Goal: Task Accomplishment & Management: Manage account settings

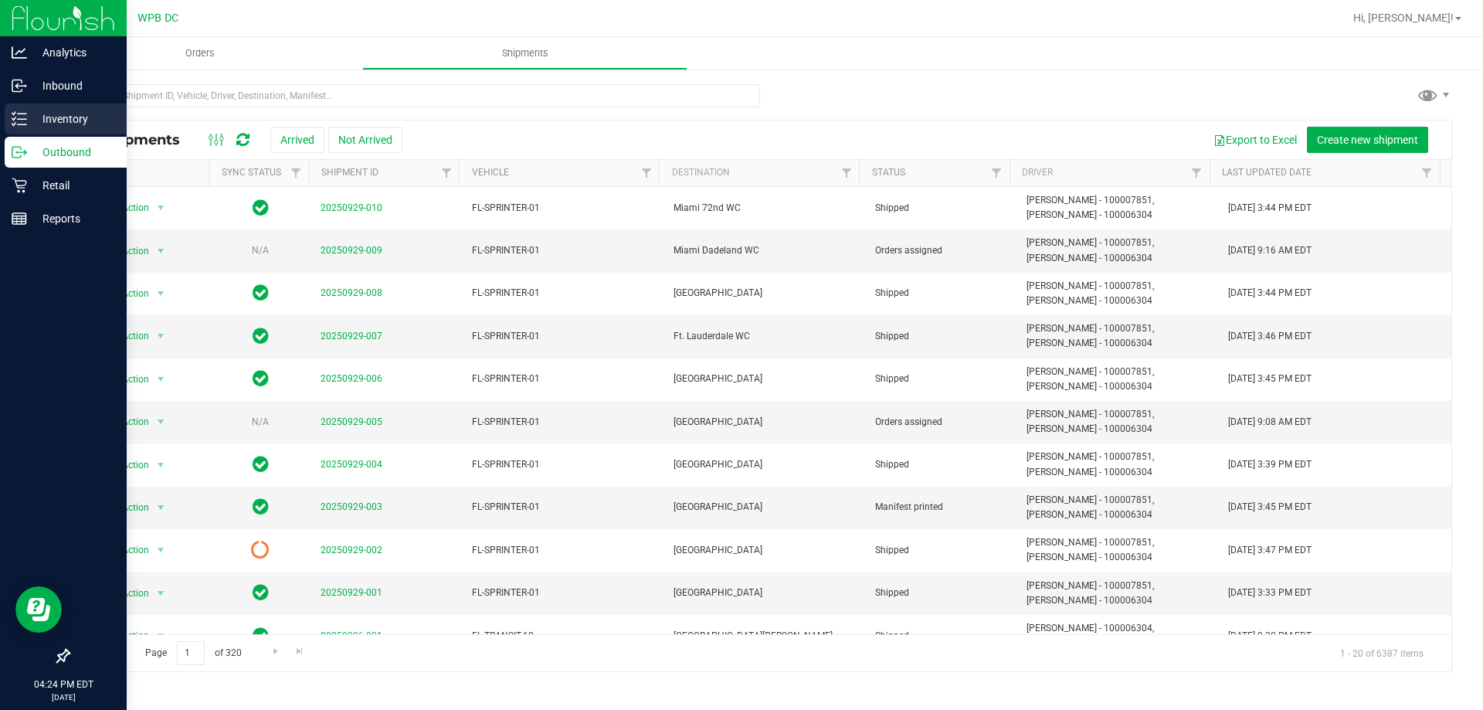
click at [64, 127] on p "Inventory" at bounding box center [73, 119] width 93 height 19
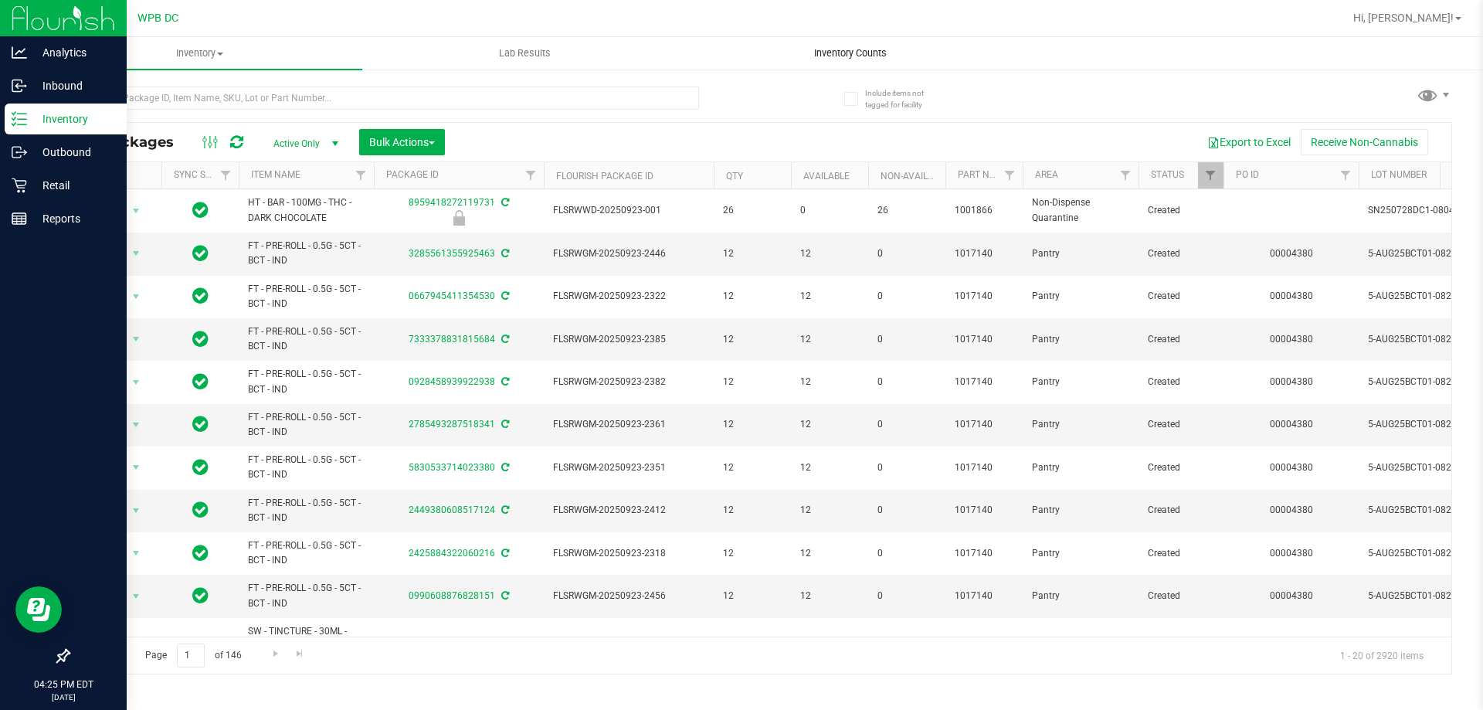
click at [878, 58] on span "Inventory Counts" at bounding box center [850, 53] width 114 height 14
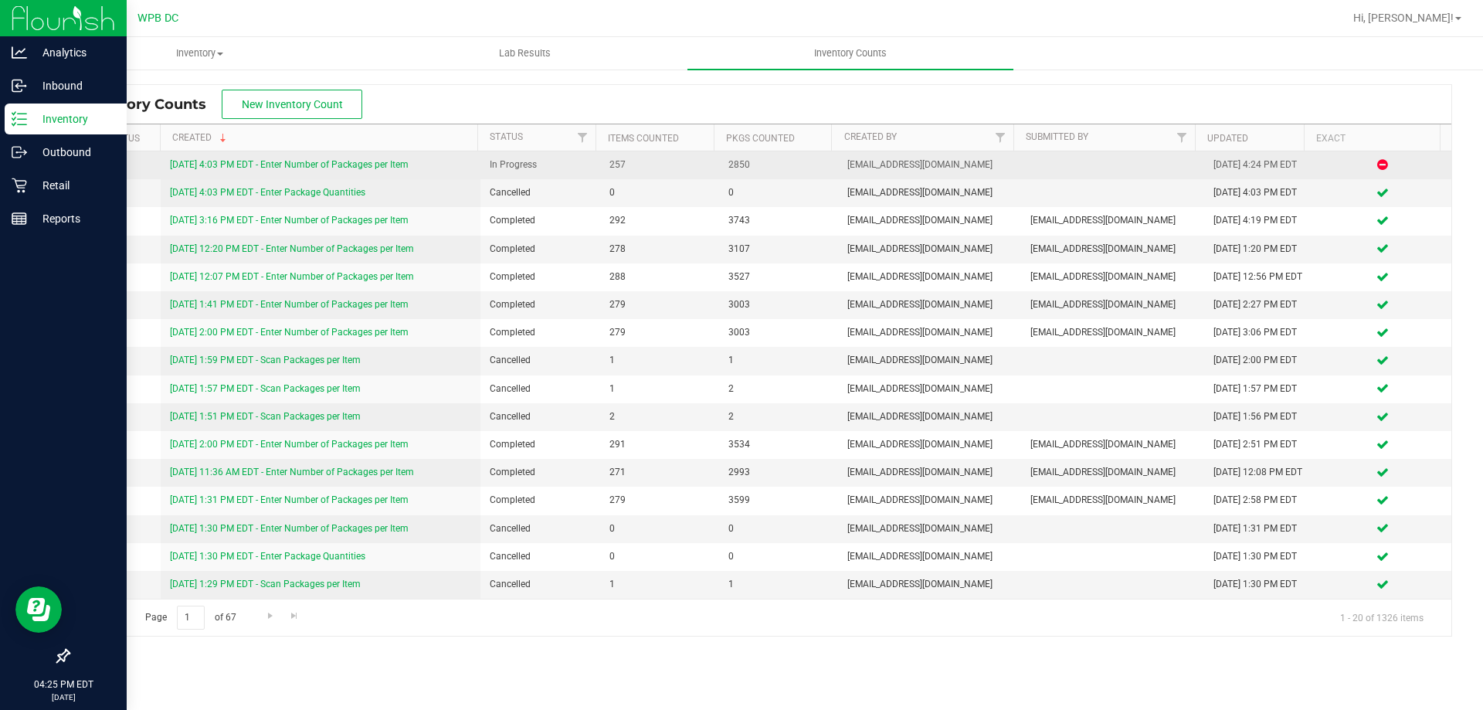
click at [338, 165] on link "[DATE] 4:03 PM EDT - Enter Number of Packages per Item" at bounding box center [289, 164] width 239 height 11
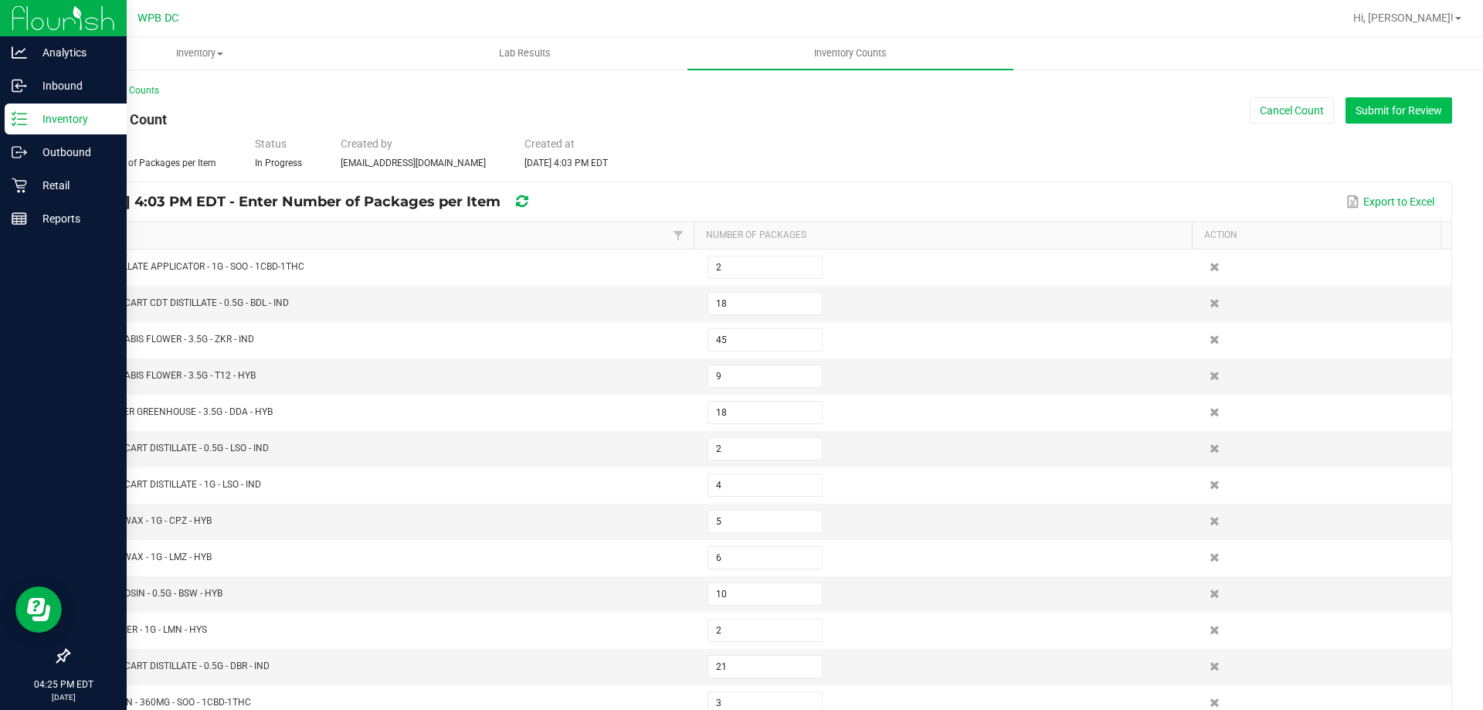
click at [1398, 117] on button "Submit for Review" at bounding box center [1399, 110] width 107 height 26
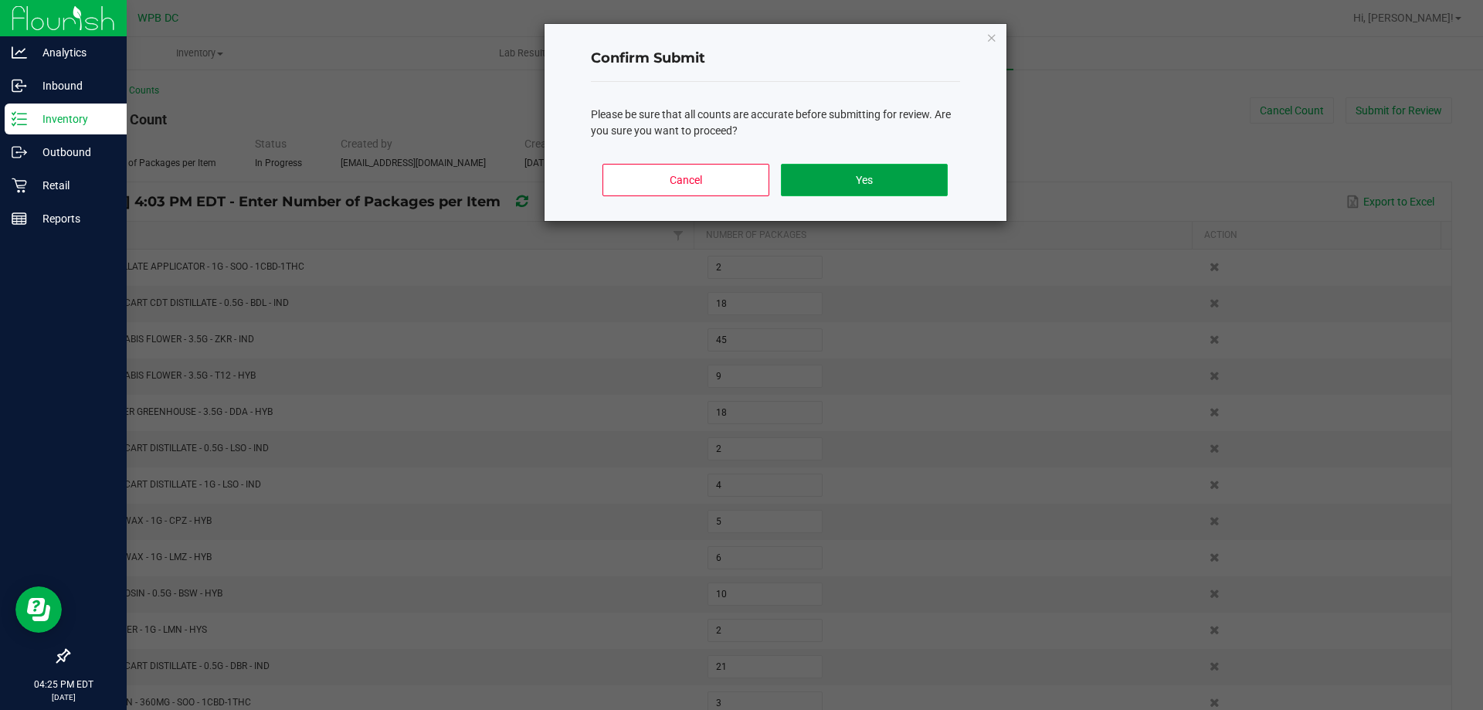
click at [890, 182] on button "Yes" at bounding box center [864, 180] width 166 height 32
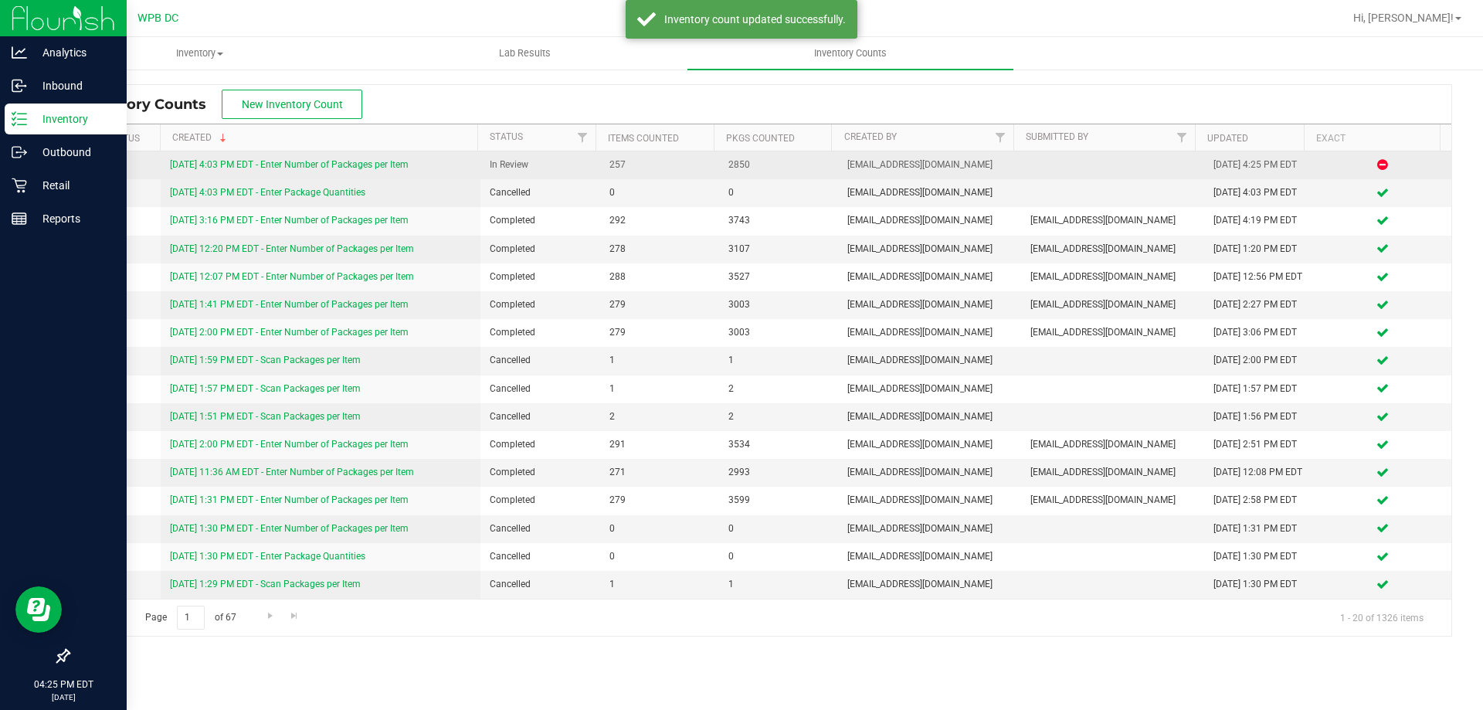
click at [304, 163] on link "[DATE] 4:03 PM EDT - Enter Number of Packages per Item" at bounding box center [289, 164] width 239 height 11
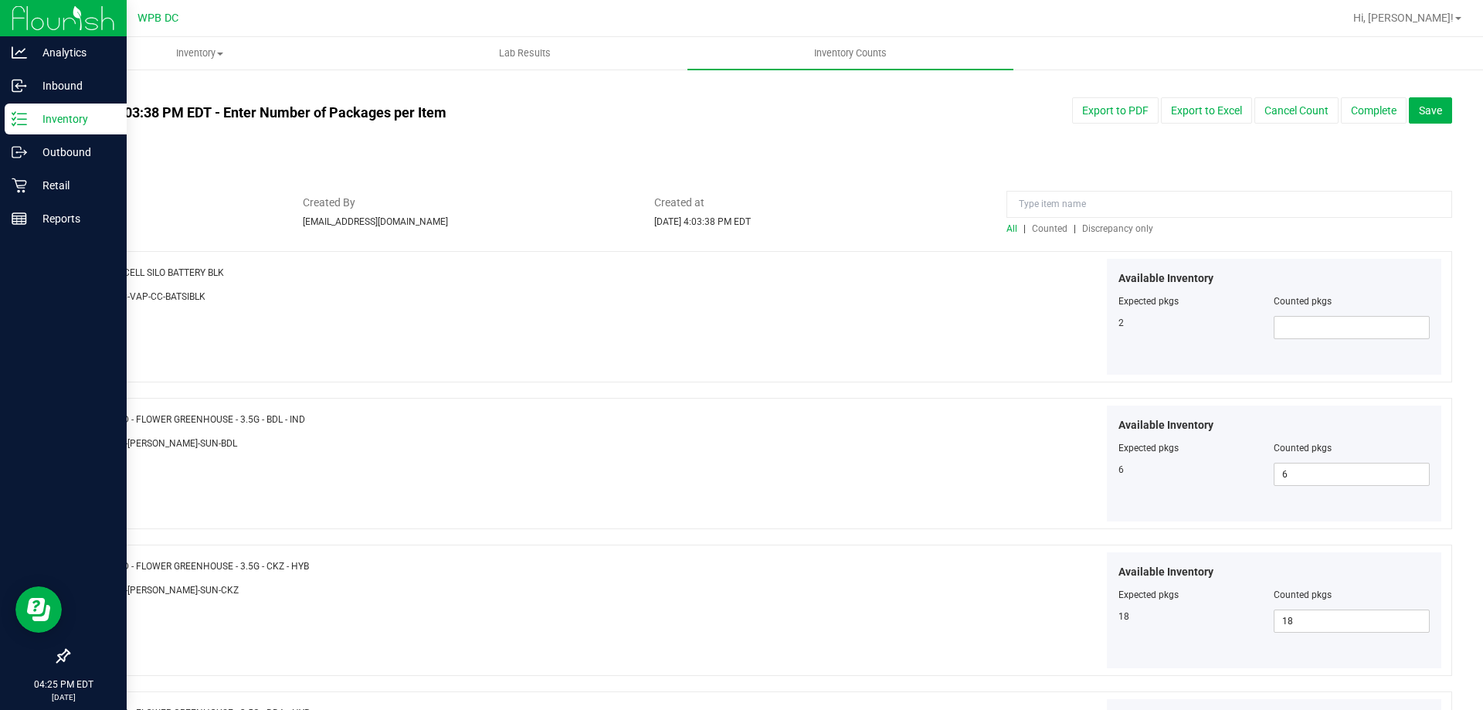
click at [1102, 223] on span "Discrepancy only" at bounding box center [1117, 228] width 71 height 11
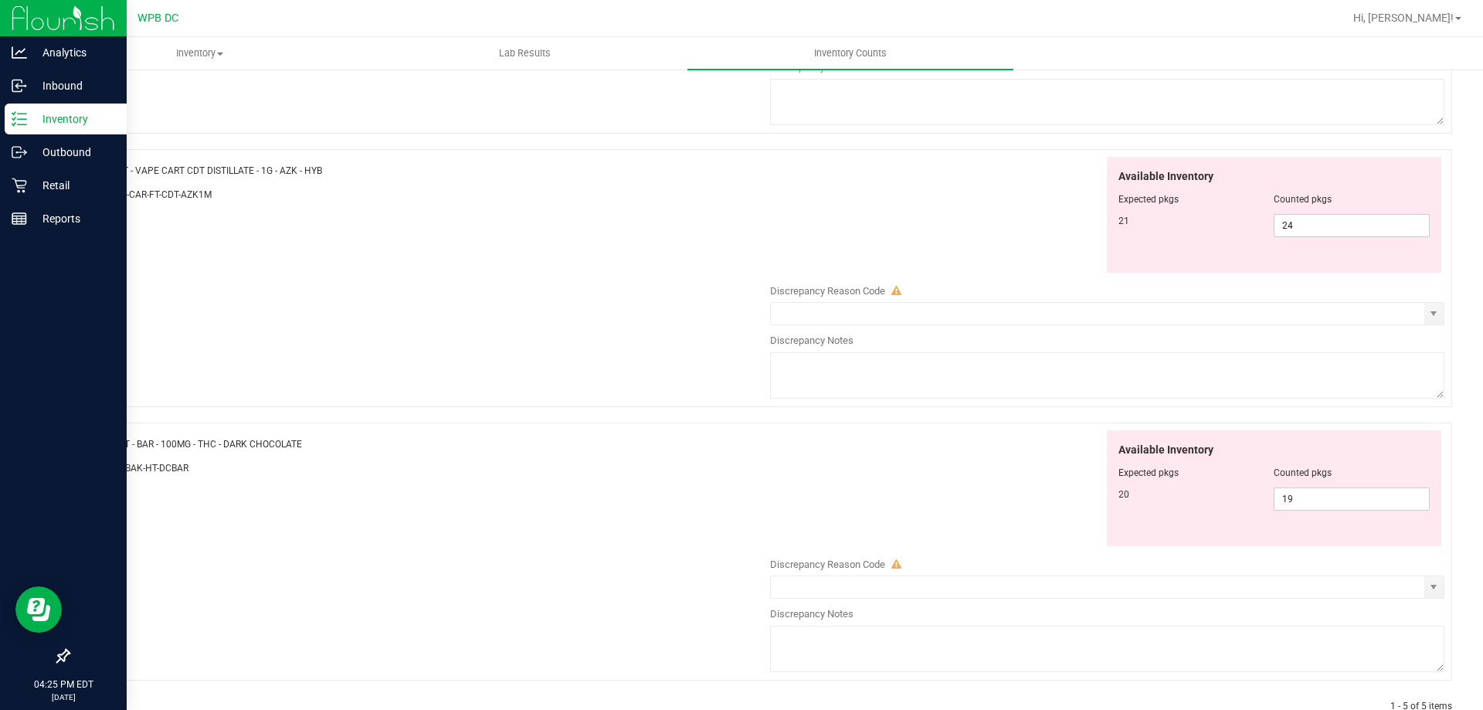
scroll to position [961, 0]
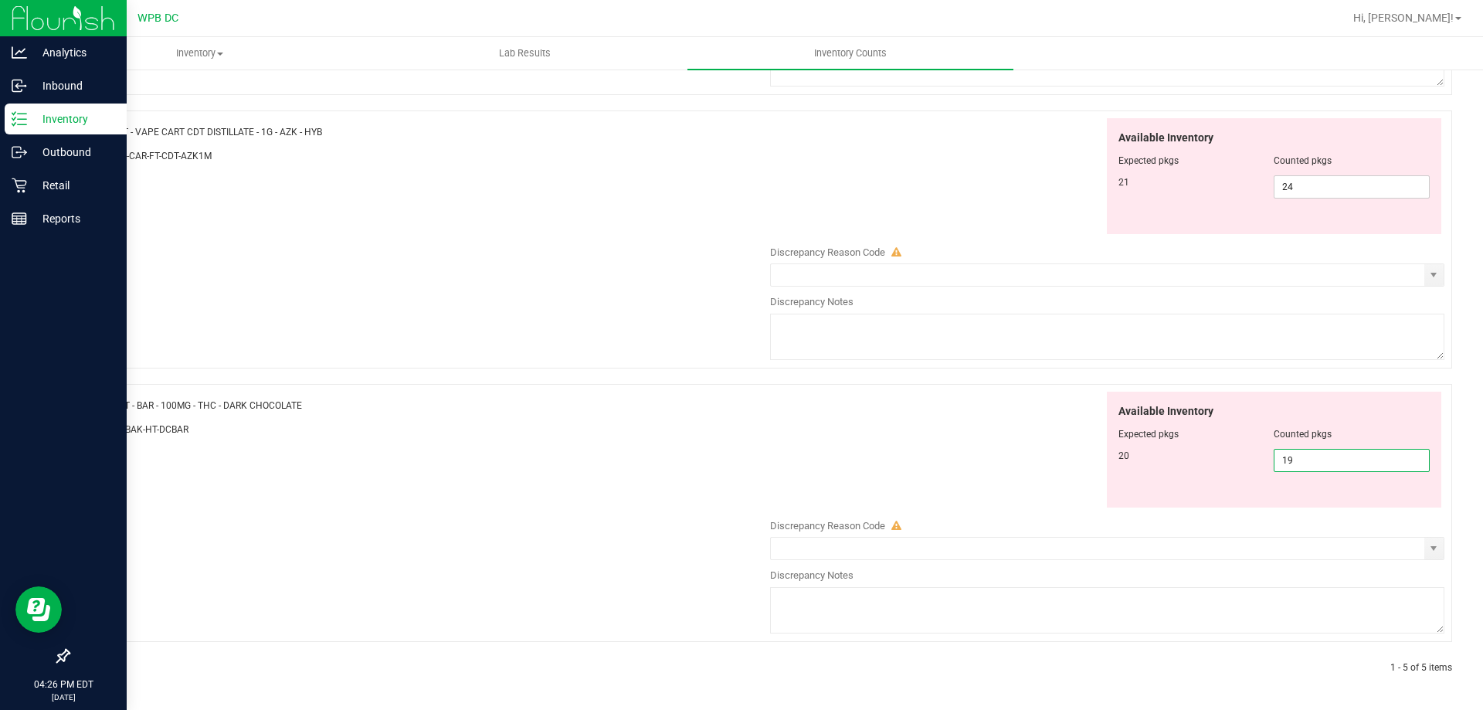
click at [1350, 466] on span "19 19" at bounding box center [1352, 460] width 156 height 23
type input "1"
type input "20"
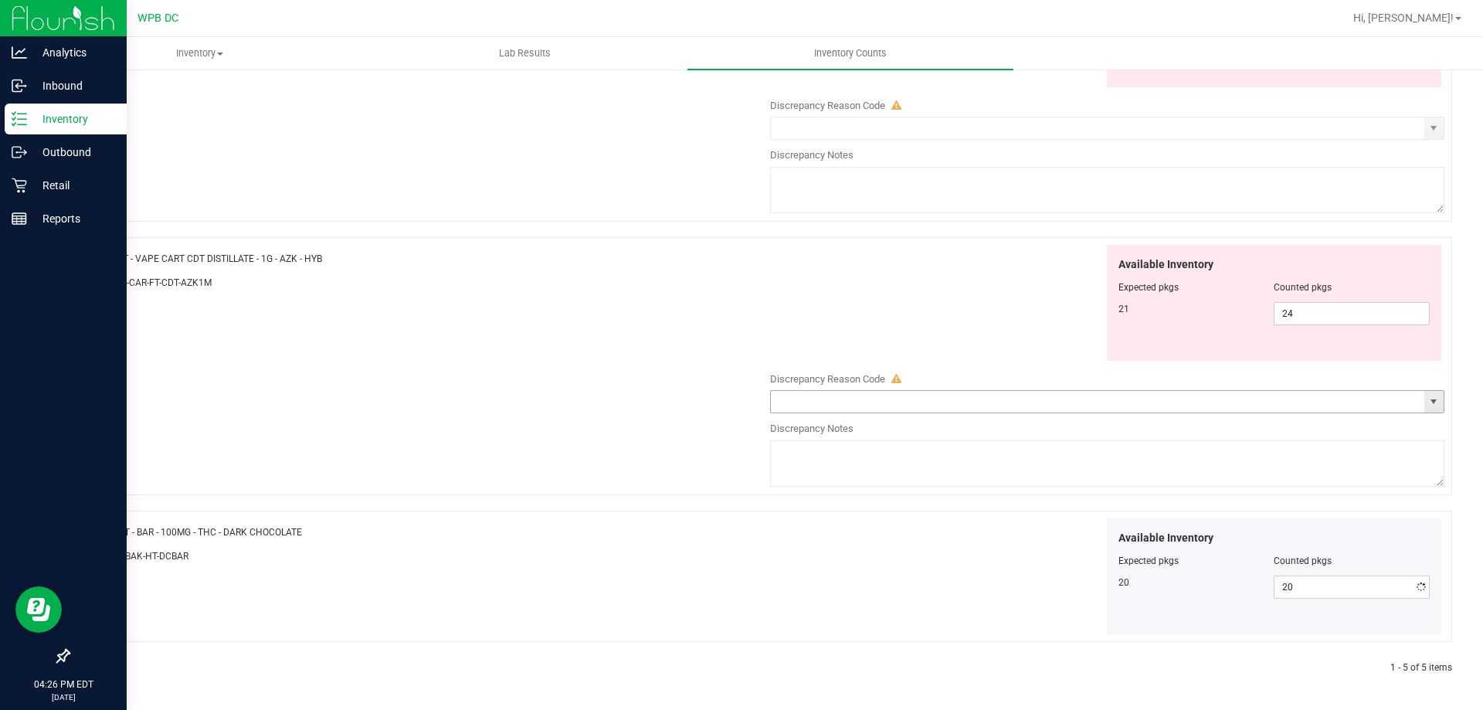
click at [882, 411] on div "Name: FT - CANNABIS FLOWER - 3.5G - ABP - HYB SKU: [PERSON_NAME]-FT-CAN-ABP Ava…" at bounding box center [760, 46] width 1384 height 1259
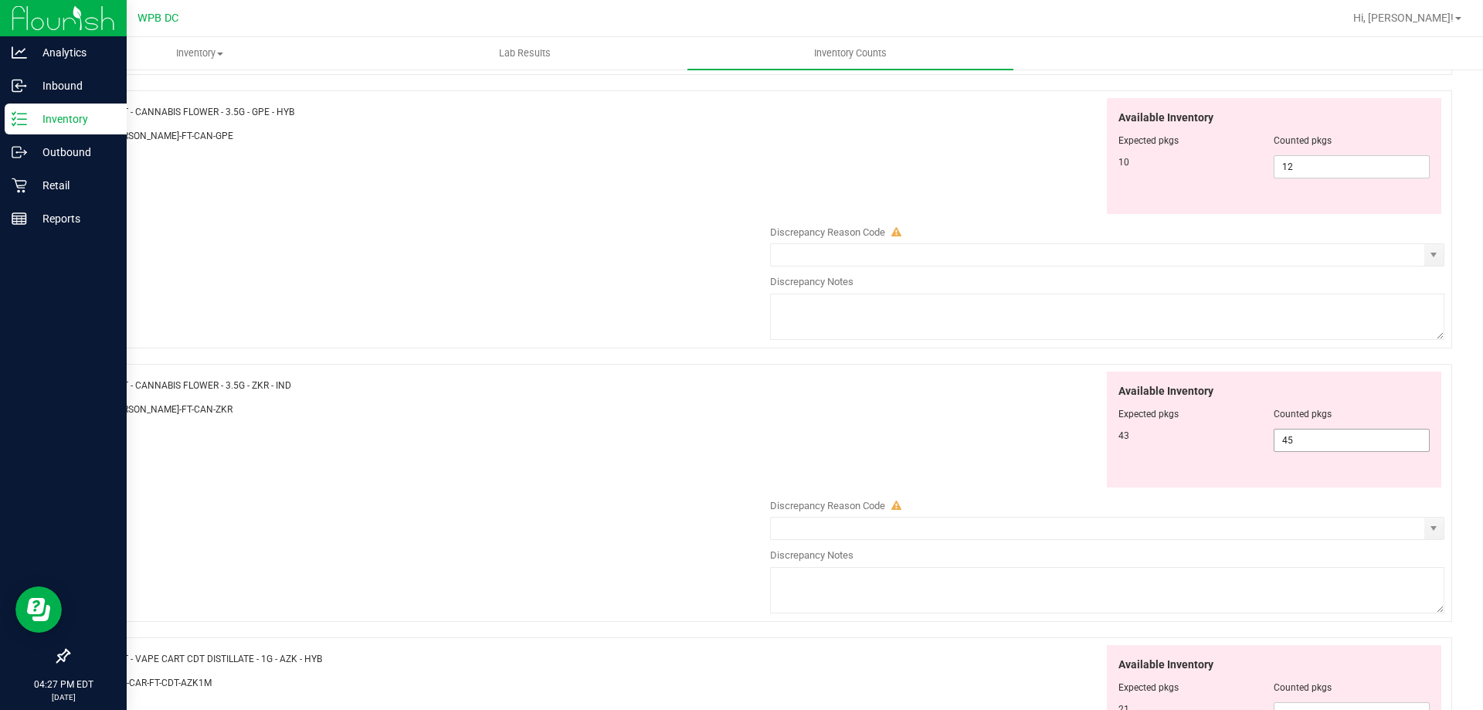
scroll to position [695, 0]
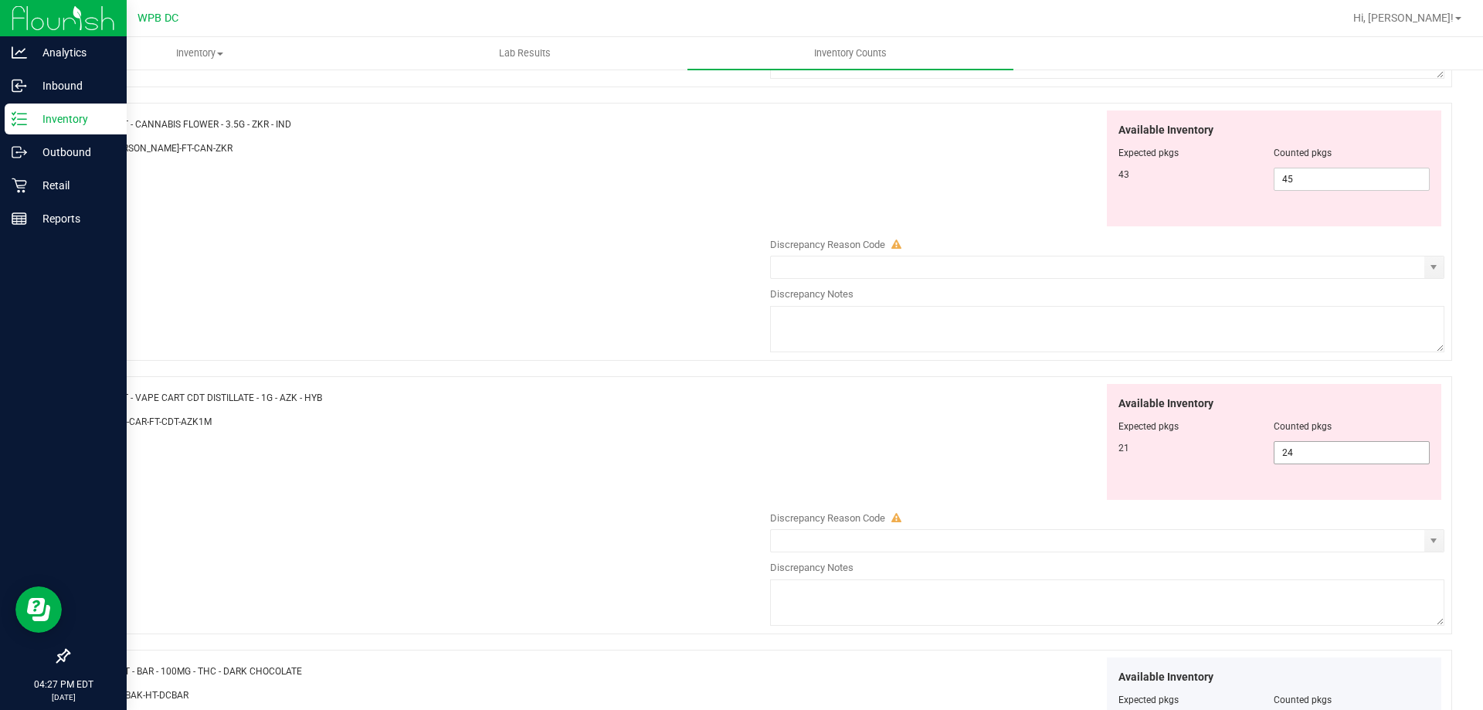
click at [1315, 450] on span "24 24" at bounding box center [1352, 452] width 156 height 23
type input "21"
click at [814, 423] on div "Available Inventory Expected pkgs Counted pkgs 21 21 21" at bounding box center [1104, 442] width 682 height 117
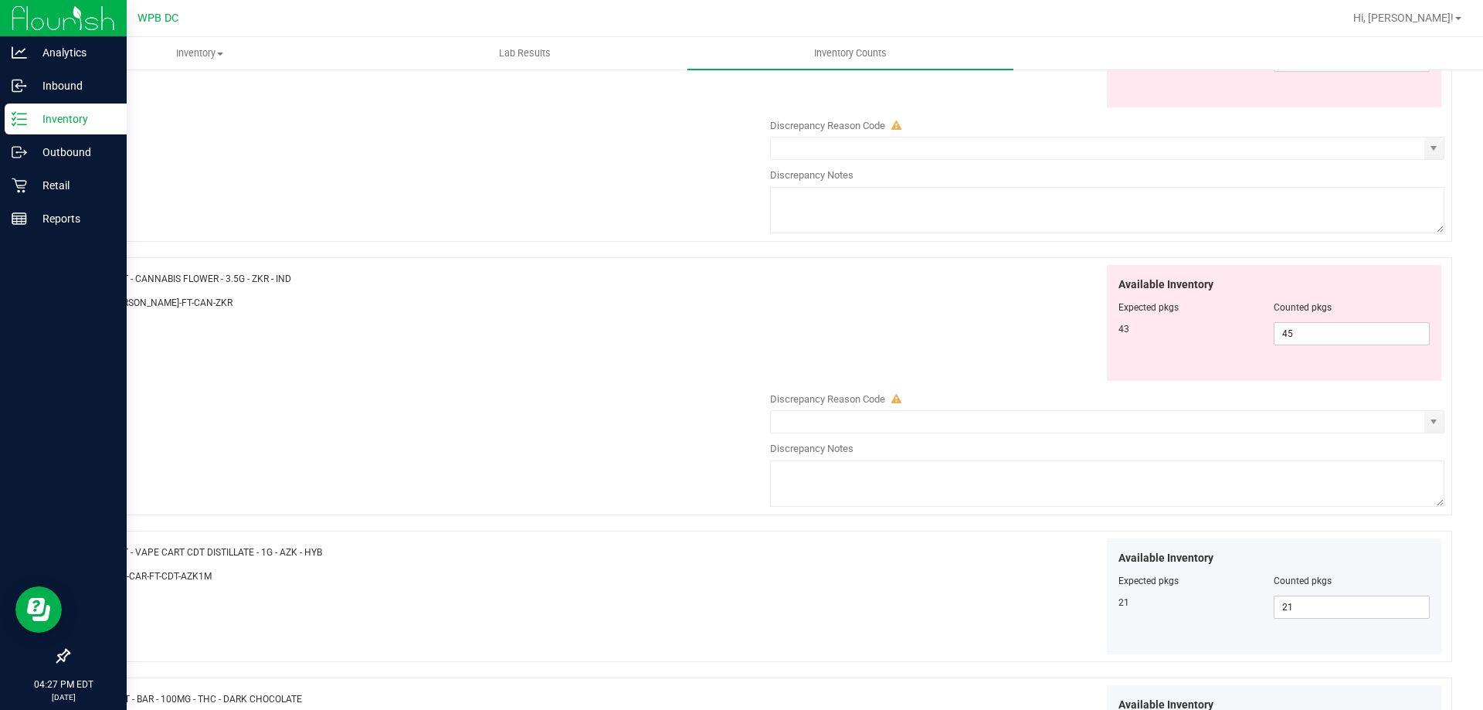
scroll to position [464, 0]
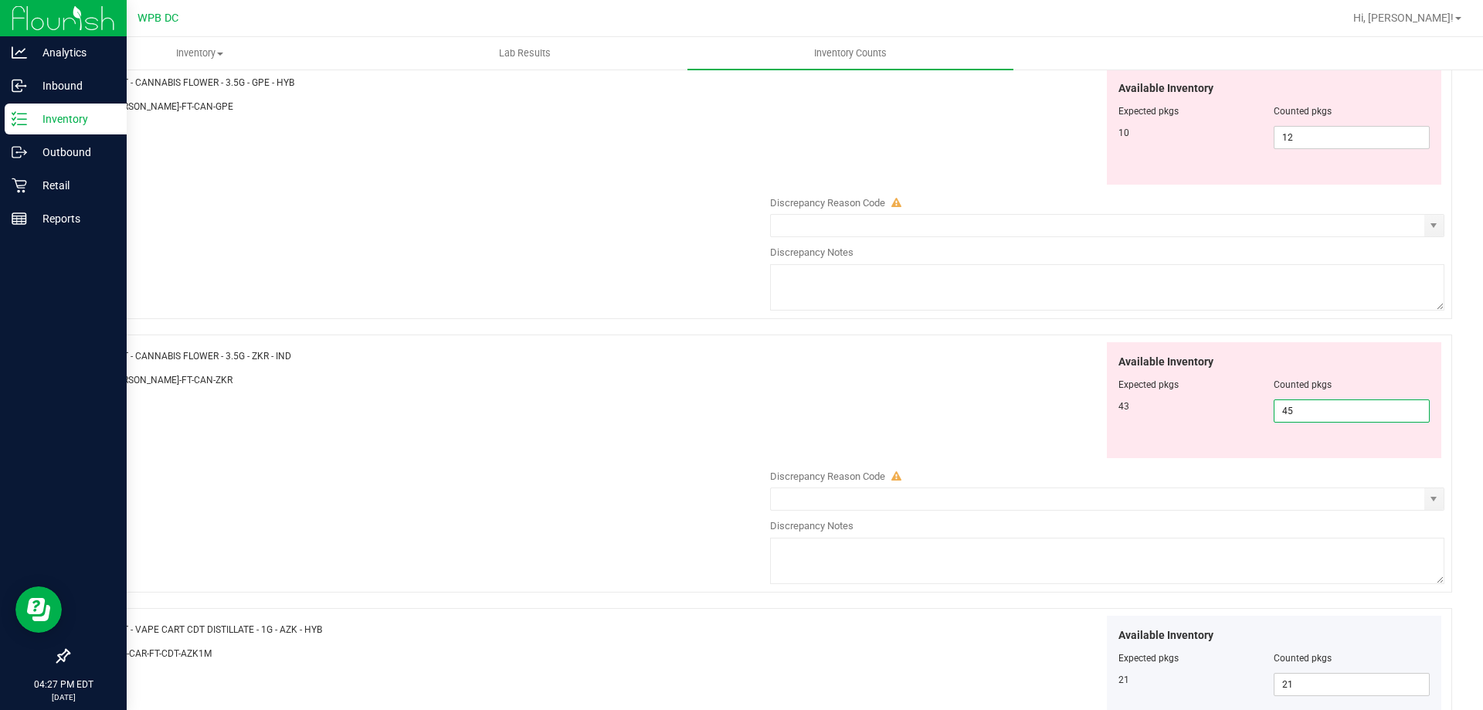
click at [1346, 420] on span "45 45" at bounding box center [1352, 410] width 156 height 23
type input "43"
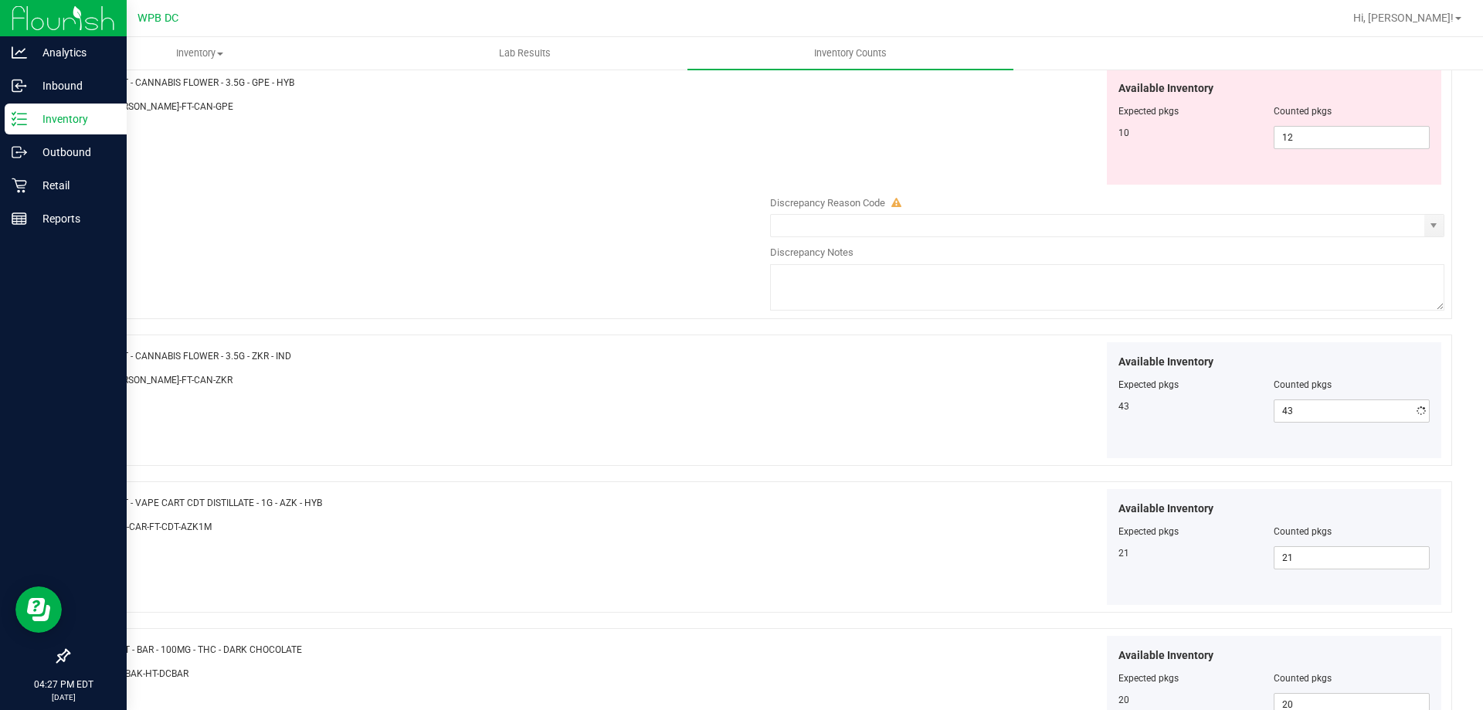
click at [944, 431] on div "Available Inventory Expected pkgs Counted pkgs 43 43 43" at bounding box center [1104, 400] width 682 height 117
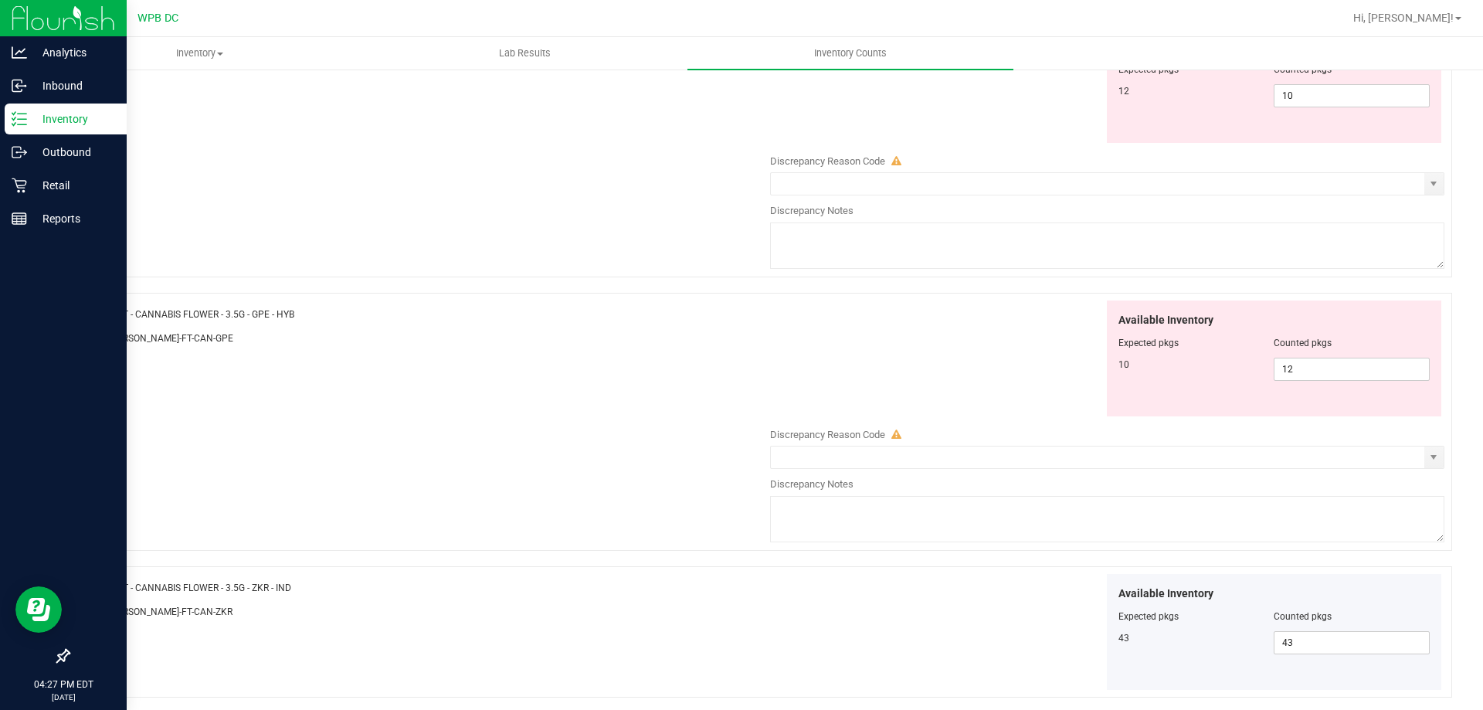
scroll to position [155, 0]
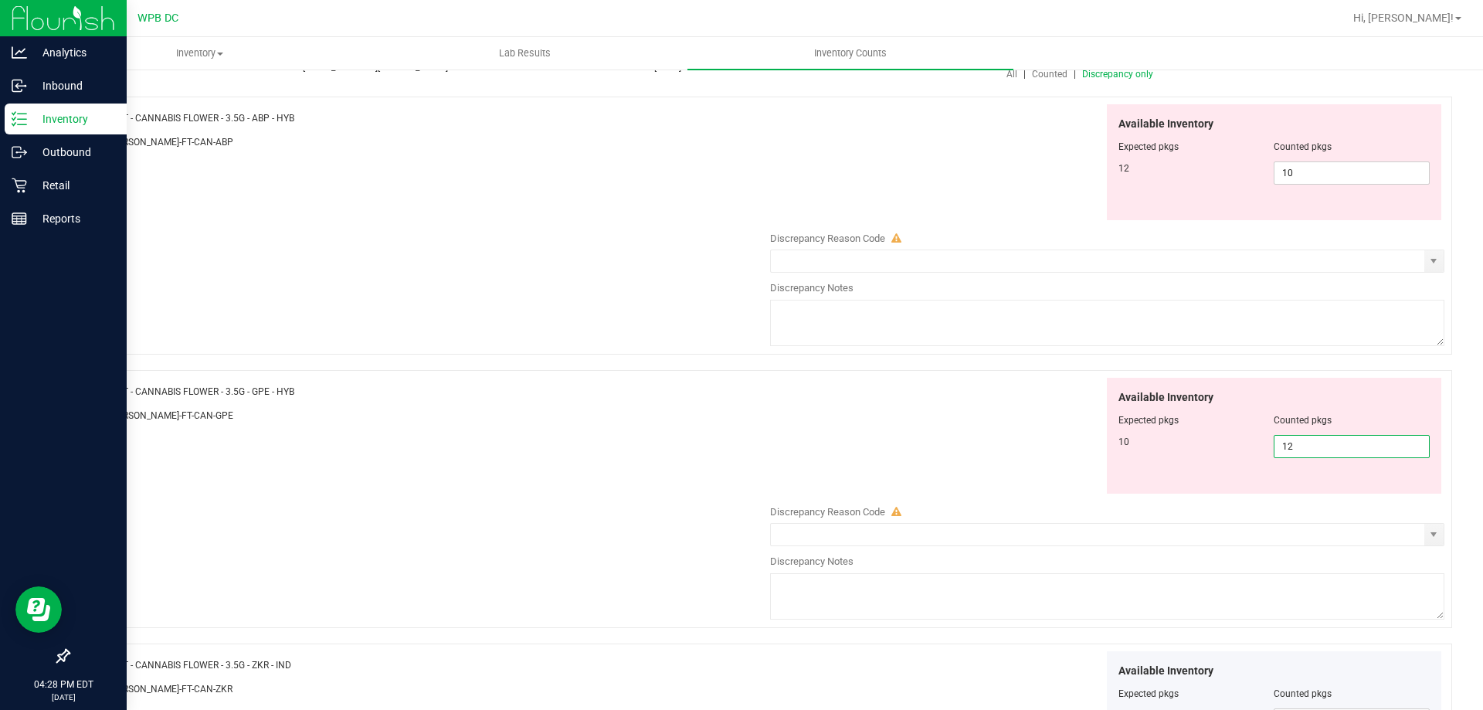
click at [1316, 450] on span "12 12" at bounding box center [1352, 446] width 156 height 23
type input "10"
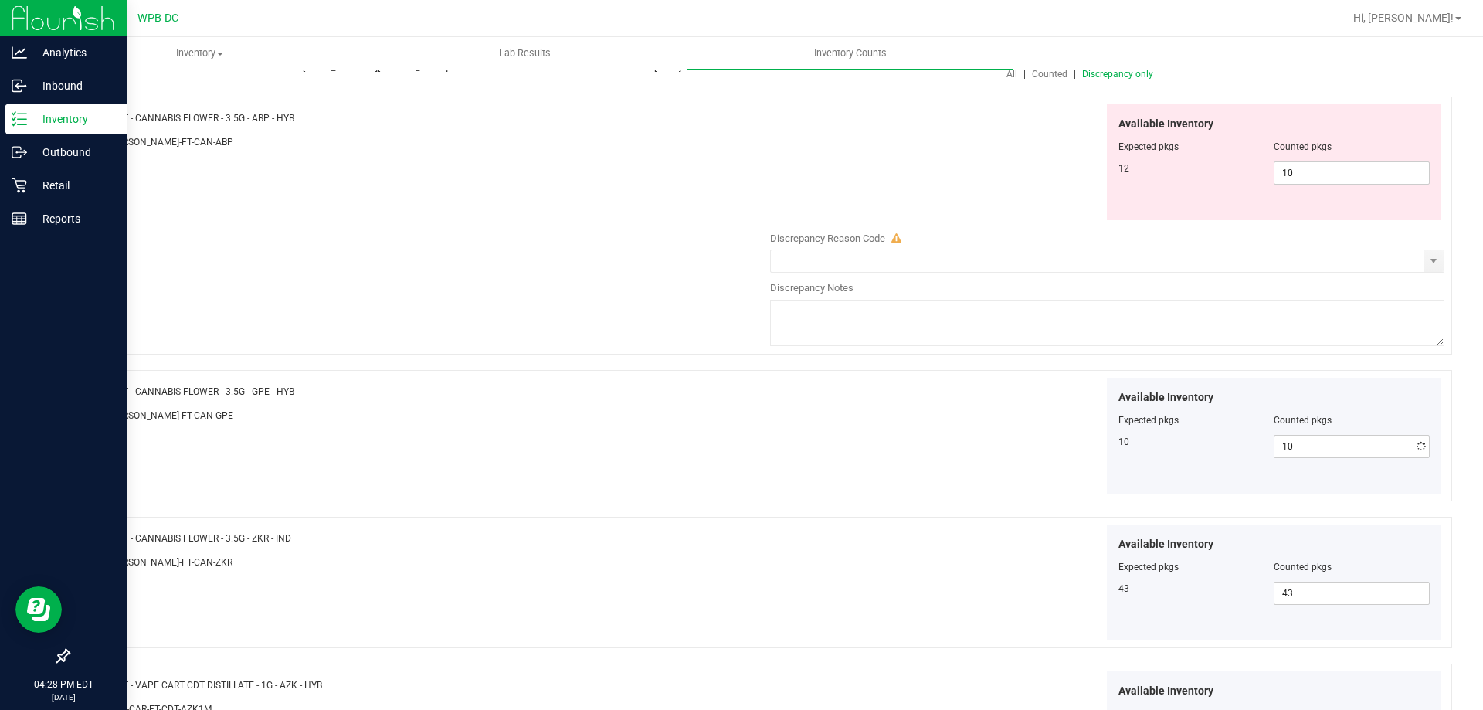
click at [374, 411] on div "SKU: [PERSON_NAME]-FT-CAN-GPE" at bounding box center [421, 415] width 682 height 16
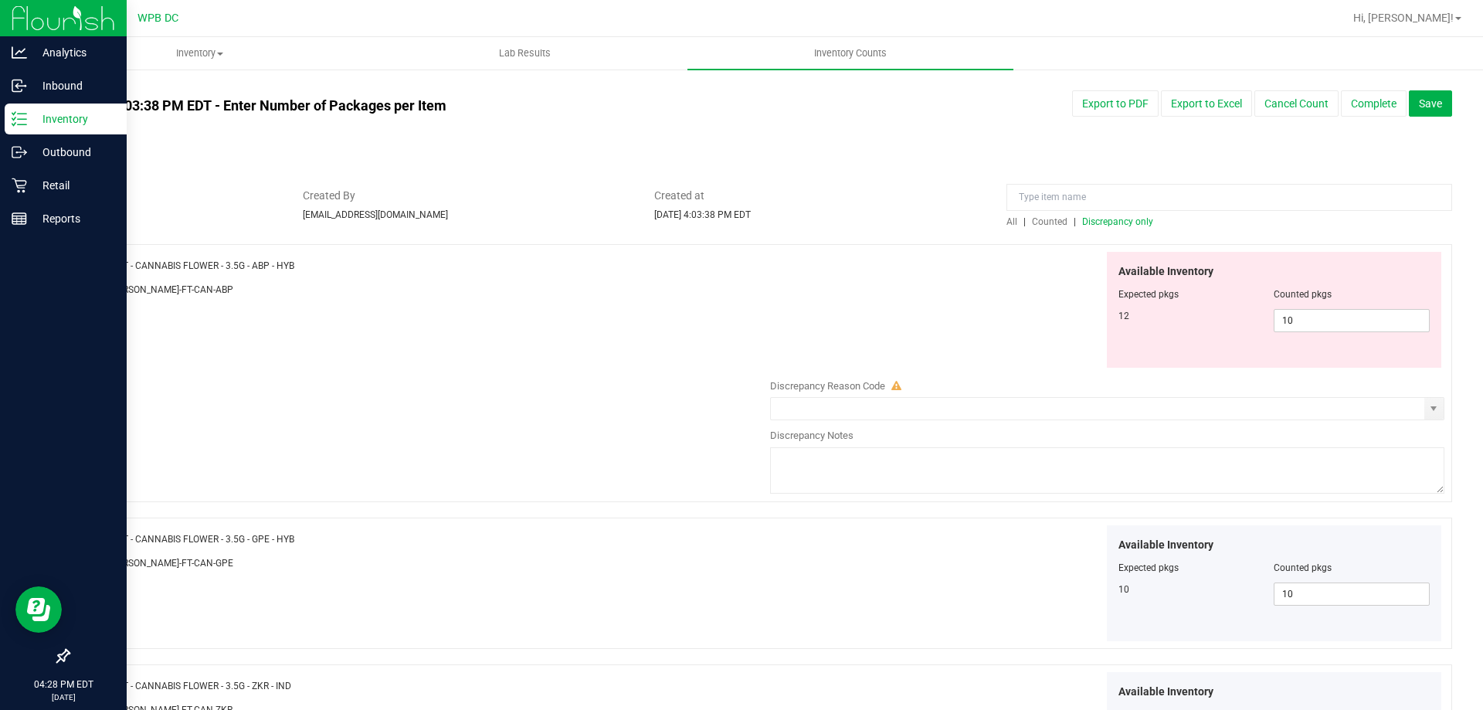
scroll to position [0, 0]
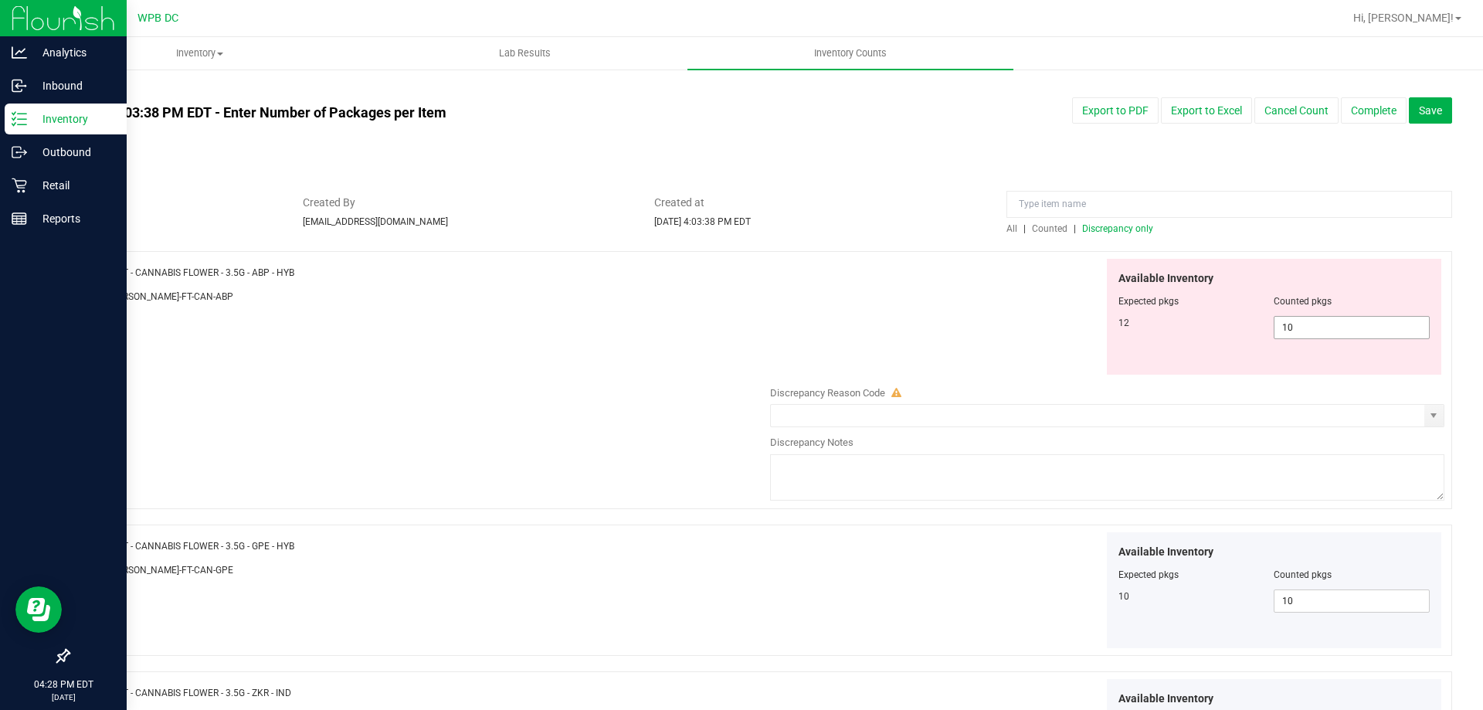
click at [1356, 331] on span "10 10" at bounding box center [1352, 327] width 156 height 23
drag, startPoint x: 120, startPoint y: 275, endPoint x: 236, endPoint y: 281, distance: 116.1
click at [236, 281] on div "Name: FT - CANNABIS FLOWER - 3.5G - ABP - HYB SKU: [PERSON_NAME]-FT-CAN-ABP" at bounding box center [421, 288] width 682 height 59
click at [458, 290] on div "SKU: [PERSON_NAME]-FT-CAN-ABP" at bounding box center [421, 296] width 682 height 16
drag, startPoint x: 307, startPoint y: 273, endPoint x: 115, endPoint y: 274, distance: 191.6
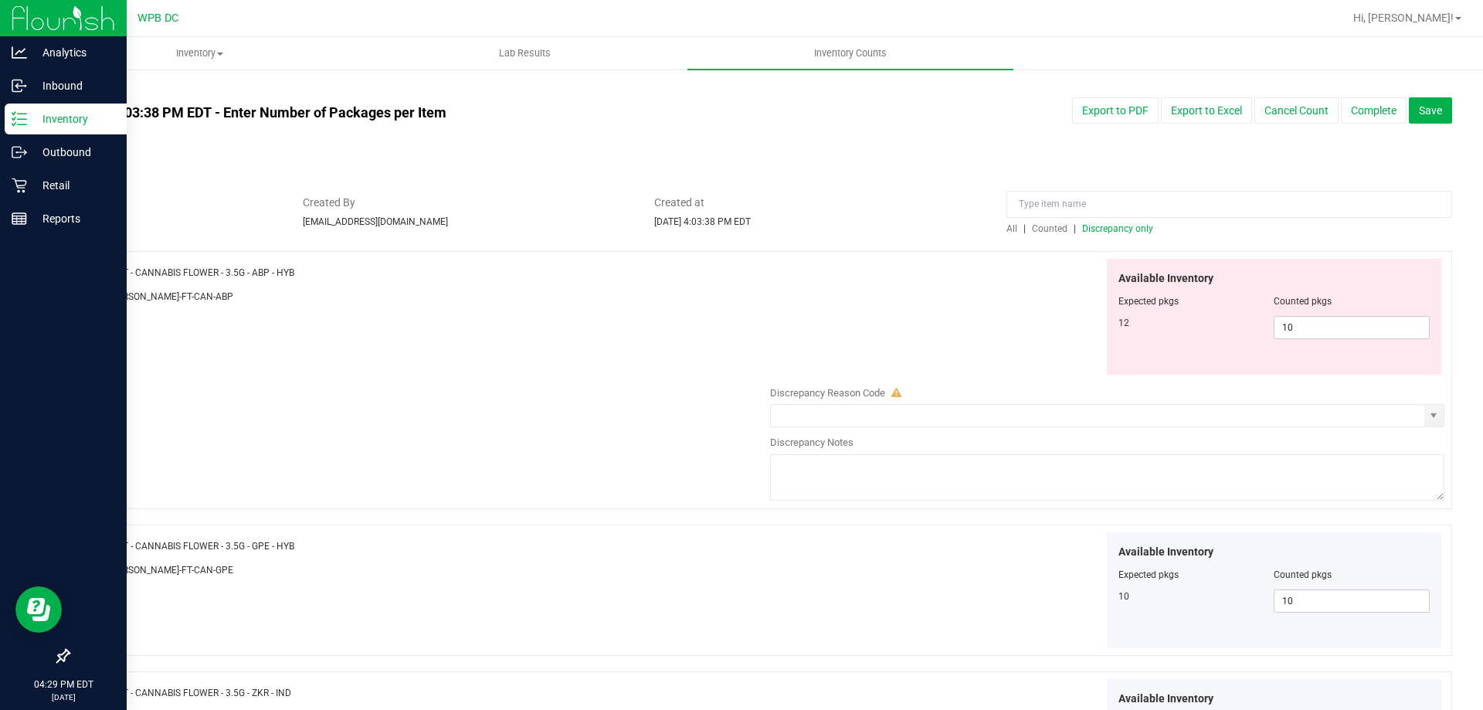
click at [115, 274] on div "Name: FT - CANNABIS FLOWER - 3.5G - ABP - HYB" at bounding box center [421, 272] width 682 height 16
click at [273, 268] on span "FT - CANNABIS FLOWER - 3.5G - ABP - HYB" at bounding box center [205, 272] width 177 height 11
drag, startPoint x: 312, startPoint y: 271, endPoint x: 120, endPoint y: 277, distance: 192.5
click at [120, 277] on div "Name: FT - CANNABIS FLOWER - 3.5G - ABP - HYB" at bounding box center [421, 272] width 682 height 16
copy span "FT - CANNABIS FLOWER - 3.5G - ABP - HYB"
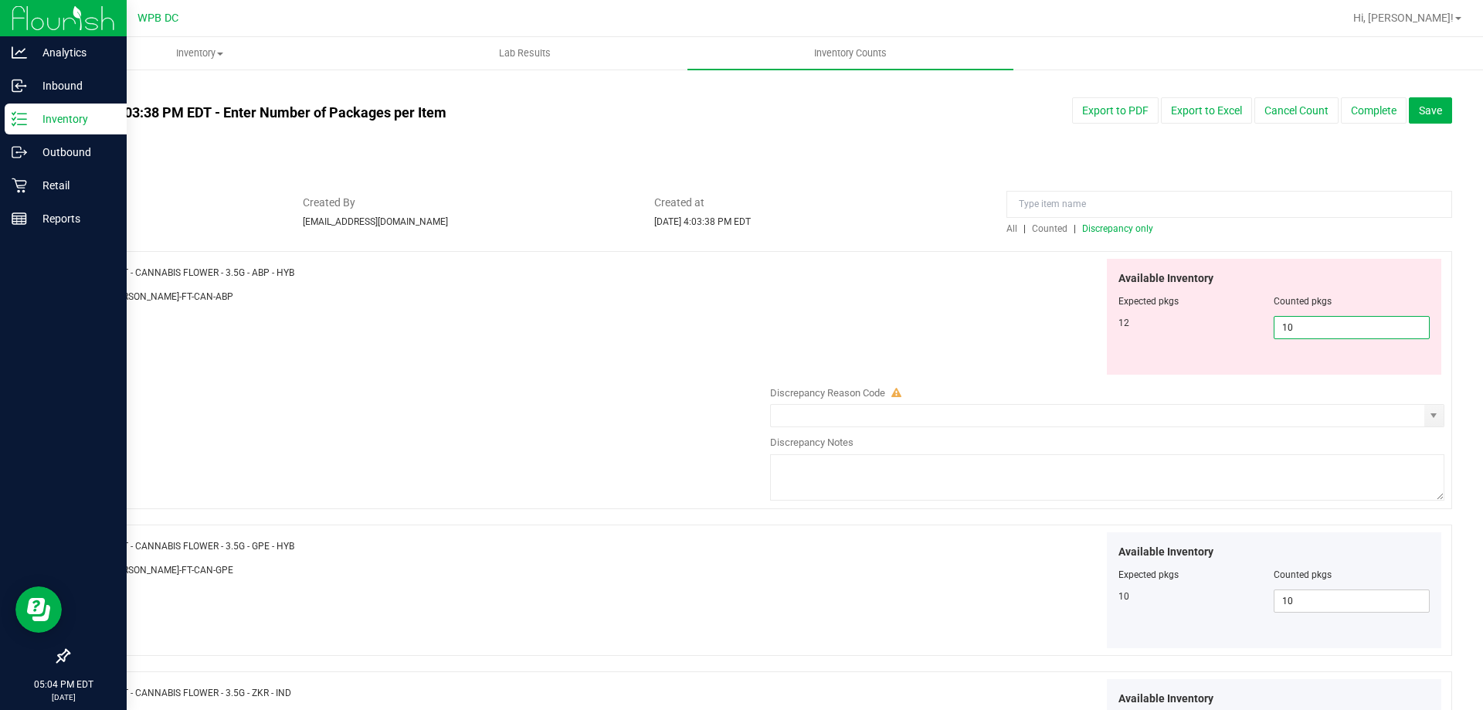
click at [1352, 326] on span "10 10" at bounding box center [1352, 327] width 156 height 23
type input "12"
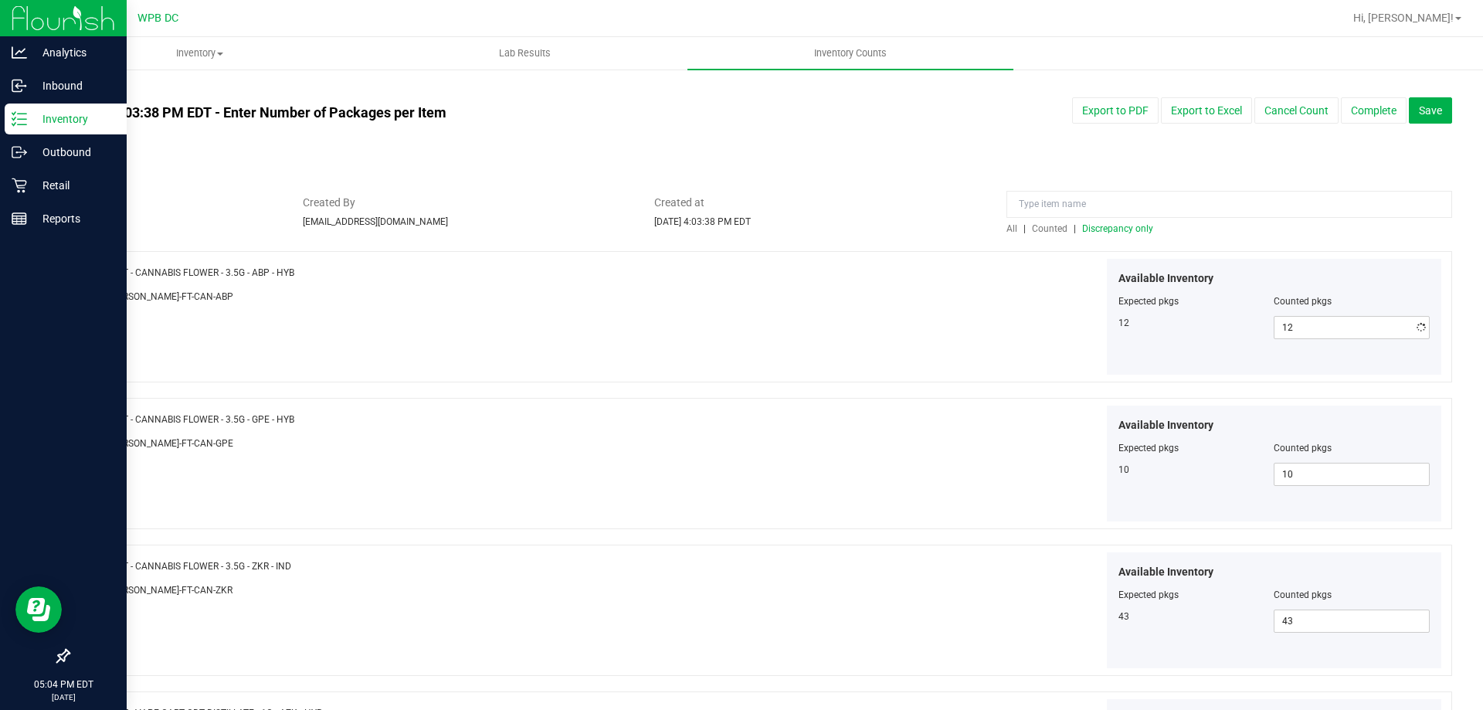
click at [990, 332] on div "Available Inventory Expected pkgs Counted pkgs 12 12 12" at bounding box center [1104, 317] width 682 height 117
click at [1007, 223] on span "All" at bounding box center [1012, 228] width 11 height 11
click at [1320, 324] on span at bounding box center [1352, 327] width 156 height 23
type input "2"
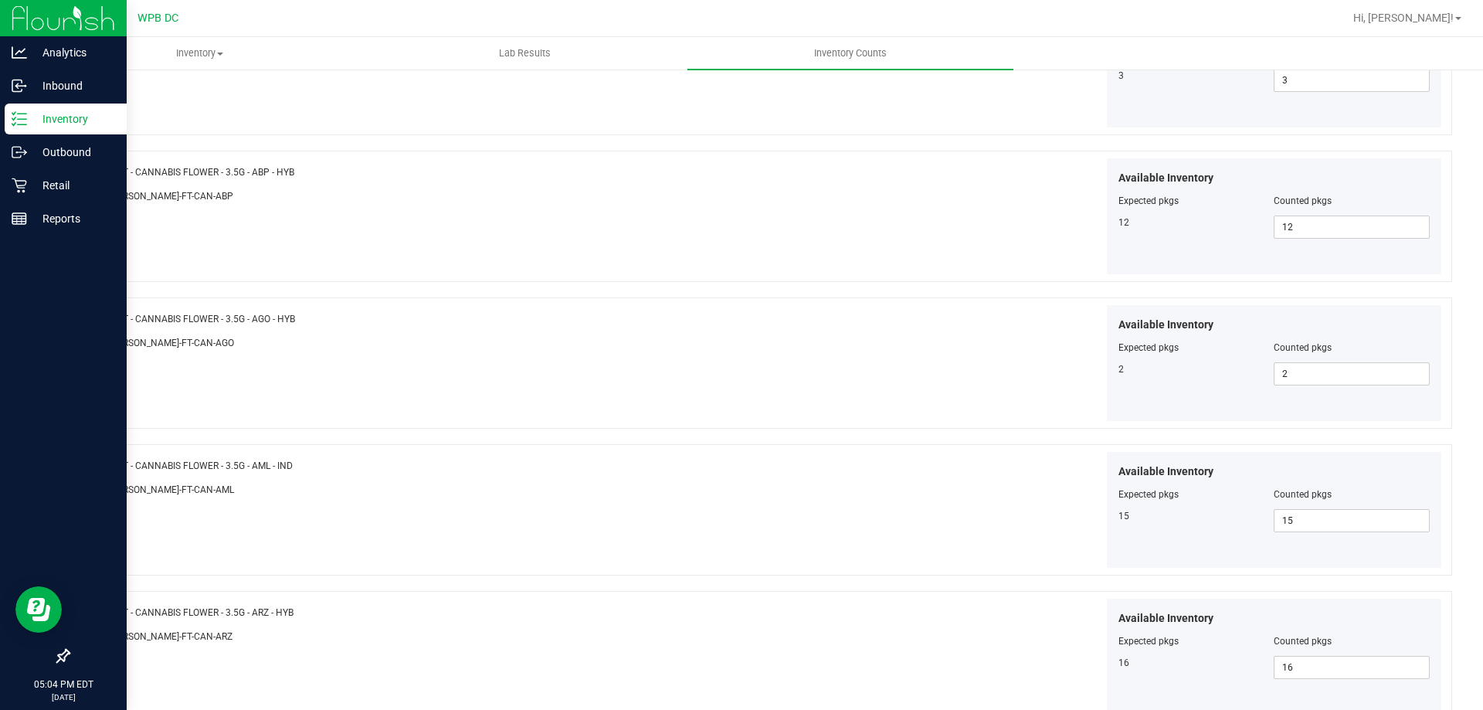
scroll to position [1715, 0]
type input "8"
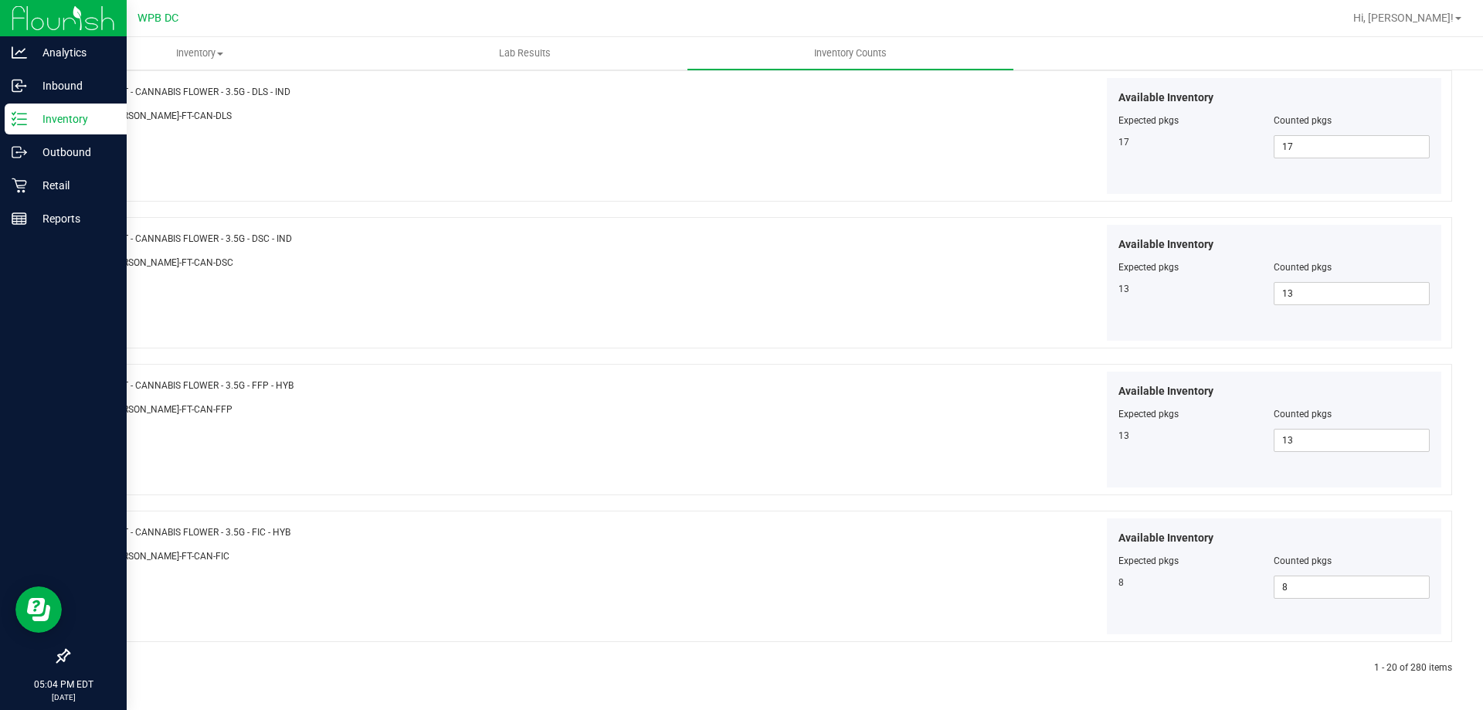
click link at bounding box center [106, 668] width 7 height 11
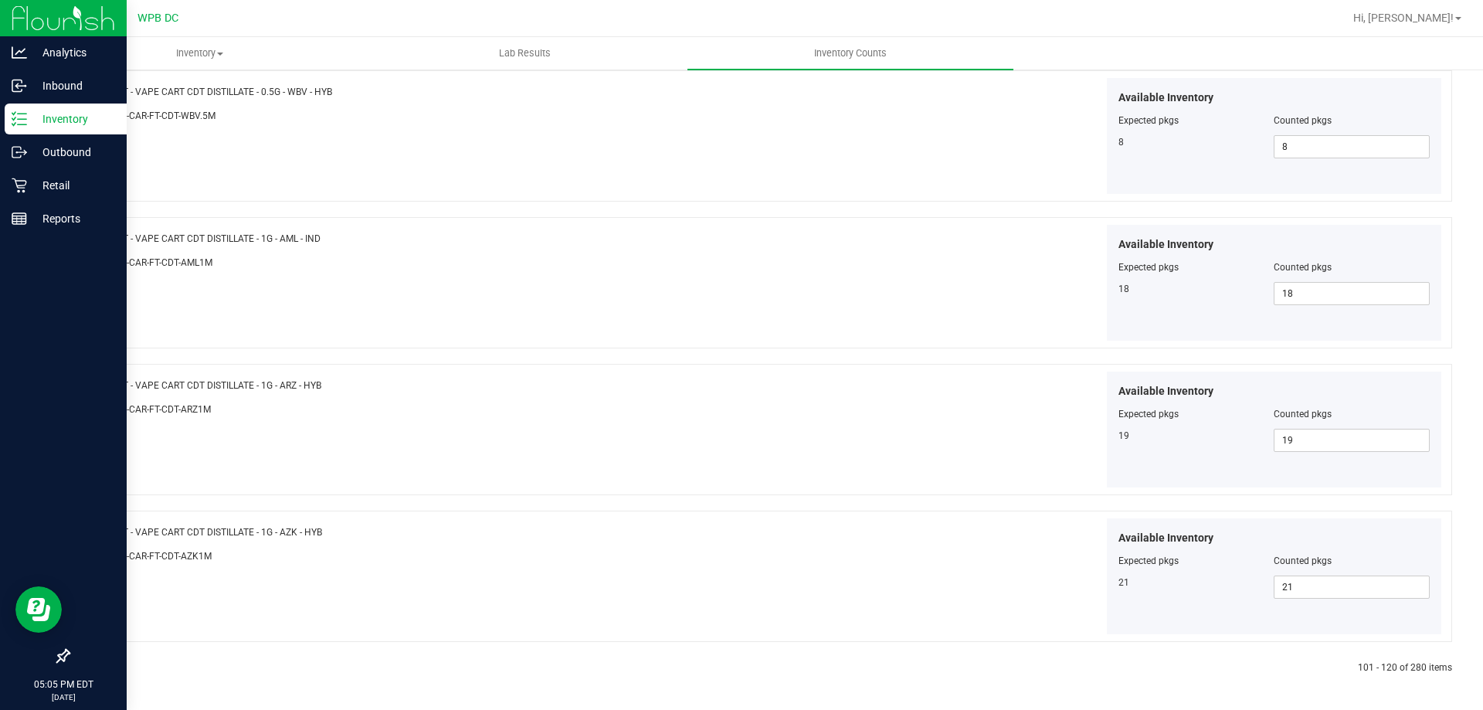
click link at bounding box center [106, 668] width 7 height 11
click at [90, 668] on icon at bounding box center [89, 668] width 5 height 9
click at [92, 669] on link at bounding box center [90, 668] width 7 height 11
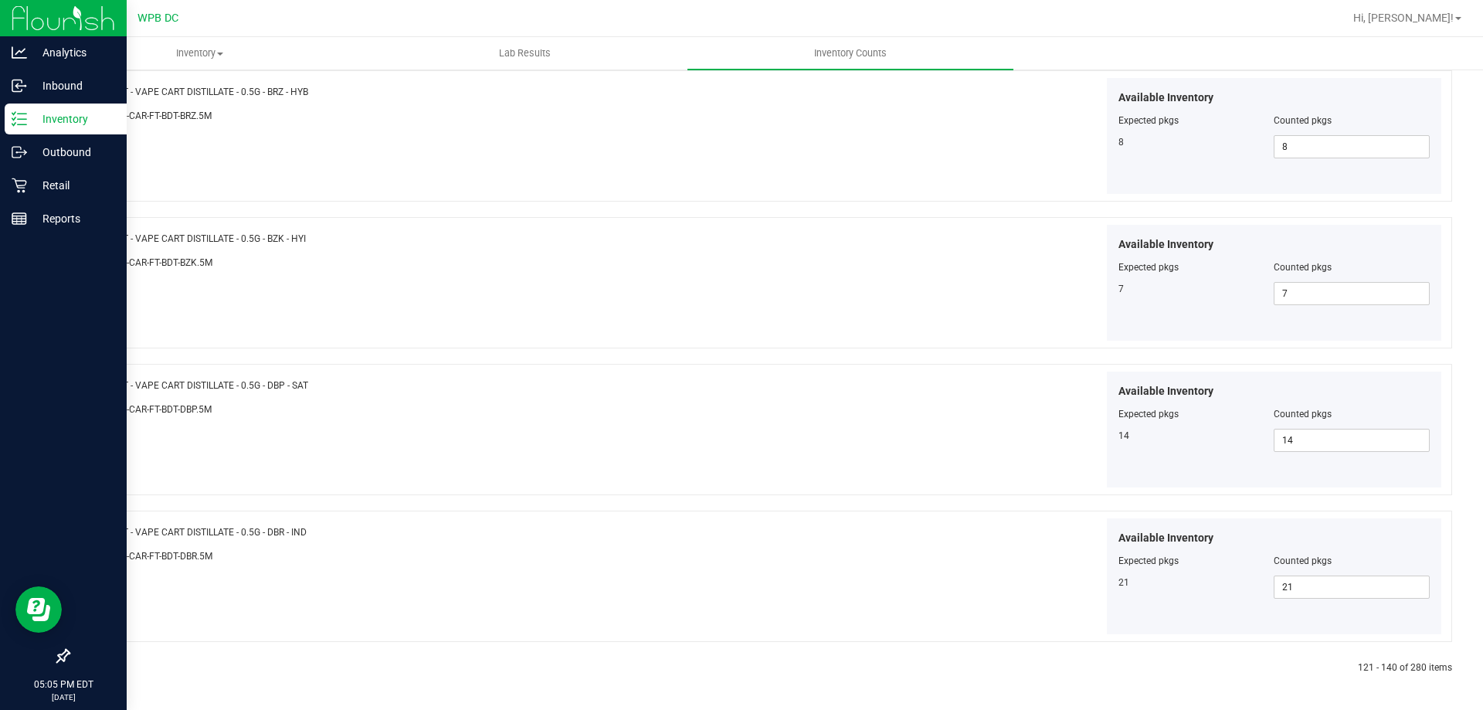
click at [70, 669] on icon at bounding box center [71, 668] width 7 height 9
click at [100, 666] on div at bounding box center [414, 668] width 692 height 14
click at [106, 665] on icon at bounding box center [105, 668] width 5 height 9
click at [103, 671] on icon at bounding box center [105, 668] width 5 height 9
click at [105, 668] on icon at bounding box center [105, 668] width 5 height 9
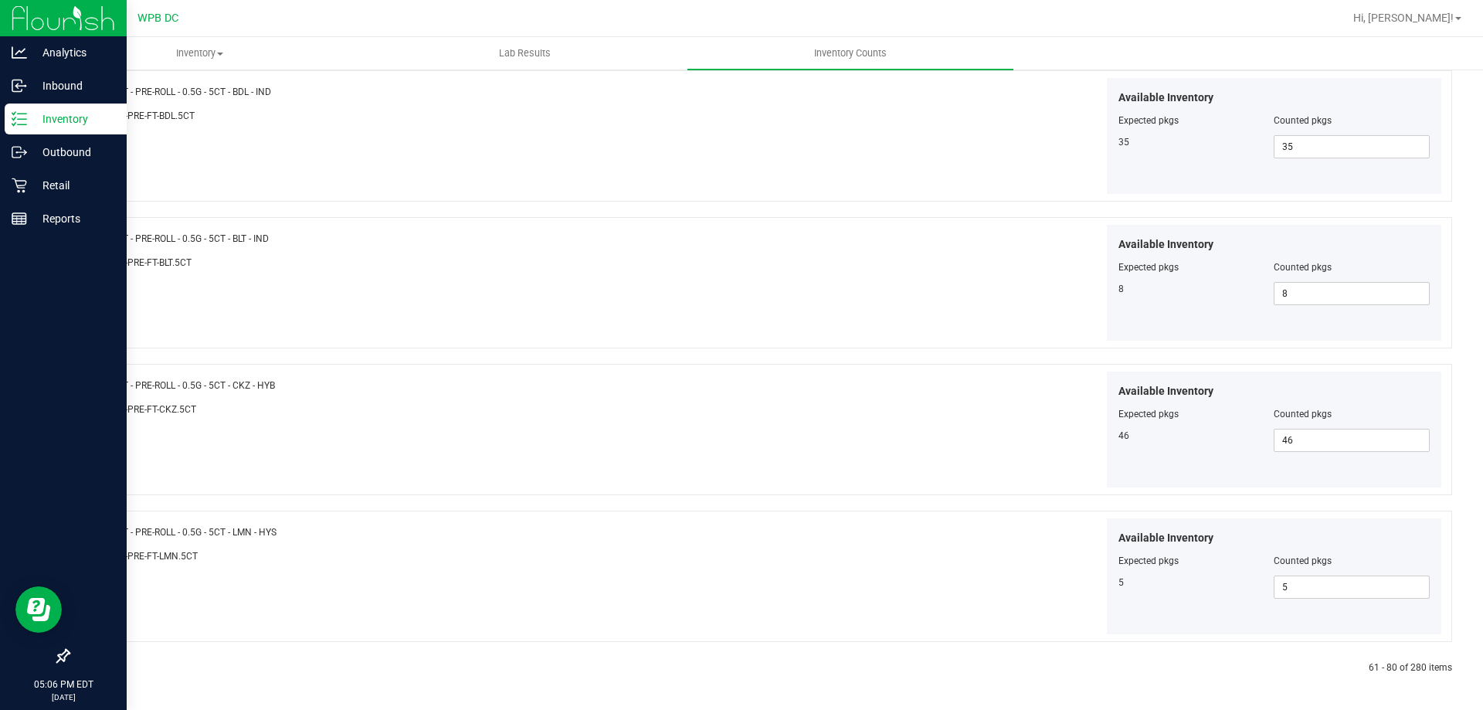
click at [106, 668] on icon at bounding box center [105, 668] width 5 height 9
click at [101, 673] on div at bounding box center [414, 668] width 692 height 14
click at [103, 668] on icon at bounding box center [105, 668] width 5 height 9
click at [105, 664] on icon at bounding box center [105, 668] width 5 height 9
click at [101, 665] on div at bounding box center [414, 668] width 692 height 14
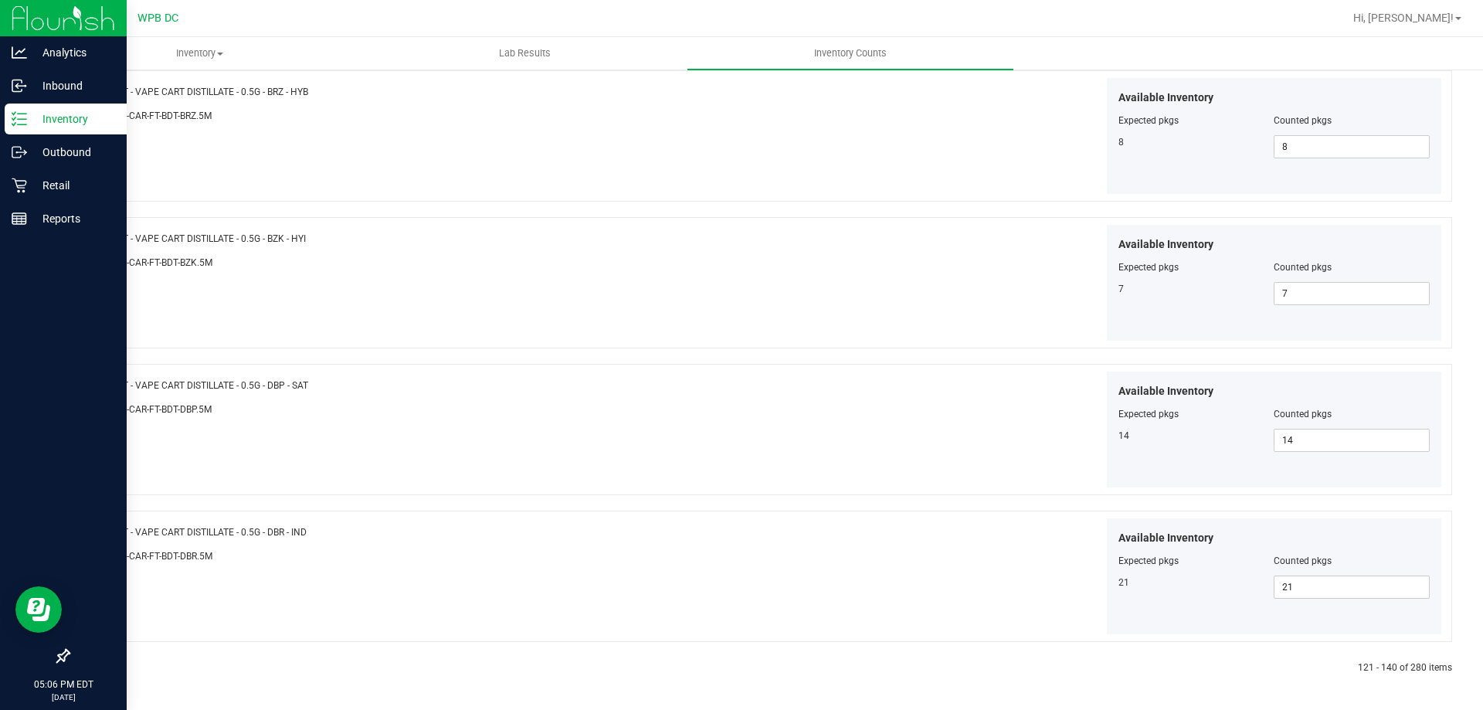
click at [103, 665] on icon at bounding box center [105, 668] width 5 height 9
click at [104, 668] on icon at bounding box center [105, 668] width 5 height 9
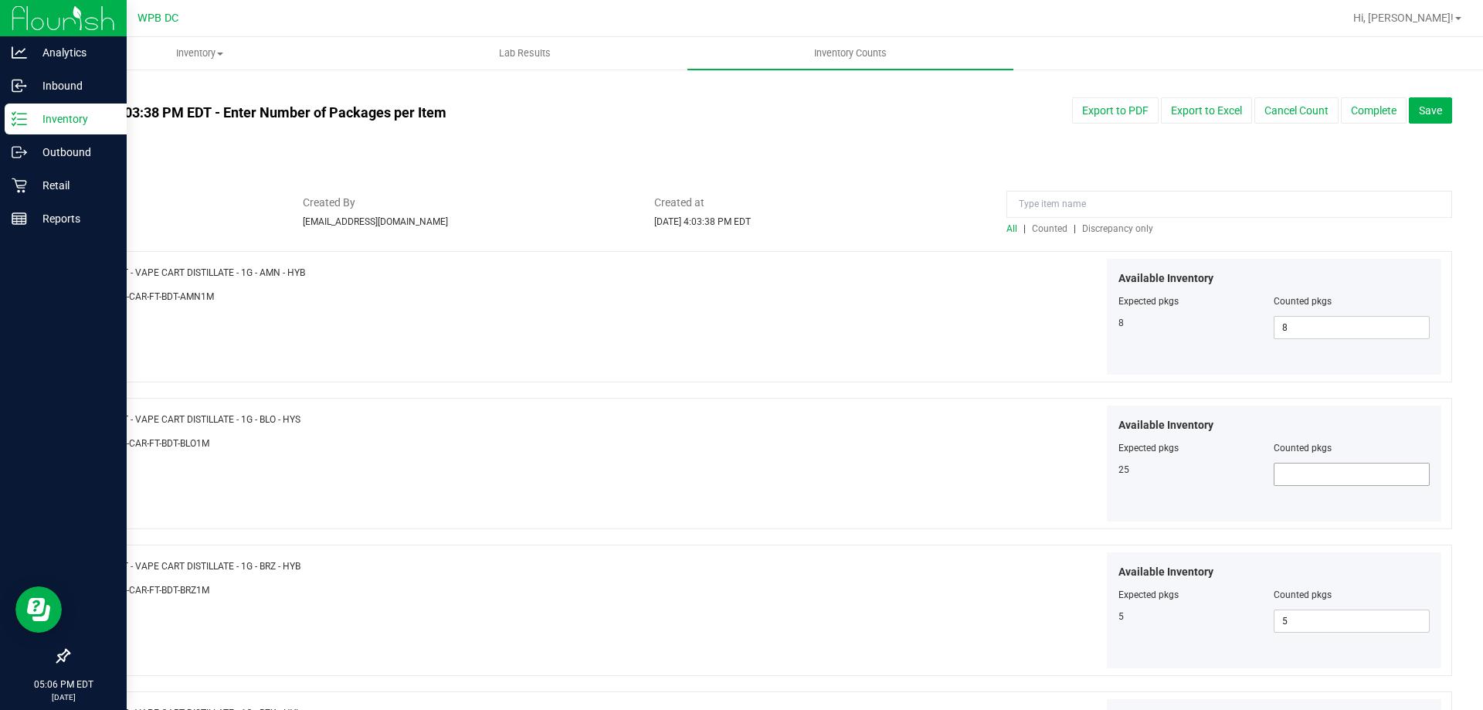
click at [1353, 483] on span at bounding box center [1352, 474] width 156 height 23
click at [1340, 478] on input "text" at bounding box center [1352, 475] width 155 height 22
type input "25"
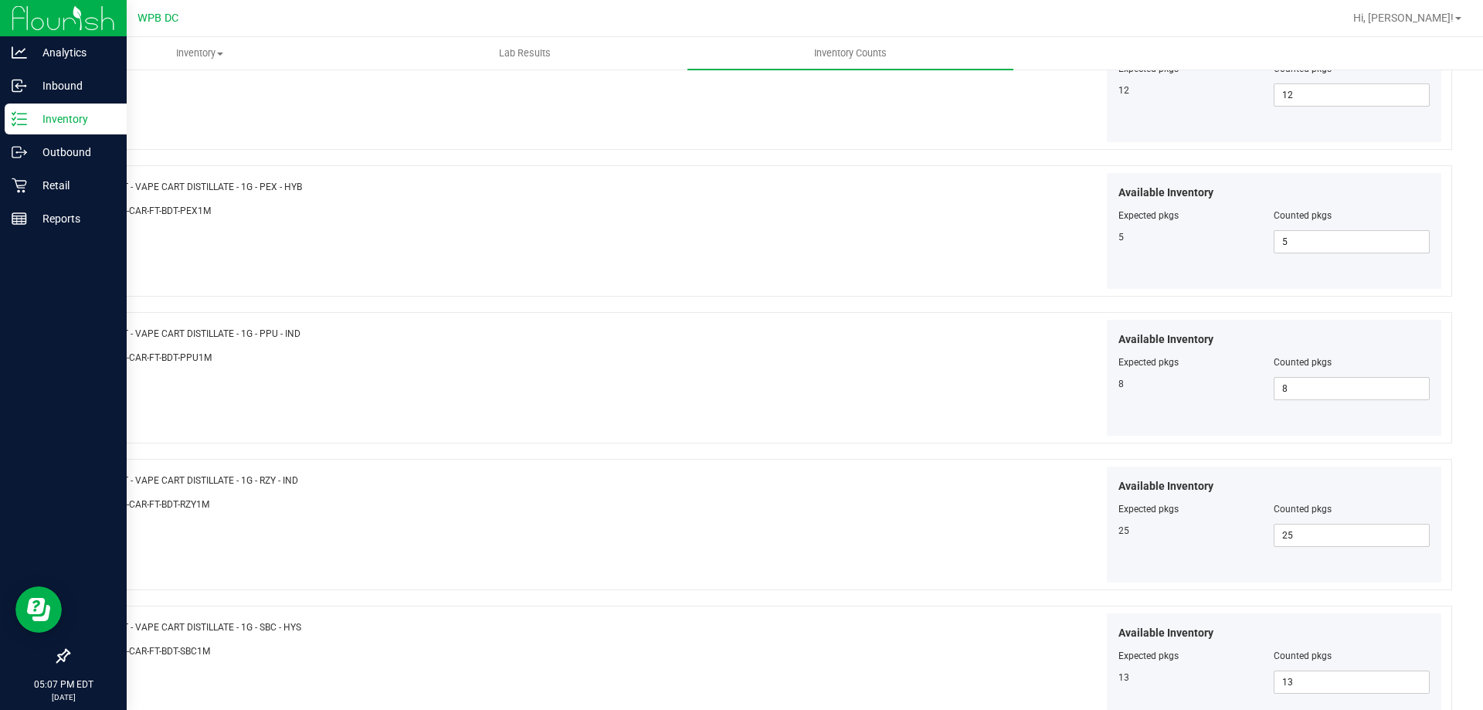
scroll to position [2529, 0]
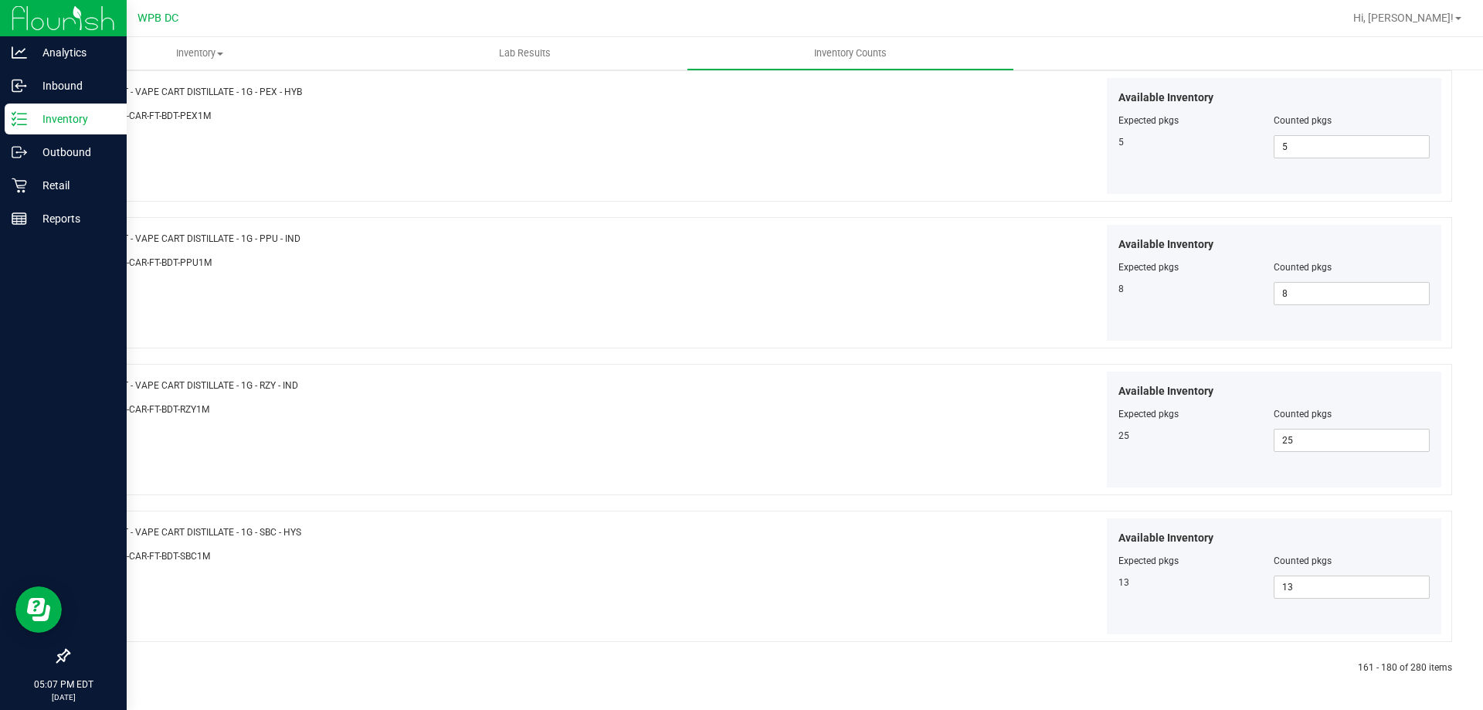
type input "25"
click at [106, 665] on icon at bounding box center [105, 668] width 5 height 9
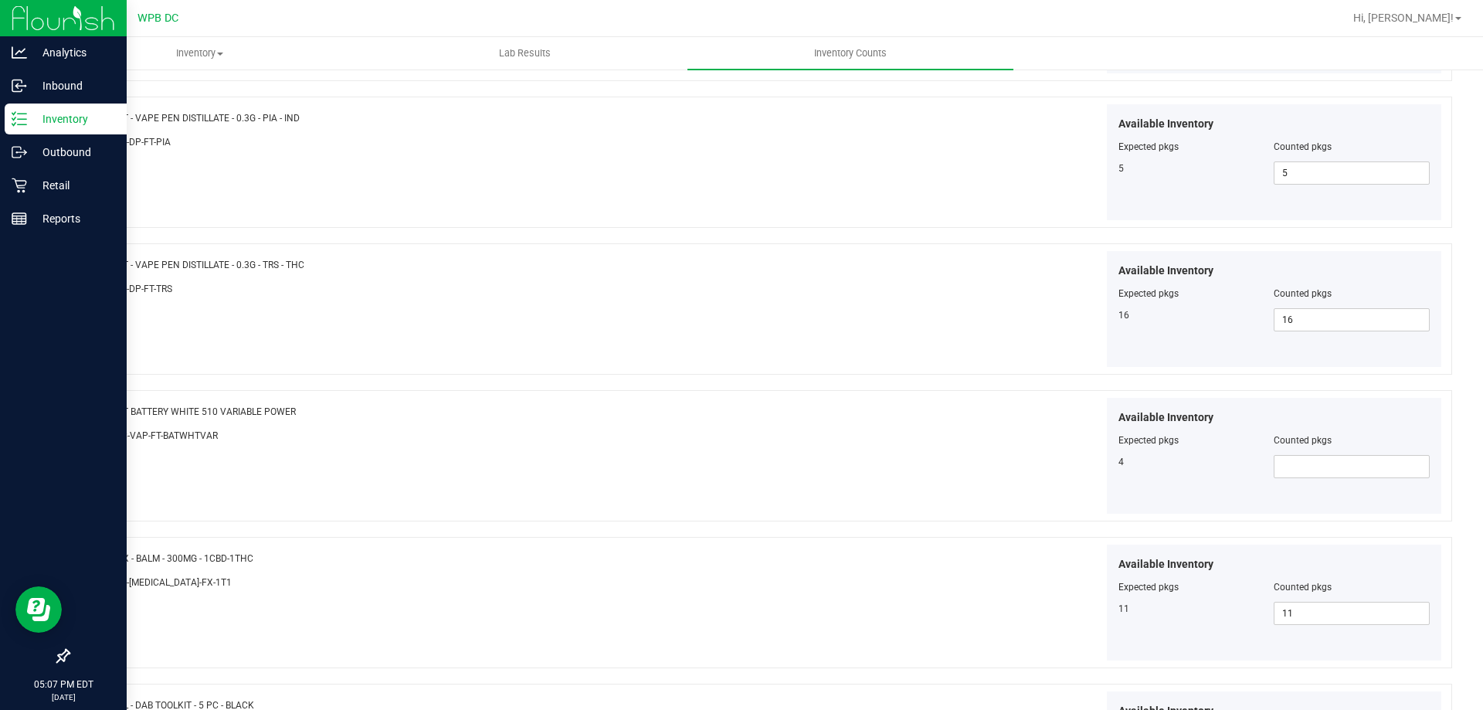
scroll to position [1777, 0]
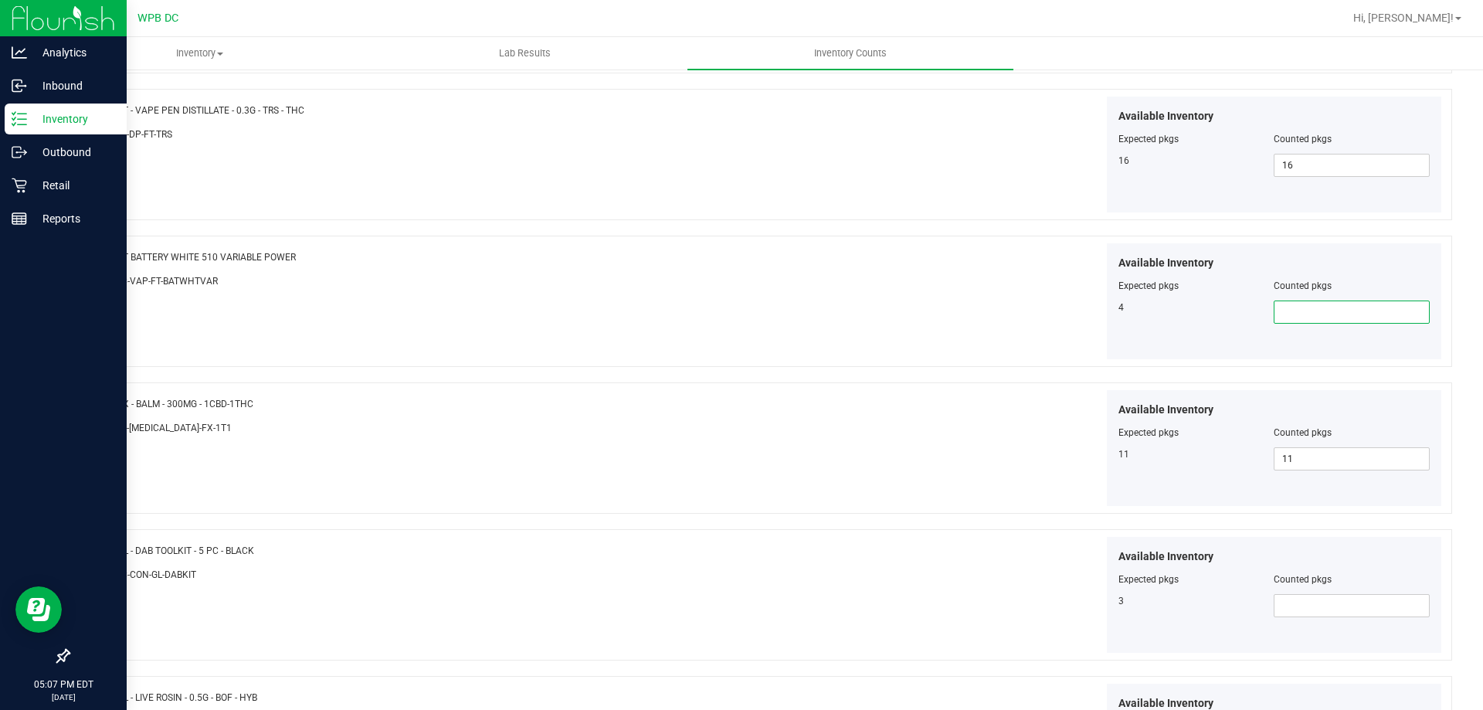
click at [1306, 306] on span at bounding box center [1352, 312] width 156 height 23
type input "4"
click at [1334, 604] on span at bounding box center [1352, 605] width 156 height 23
type input "3"
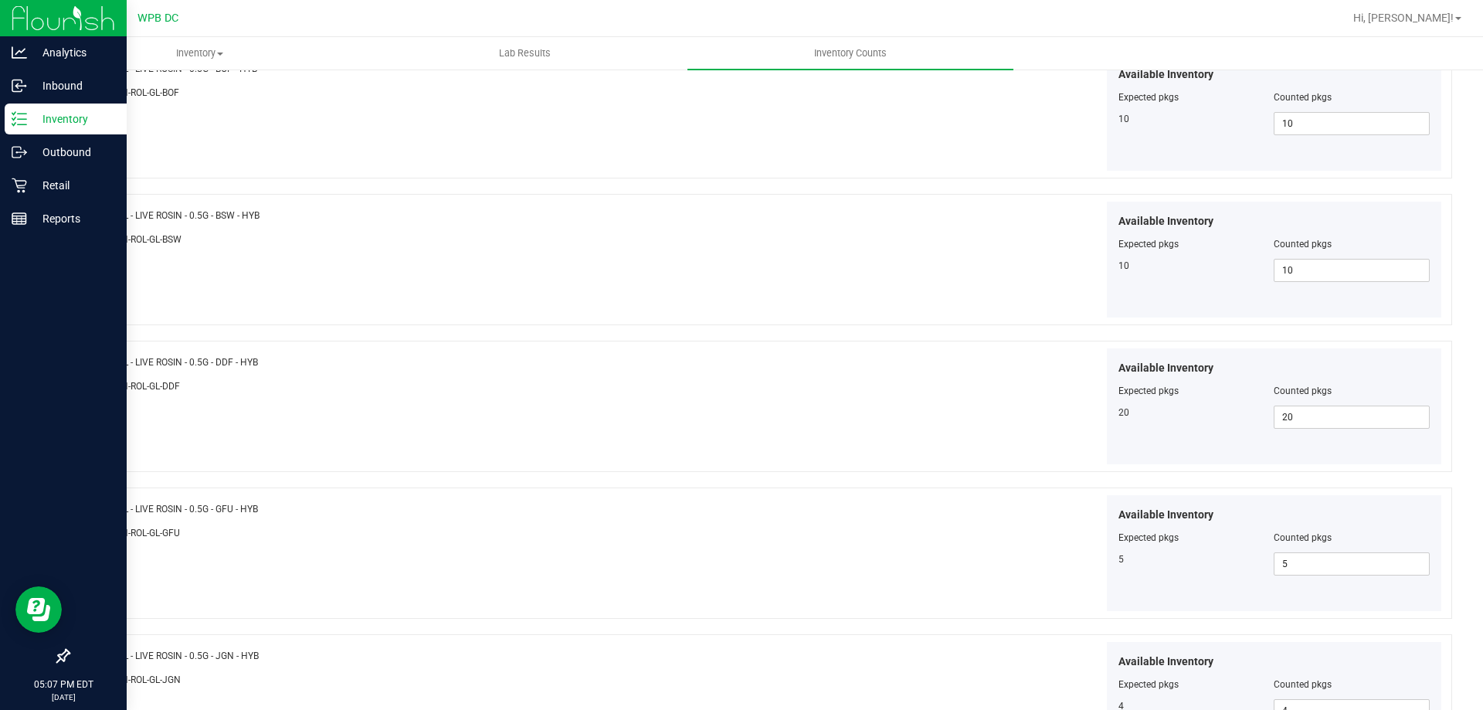
scroll to position [2529, 0]
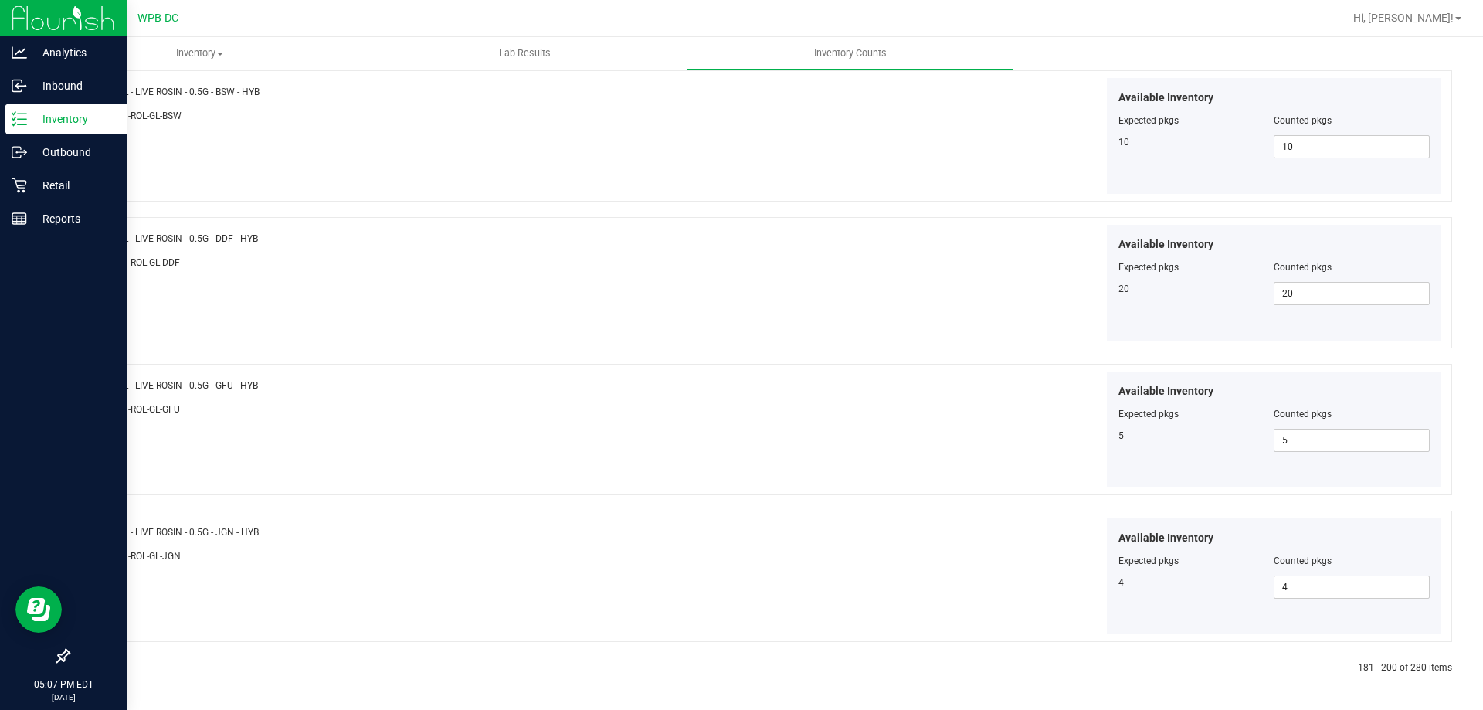
type input "3"
click at [103, 667] on icon at bounding box center [105, 668] width 5 height 9
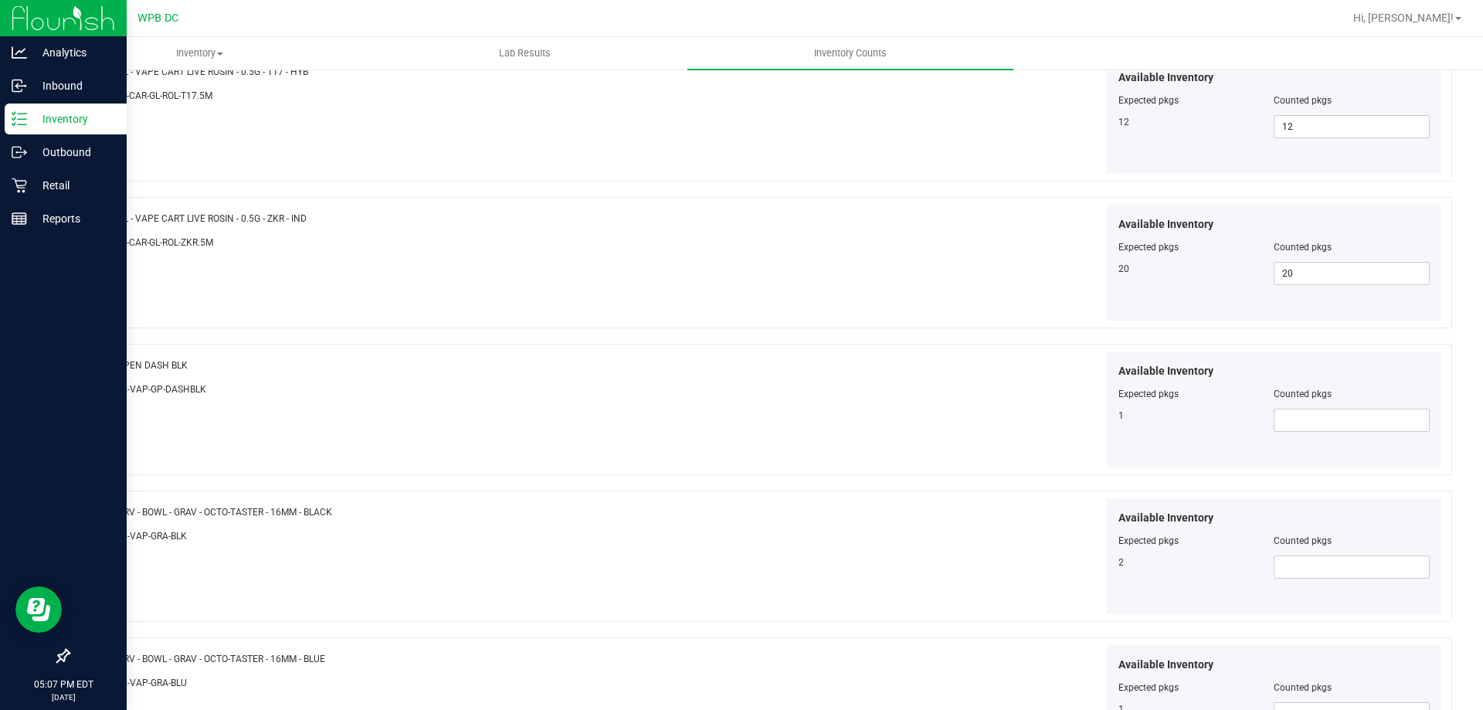
scroll to position [1313, 0]
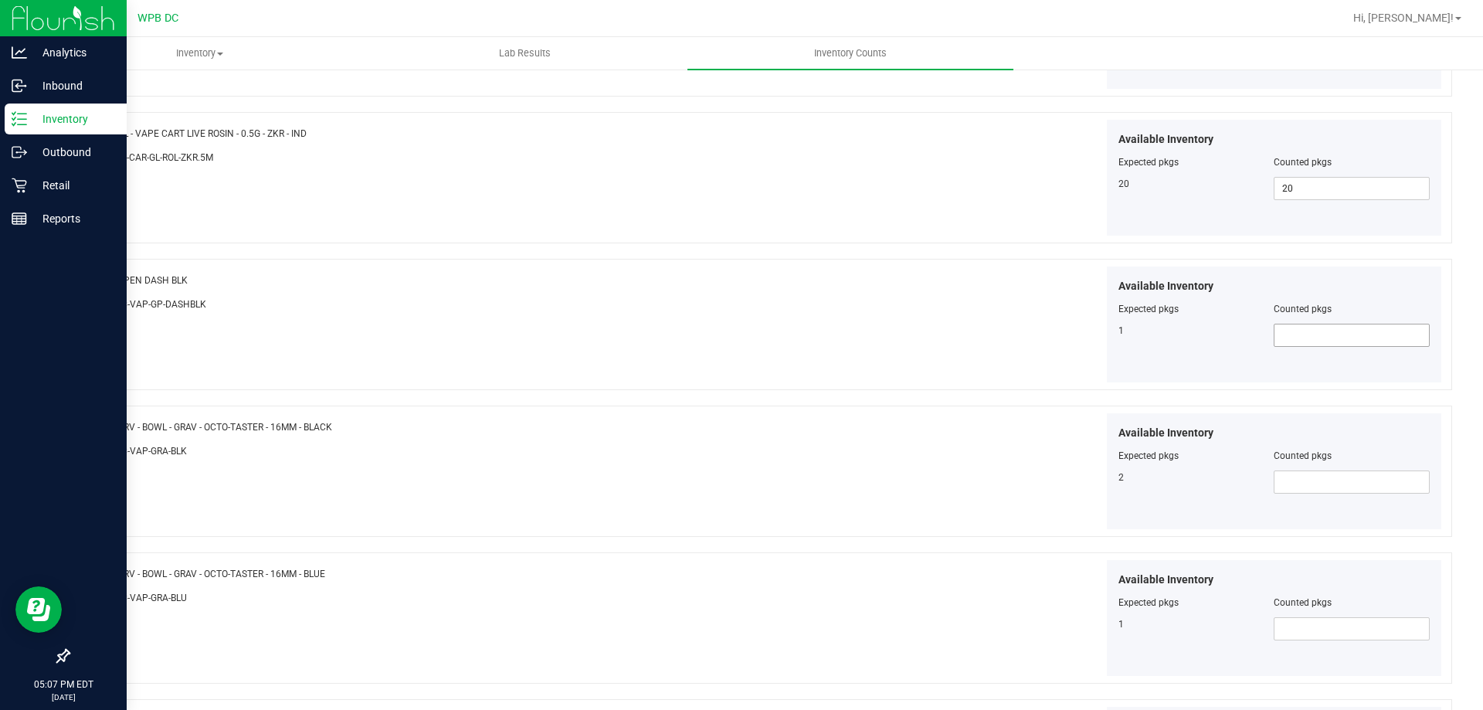
click at [1333, 338] on span at bounding box center [1352, 335] width 156 height 23
type input "1"
type input "2"
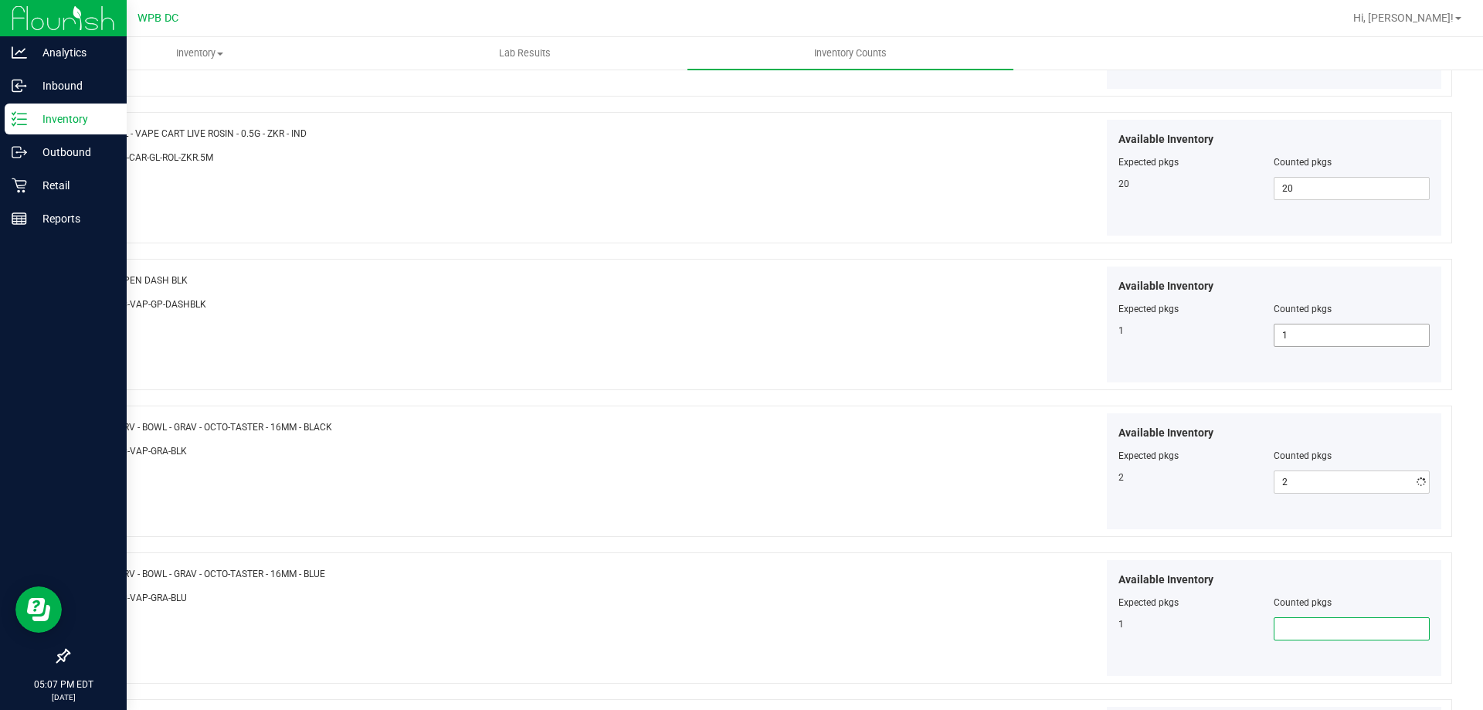
type input "1"
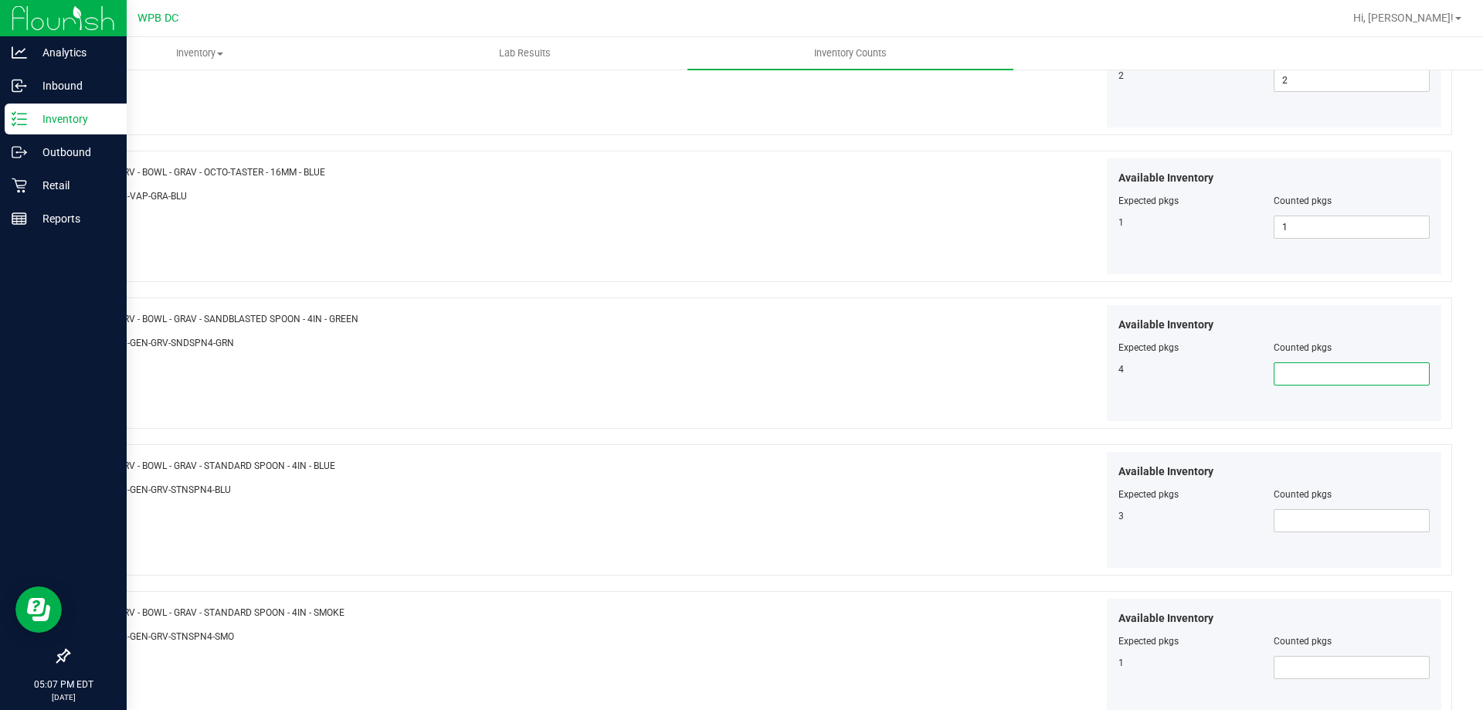
type input "4"
type input "3"
type input "1"
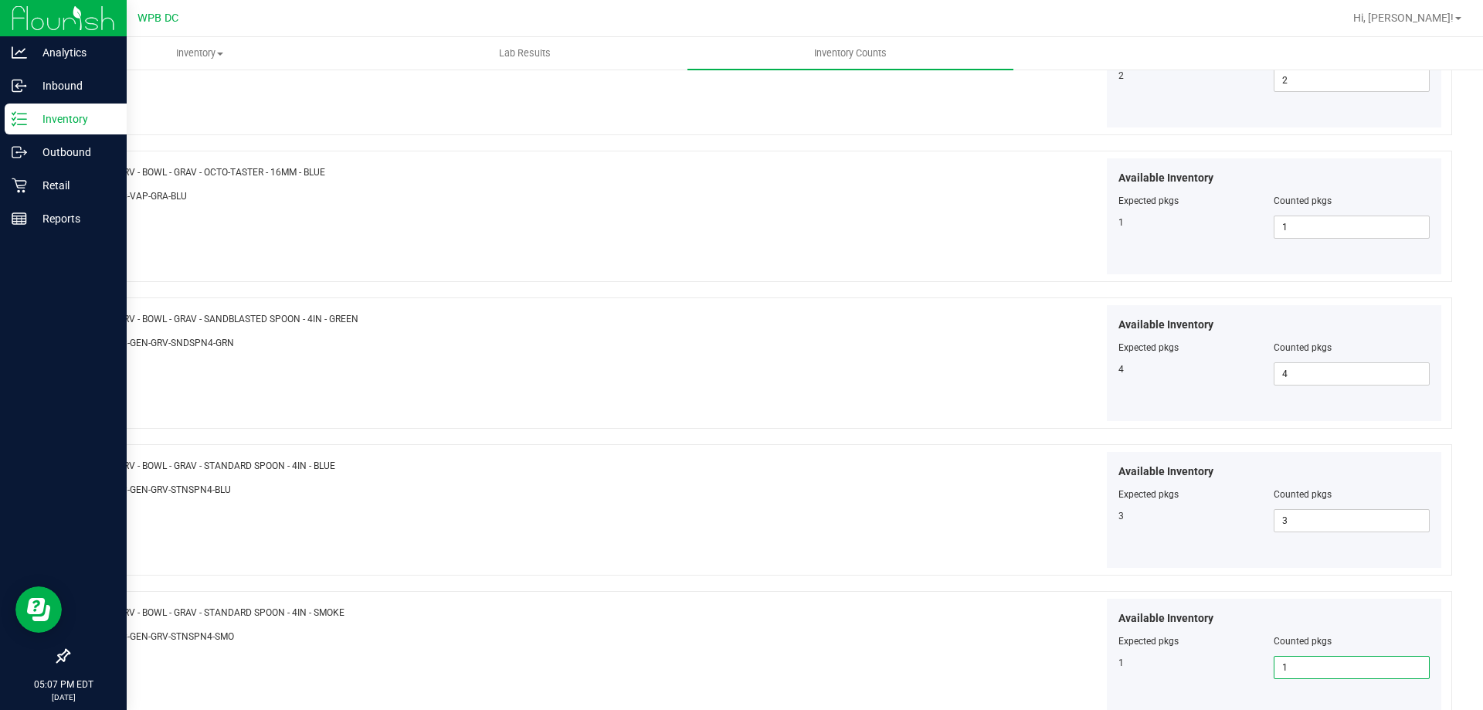
type input "1"
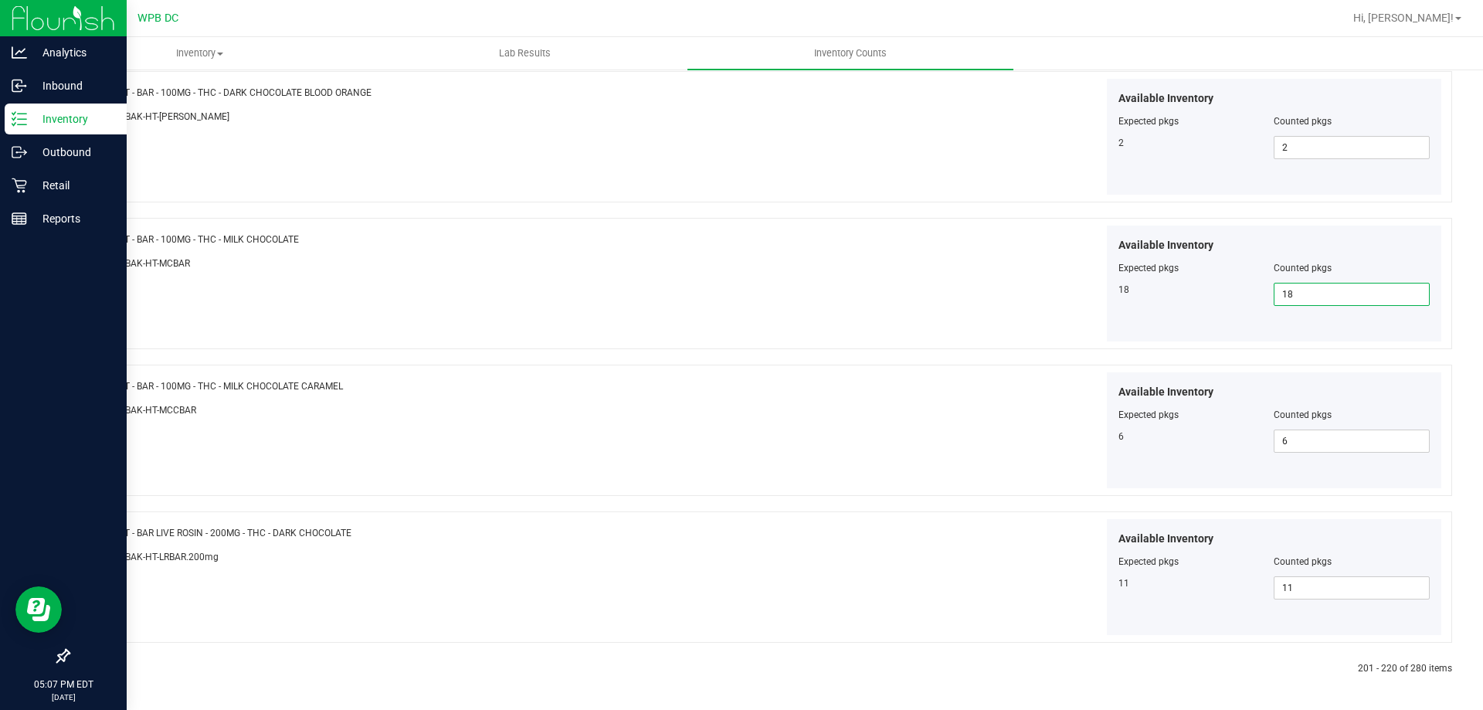
scroll to position [2529, 0]
click at [104, 666] on icon at bounding box center [105, 668] width 5 height 9
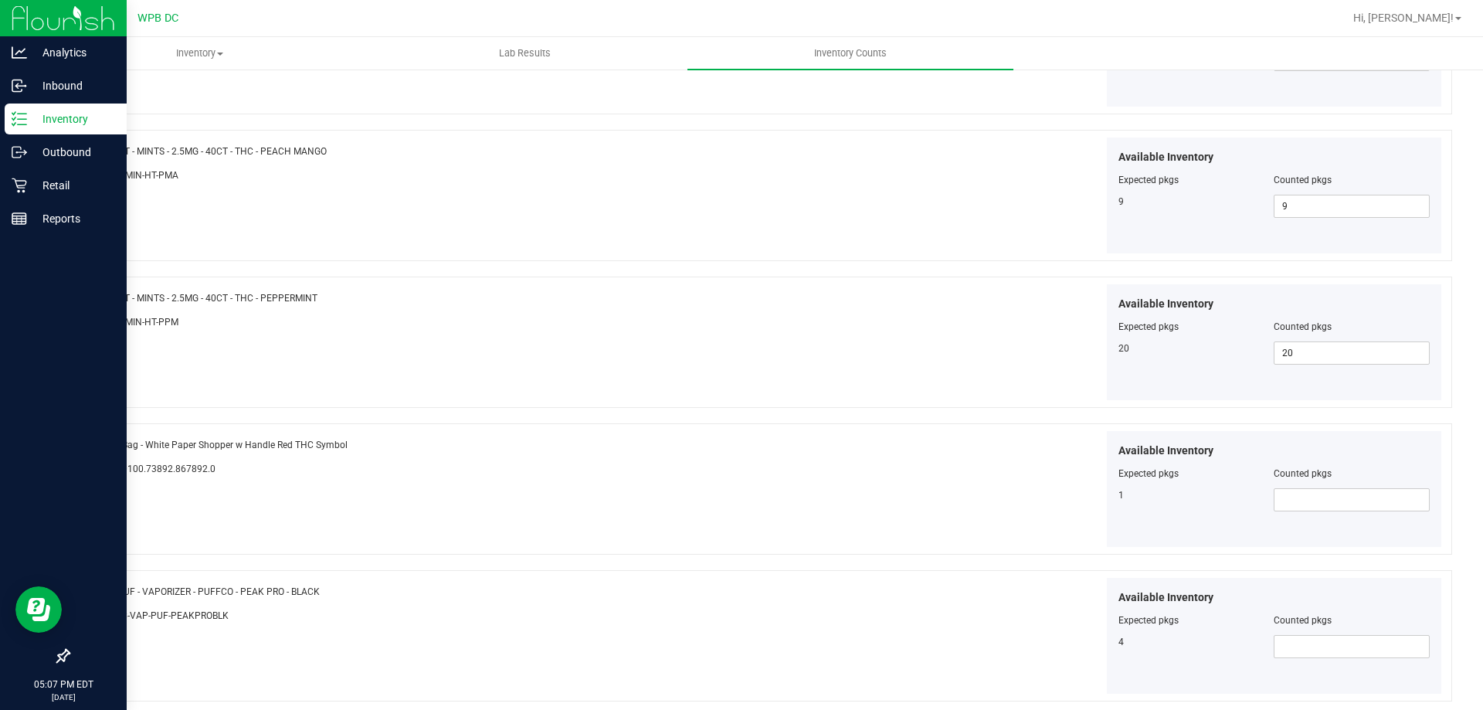
scroll to position [1391, 0]
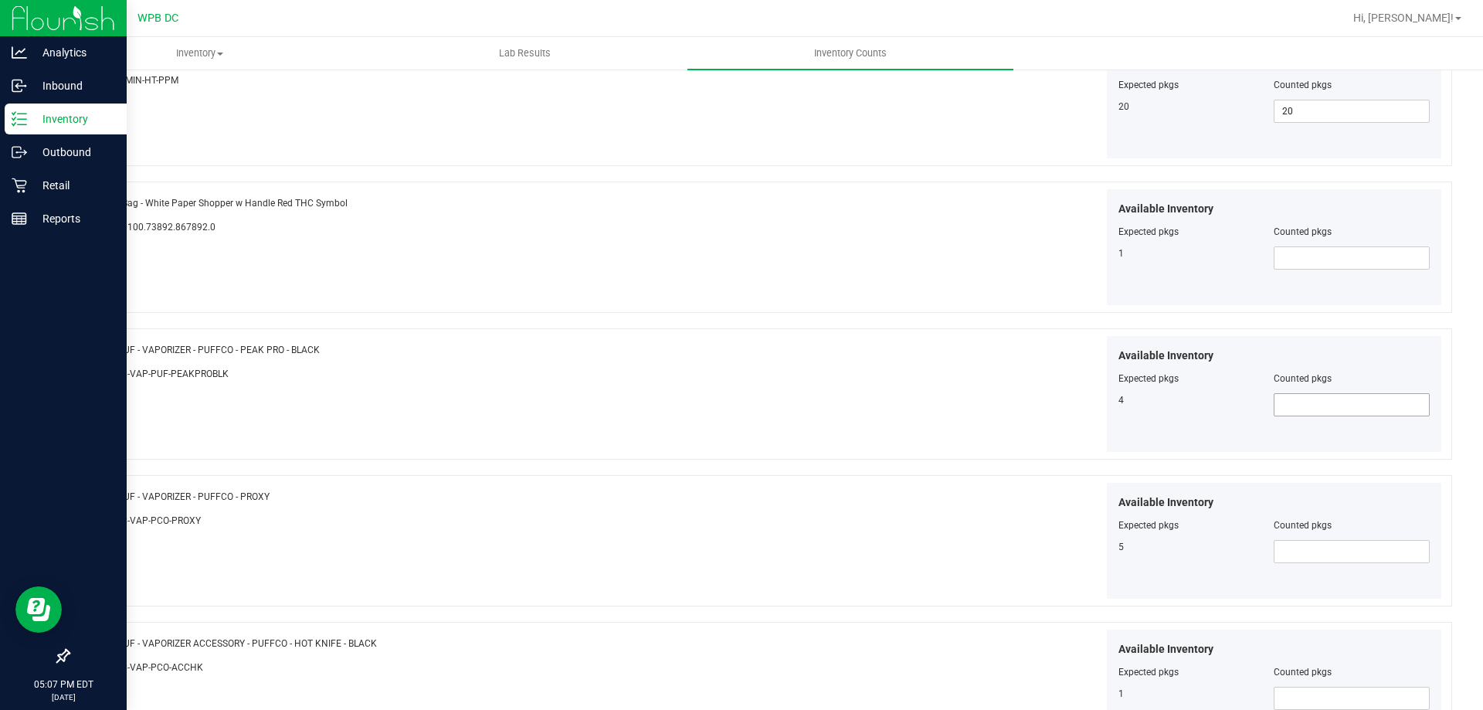
click at [1359, 399] on span at bounding box center [1352, 404] width 156 height 23
type input "4"
type input "5"
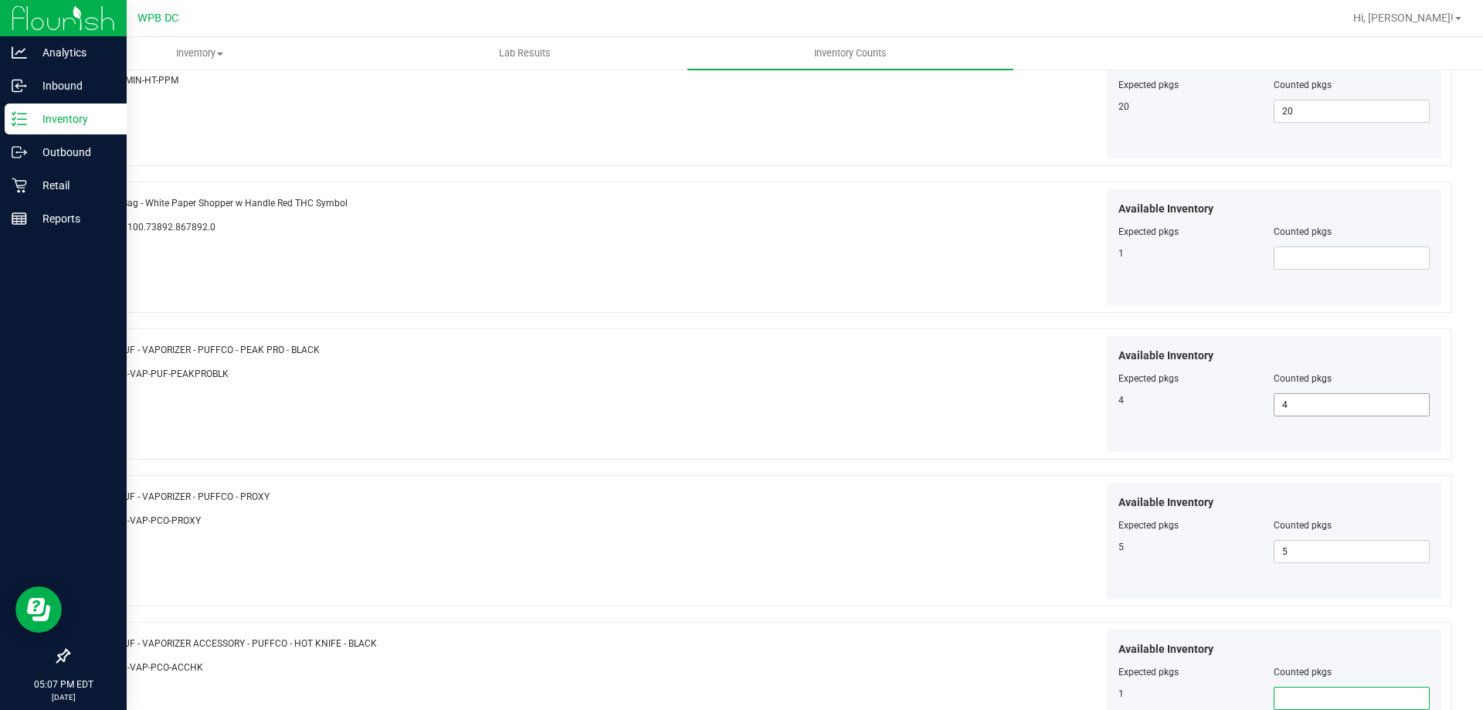
type input "1"
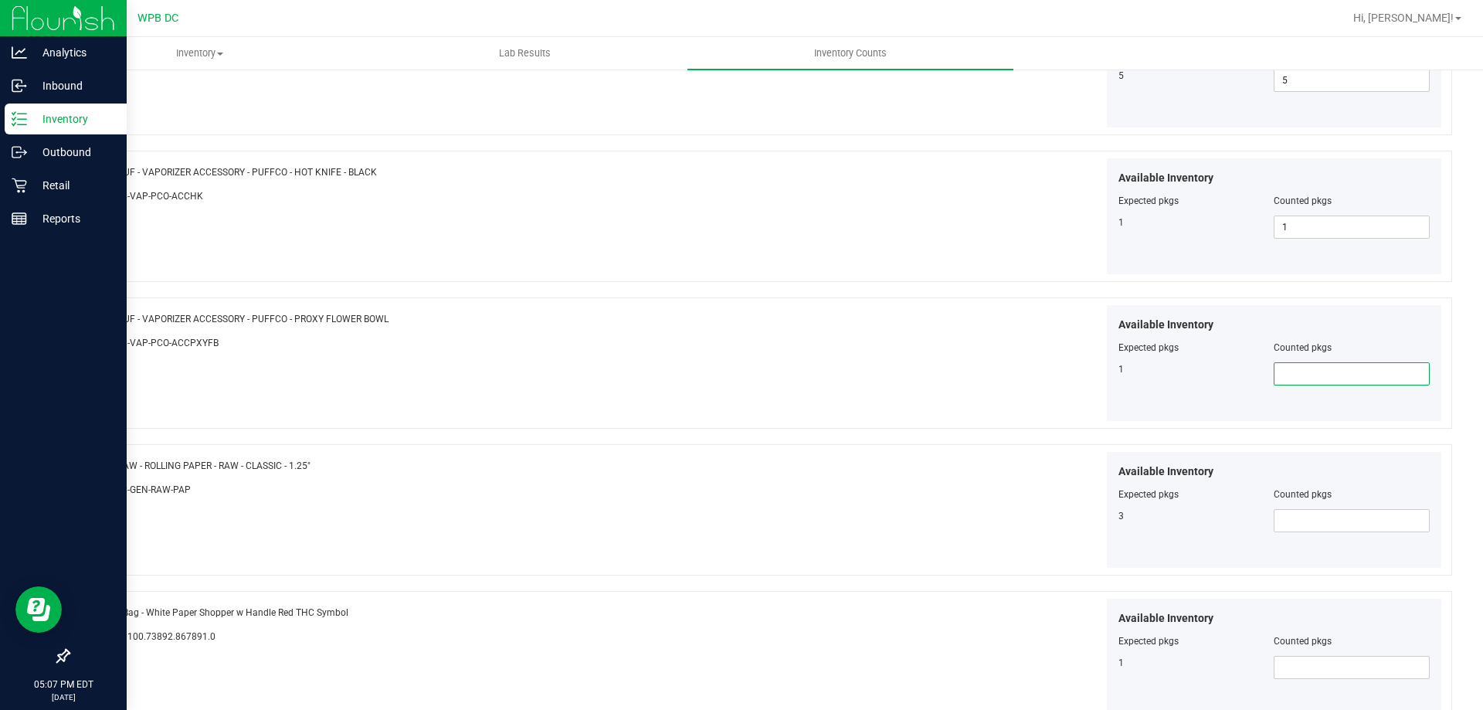
type input "1"
type input "3"
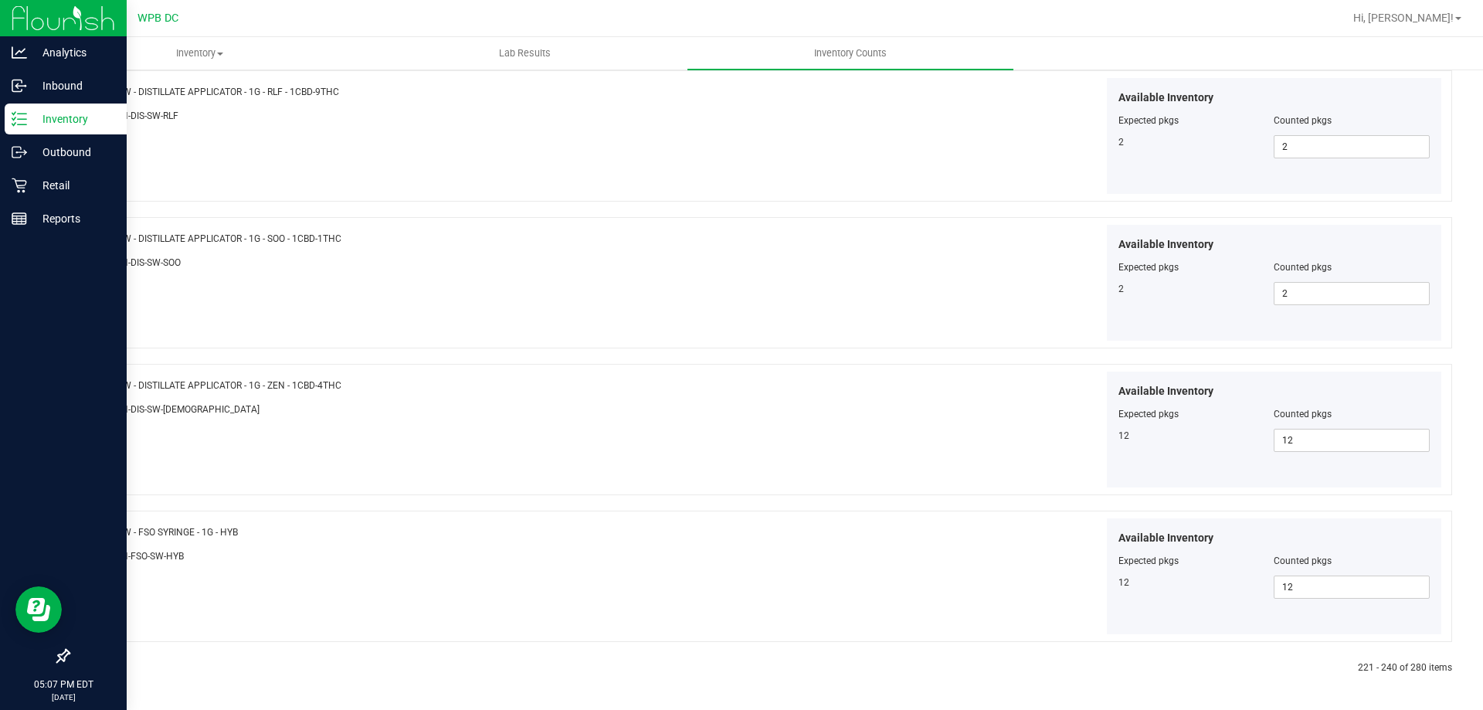
click at [103, 668] on icon at bounding box center [105, 668] width 5 height 9
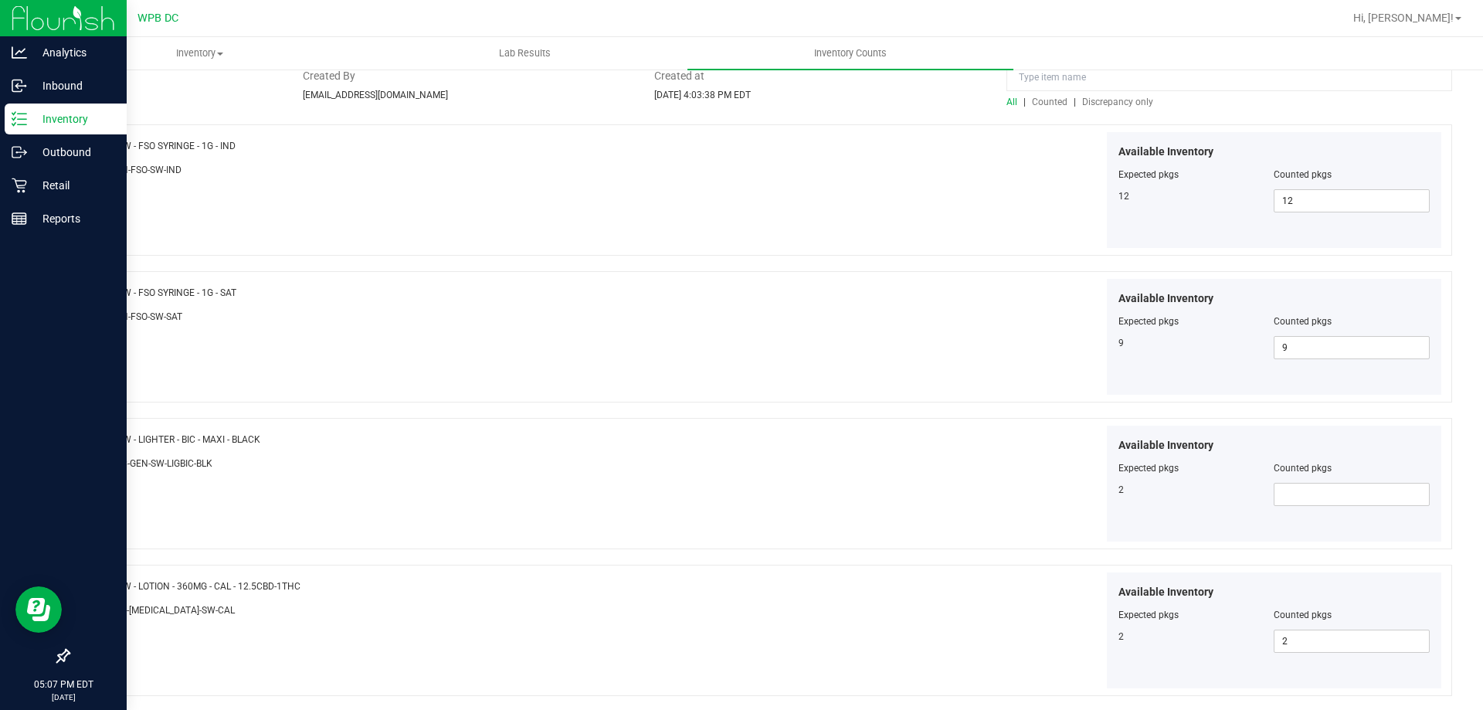
scroll to position [155, 0]
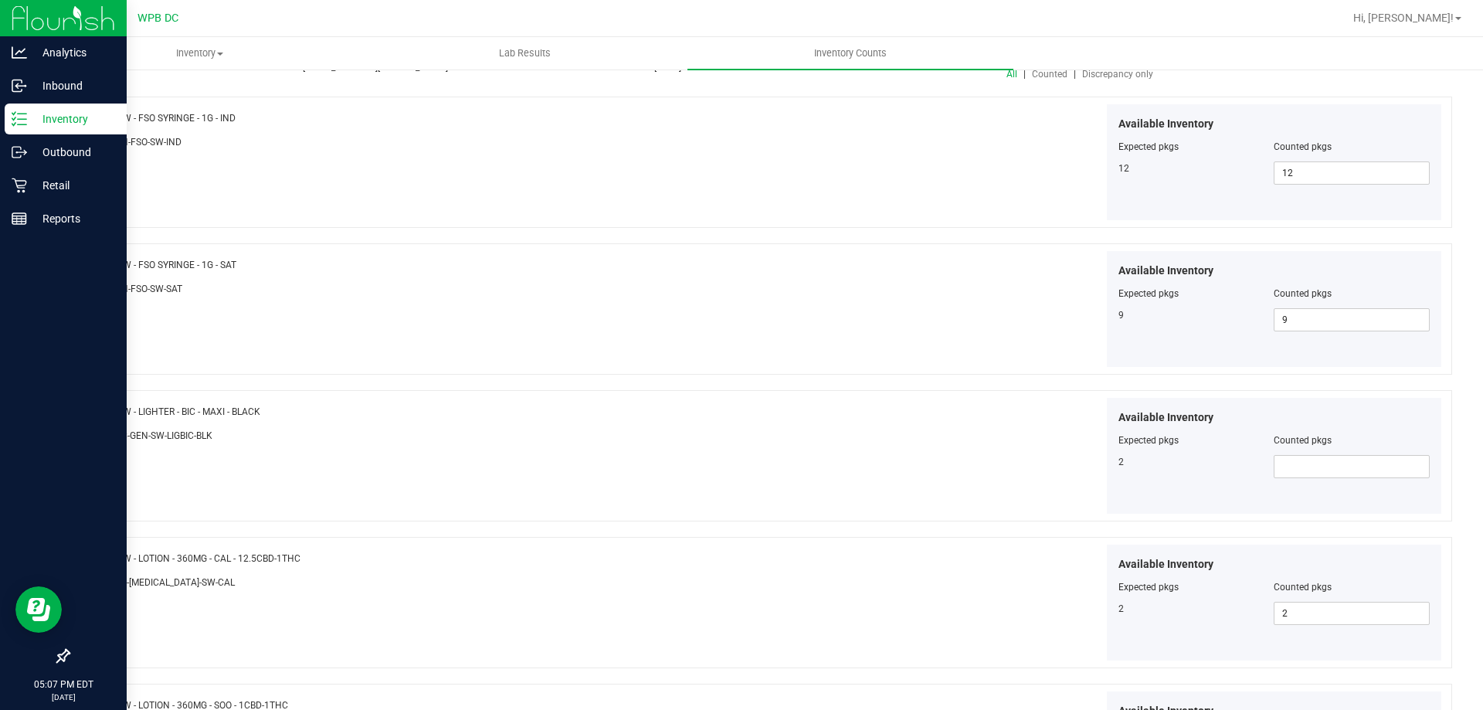
click at [1296, 483] on div "Available Inventory Expected pkgs Counted pkgs 2" at bounding box center [1274, 456] width 335 height 116
click at [1352, 464] on span at bounding box center [1352, 466] width 156 height 23
type input "2"
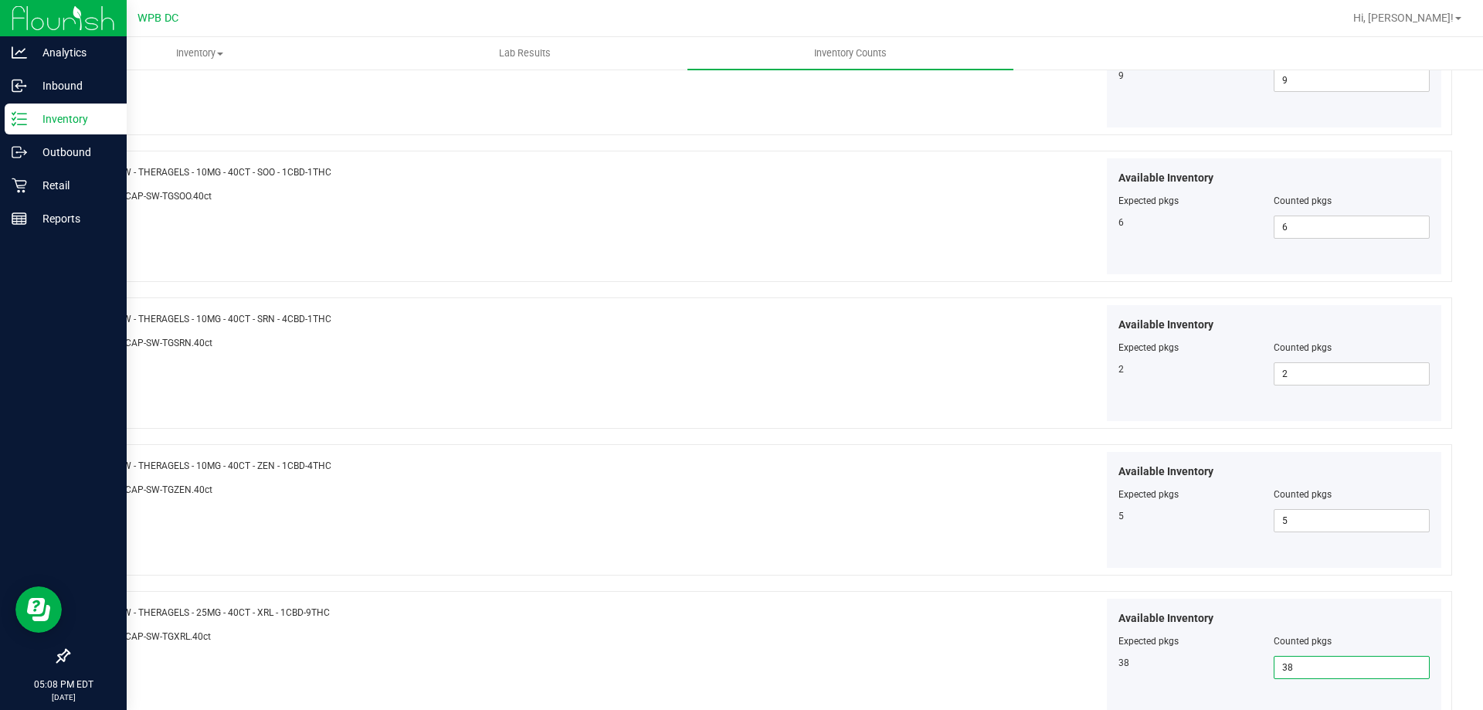
scroll to position [2529, 0]
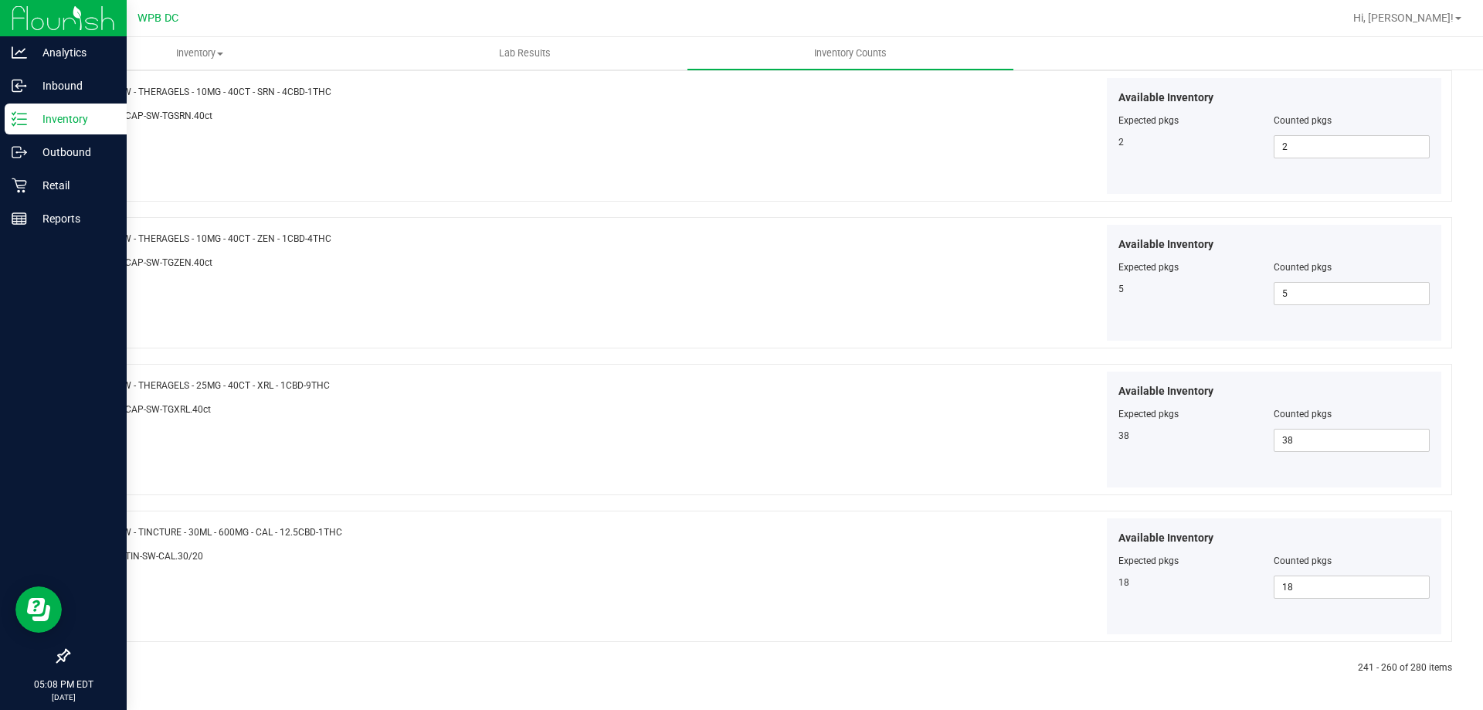
click link at bounding box center [106, 668] width 7 height 11
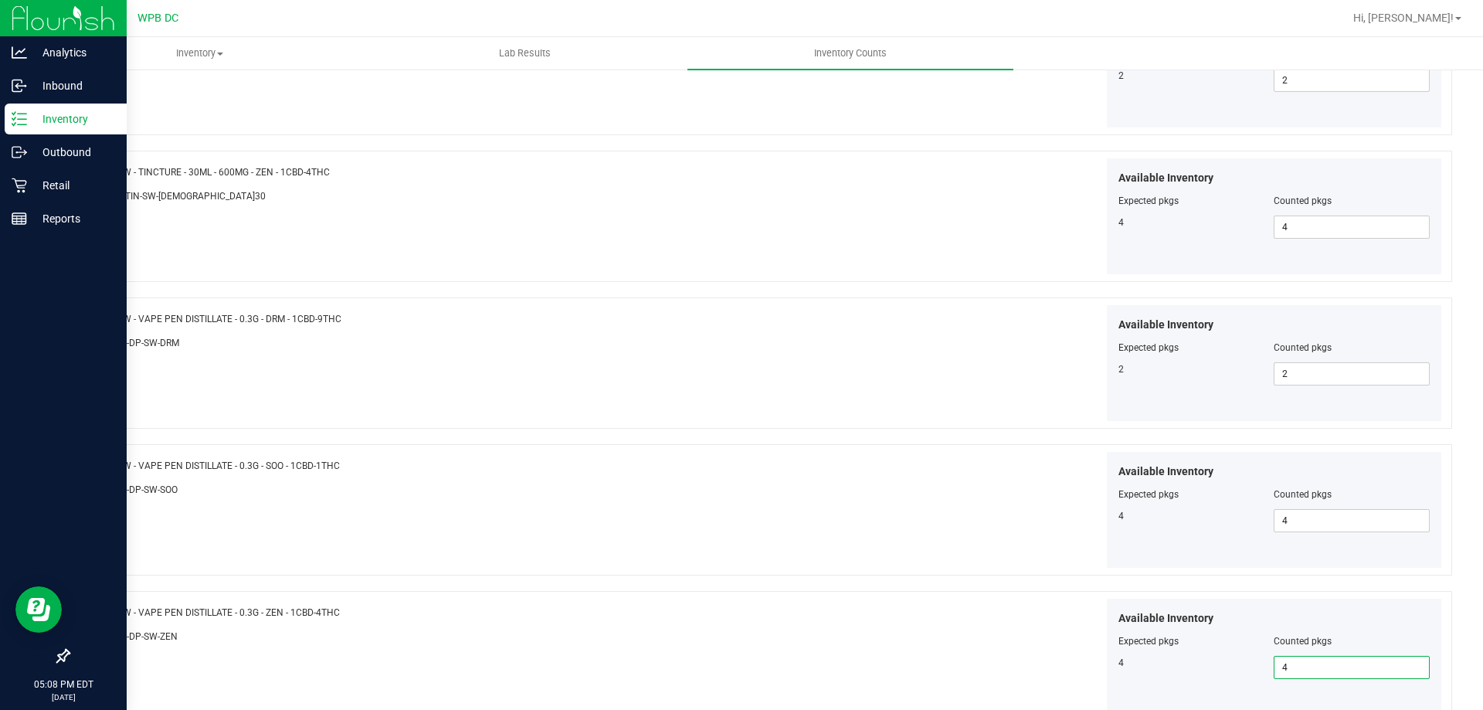
scroll to position [1275, 0]
click at [1385, 385] on span at bounding box center [1352, 373] width 156 height 23
click at [1331, 377] on span at bounding box center [1352, 373] width 156 height 23
type input "3"
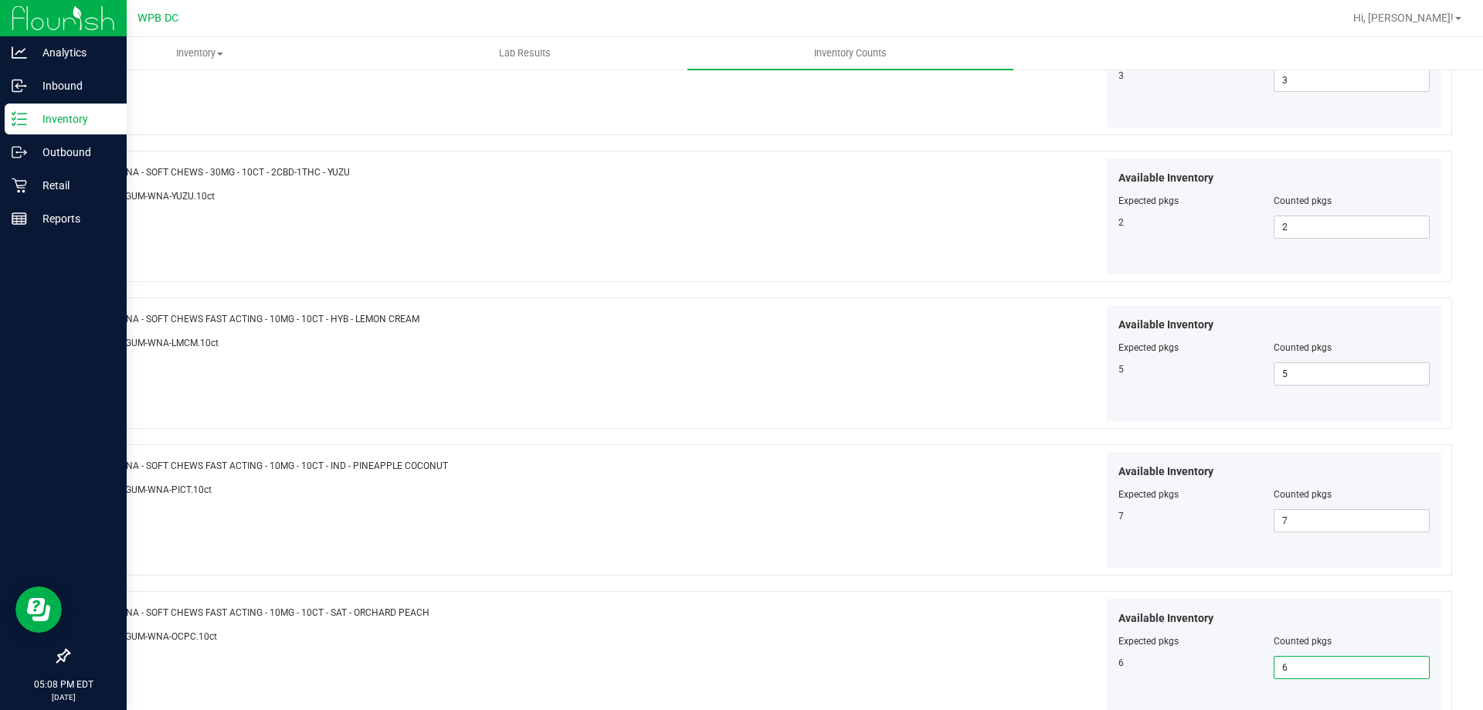
scroll to position [2529, 0]
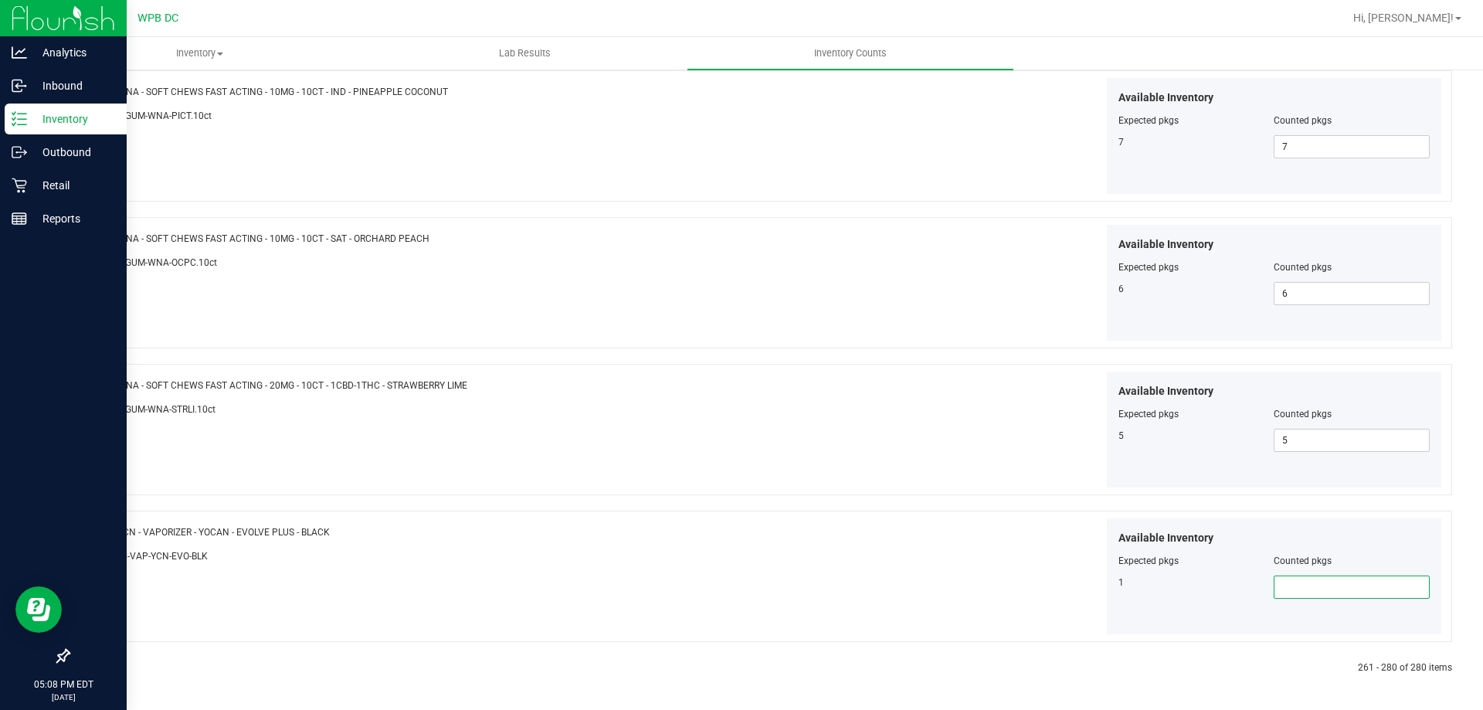
type input "1"
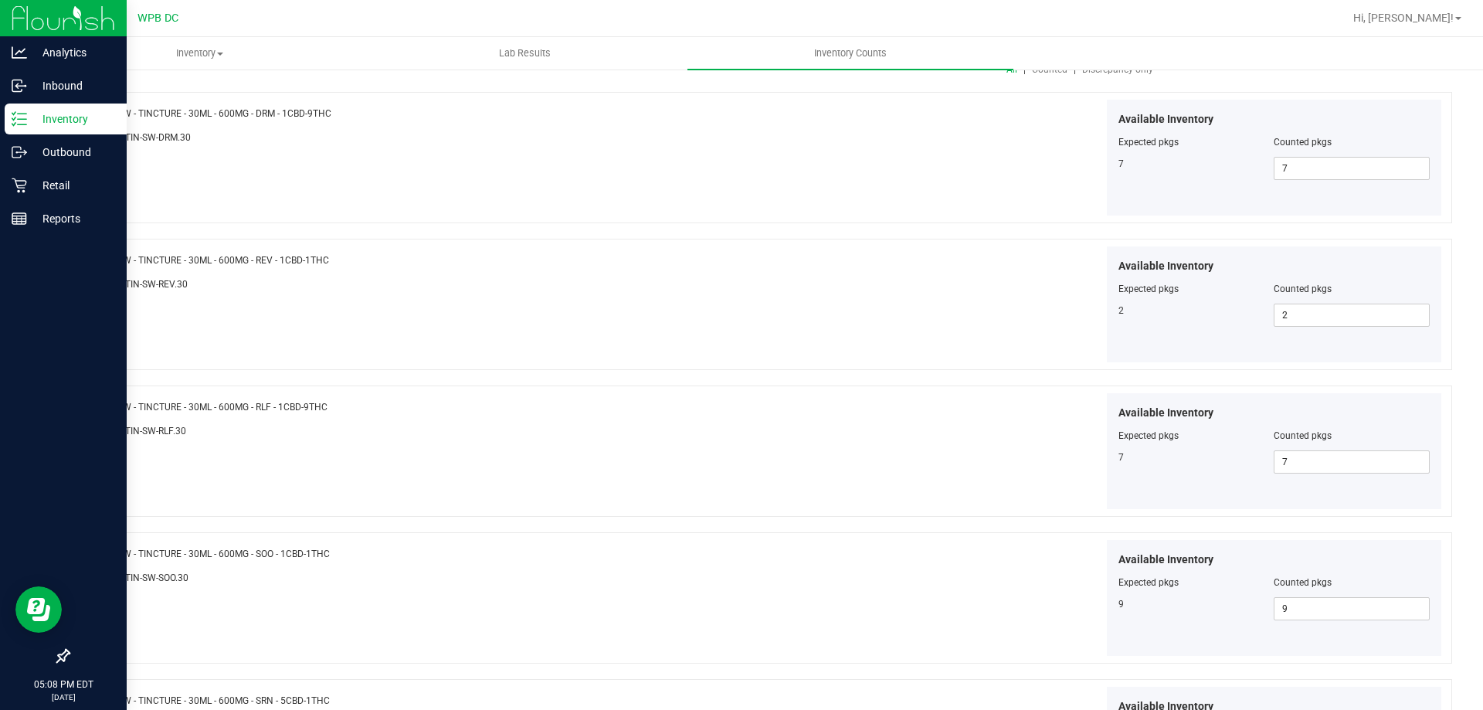
scroll to position [0, 0]
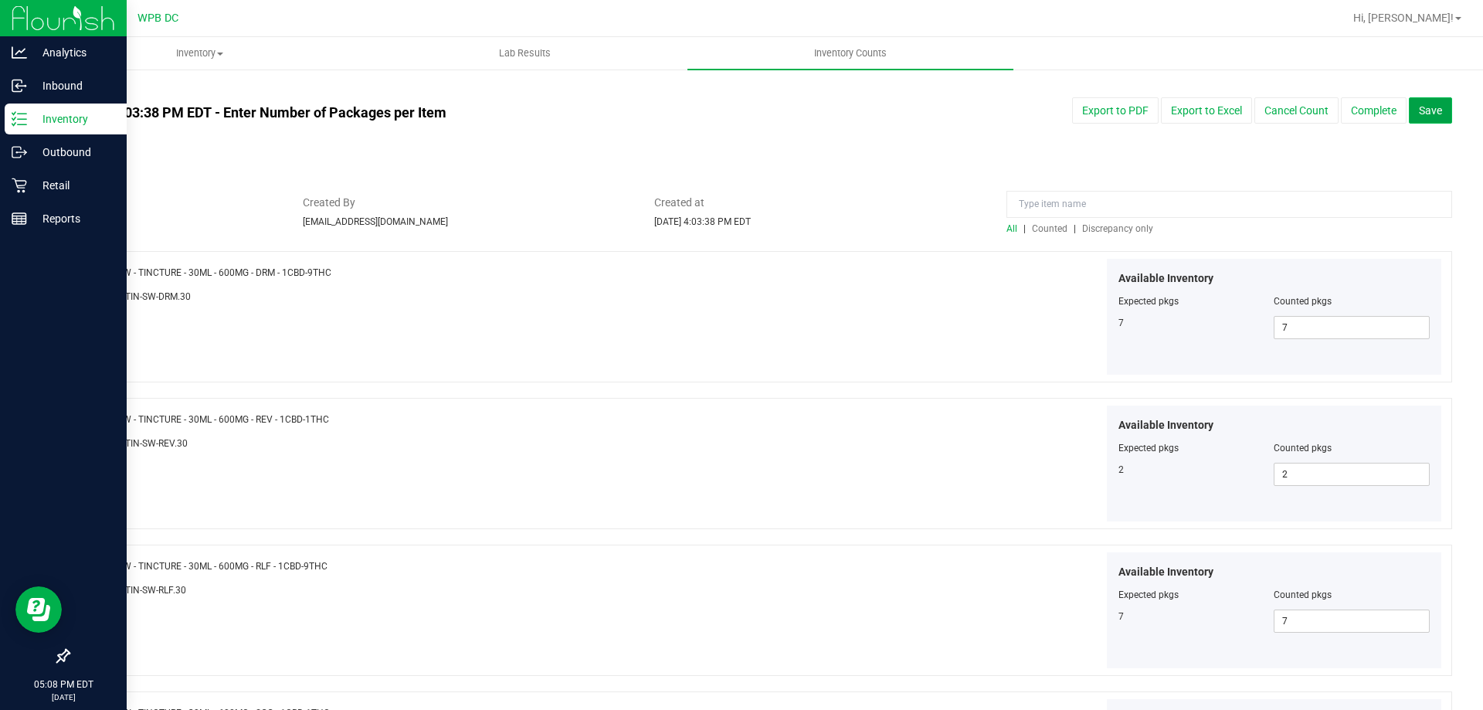
type input "1"
click at [1436, 110] on button "Save" at bounding box center [1430, 110] width 43 height 26
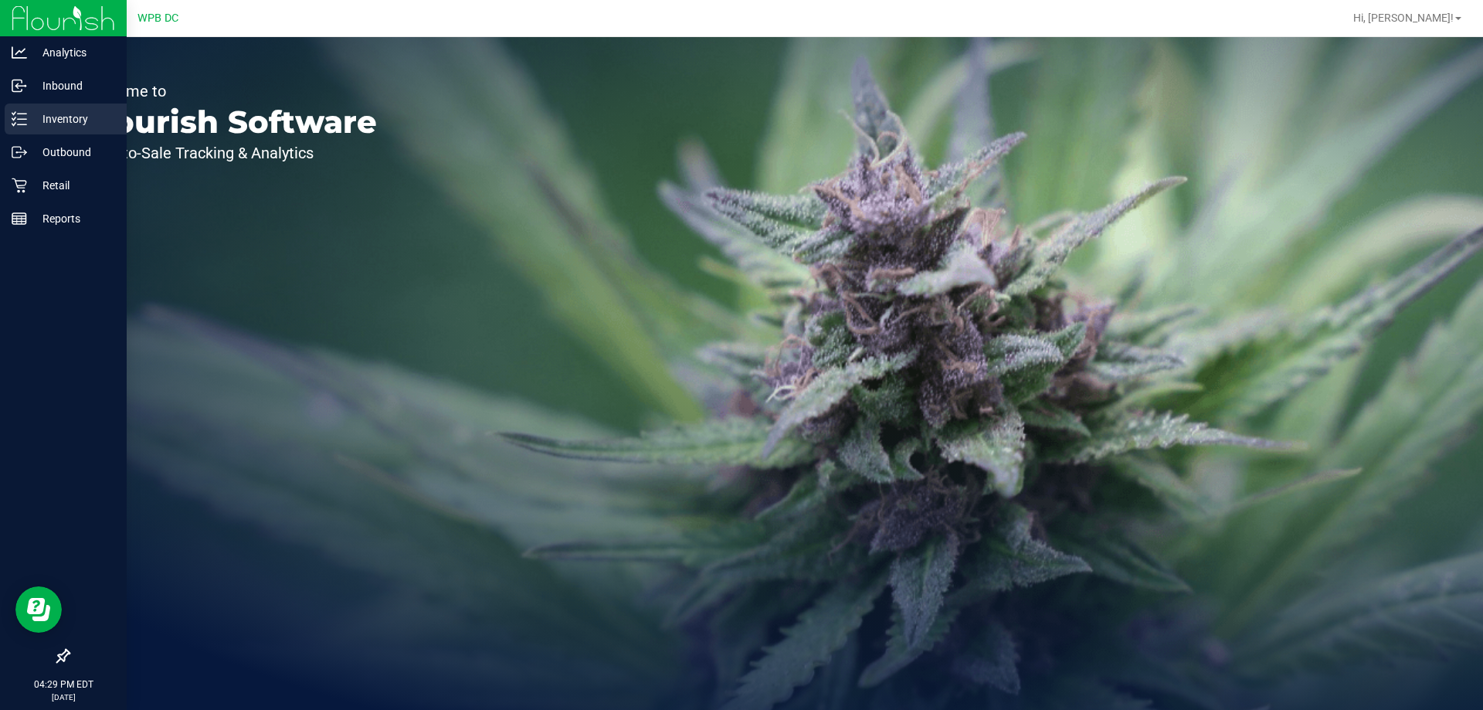
click at [70, 124] on p "Inventory" at bounding box center [73, 119] width 93 height 19
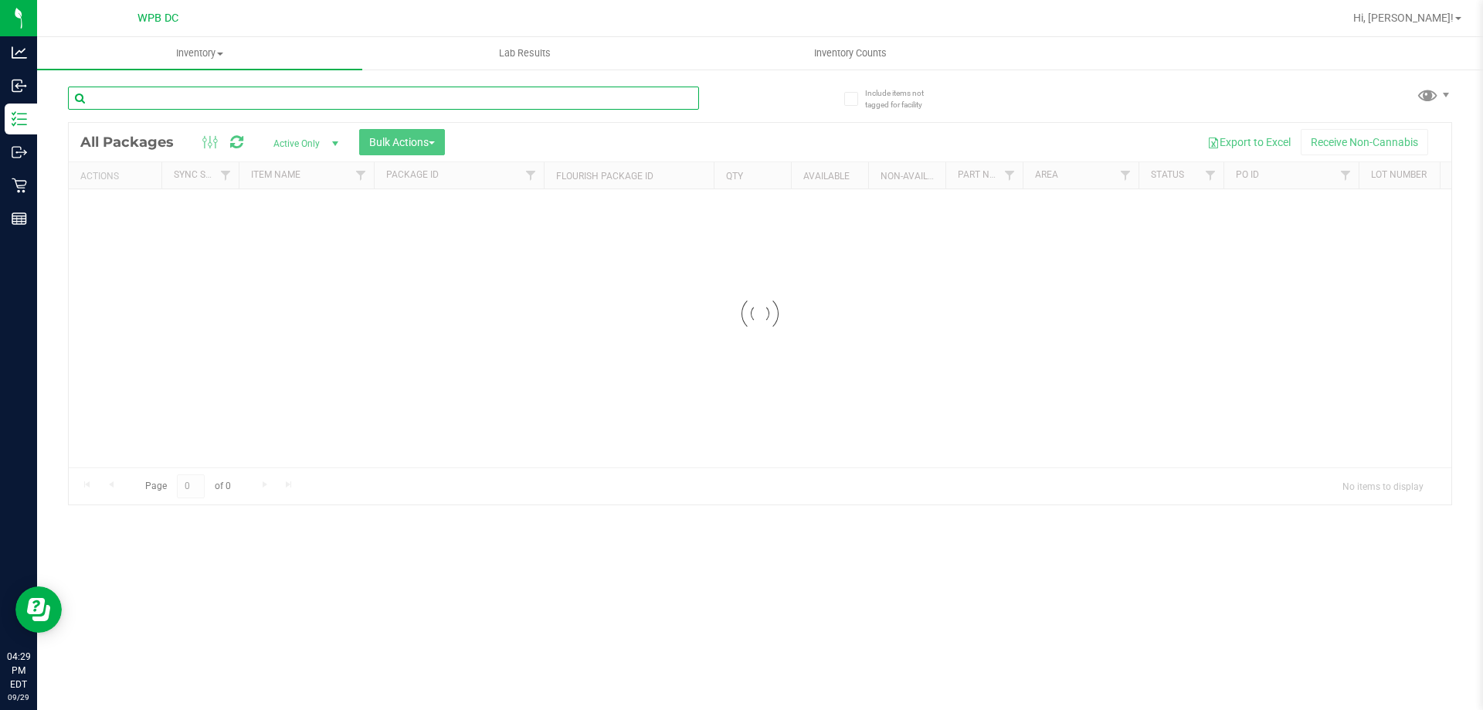
click at [558, 100] on input "text" at bounding box center [383, 98] width 631 height 23
paste input "FT - CANNABIS FLOWER - 3.5G - ABP - HYB"
type input "FT - CANNABIS FLOWER - 3.5G - ABP - HYB"
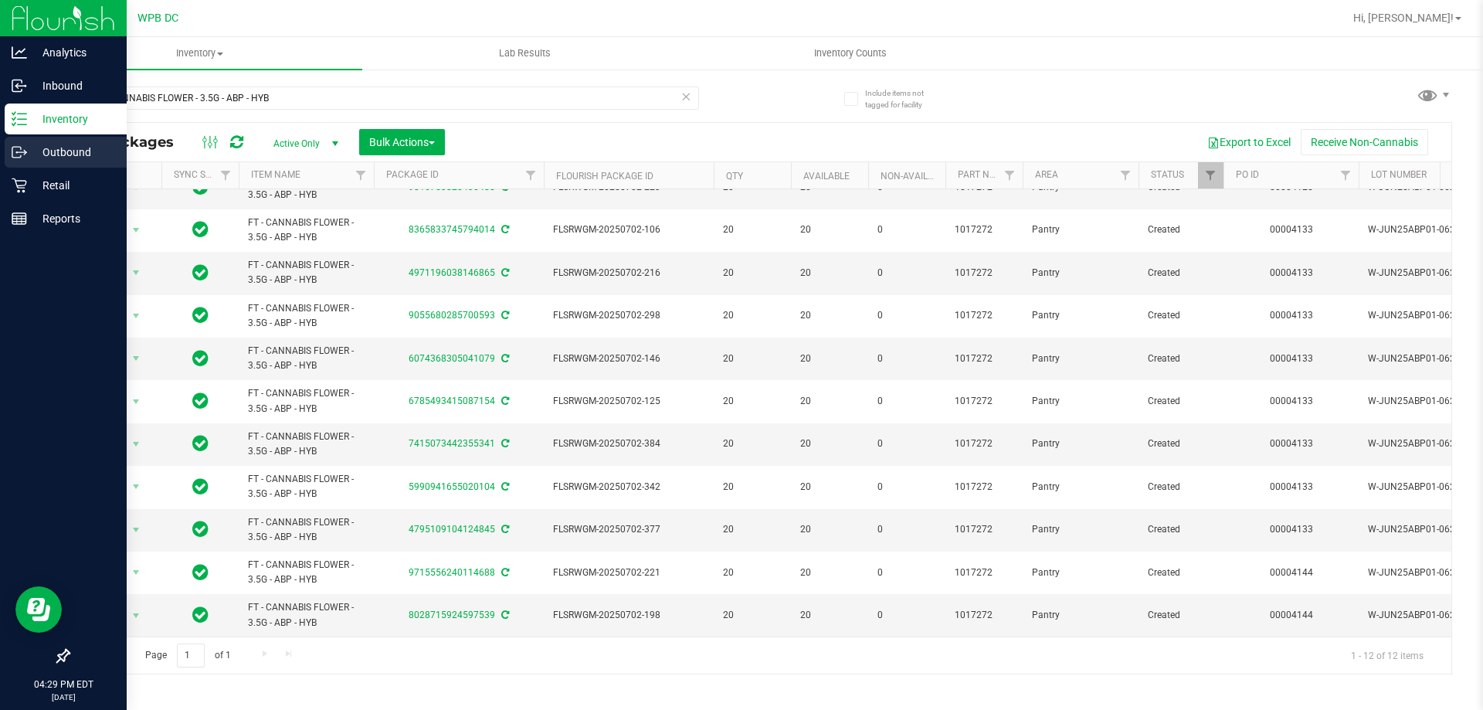
click at [40, 145] on p "Outbound" at bounding box center [73, 152] width 93 height 19
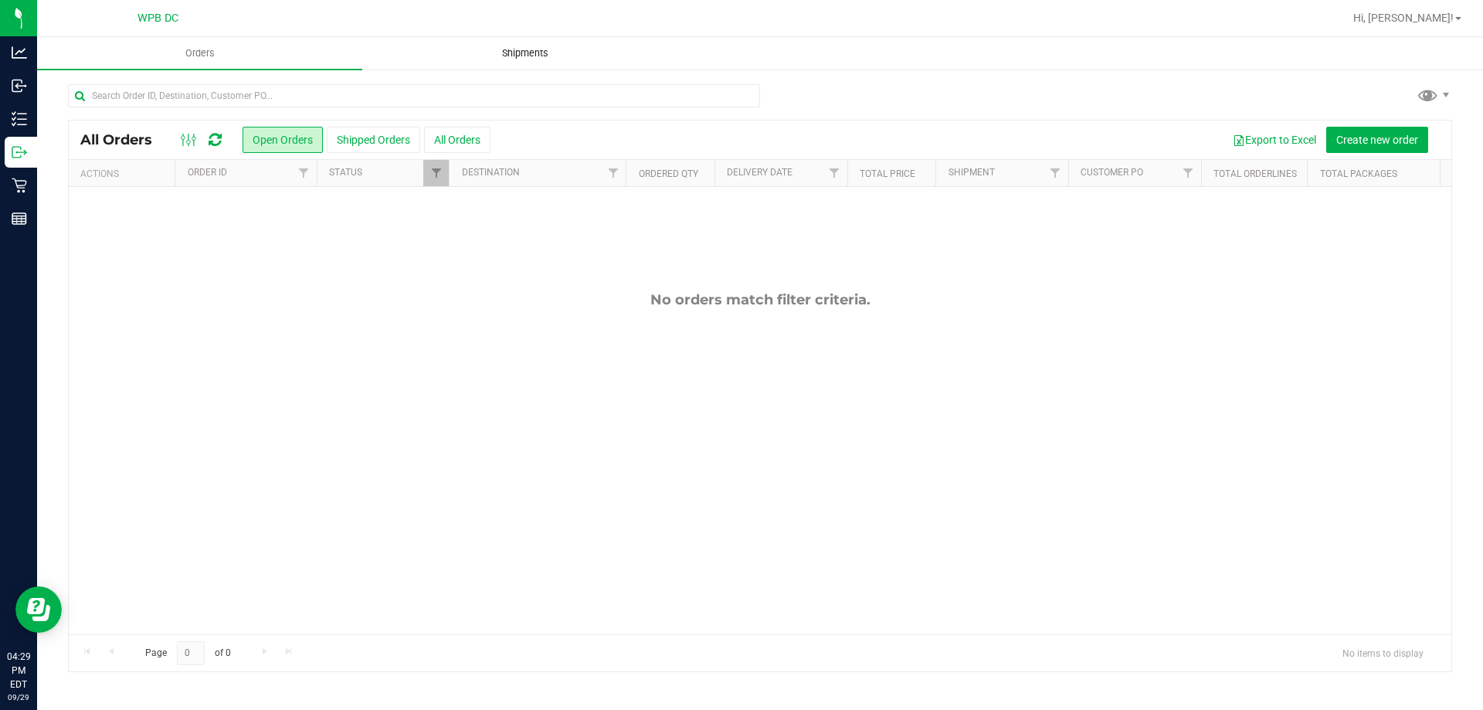
click at [536, 58] on span "Shipments" at bounding box center [525, 53] width 88 height 14
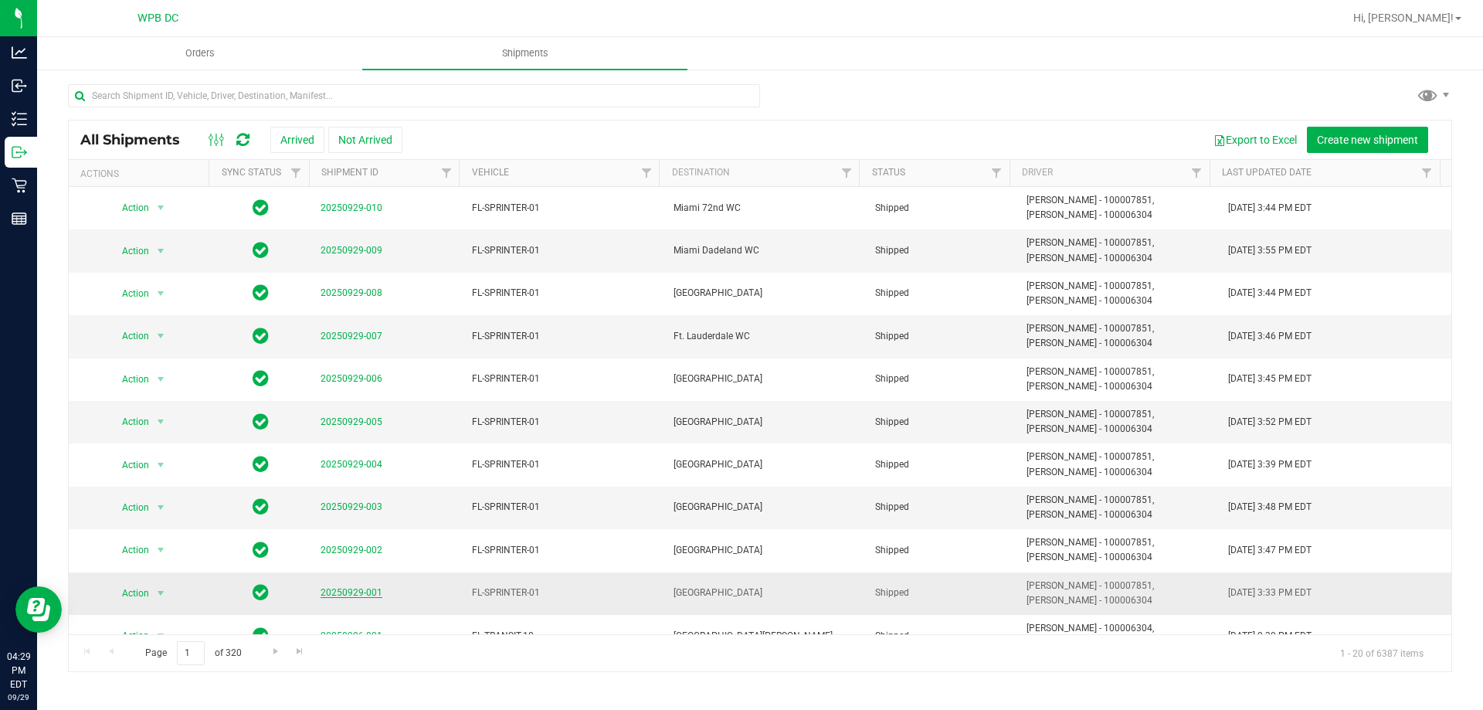
click at [348, 592] on link "20250929-001" at bounding box center [352, 592] width 62 height 11
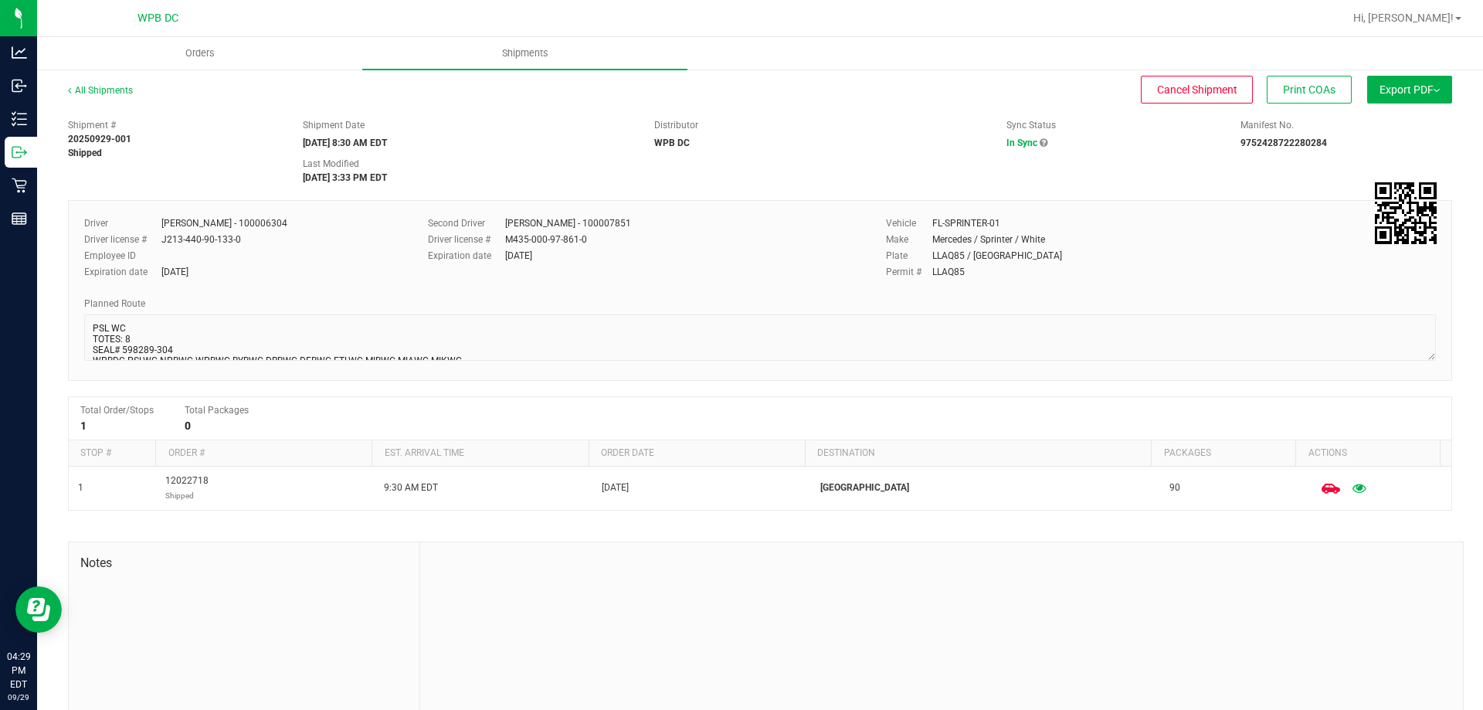
click at [1400, 92] on span "Export PDF" at bounding box center [1410, 89] width 60 height 12
click at [1398, 123] on span "Manifest by Package ID" at bounding box center [1387, 123] width 98 height 11
click at [93, 88] on link "All Shipments" at bounding box center [100, 90] width 65 height 11
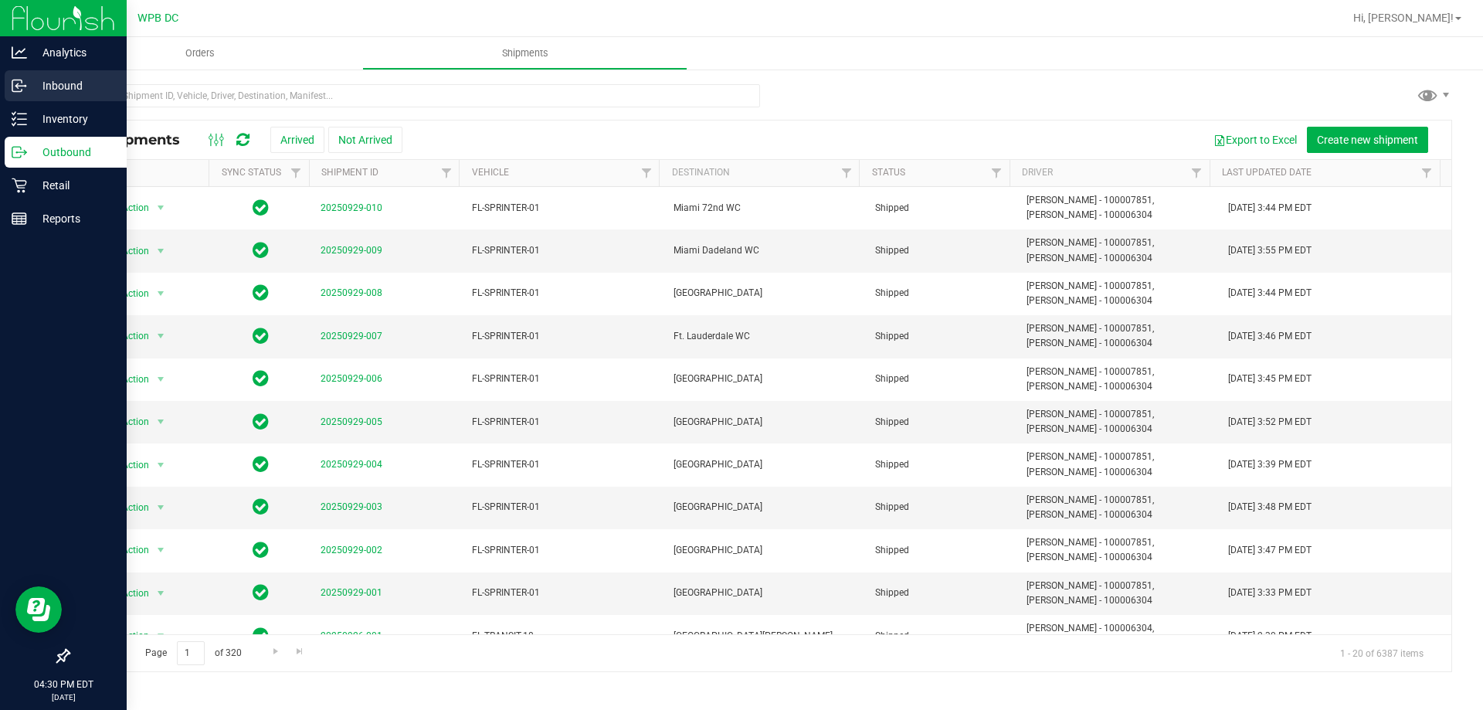
click at [63, 84] on p "Inbound" at bounding box center [73, 85] width 93 height 19
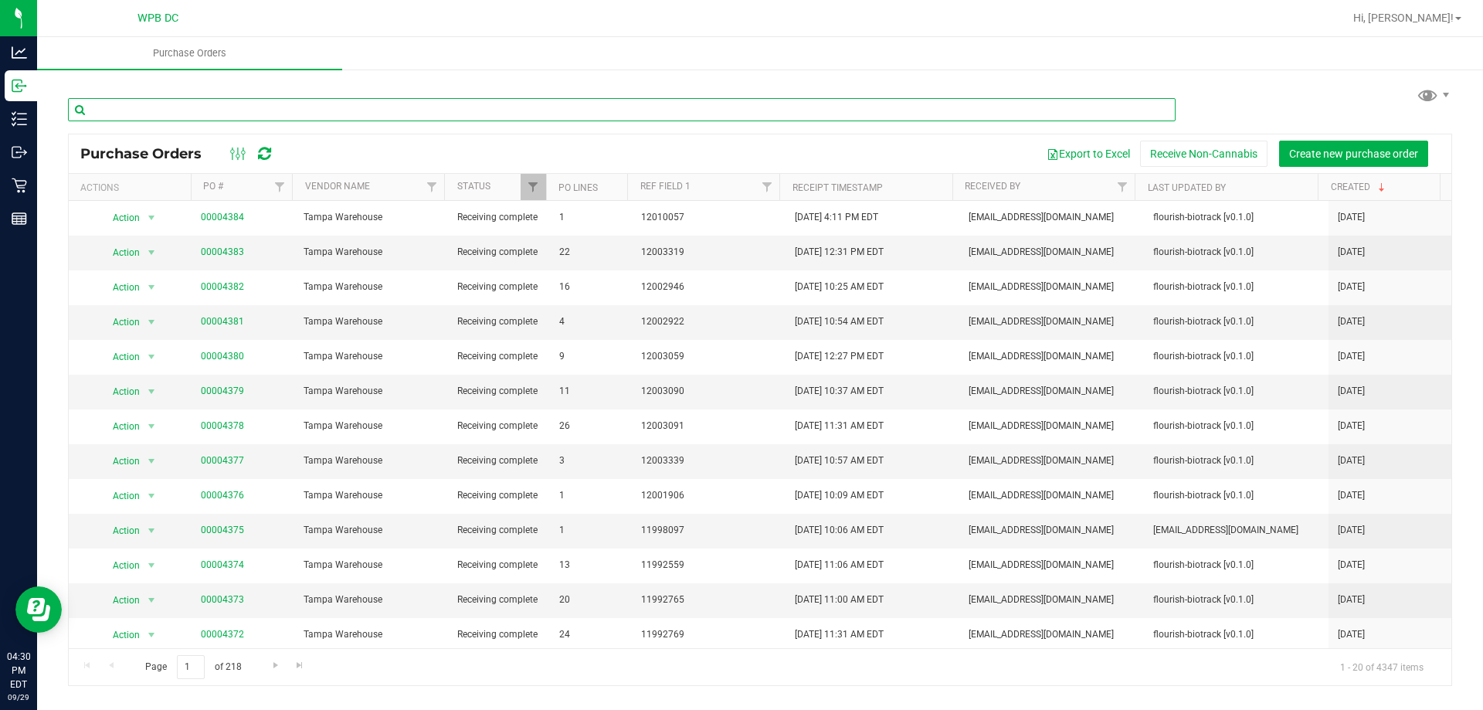
click at [407, 115] on input "text" at bounding box center [622, 109] width 1108 height 23
paste input "FT - CANNABIS FLOWER - 3.5G - ABP - HYB"
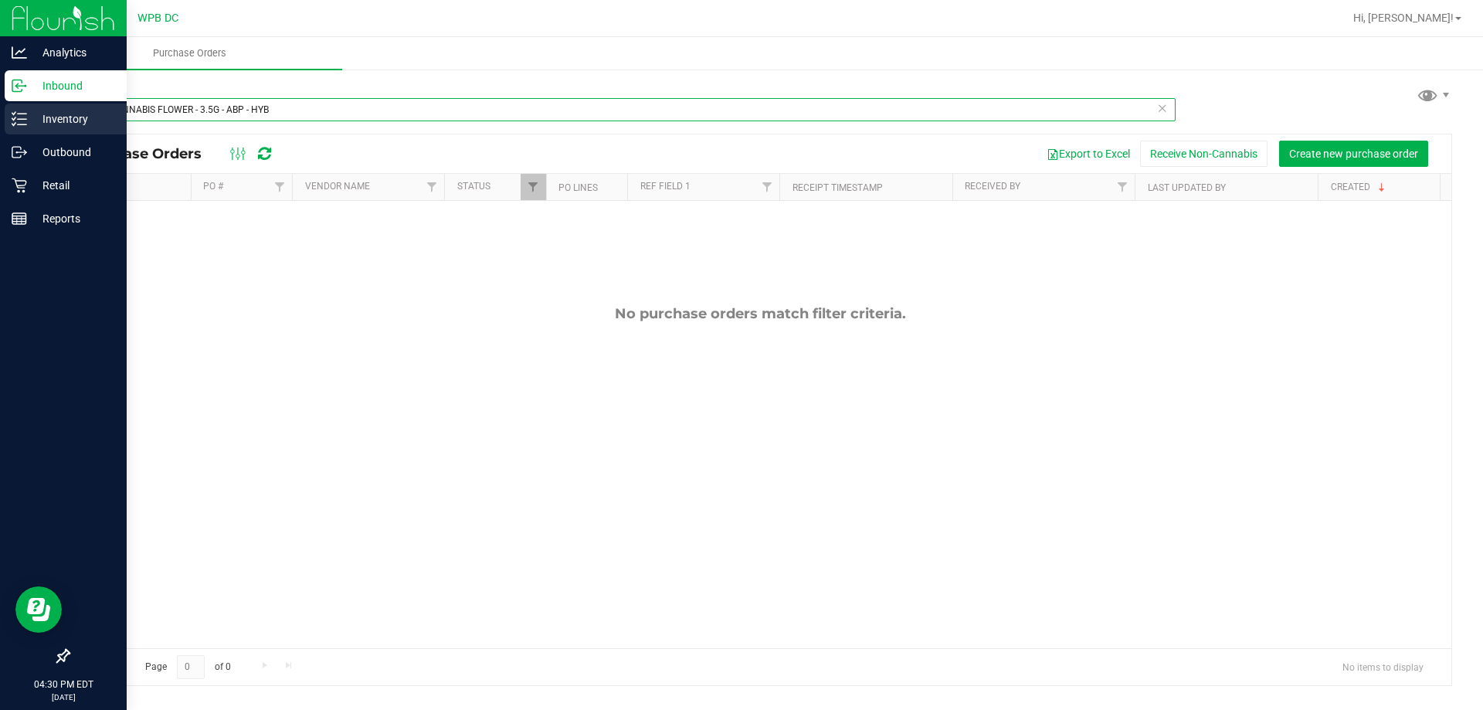
type input "FT - CANNABIS FLOWER - 3.5G - ABP - HYB"
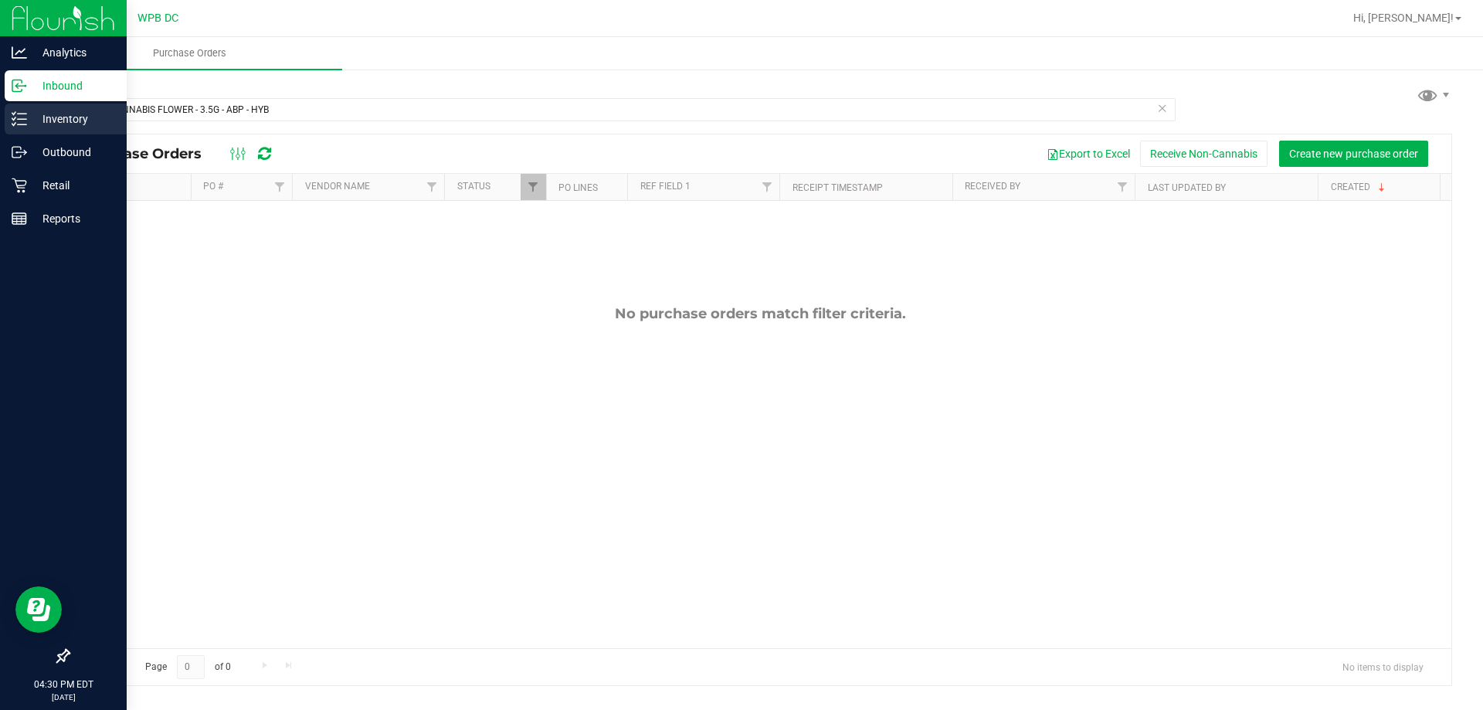
click at [53, 121] on p "Inventory" at bounding box center [73, 119] width 93 height 19
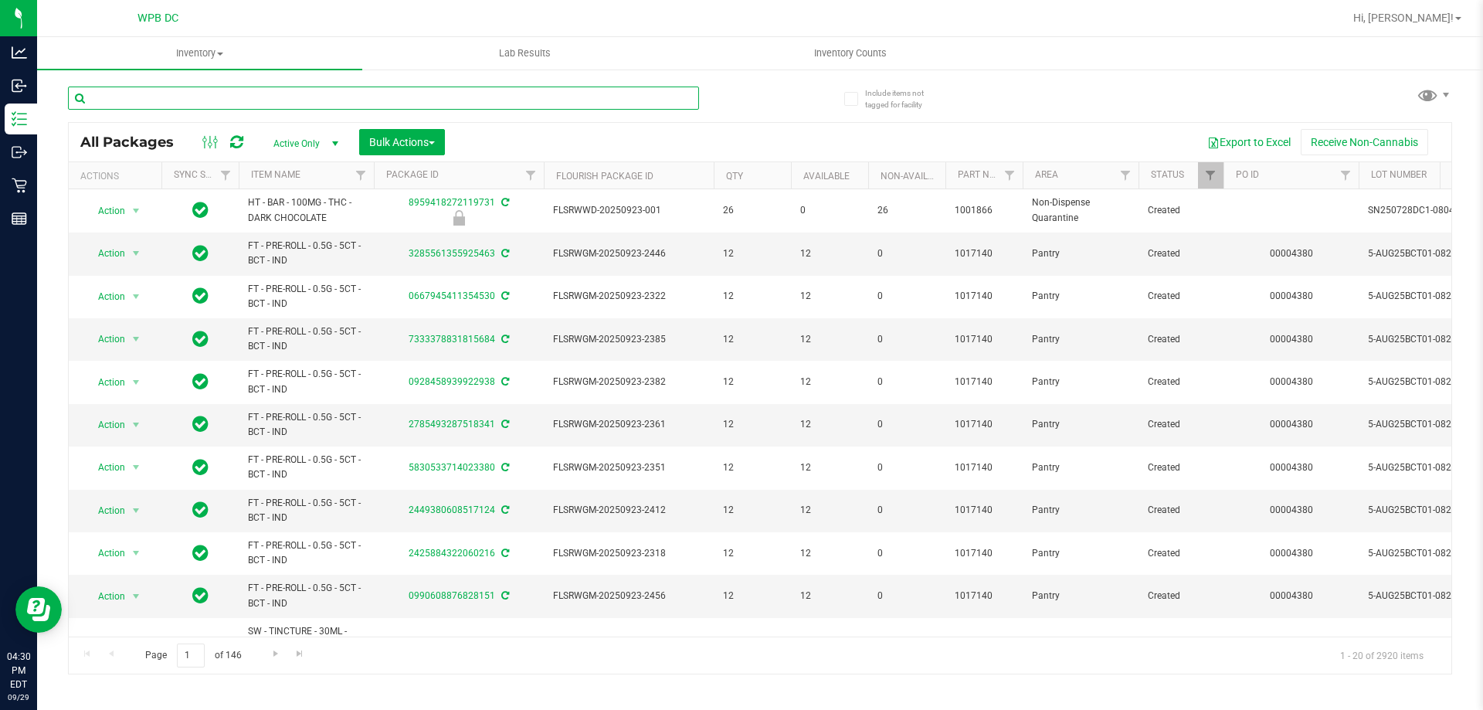
click at [571, 108] on input "text" at bounding box center [383, 98] width 631 height 23
paste input "FT - CANNABIS FLOWER - 3.5G - ABP - HYB"
type input "FT - CANNABIS FLOWER - 3.5G - ABP - HYB"
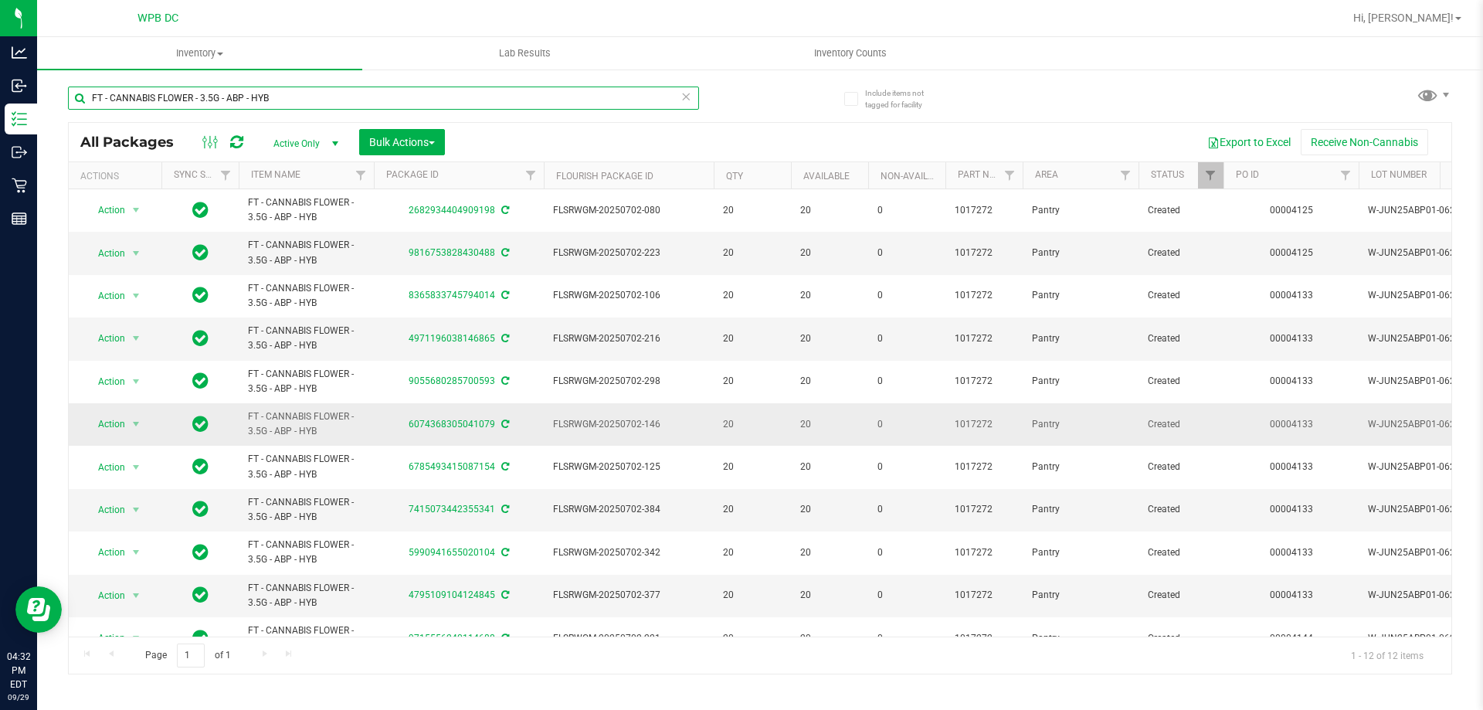
scroll to position [77, 0]
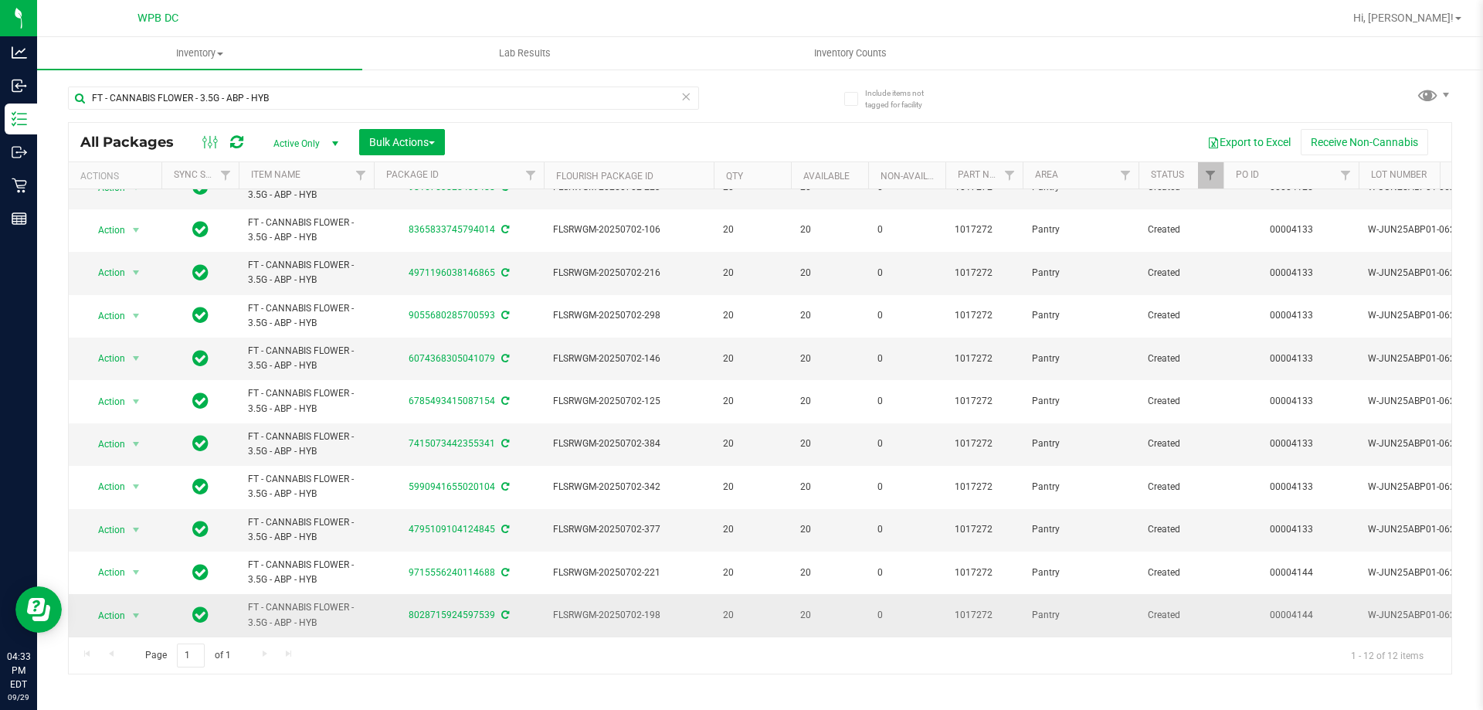
click at [471, 611] on div "8028715924597539" at bounding box center [459, 615] width 175 height 15
click at [475, 610] on link "8028715924597539" at bounding box center [452, 615] width 87 height 11
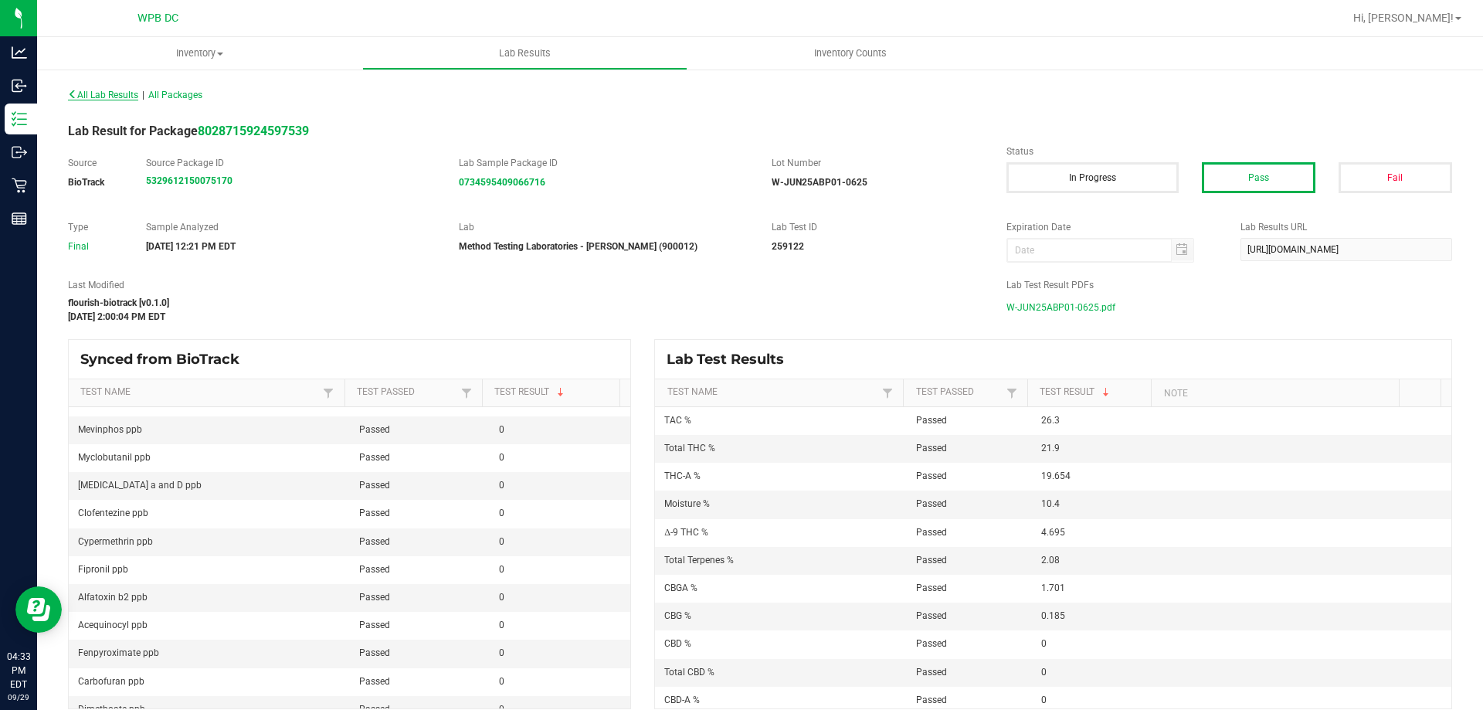
click at [116, 95] on span "All Lab Results" at bounding box center [103, 95] width 70 height 11
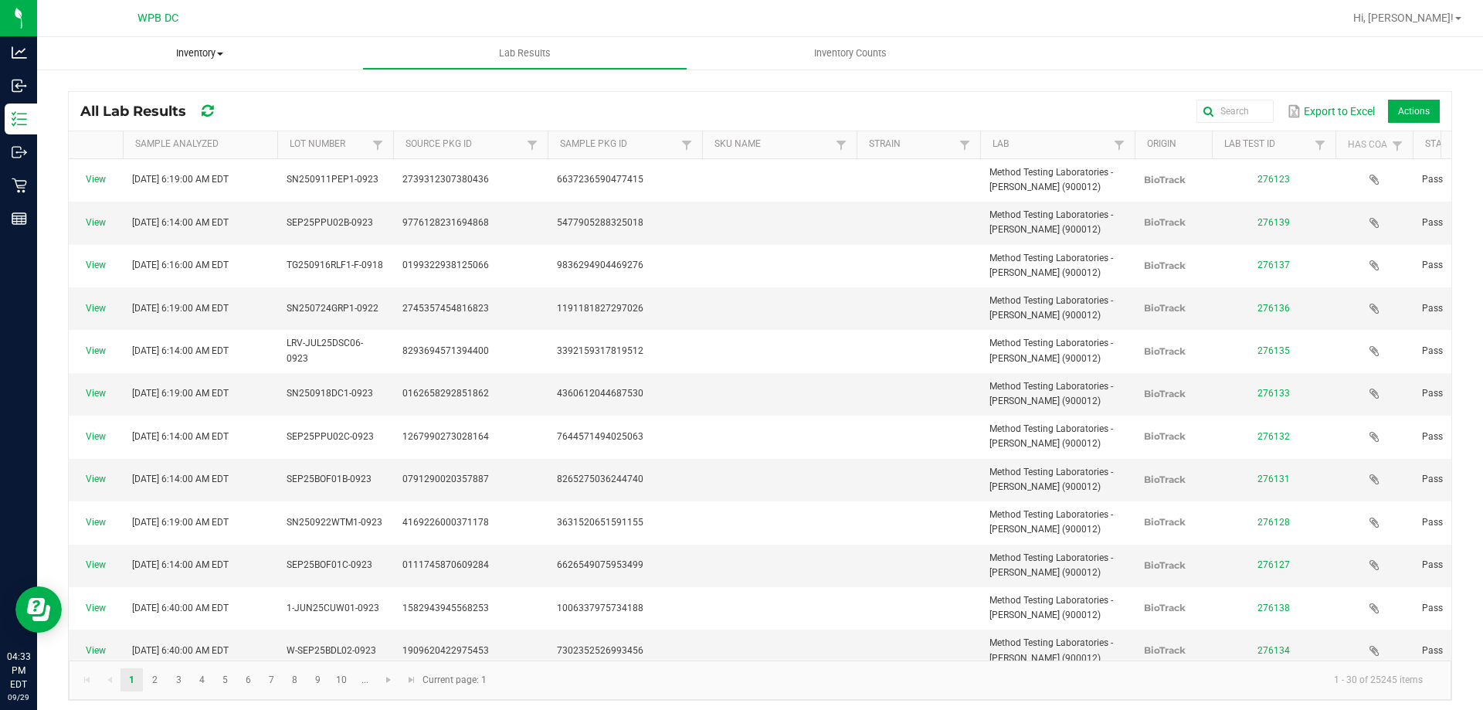
click at [206, 56] on span "Inventory" at bounding box center [199, 53] width 325 height 14
click at [242, 93] on li "All packages" at bounding box center [199, 93] width 325 height 19
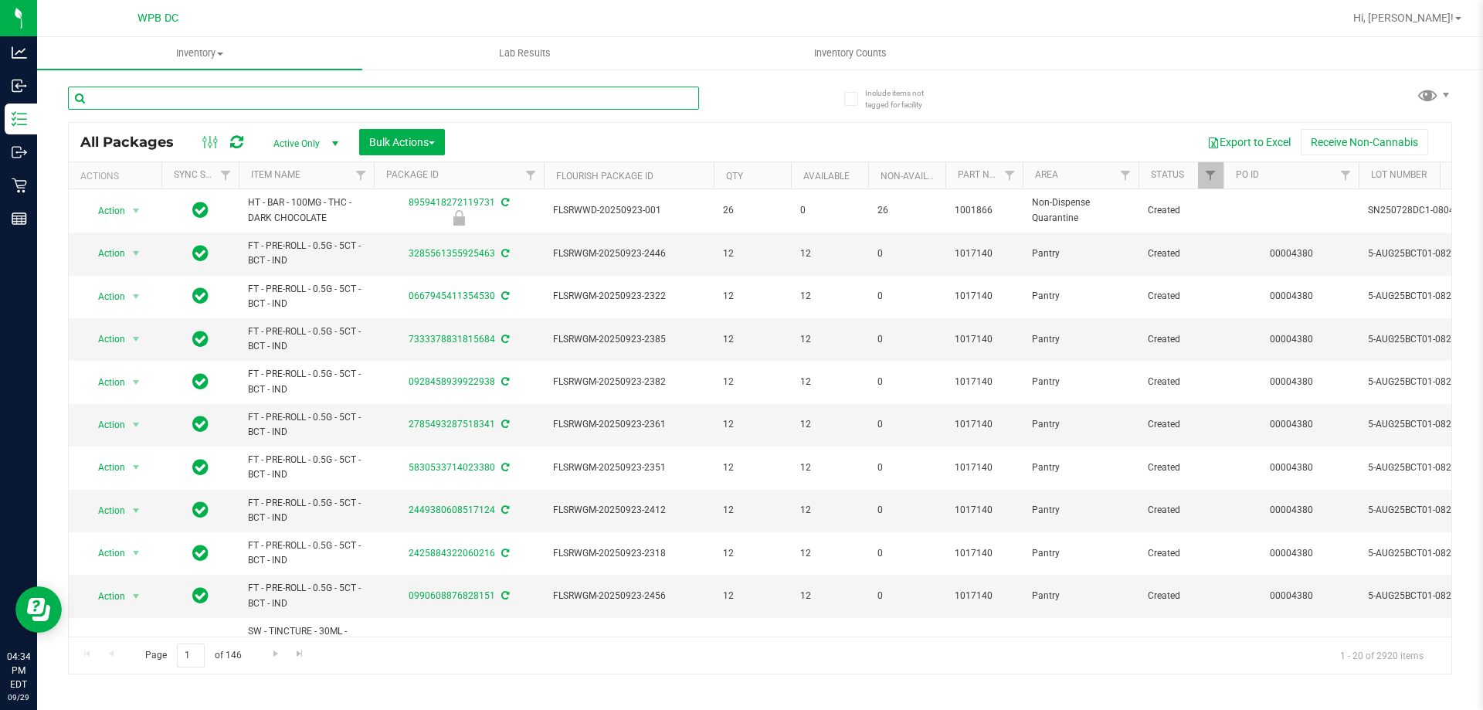
click at [433, 105] on input "text" at bounding box center [383, 98] width 631 height 23
paste input "FT - CANNABIS FLOWER - 3.5G - ABP - HYB"
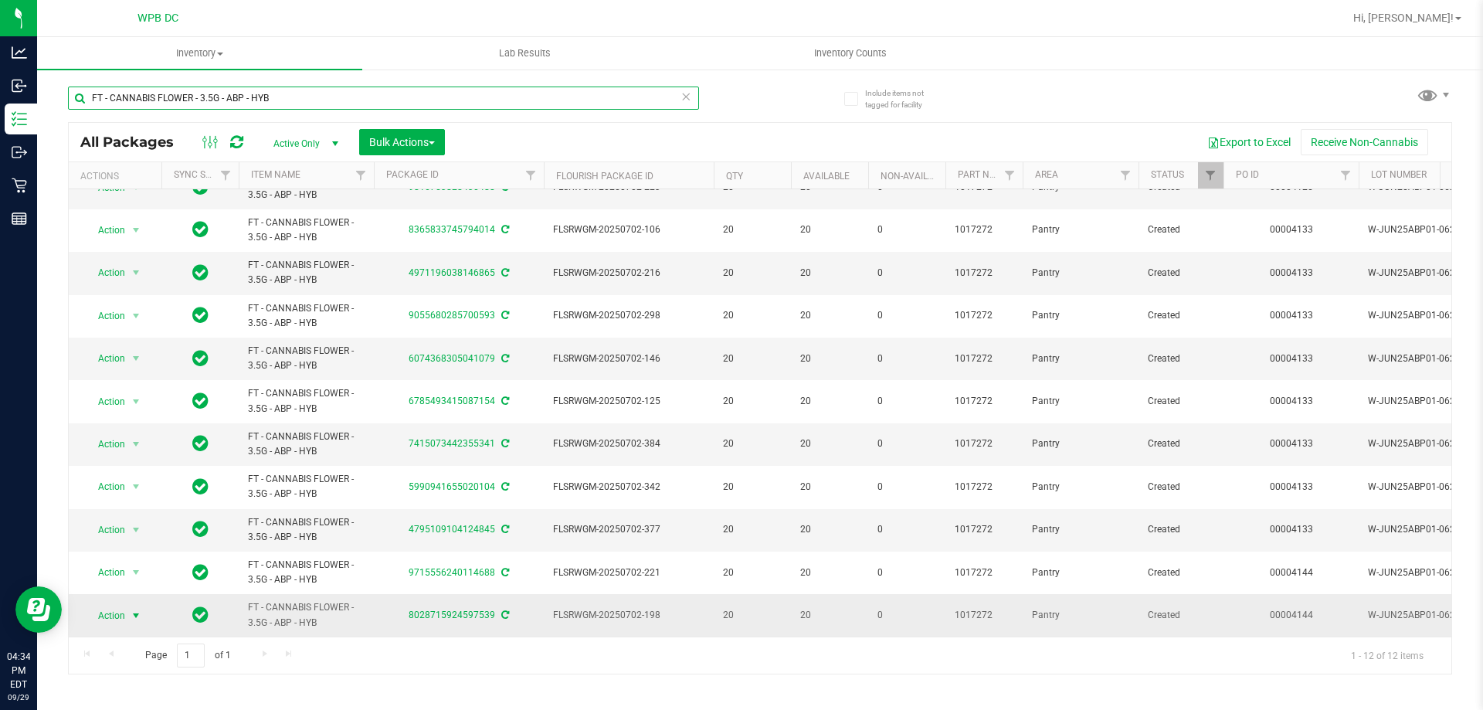
type input "FT - CANNABIS FLOWER - 3.5G - ABP - HYB"
click at [124, 606] on span "Action" at bounding box center [105, 616] width 42 height 22
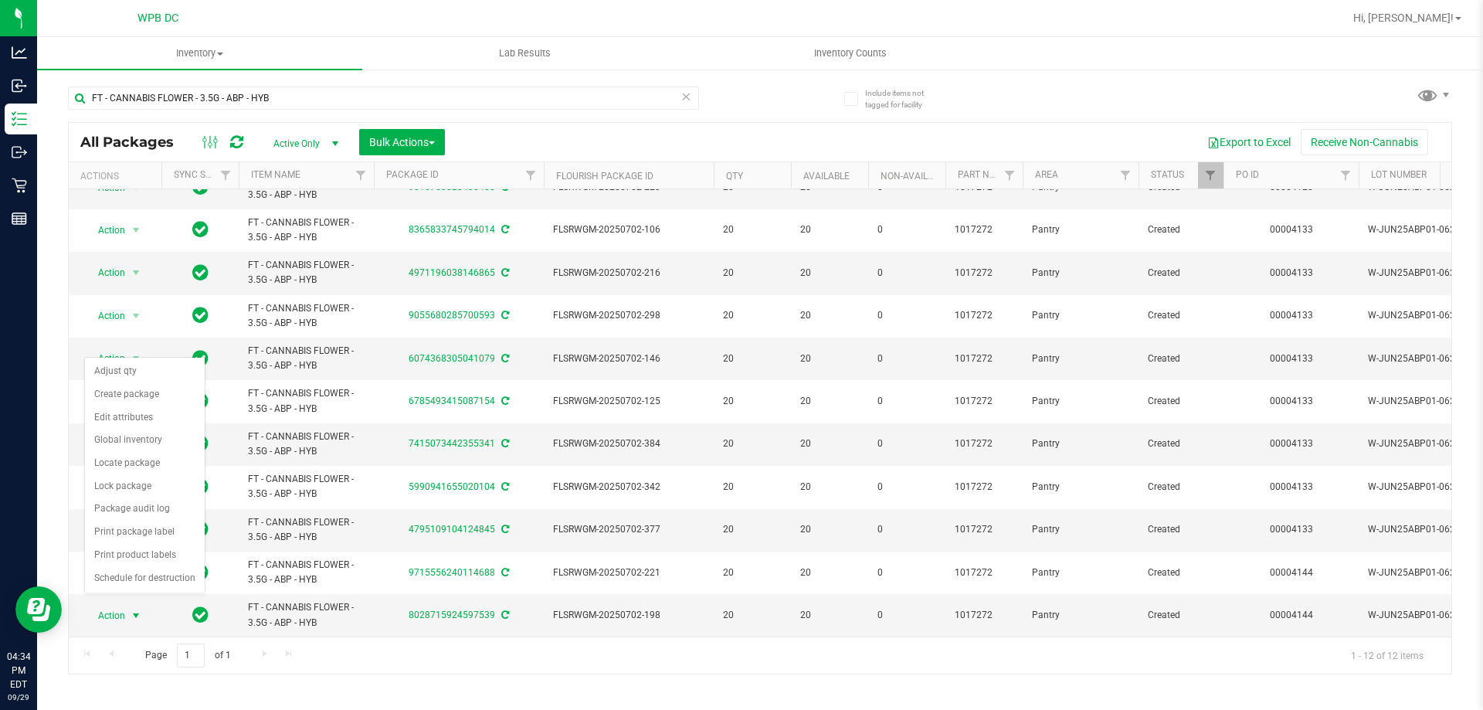
click at [122, 676] on div "Inventory All packages All inventory Waste log Create inventory Lab Results Inv…" at bounding box center [760, 373] width 1446 height 673
drag, startPoint x: 658, startPoint y: 601, endPoint x: 554, endPoint y: 604, distance: 104.3
click at [554, 608] on span "FLSRWGM-20250702-198" at bounding box center [628, 615] width 151 height 15
copy span "FLSRWGM-20250702-198"
click at [685, 93] on icon at bounding box center [686, 96] width 11 height 19
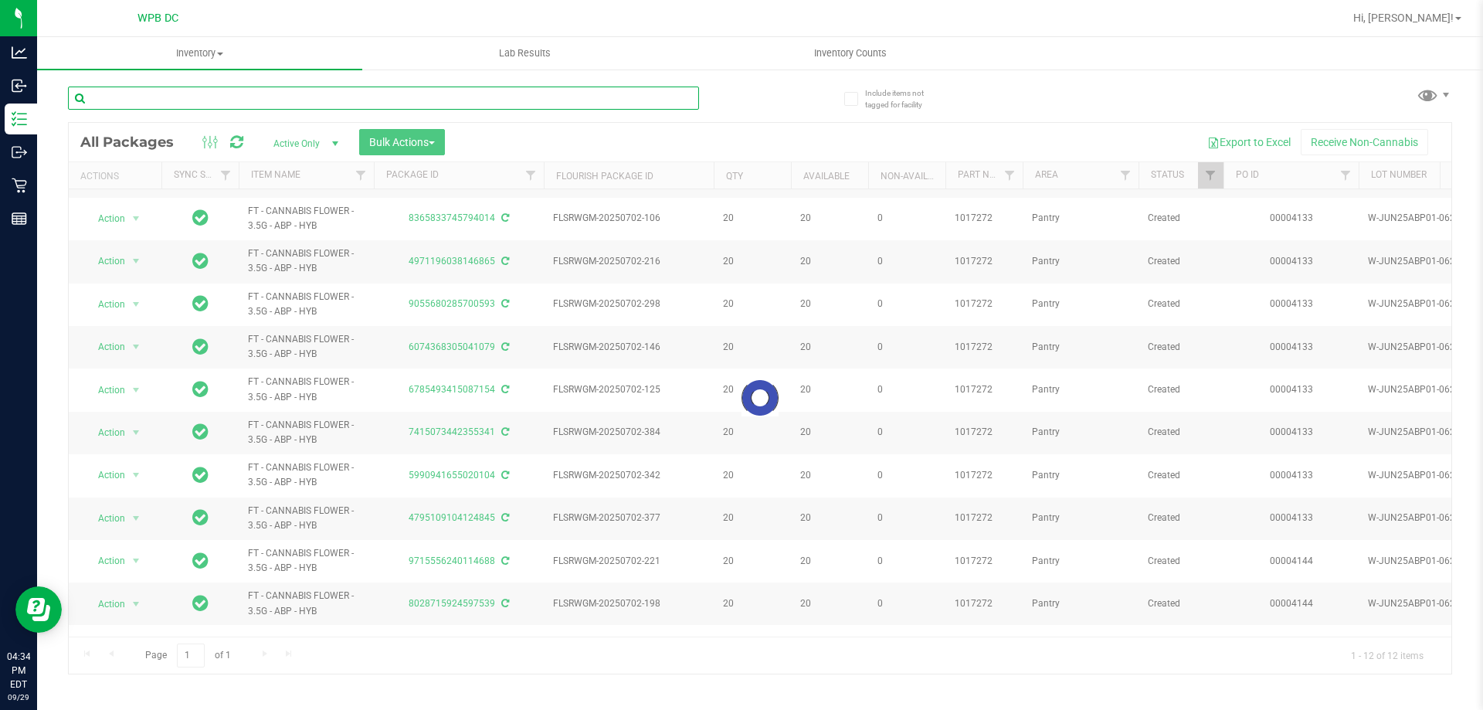
click at [600, 104] on input "text" at bounding box center [383, 98] width 631 height 23
paste input "FLSRWGM-20250702-198"
type input "FLSRWGM-20250702-198"
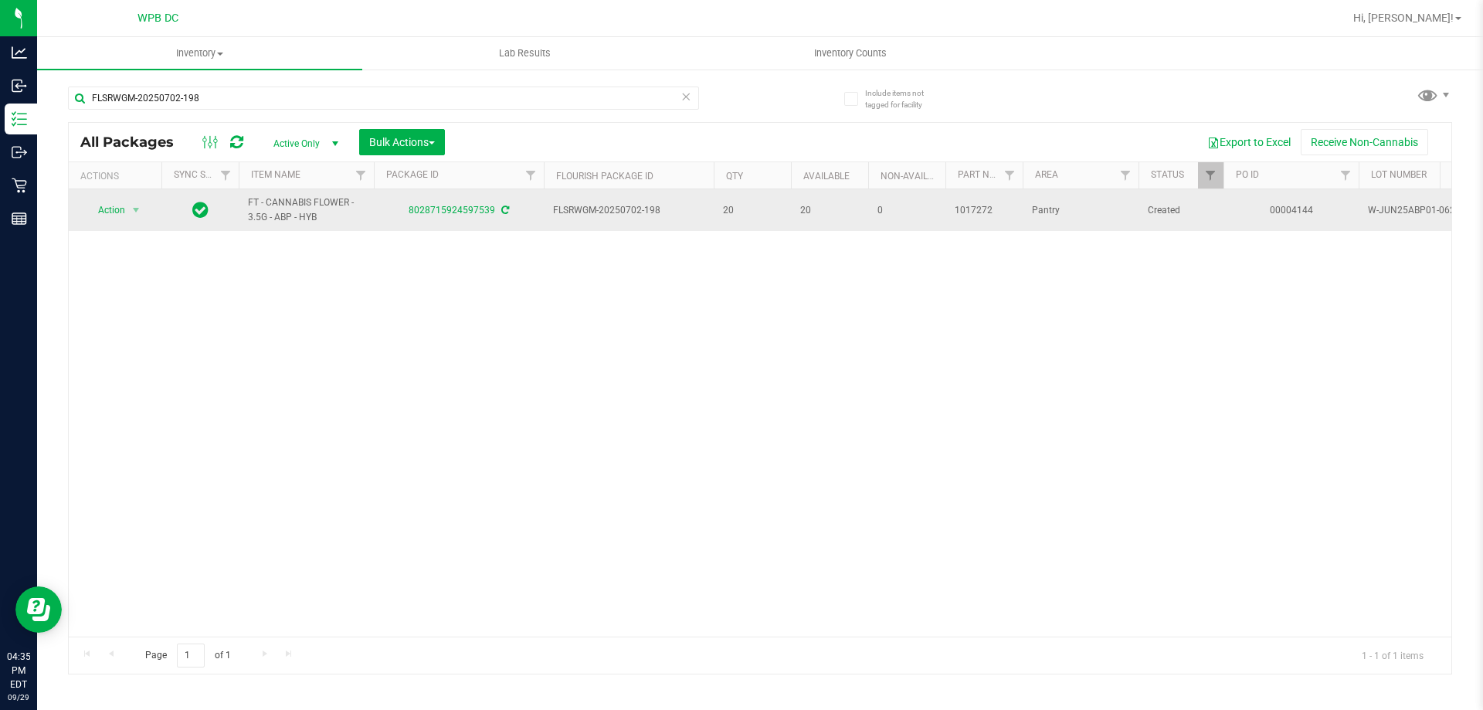
drag, startPoint x: 250, startPoint y: 211, endPoint x: 239, endPoint y: 208, distance: 11.2
click at [239, 208] on td "FT - CANNABIS FLOWER - 3.5G - ABP - HYB" at bounding box center [306, 210] width 135 height 42
drag, startPoint x: 327, startPoint y: 220, endPoint x: 234, endPoint y: 206, distance: 93.7
click at [234, 206] on tr "Action Action Adjust qty Create package Edit attributes Global inventory Locate…" at bounding box center [1079, 210] width 2020 height 42
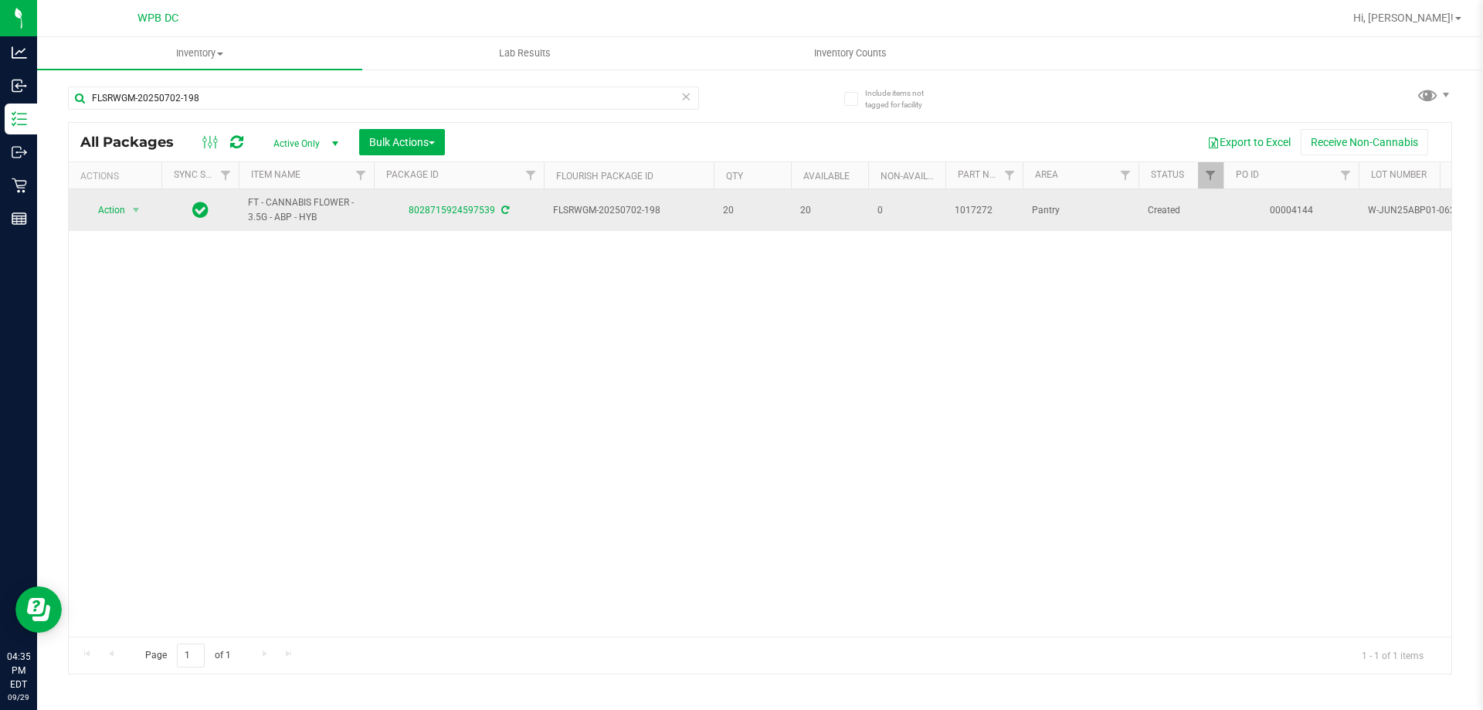
copy tr "FT - CANNABIS FLOWER - 3.5G - ABP - HYB"
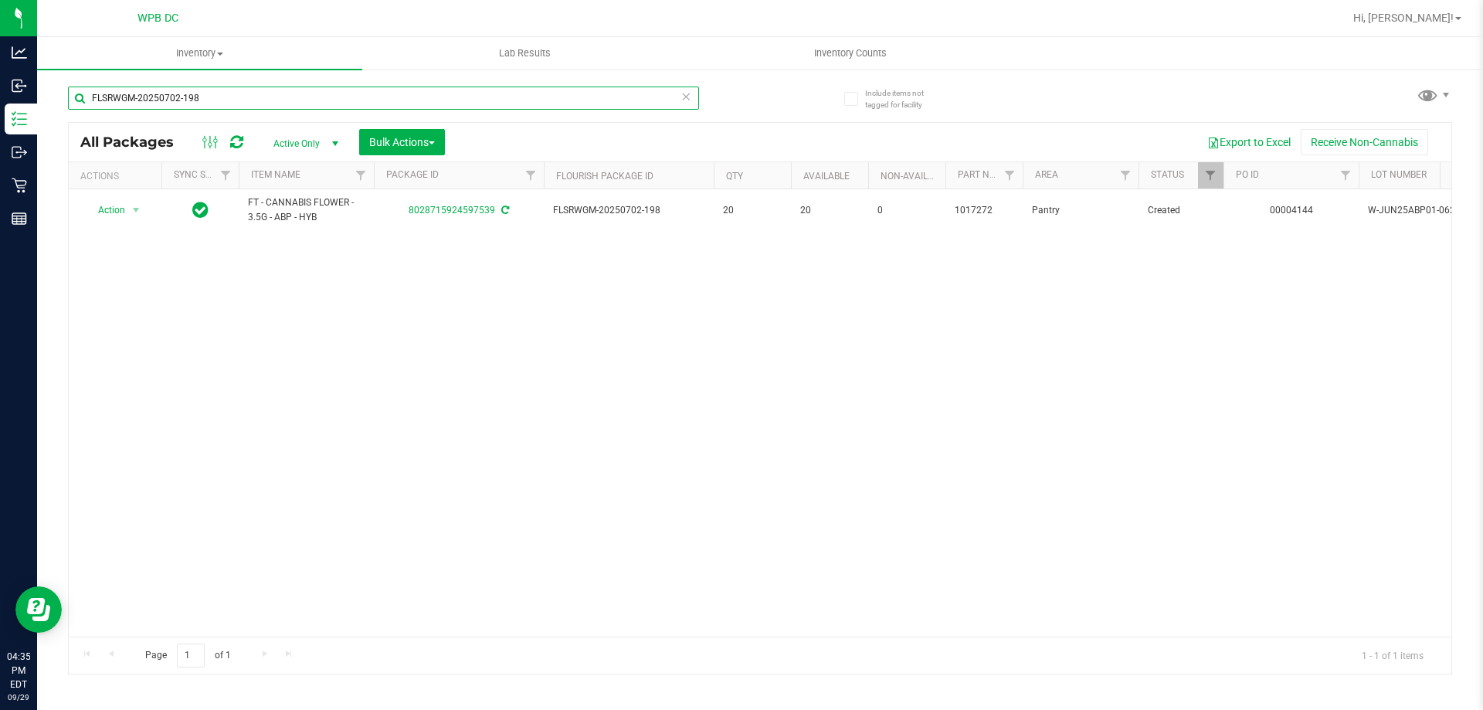
click at [301, 103] on input "FLSRWGM-20250702-198" at bounding box center [383, 98] width 631 height 23
paste input "FT - CANNABIS FLOWER - 3.5G - ABP - HYB"
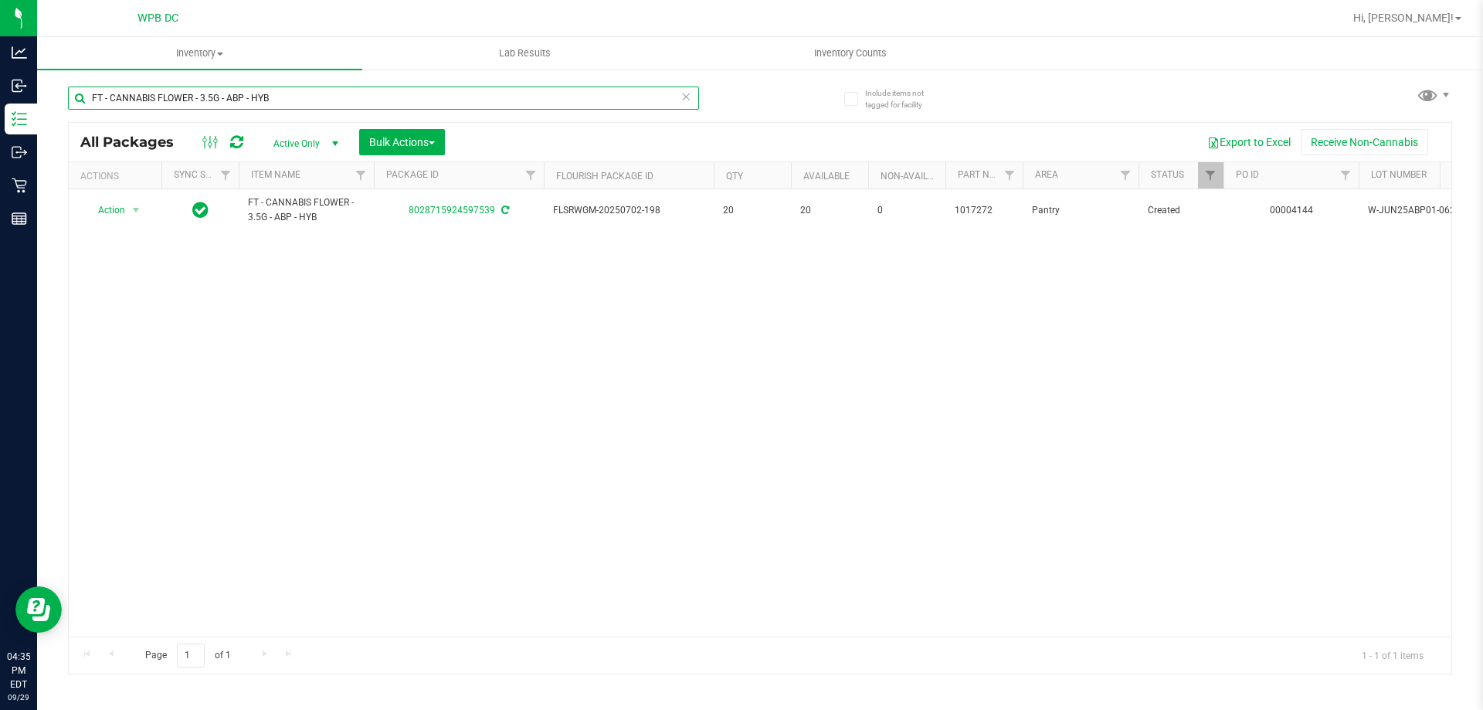
type input "FT - CANNABIS FLOWER - 3.5G - ABP - HYB"
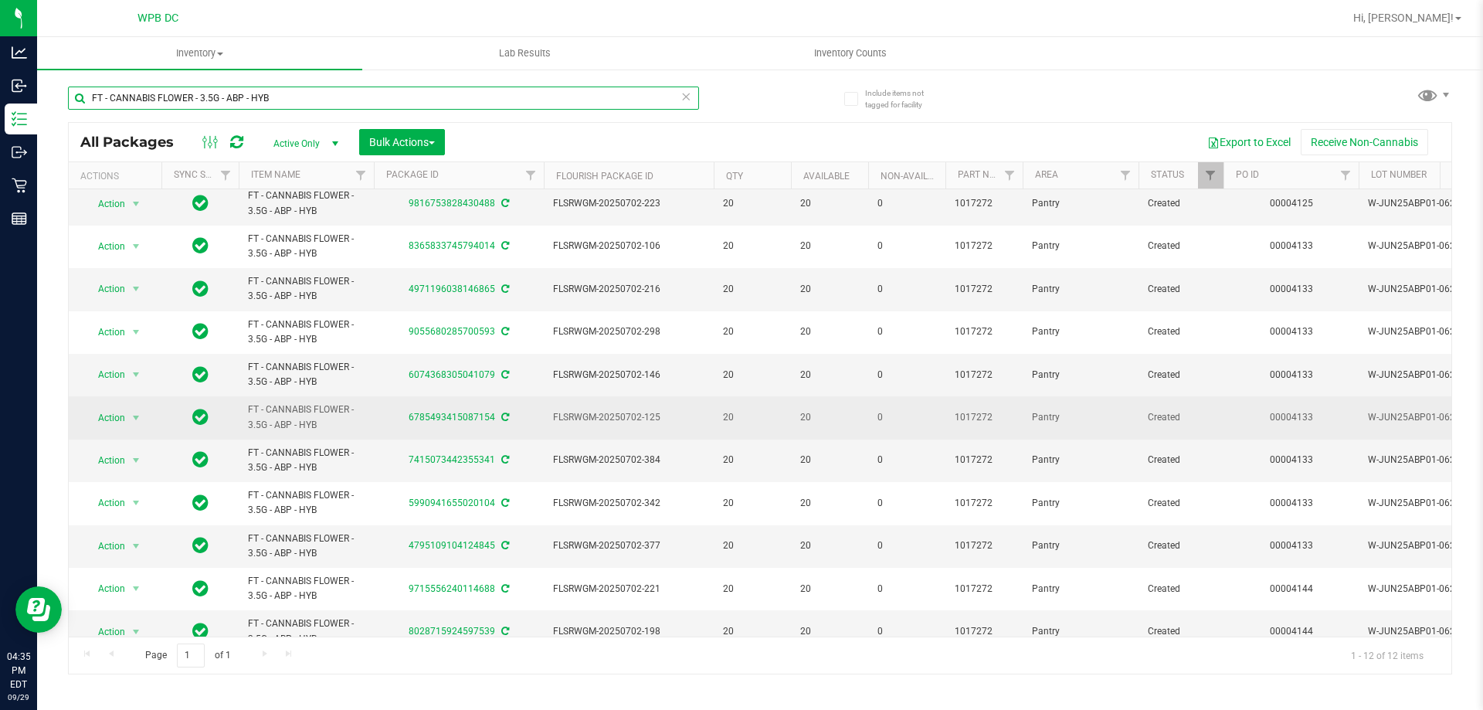
scroll to position [77, 0]
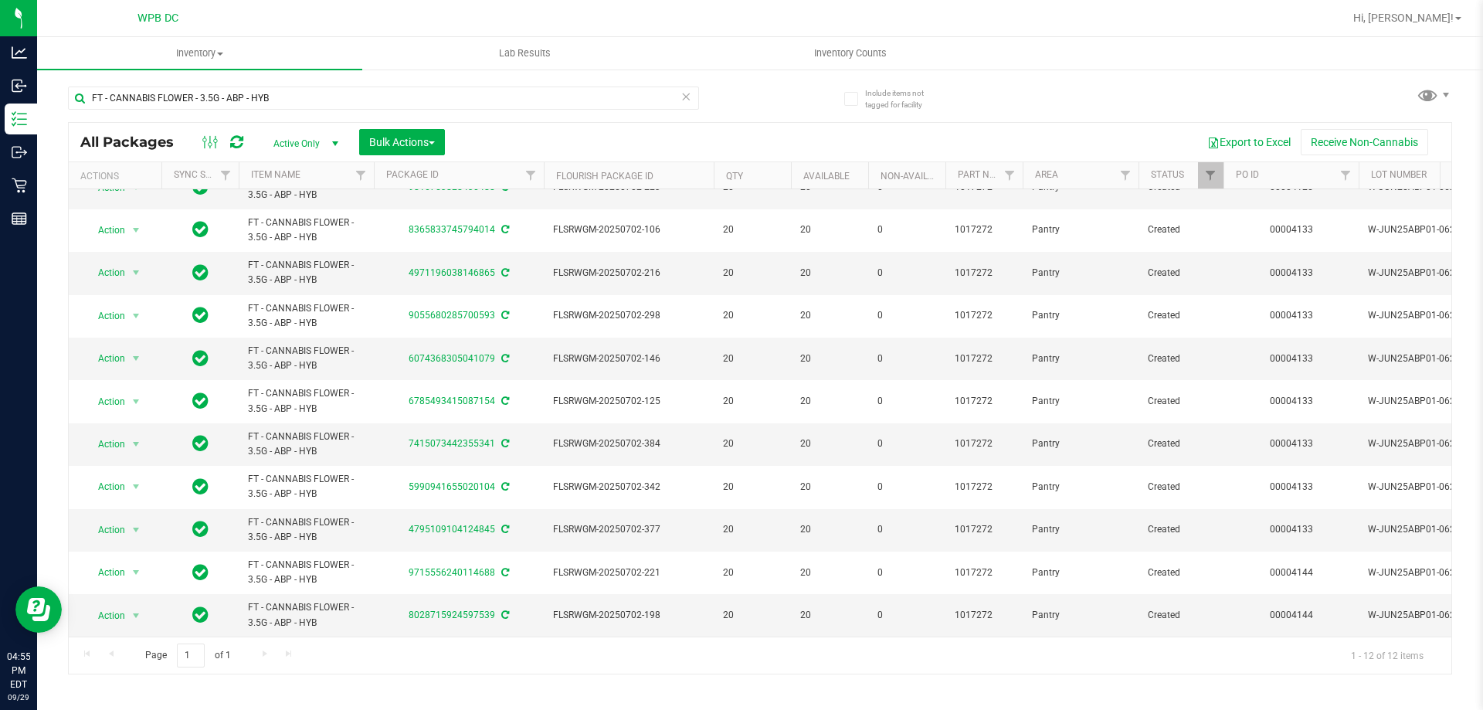
drag, startPoint x: 771, startPoint y: 623, endPoint x: 952, endPoint y: 643, distance: 181.9
click at [952, 643] on div "All Packages Active Only Active Only Lab Samples Locked All External Internal B…" at bounding box center [760, 398] width 1384 height 552
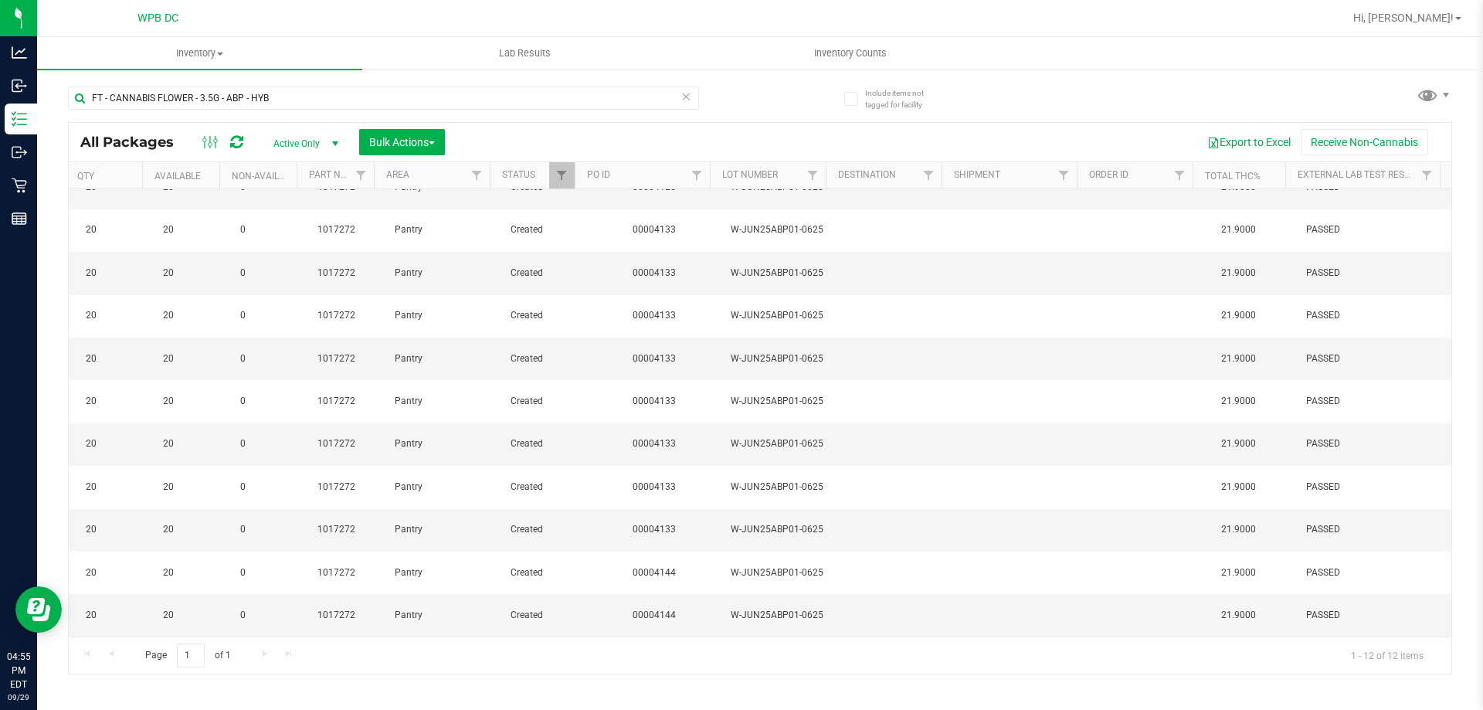
scroll to position [0, 0]
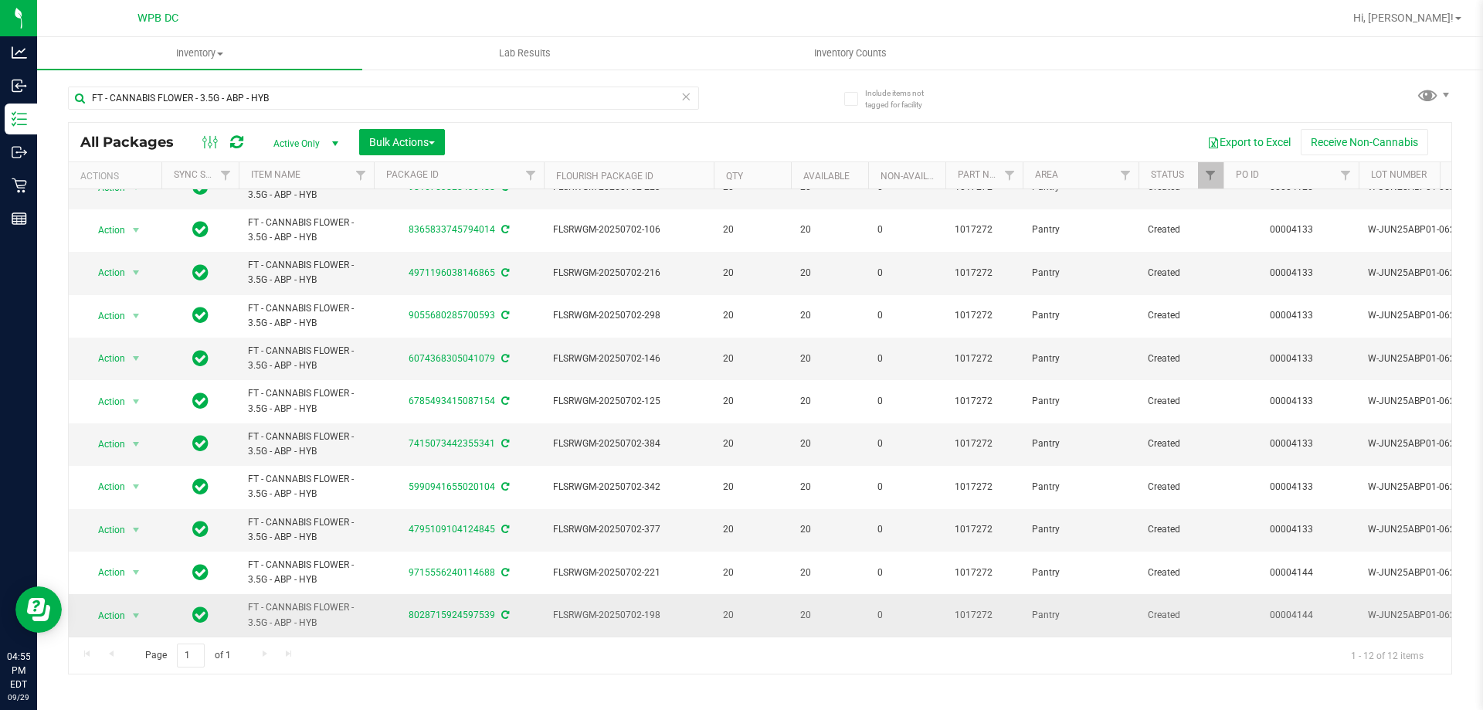
click at [375, 610] on div "8028715924597539" at bounding box center [459, 615] width 175 height 15
click at [424, 610] on link "8028715924597539" at bounding box center [452, 615] width 87 height 11
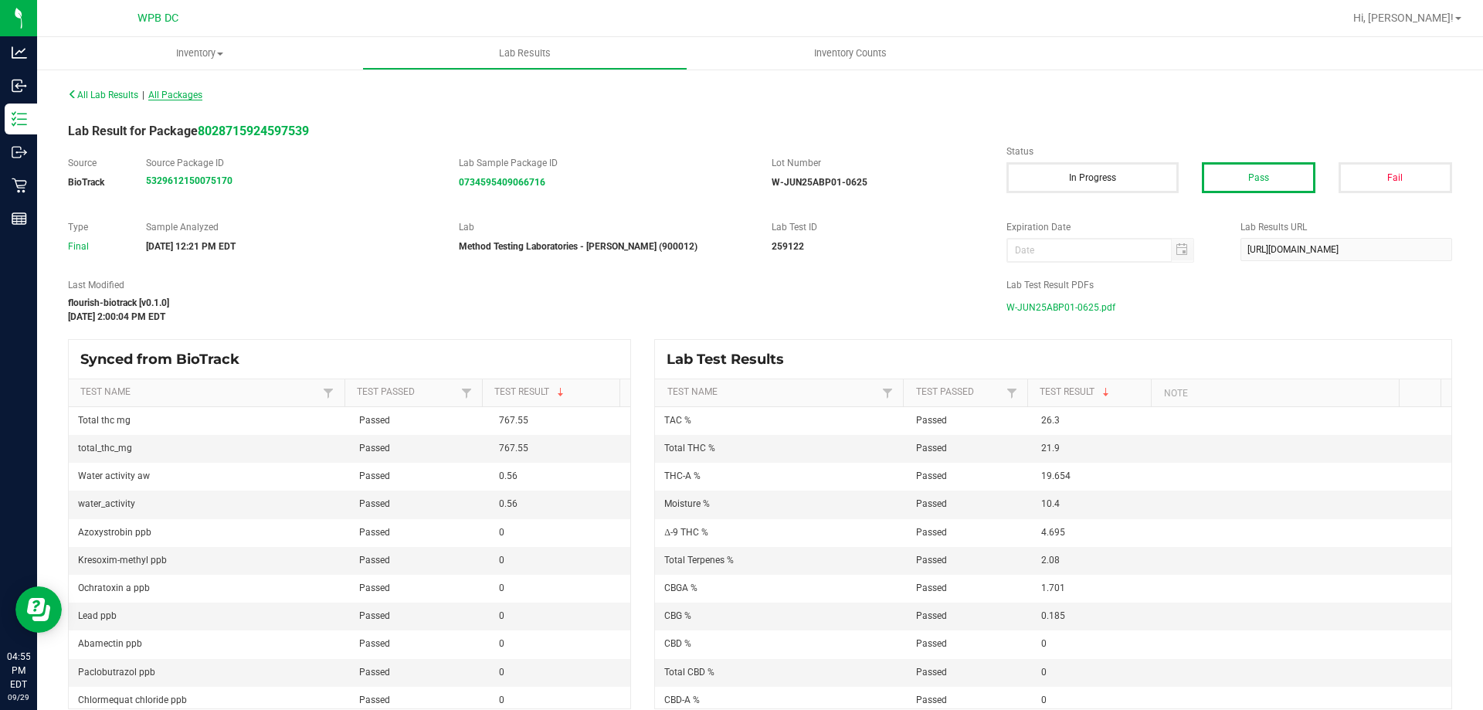
click at [199, 92] on span "All Packages" at bounding box center [175, 95] width 54 height 11
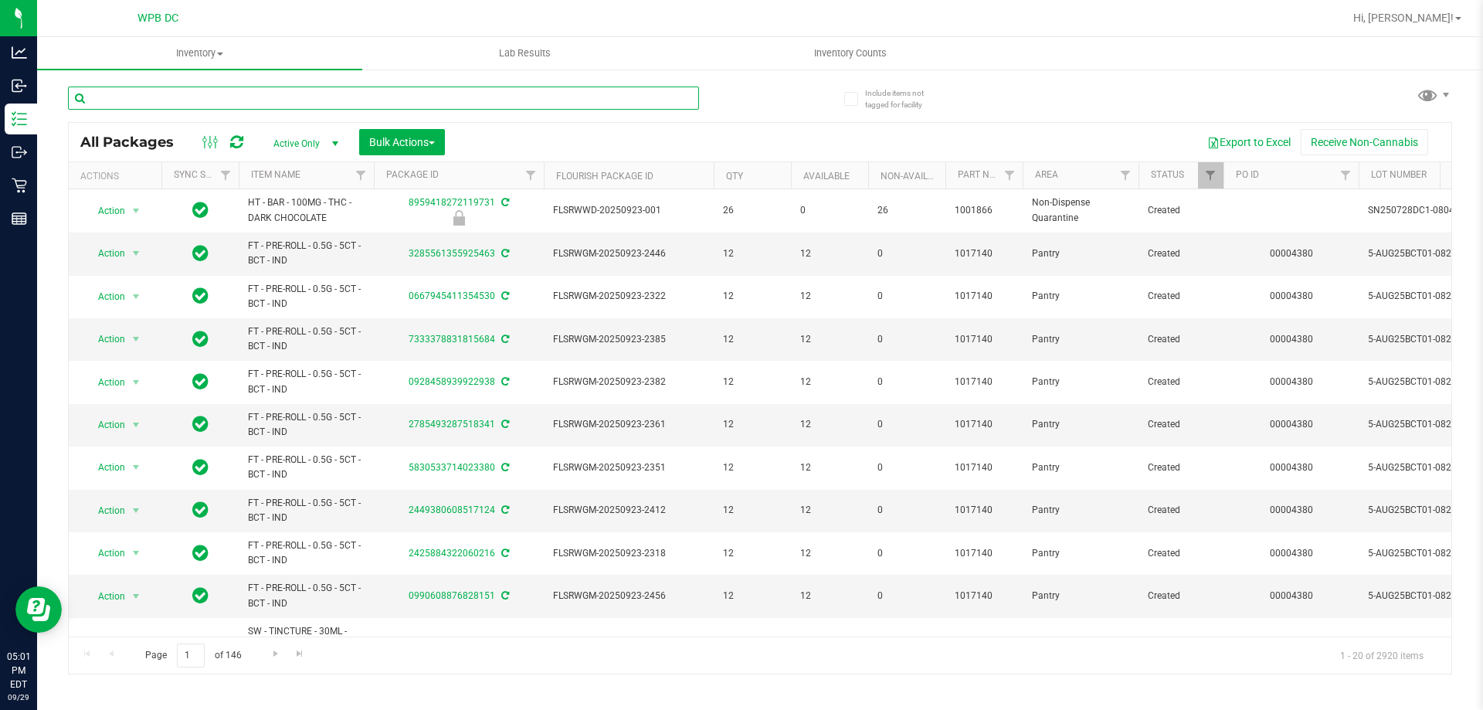
click at [490, 106] on input "text" at bounding box center [383, 98] width 631 height 23
paste input "FT - CANNABIS FLOWER - 3.5G - ABP - HYB"
type input "FT - CANNABIS FLOWER - 3.5G - ABP - HYB"
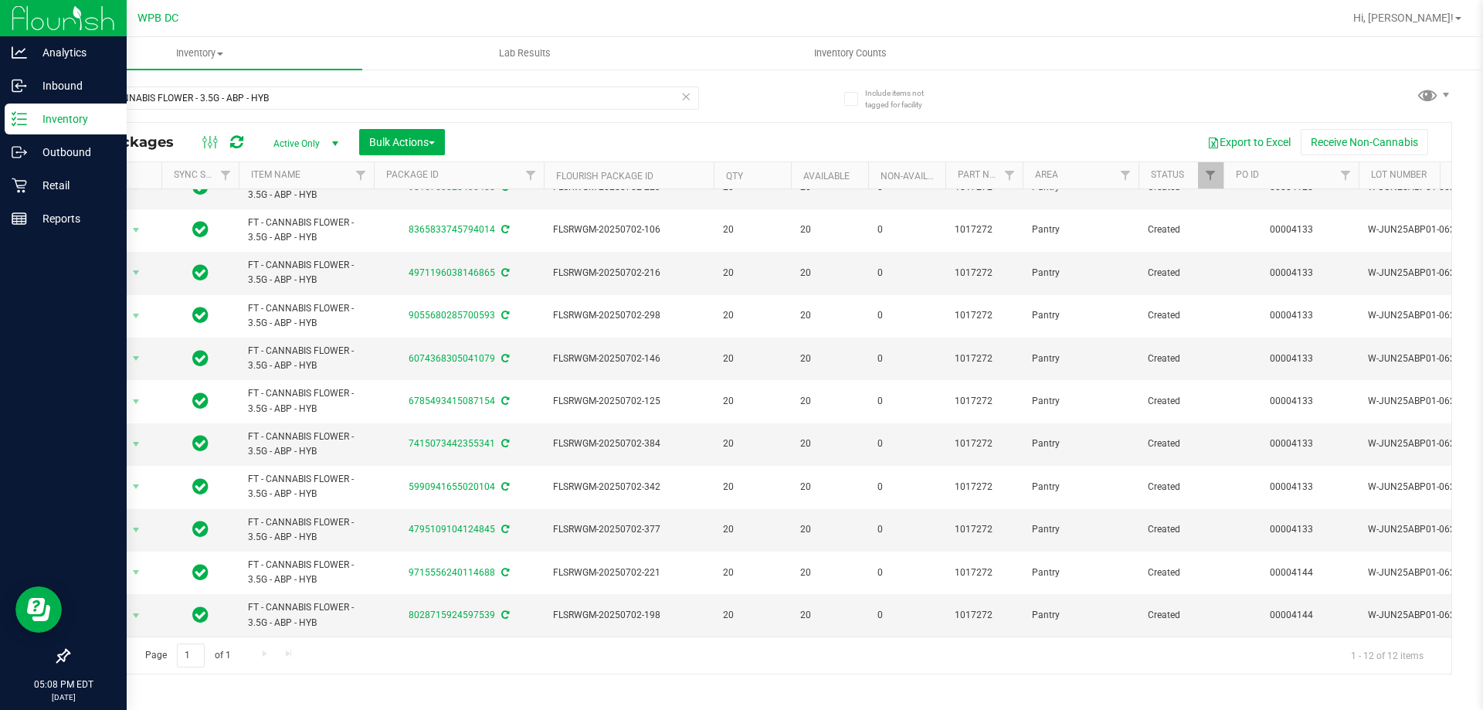
click at [77, 121] on p "Inventory" at bounding box center [73, 119] width 93 height 19
click at [74, 117] on p "Inventory" at bounding box center [73, 119] width 93 height 19
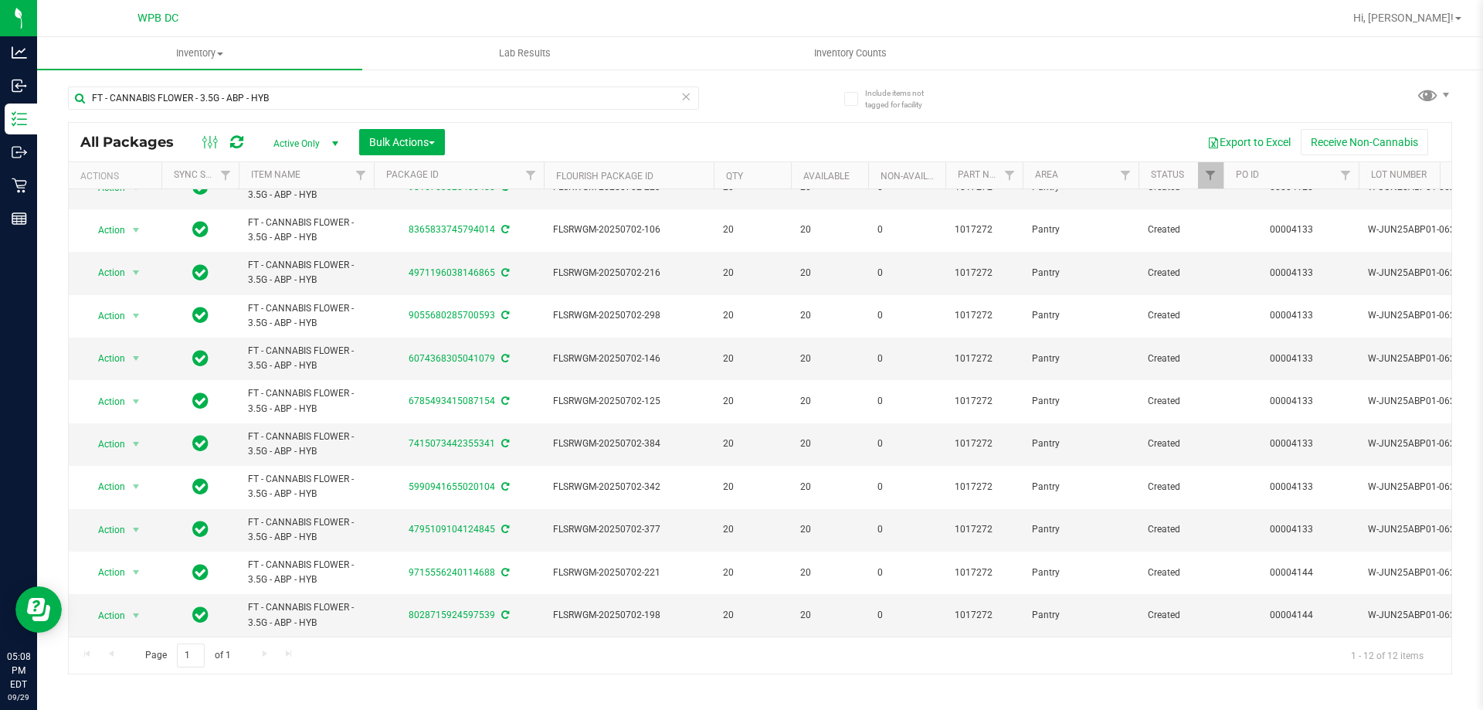
click at [686, 97] on icon at bounding box center [686, 96] width 11 height 19
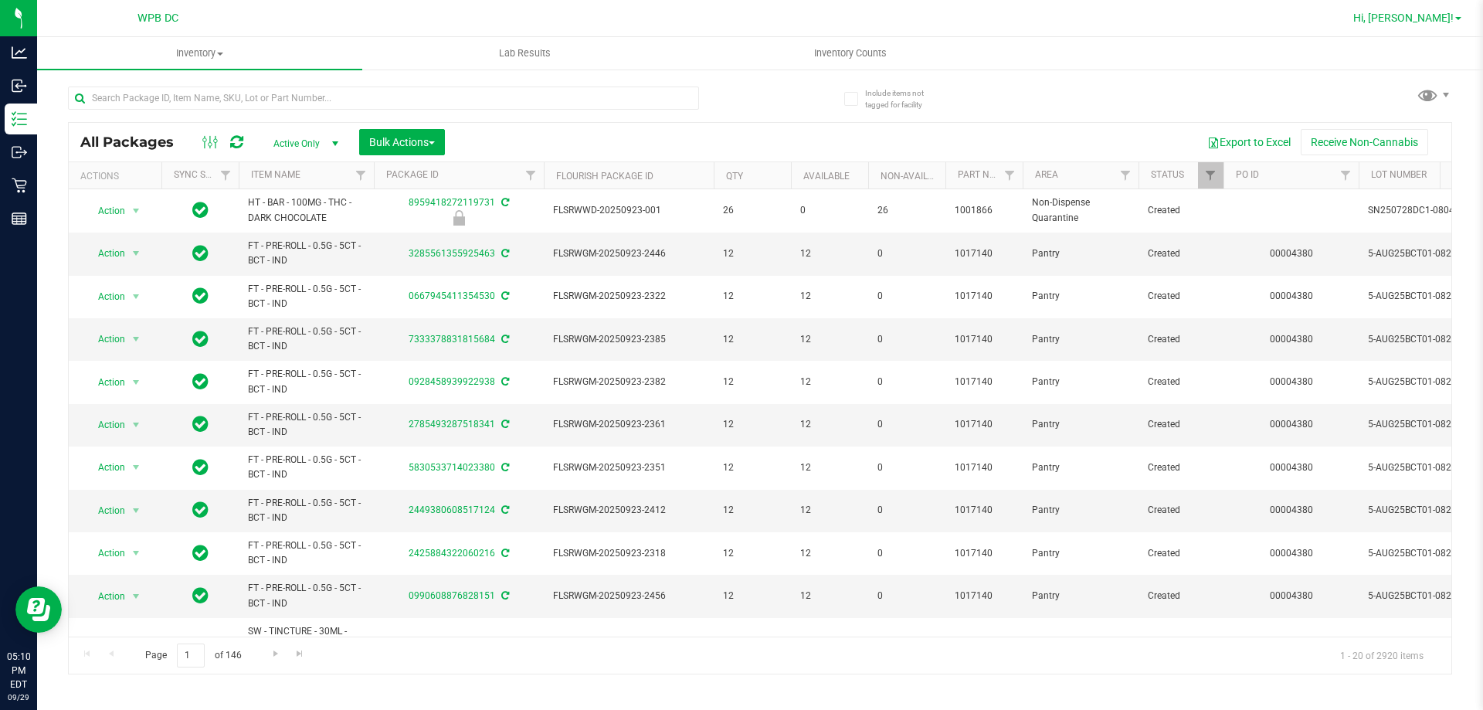
click at [1449, 20] on span "Hi, [PERSON_NAME]!" at bounding box center [1404, 18] width 100 height 12
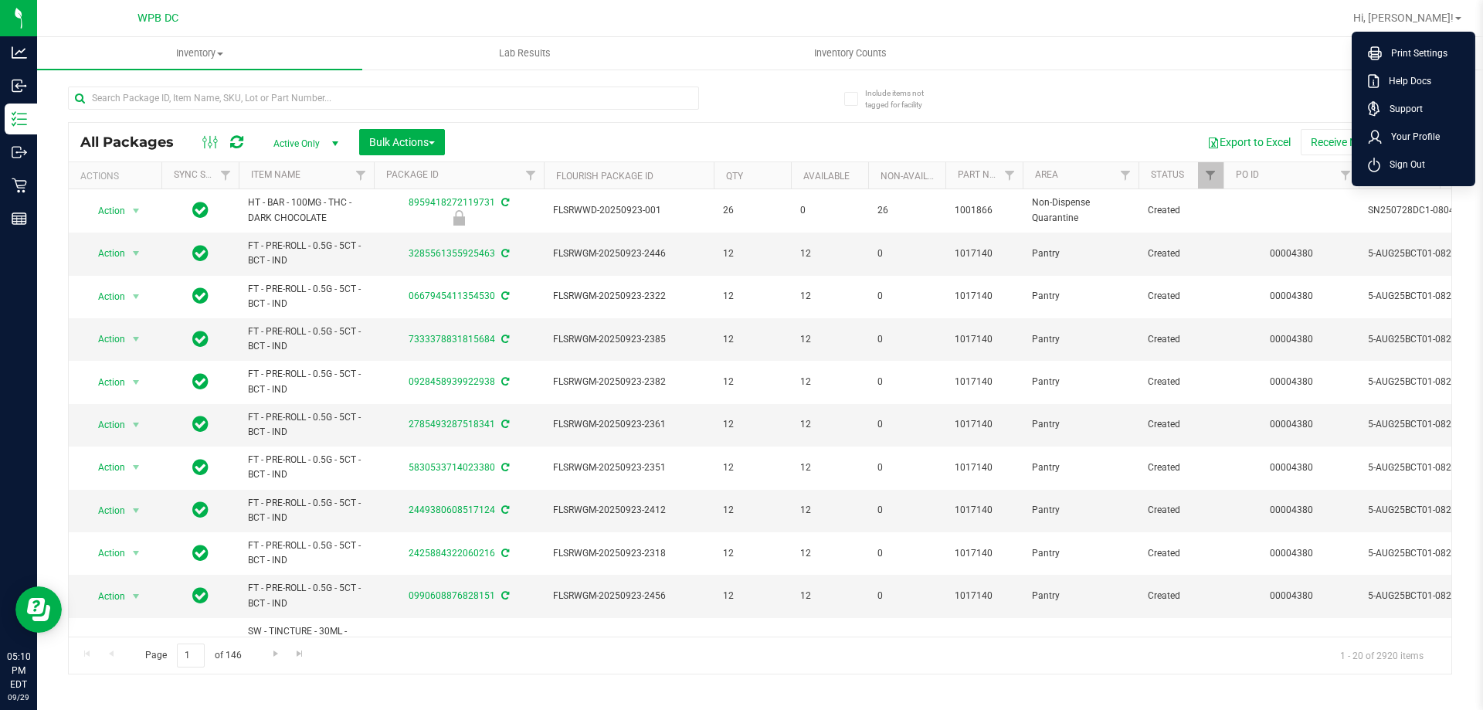
click at [1421, 170] on span "Sign Out" at bounding box center [1403, 164] width 45 height 15
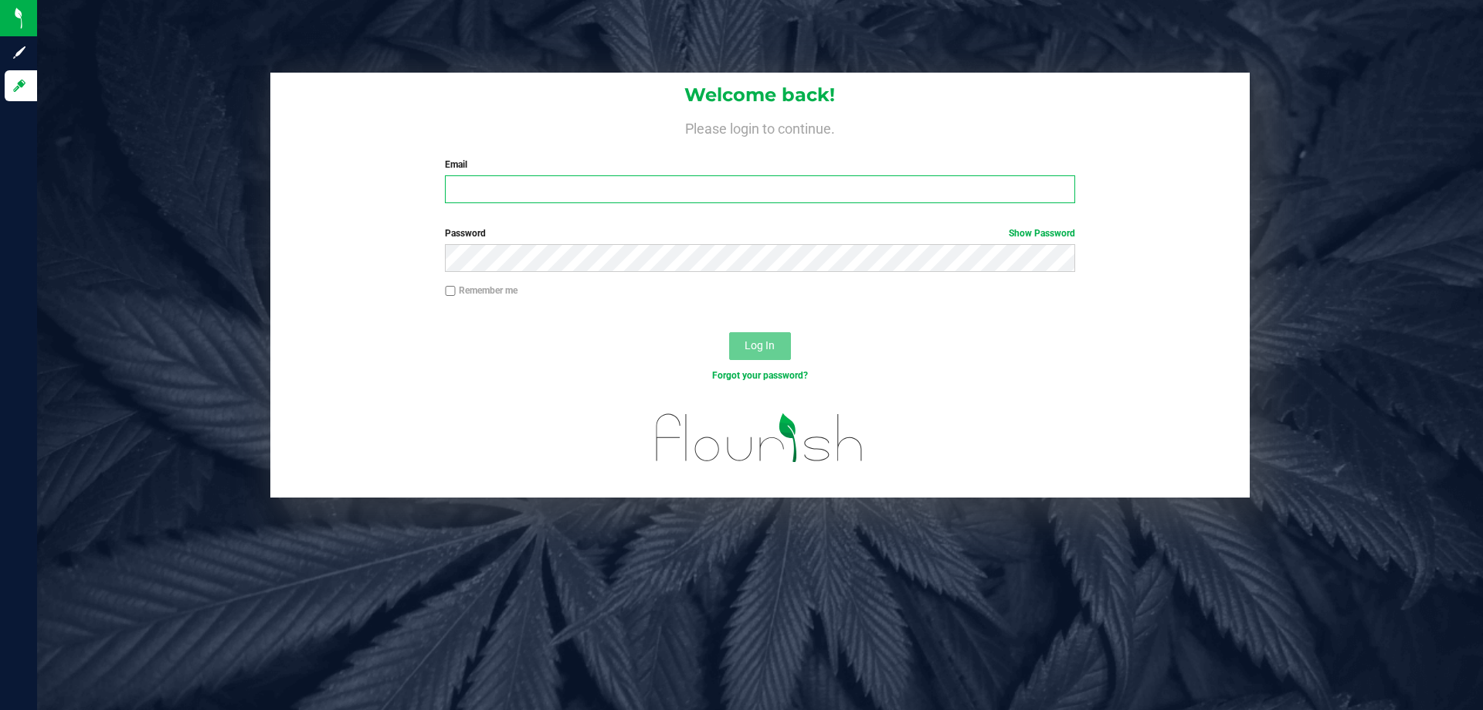
click at [661, 179] on input "Email" at bounding box center [760, 189] width 630 height 28
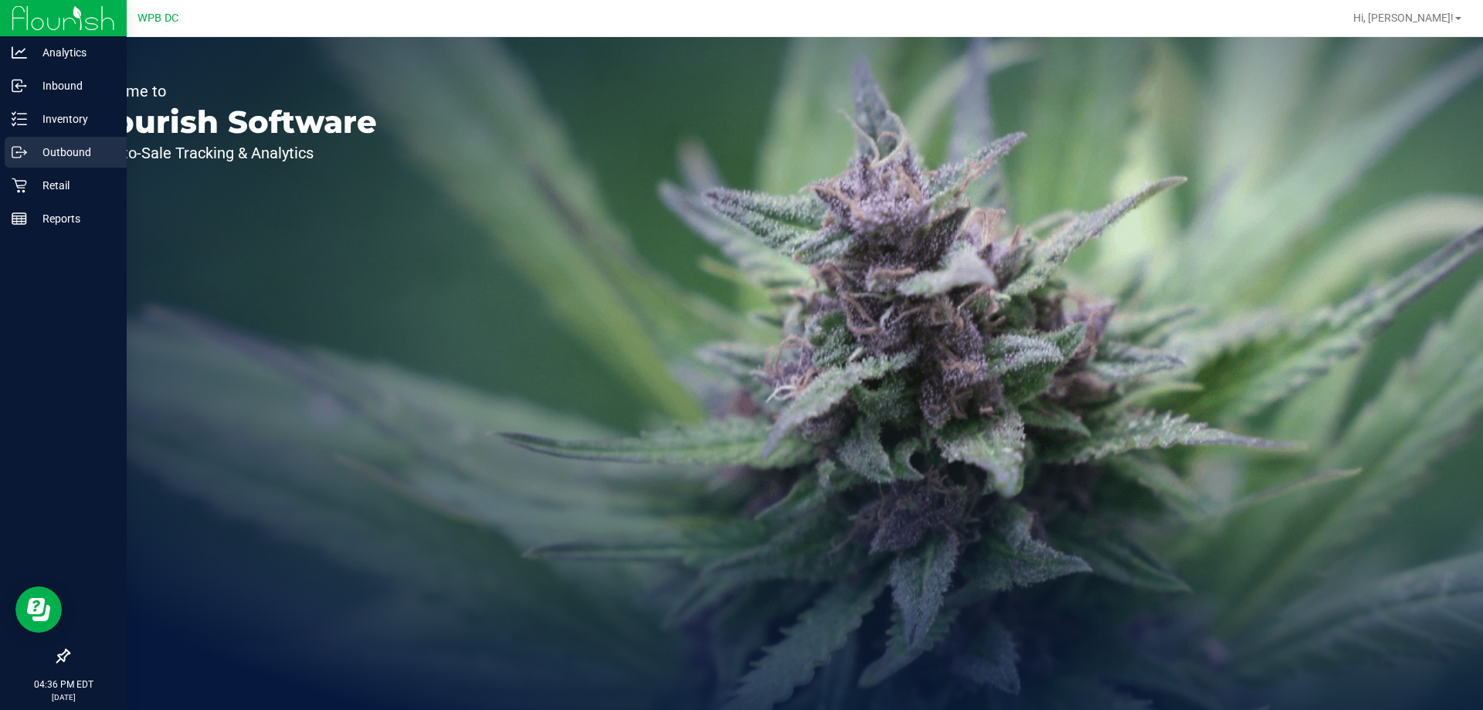
click at [94, 141] on div "Outbound" at bounding box center [66, 152] width 122 height 31
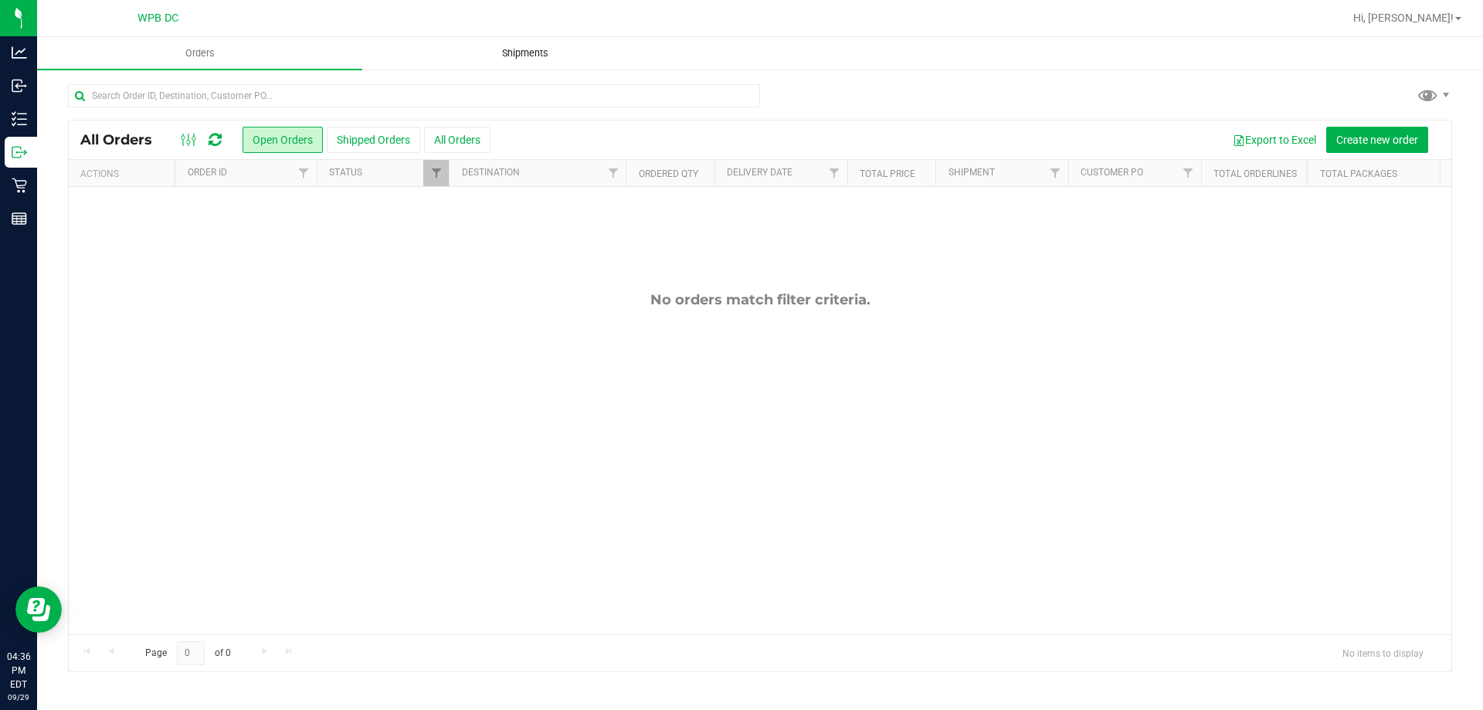
click at [532, 53] on span "Shipments" at bounding box center [525, 53] width 88 height 14
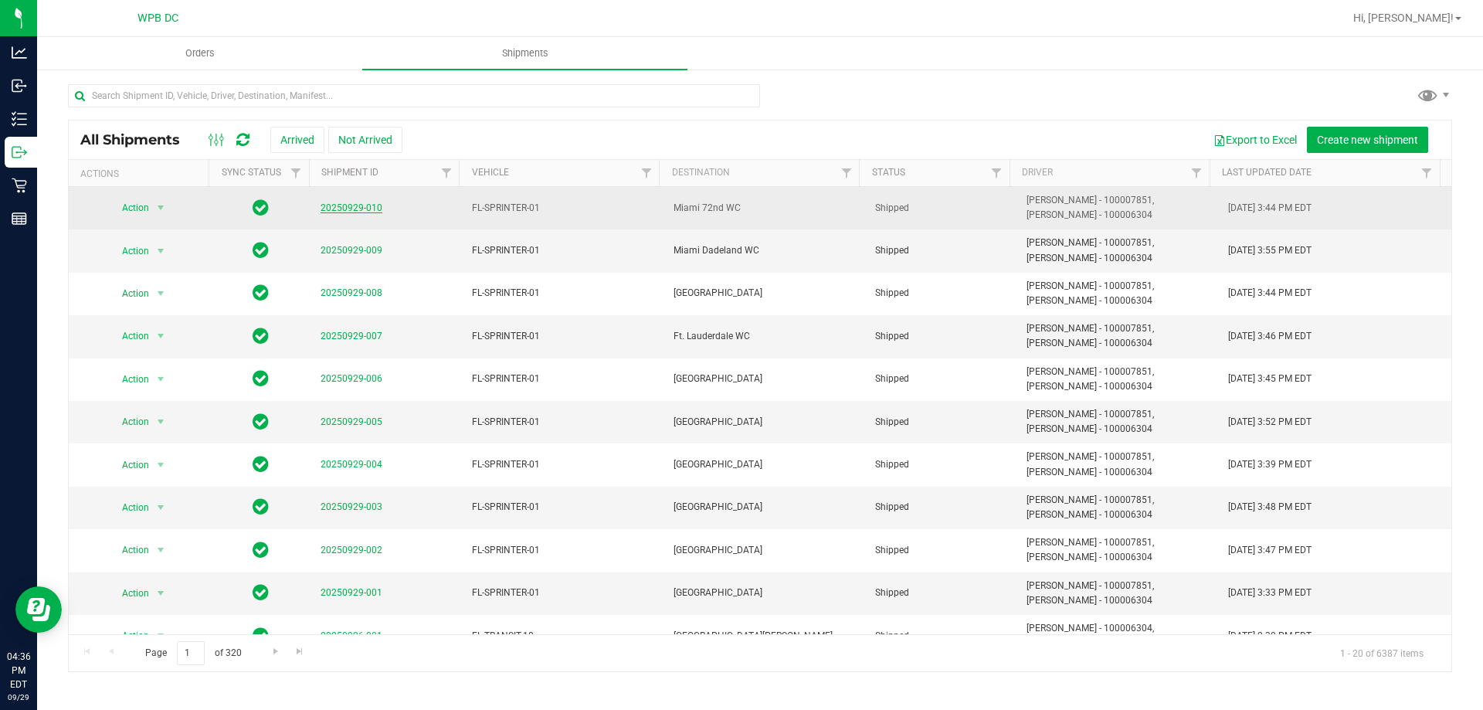
click at [355, 206] on link "20250929-010" at bounding box center [352, 207] width 62 height 11
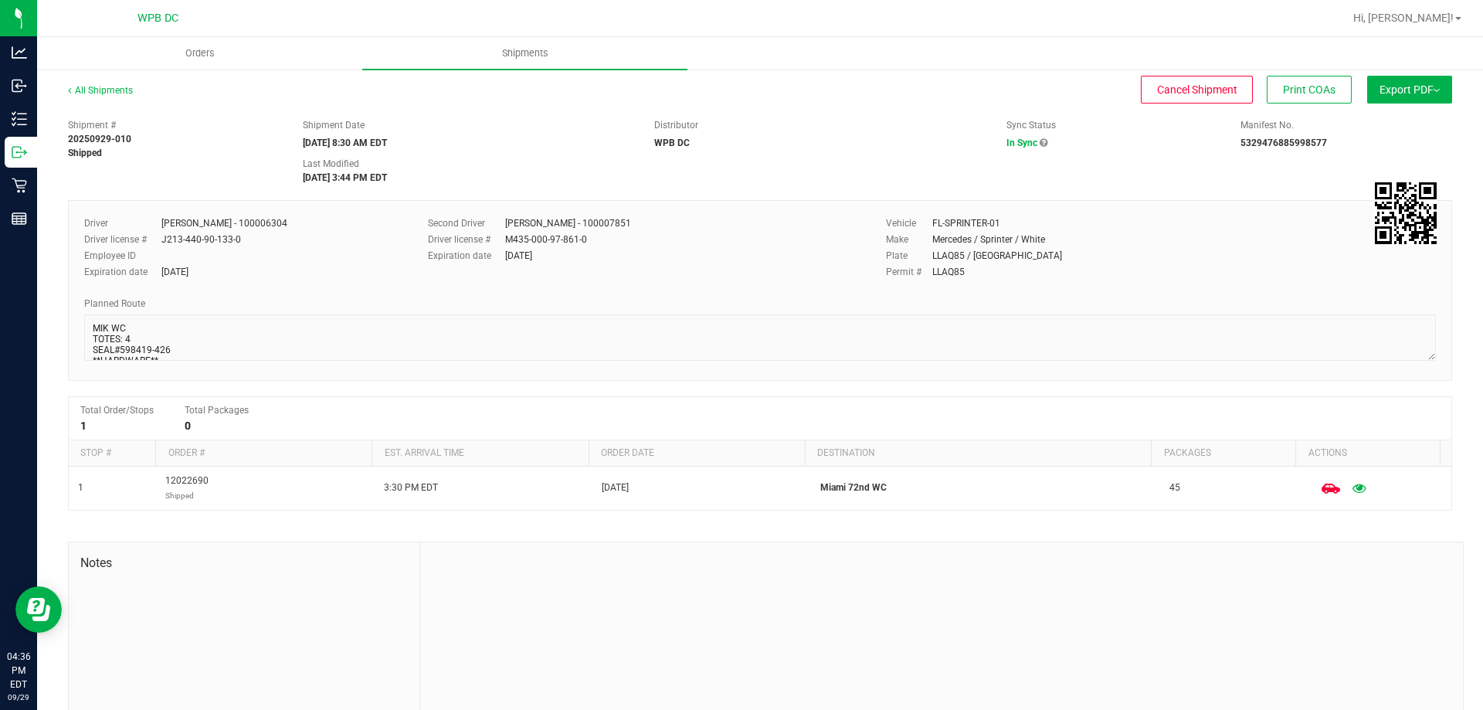
click at [1384, 90] on span "Export PDF" at bounding box center [1410, 89] width 60 height 12
click at [1391, 121] on span "Manifest by Package ID" at bounding box center [1387, 123] width 98 height 11
click at [122, 95] on link "All Shipments" at bounding box center [100, 90] width 65 height 11
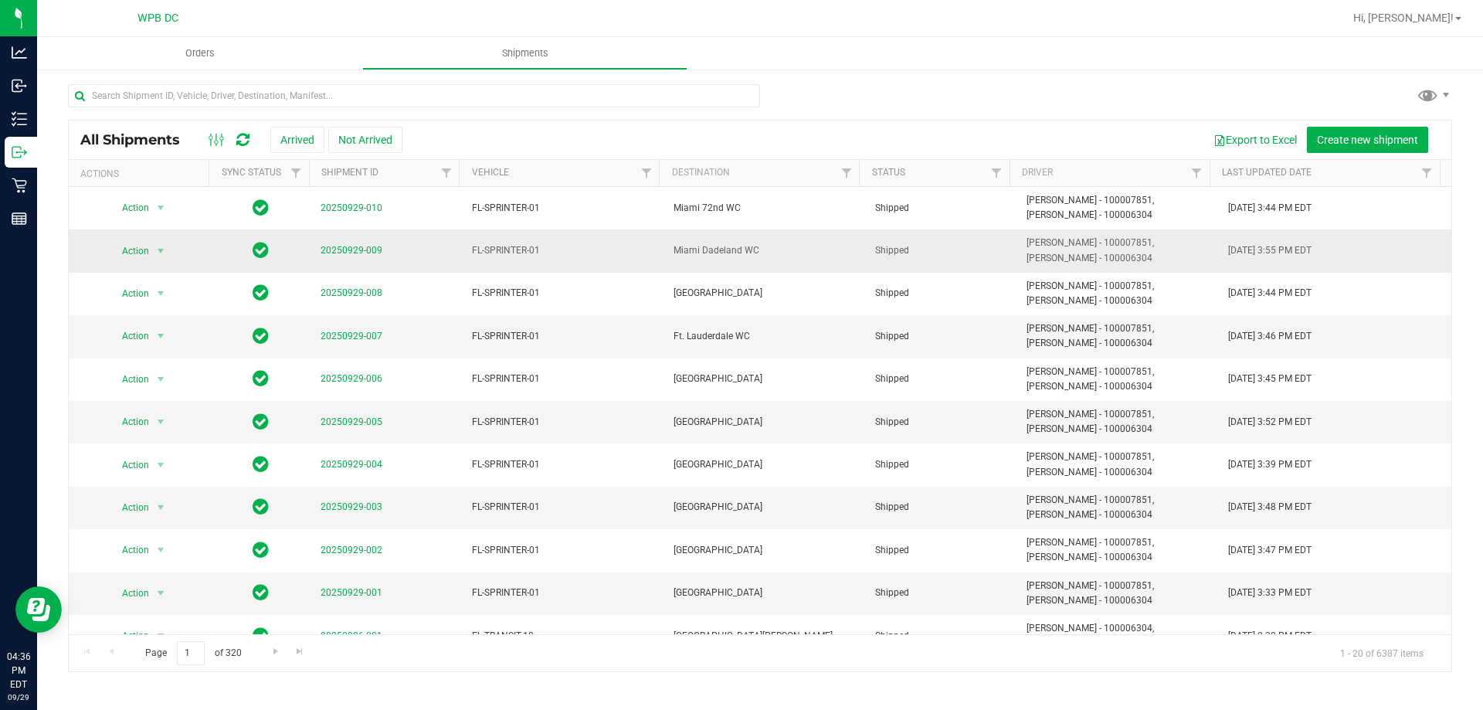
click at [362, 243] on span "20250929-009" at bounding box center [352, 250] width 62 height 15
click at [362, 246] on link "20250929-009" at bounding box center [352, 250] width 62 height 11
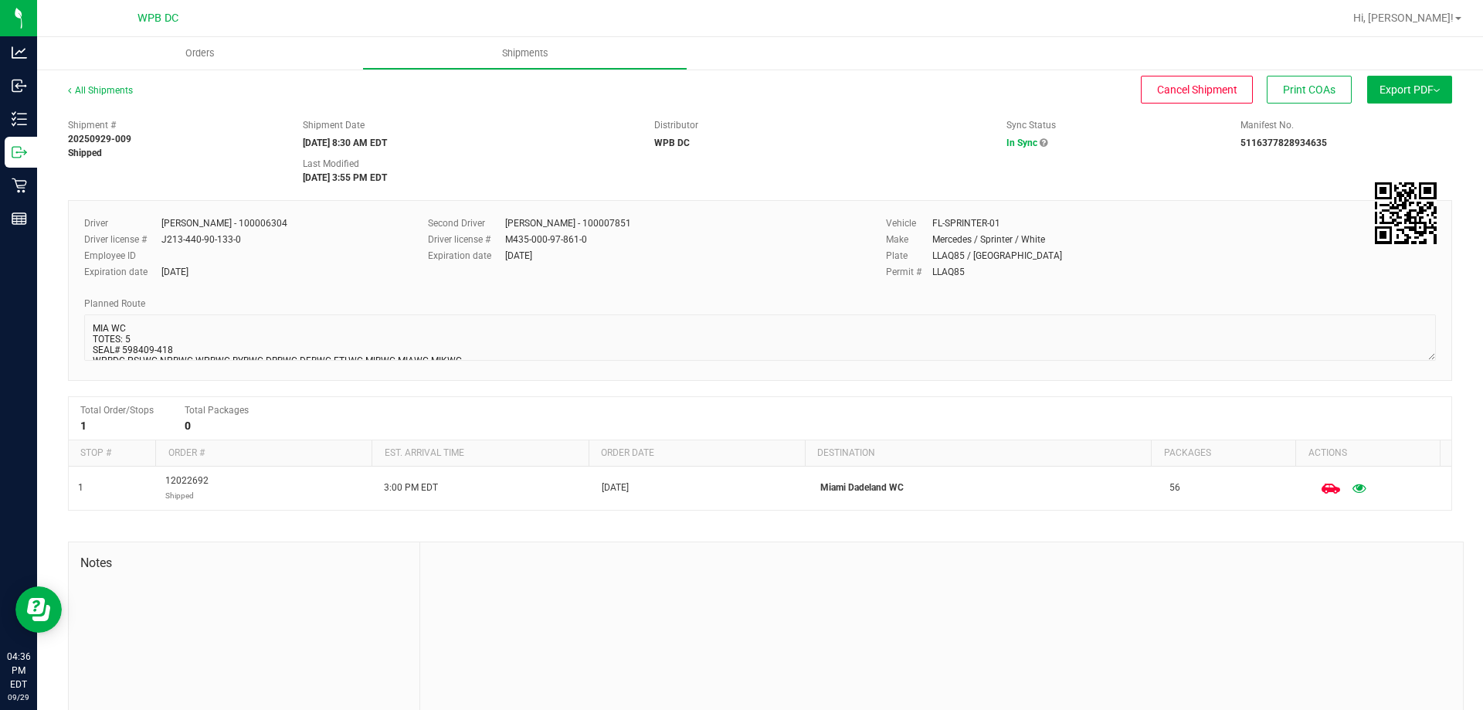
click at [1428, 76] on button "Export PDF" at bounding box center [1409, 90] width 85 height 28
click at [1418, 108] on ul "Manifest by Package ID Manifest by Lot Standard Maine Trip Ticket" at bounding box center [1405, 135] width 156 height 60
click at [1418, 131] on li "Manifest by Package ID" at bounding box center [1405, 123] width 156 height 23
click at [101, 94] on link "All Shipments" at bounding box center [100, 90] width 65 height 11
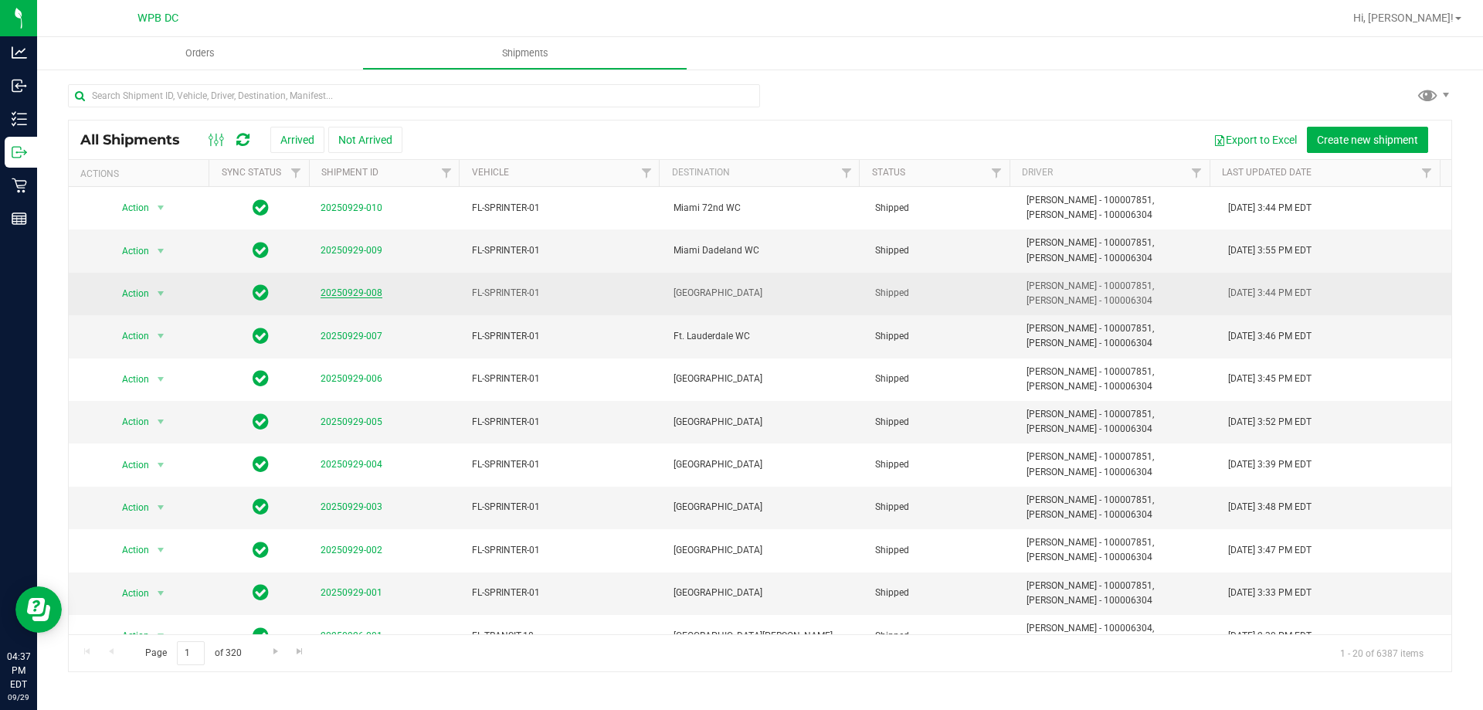
click at [366, 293] on link "20250929-008" at bounding box center [352, 292] width 62 height 11
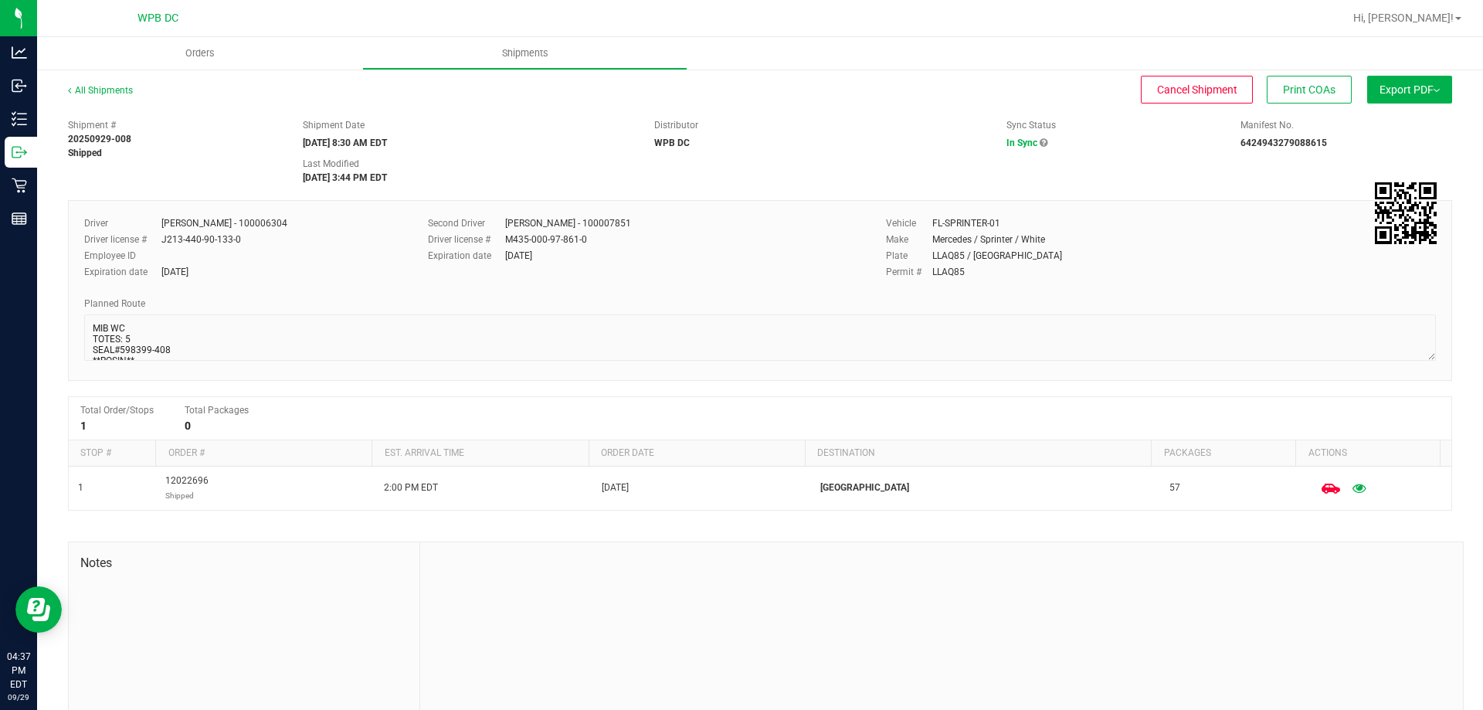
click at [1414, 92] on span "Export PDF" at bounding box center [1410, 89] width 60 height 12
click at [1428, 124] on div "Manifest by Package ID" at bounding box center [1409, 123] width 142 height 11
click at [113, 92] on link "All Shipments" at bounding box center [100, 90] width 65 height 11
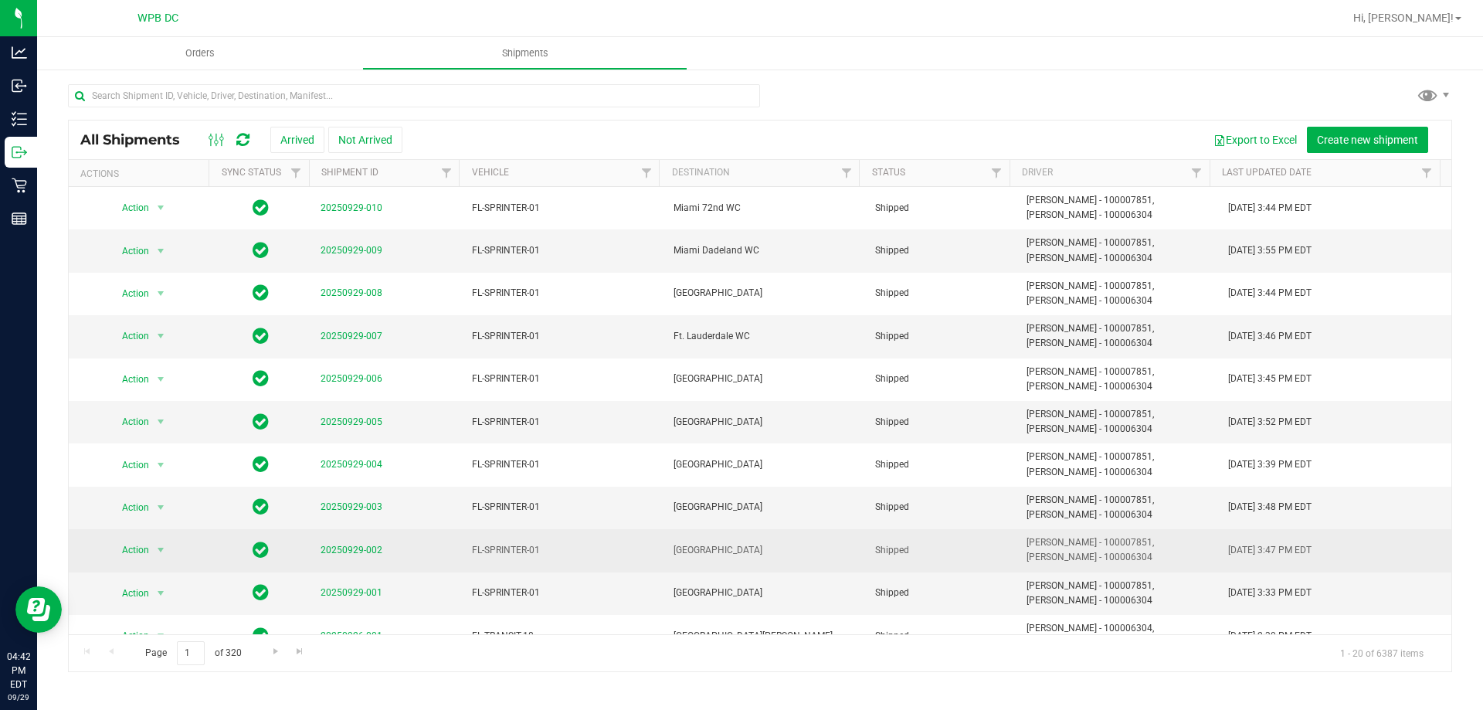
scroll to position [77, 0]
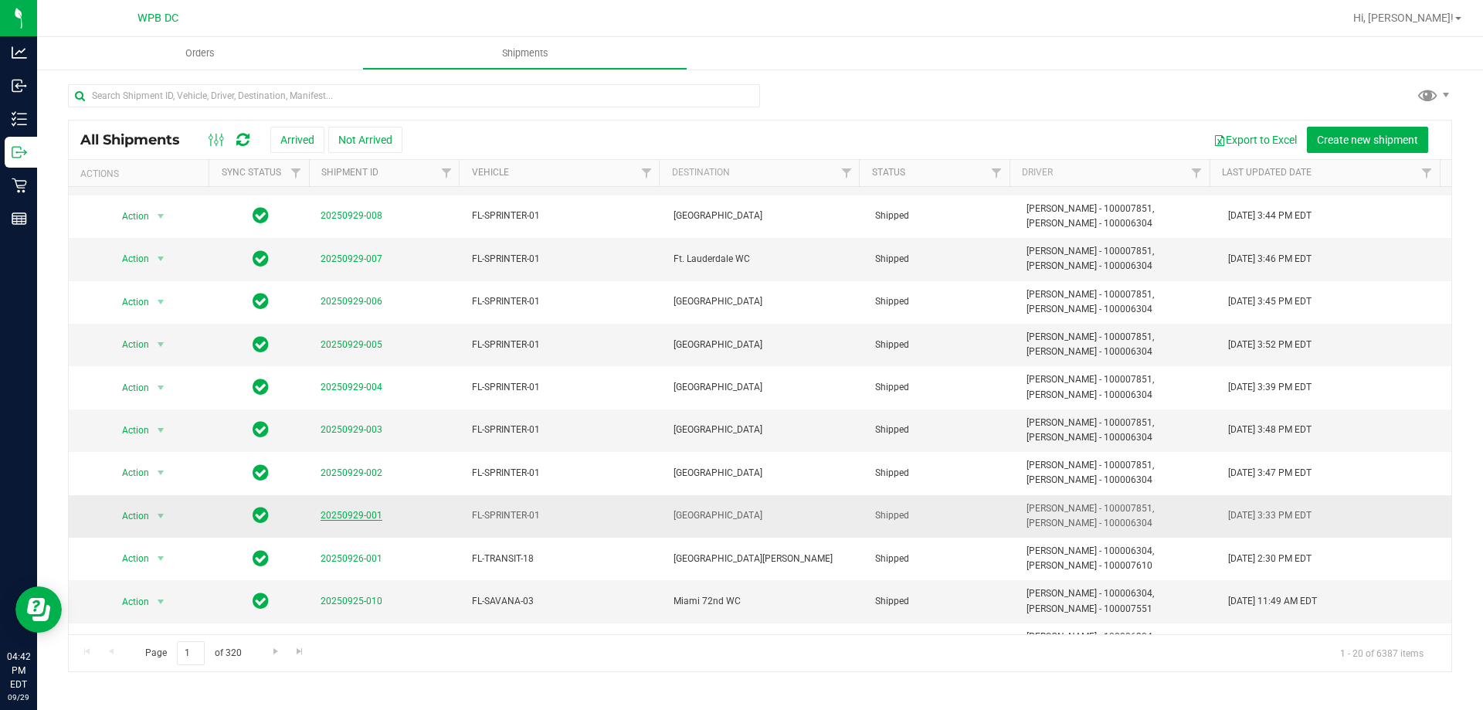
click at [351, 515] on link "20250929-001" at bounding box center [352, 515] width 62 height 11
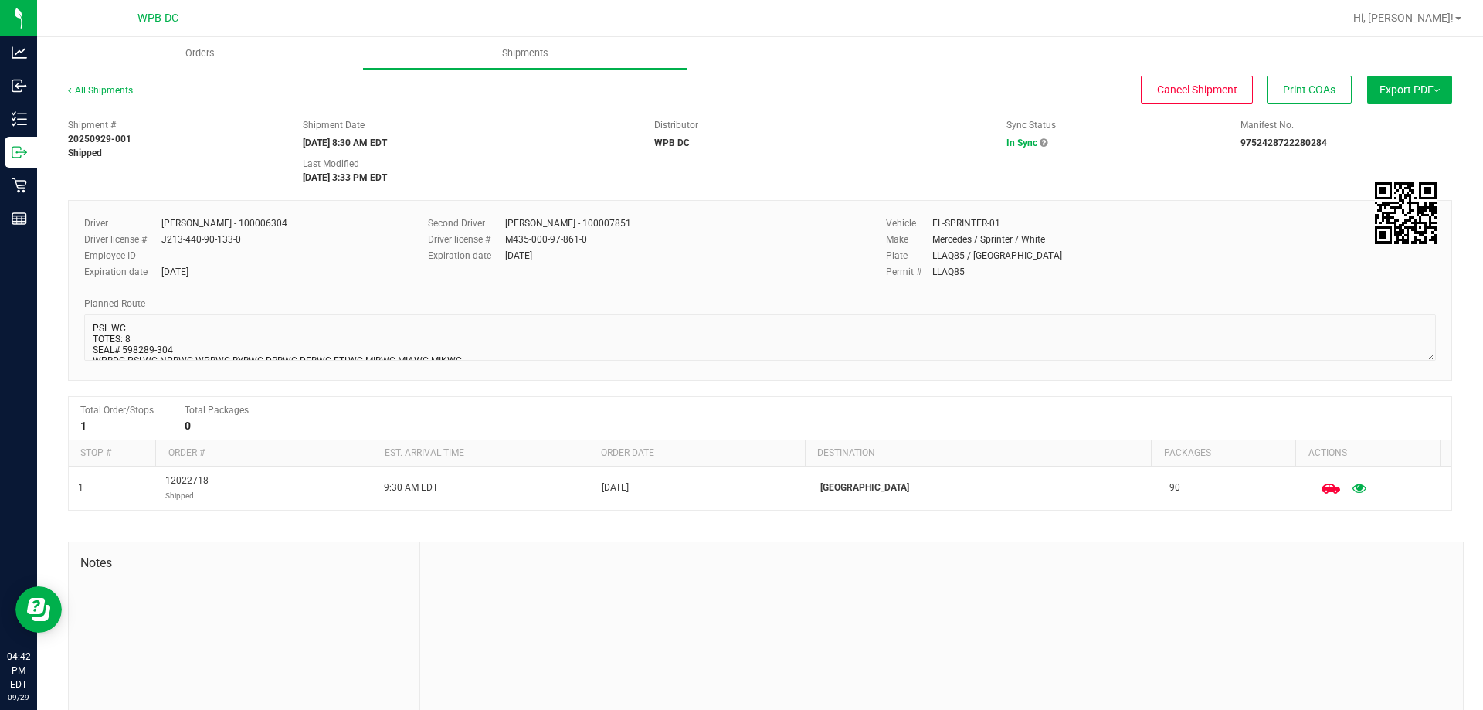
click at [1405, 79] on button "Export PDF" at bounding box center [1409, 90] width 85 height 28
click at [1422, 124] on span "Manifest by Package ID" at bounding box center [1387, 123] width 98 height 11
click at [116, 90] on link "All Shipments" at bounding box center [100, 90] width 65 height 11
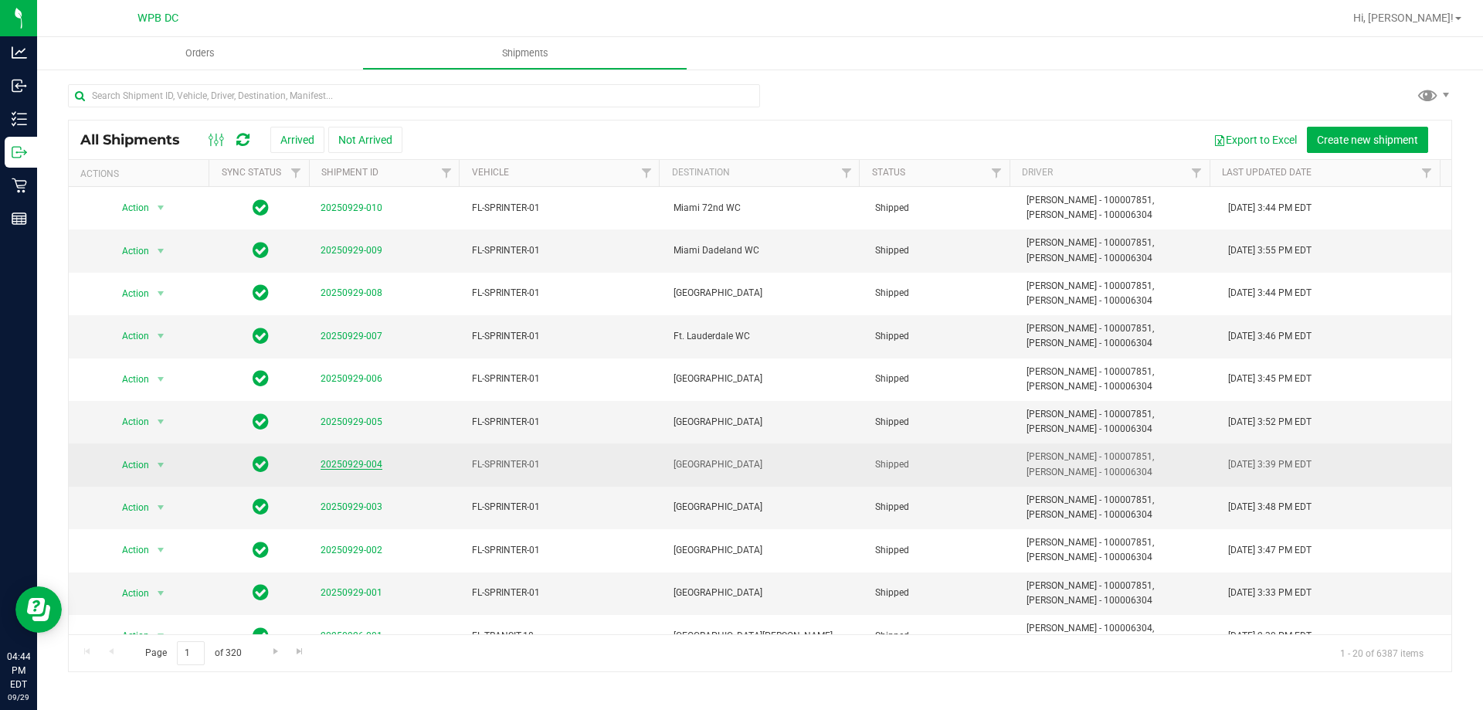
click at [371, 467] on link "20250929-004" at bounding box center [352, 464] width 62 height 11
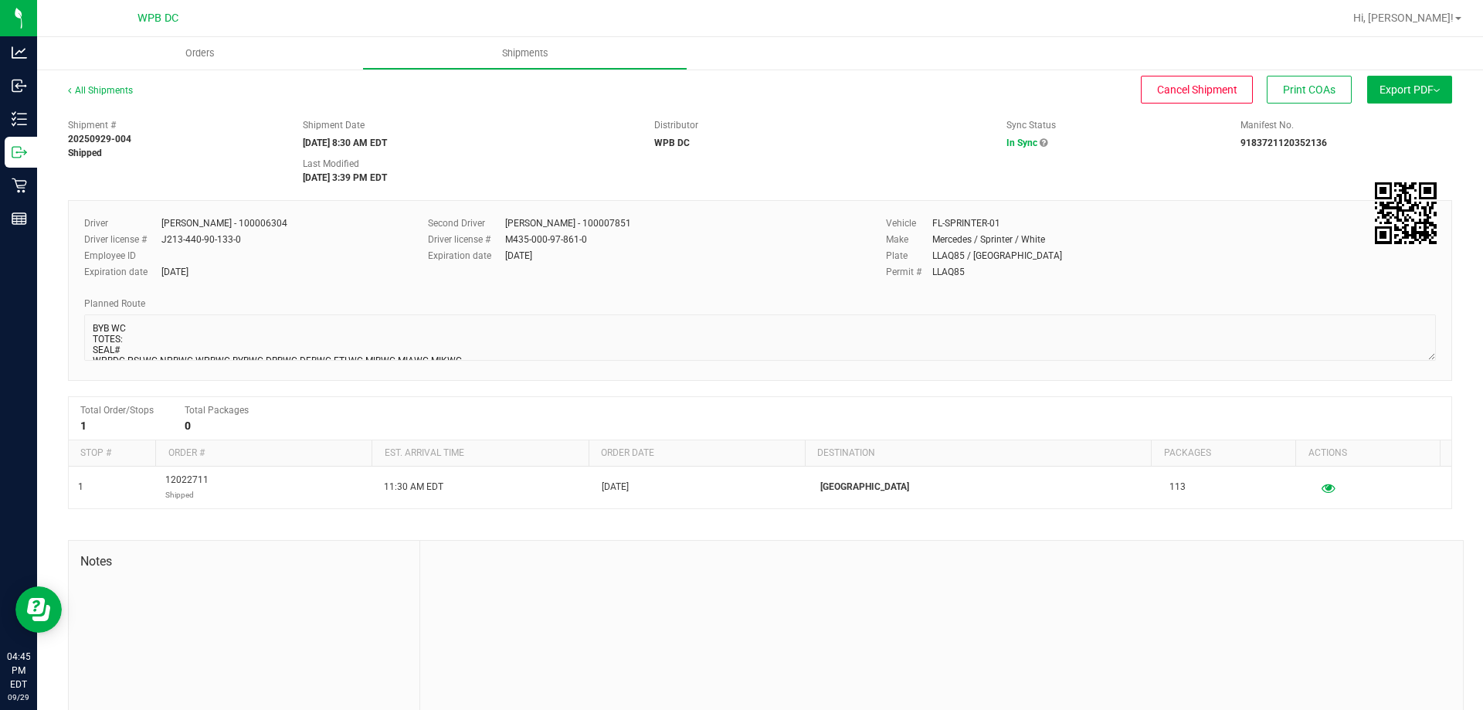
click at [1380, 95] on span "Export PDF" at bounding box center [1410, 89] width 60 height 12
click at [1378, 123] on span "Manifest by Package ID" at bounding box center [1387, 123] width 98 height 11
click at [121, 88] on link "All Shipments" at bounding box center [100, 90] width 65 height 11
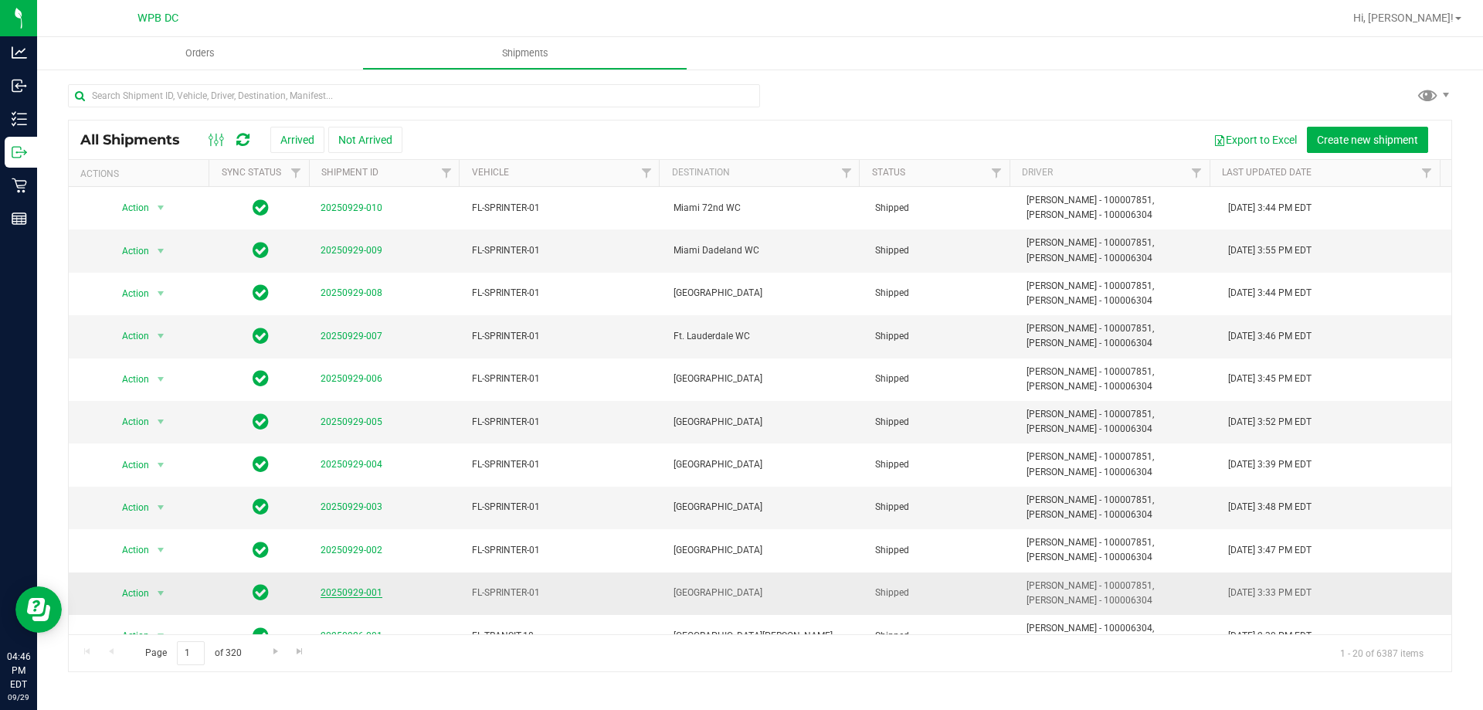
click at [352, 592] on link "20250929-001" at bounding box center [352, 592] width 62 height 11
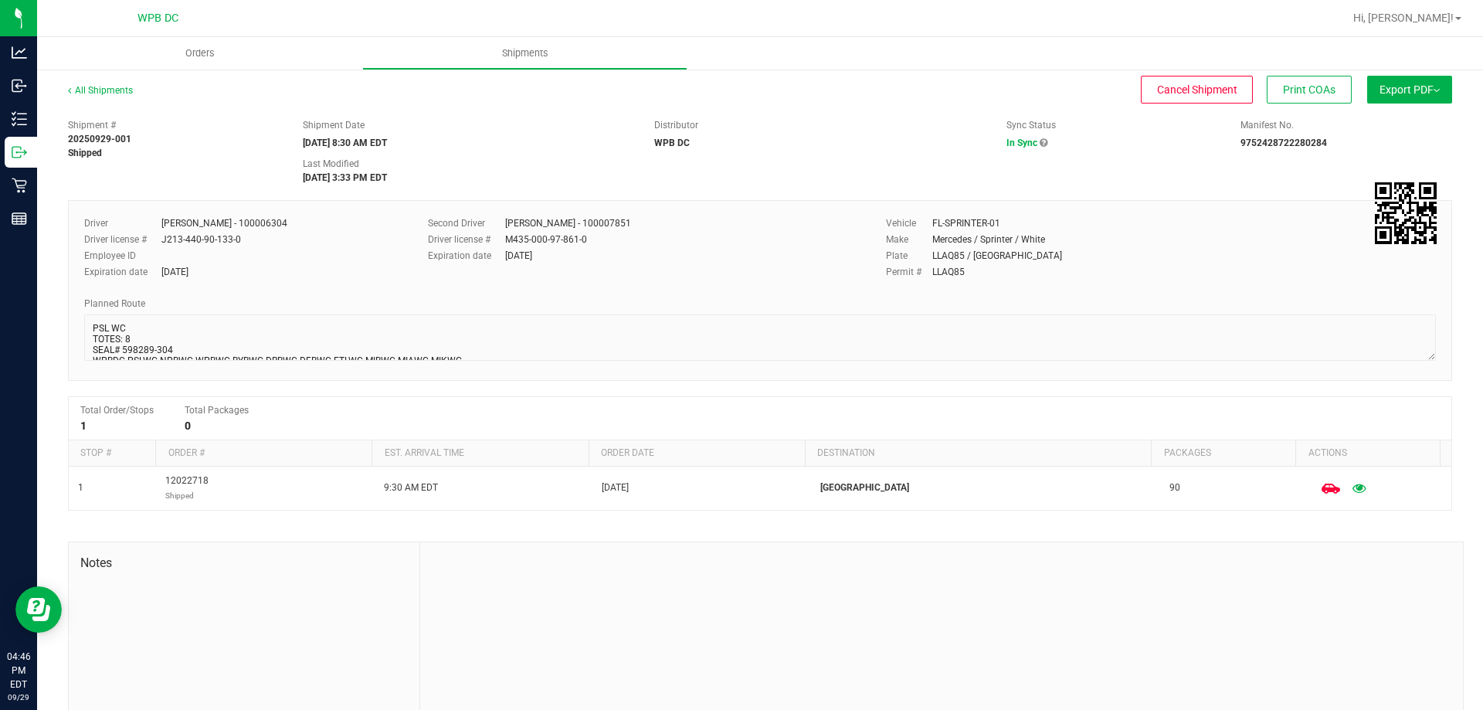
drag, startPoint x: 1418, startPoint y: 87, endPoint x: 1378, endPoint y: 120, distance: 51.5
click at [1419, 87] on span "Export PDF" at bounding box center [1410, 89] width 60 height 12
click at [1379, 118] on span "Manifest by Package ID" at bounding box center [1387, 123] width 98 height 11
click at [117, 90] on link "All Shipments" at bounding box center [100, 90] width 65 height 11
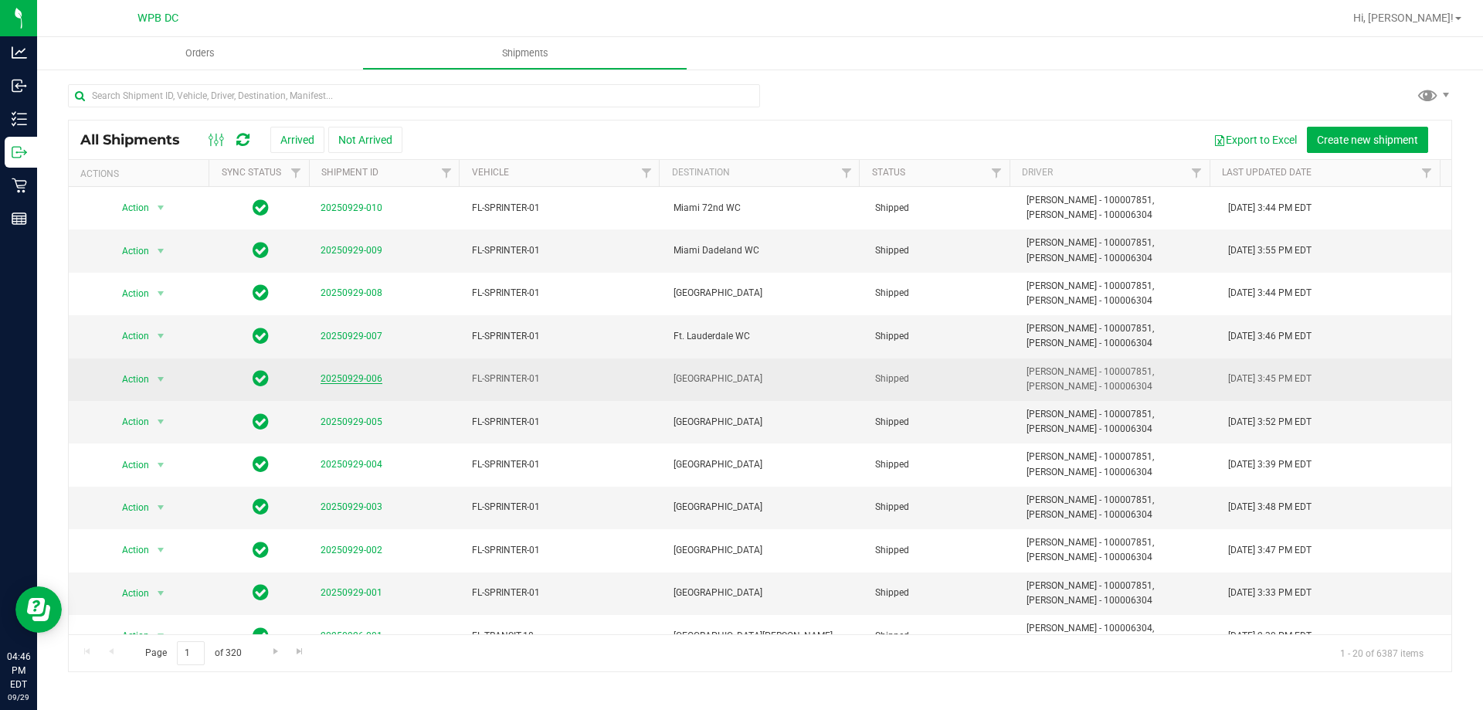
click at [341, 381] on link "20250929-006" at bounding box center [352, 378] width 62 height 11
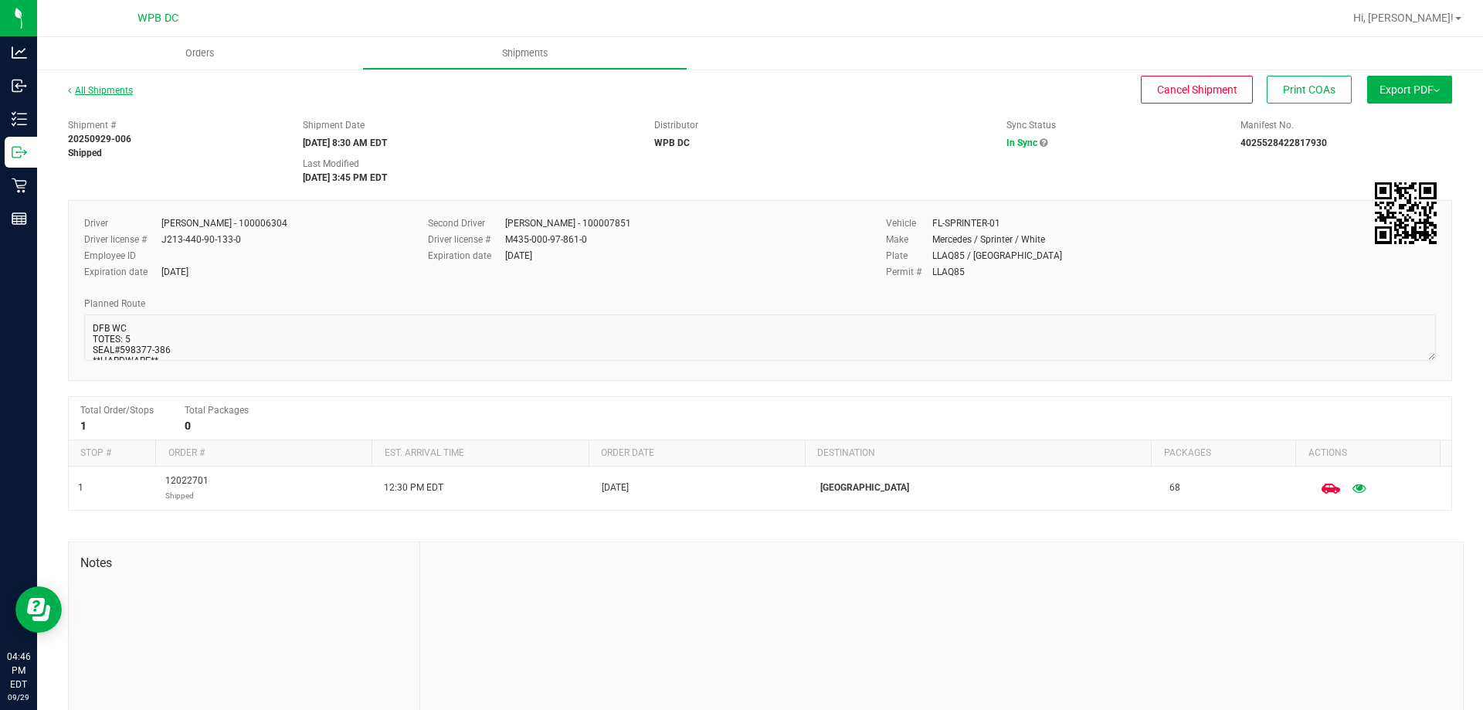
click at [122, 93] on link "All Shipments" at bounding box center [100, 90] width 65 height 11
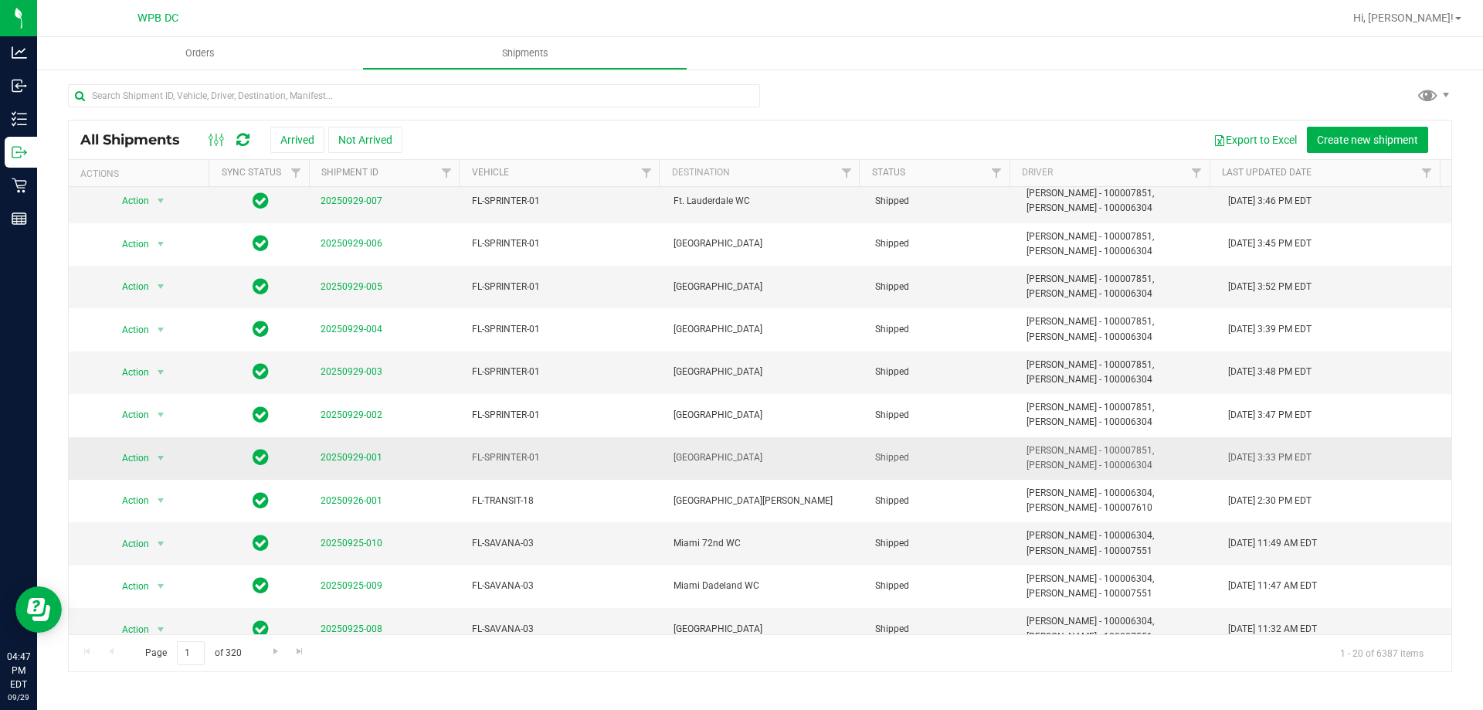
scroll to position [155, 0]
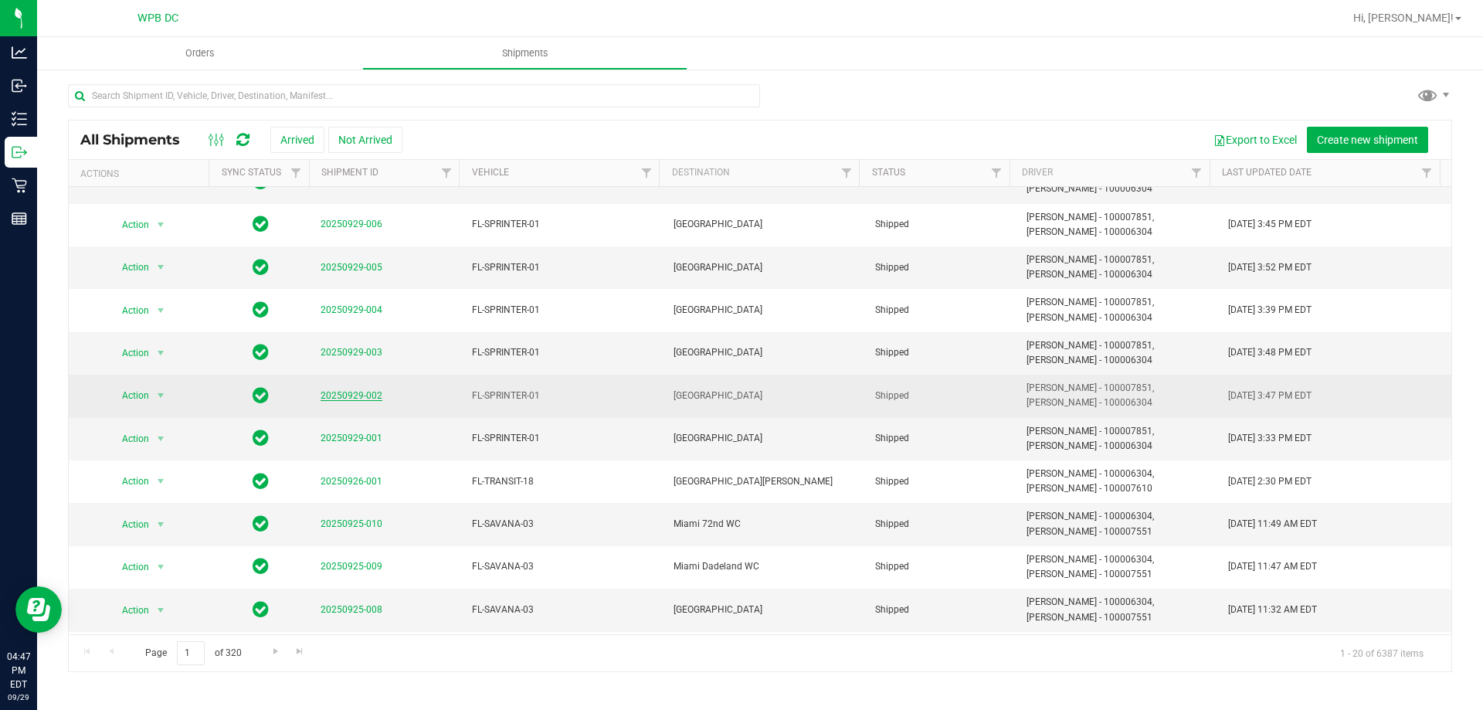
click at [348, 398] on link "20250929-002" at bounding box center [352, 395] width 62 height 11
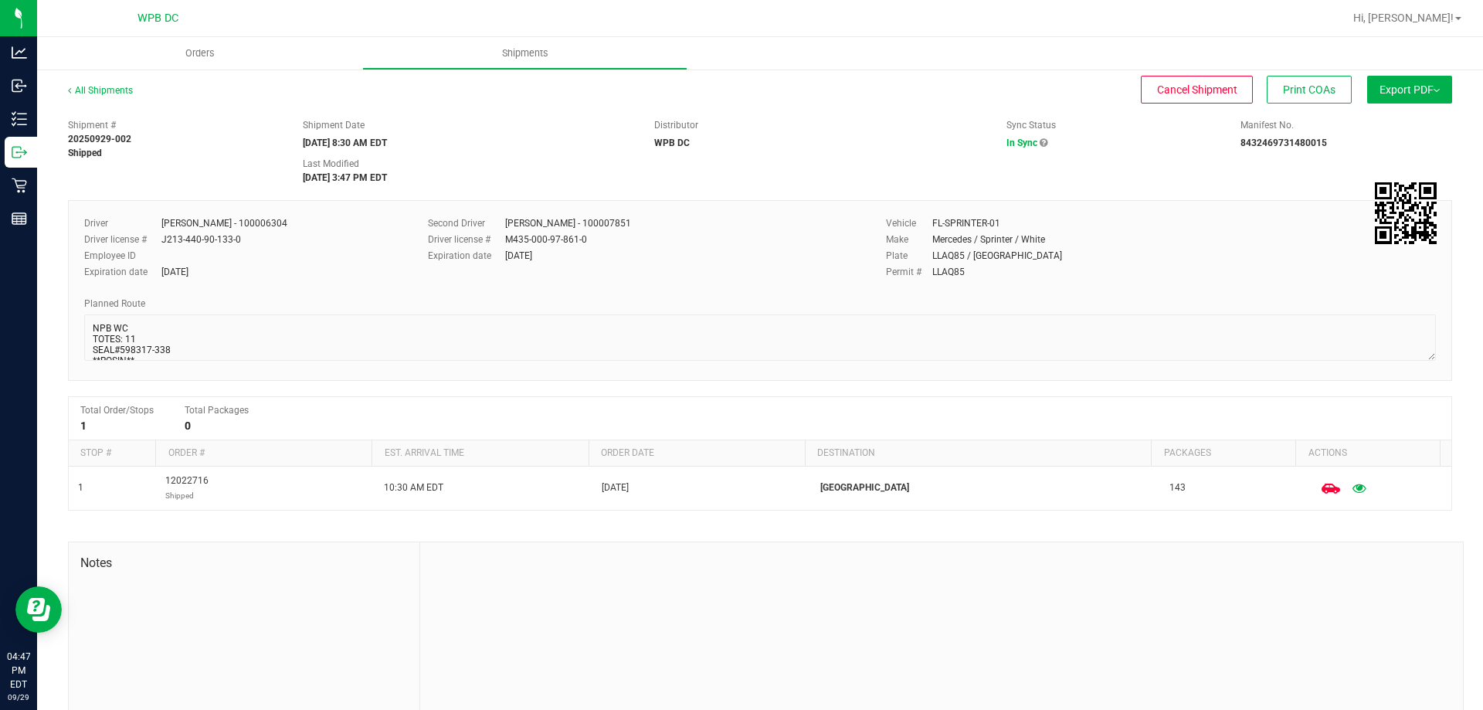
click at [1368, 76] on button "Export PDF" at bounding box center [1409, 90] width 85 height 28
click at [1367, 111] on ul "Manifest by Package ID Manifest by Lot Standard Maine Trip Ticket" at bounding box center [1405, 135] width 156 height 60
click at [1367, 121] on span "Manifest by Package ID" at bounding box center [1387, 123] width 98 height 11
click at [126, 85] on link "All Shipments" at bounding box center [100, 90] width 65 height 11
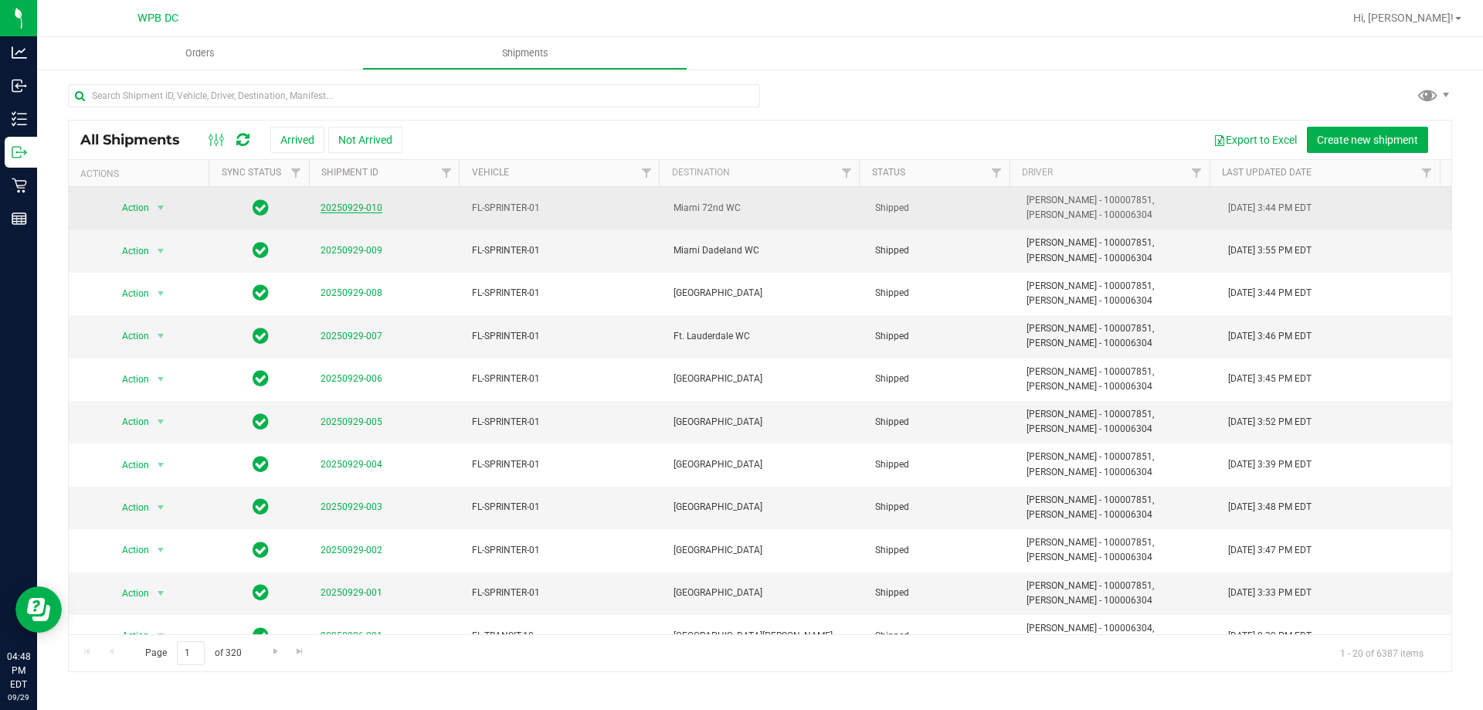
click at [362, 208] on link "20250929-010" at bounding box center [352, 207] width 62 height 11
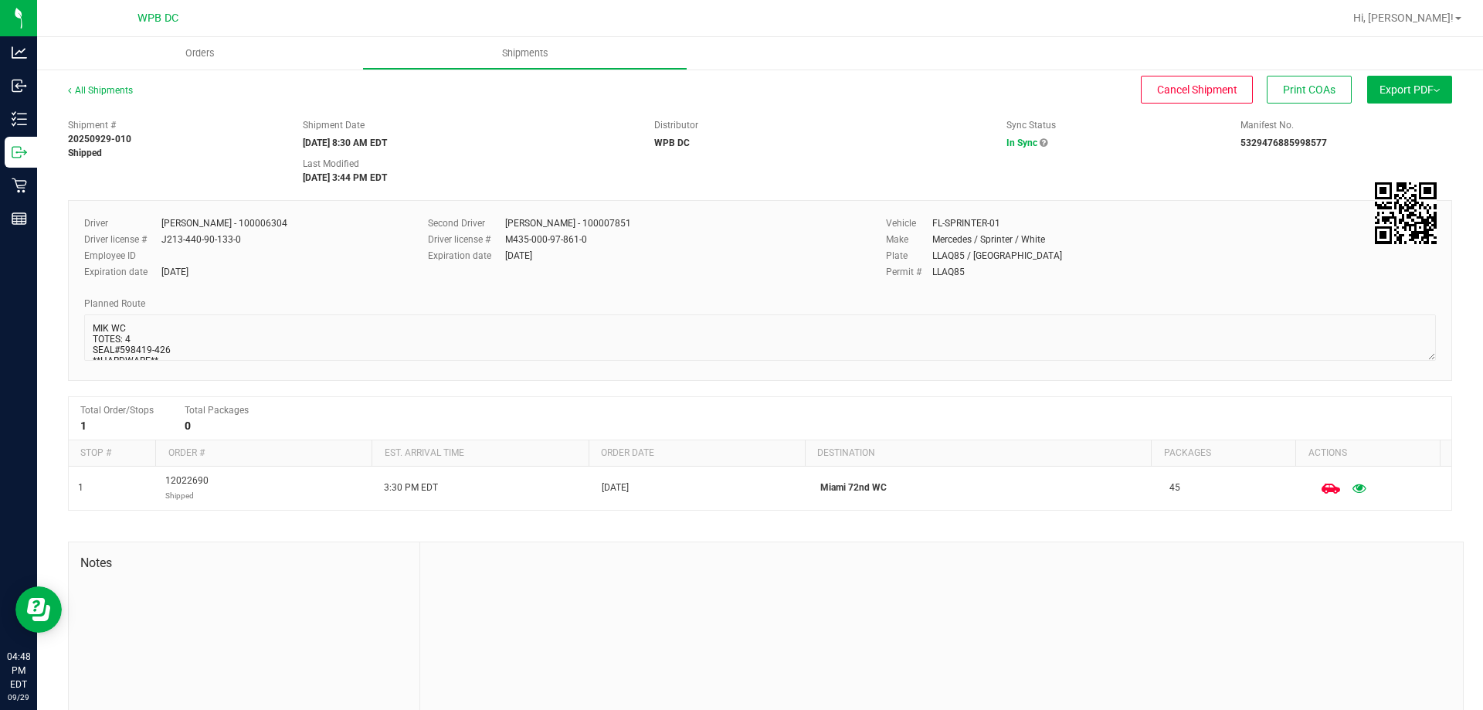
click at [1412, 84] on span "Export PDF" at bounding box center [1410, 89] width 60 height 12
click at [1410, 124] on span "Manifest by Package ID" at bounding box center [1387, 123] width 98 height 11
click at [93, 101] on div "All Shipments" at bounding box center [114, 94] width 93 height 23
click at [100, 90] on link "All Shipments" at bounding box center [100, 90] width 65 height 11
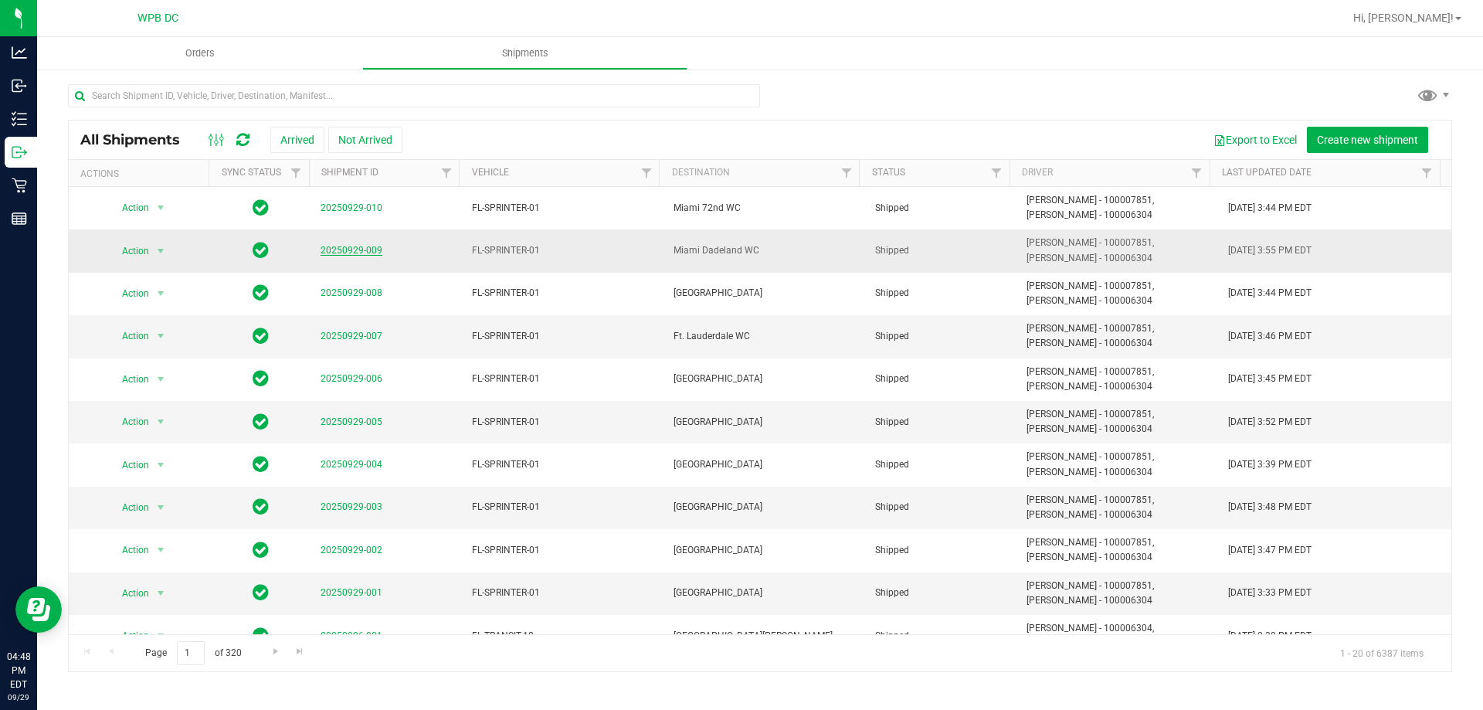
click at [360, 247] on link "20250929-009" at bounding box center [352, 250] width 62 height 11
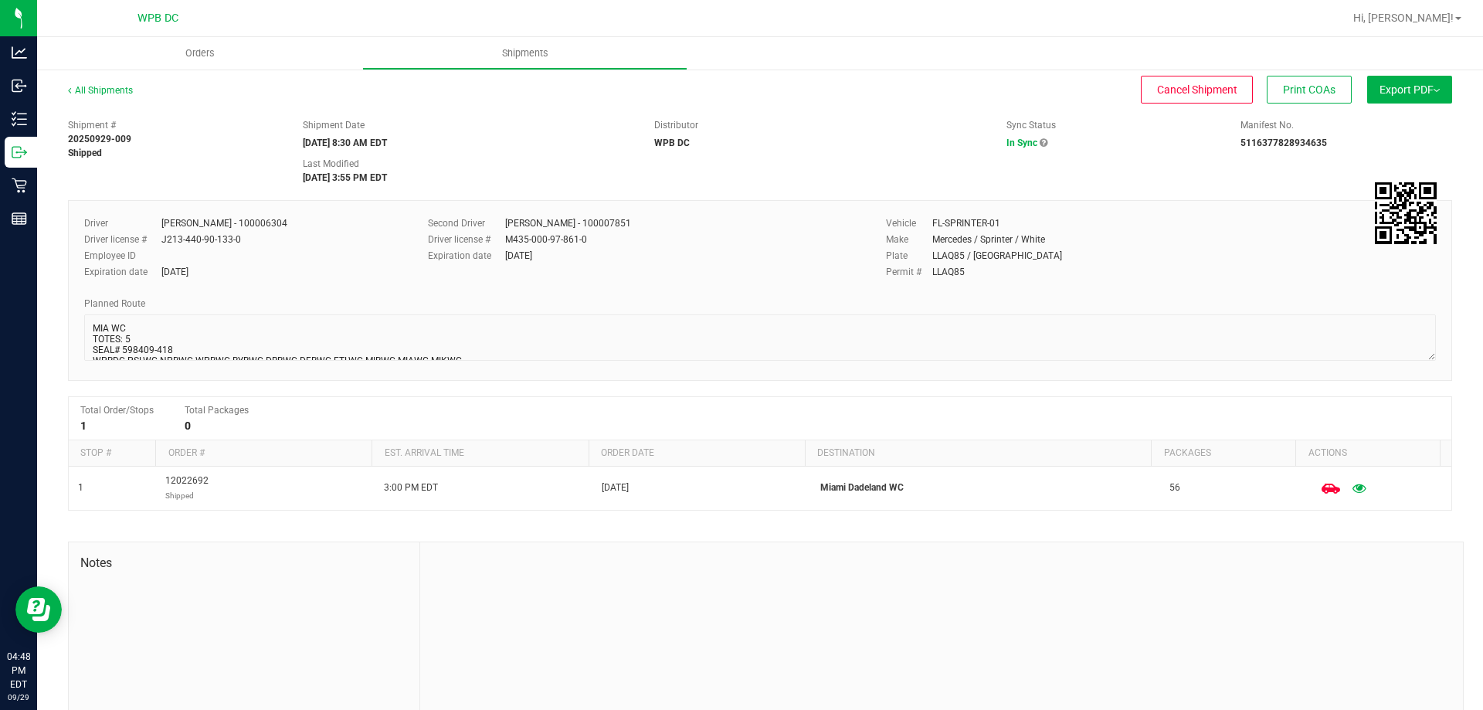
click at [1429, 97] on button "Export PDF" at bounding box center [1409, 90] width 85 height 28
click at [1401, 129] on span "Manifest by Package ID" at bounding box center [1387, 123] width 98 height 11
click at [80, 84] on div "All Shipments" at bounding box center [114, 94] width 93 height 23
click at [81, 87] on link "All Shipments" at bounding box center [100, 90] width 65 height 11
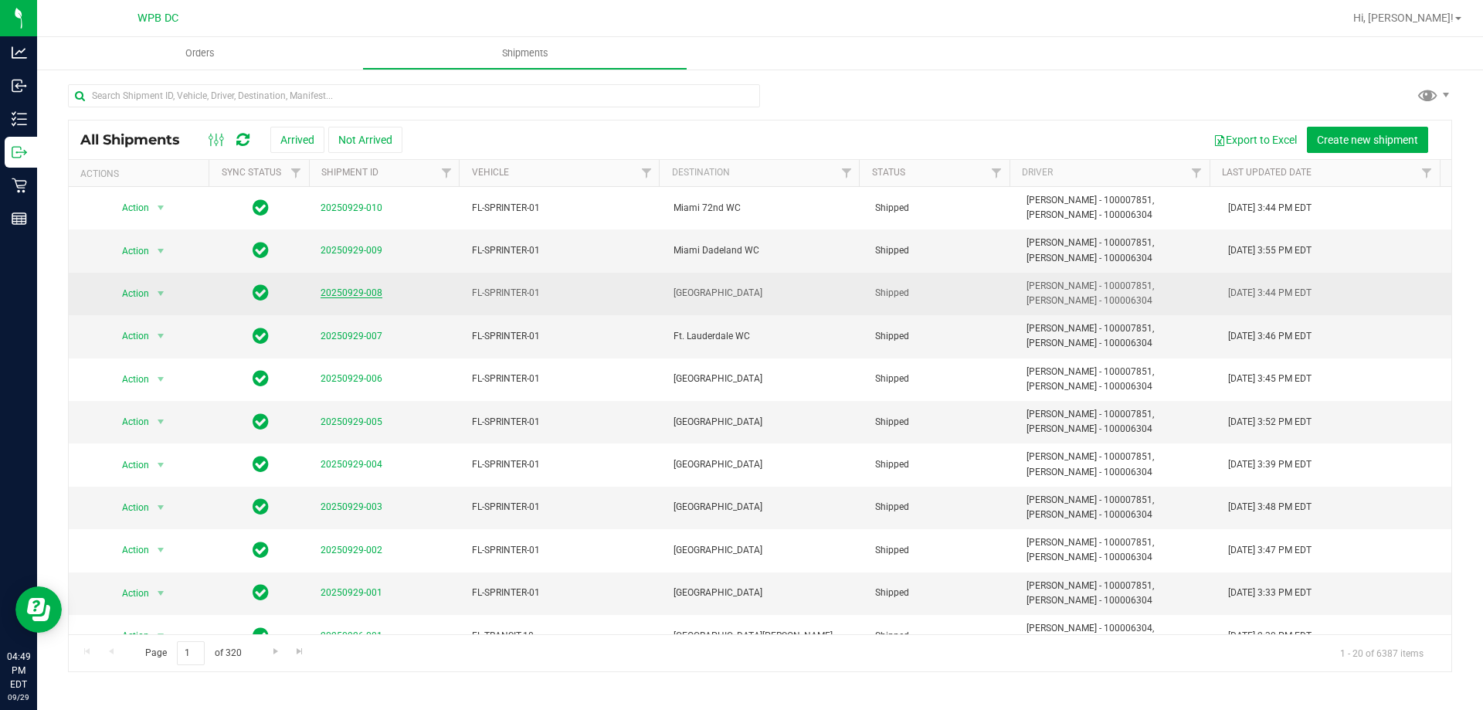
click at [361, 292] on link "20250929-008" at bounding box center [352, 292] width 62 height 11
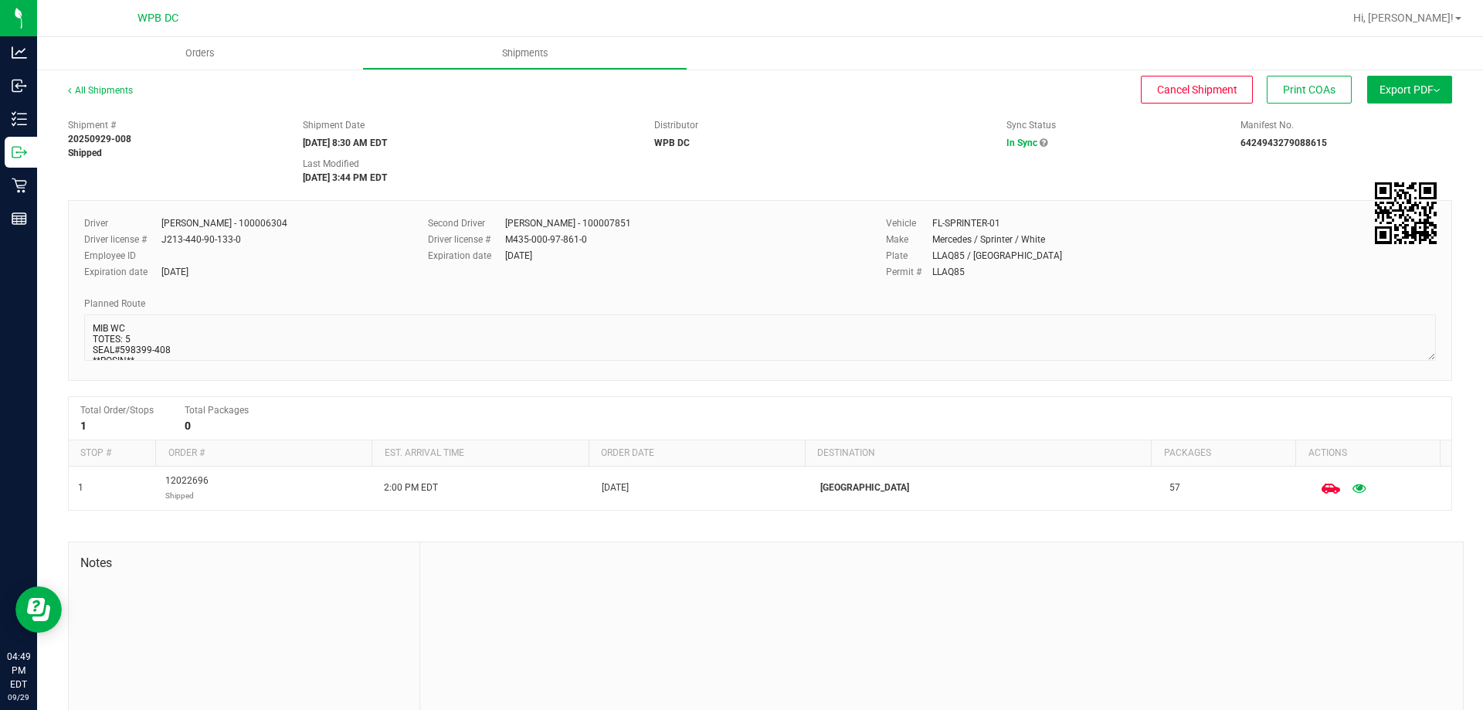
click at [1412, 87] on span "Export PDF" at bounding box center [1410, 89] width 60 height 12
click at [1406, 117] on li "Manifest by Package ID" at bounding box center [1405, 123] width 156 height 23
click at [117, 90] on link "All Shipments" at bounding box center [100, 90] width 65 height 11
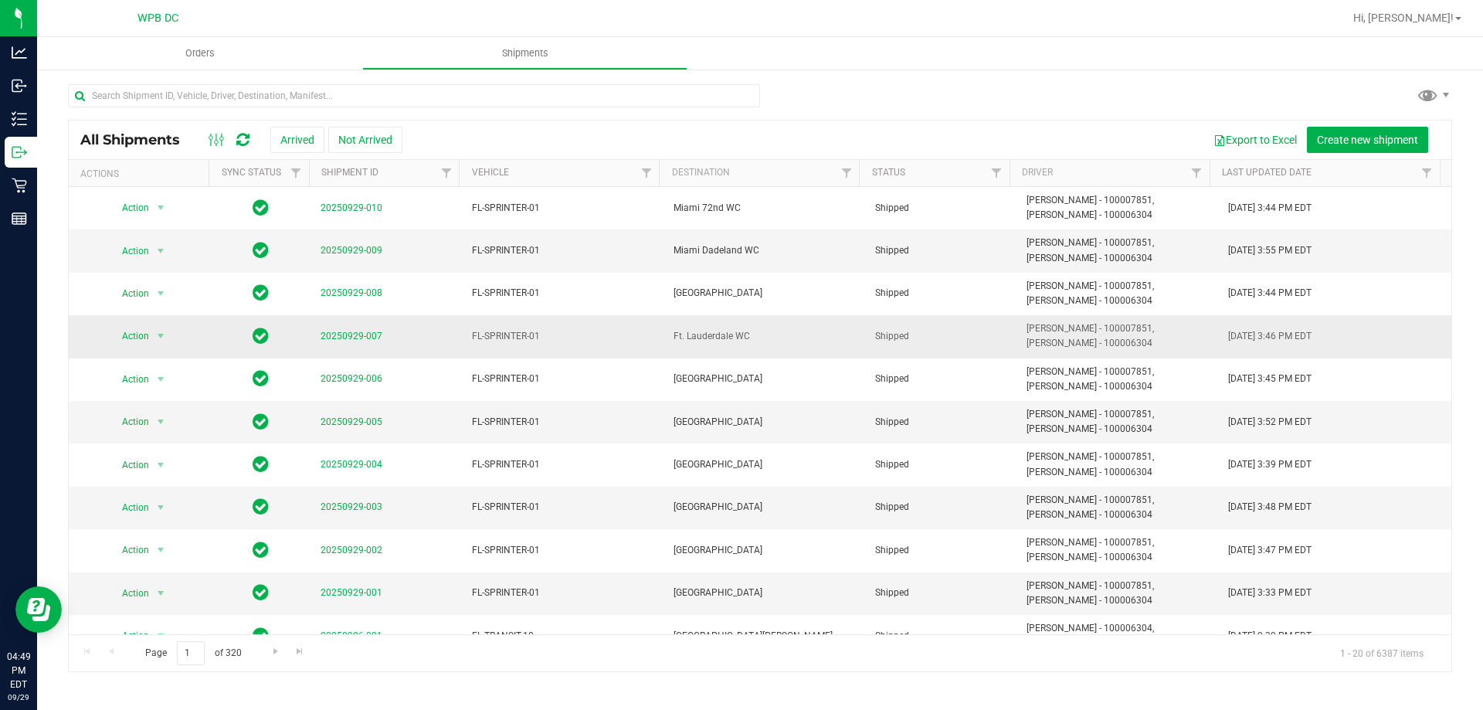
click at [359, 341] on span "20250929-007" at bounding box center [352, 336] width 62 height 15
click at [359, 338] on link "20250929-007" at bounding box center [352, 336] width 62 height 11
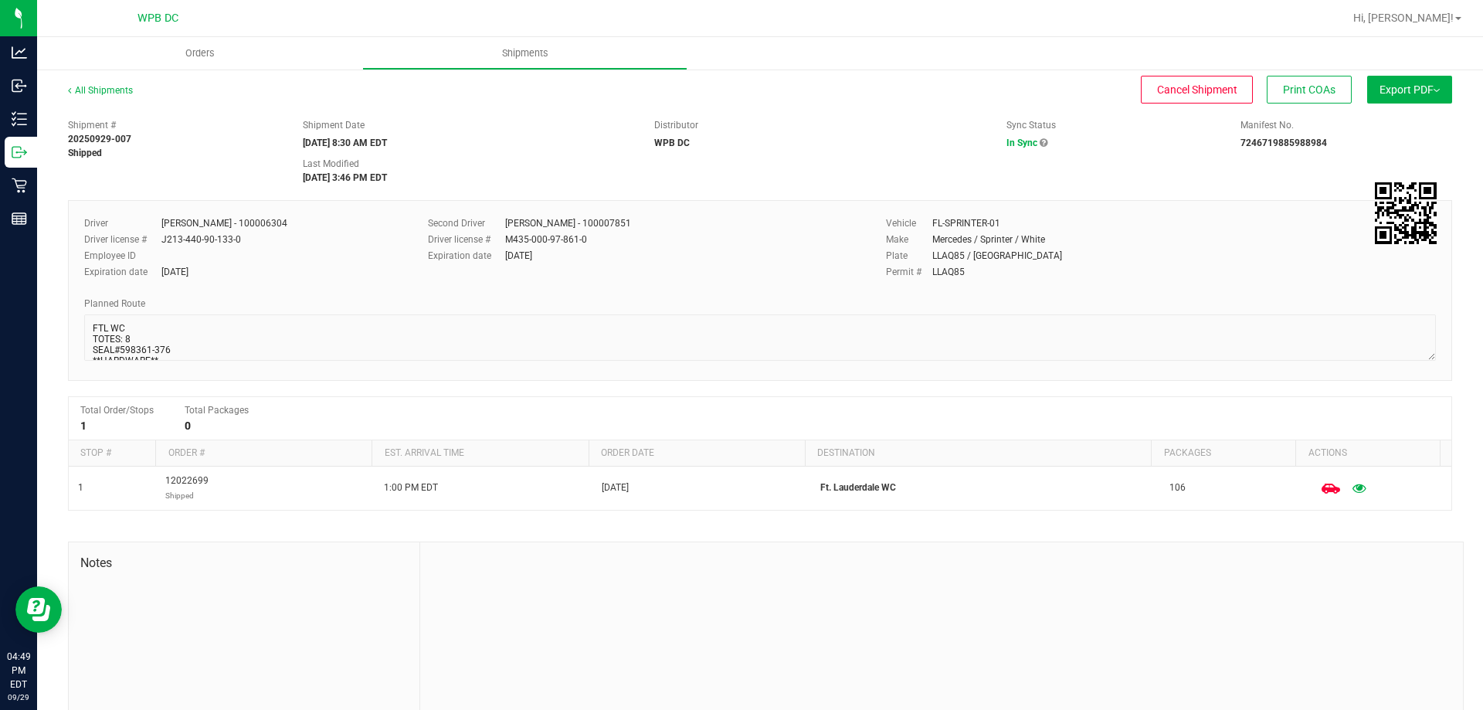
click at [1404, 97] on button "Export PDF" at bounding box center [1409, 90] width 85 height 28
click at [1405, 125] on span "Manifest by Package ID" at bounding box center [1387, 123] width 98 height 11
click at [94, 90] on link "All Shipments" at bounding box center [100, 90] width 65 height 11
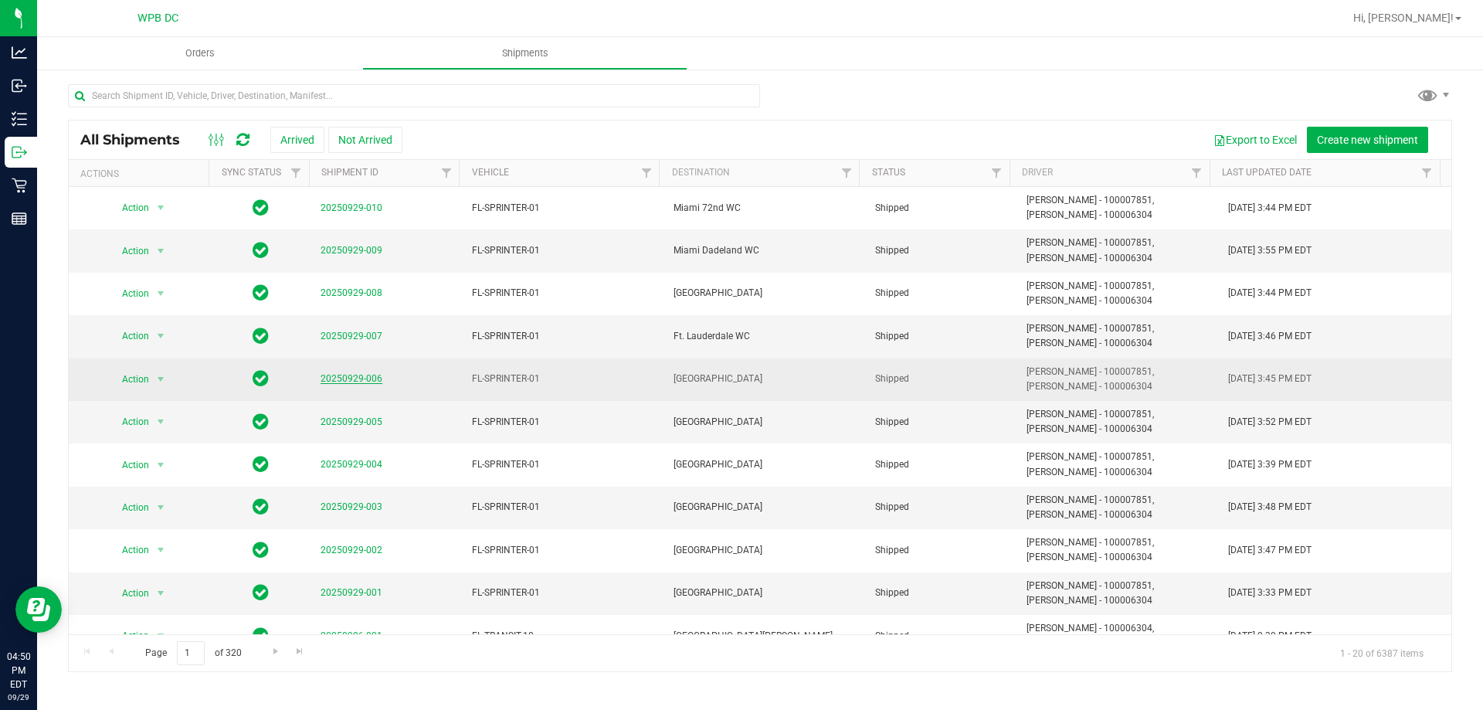
click at [335, 373] on link "20250929-006" at bounding box center [352, 378] width 62 height 11
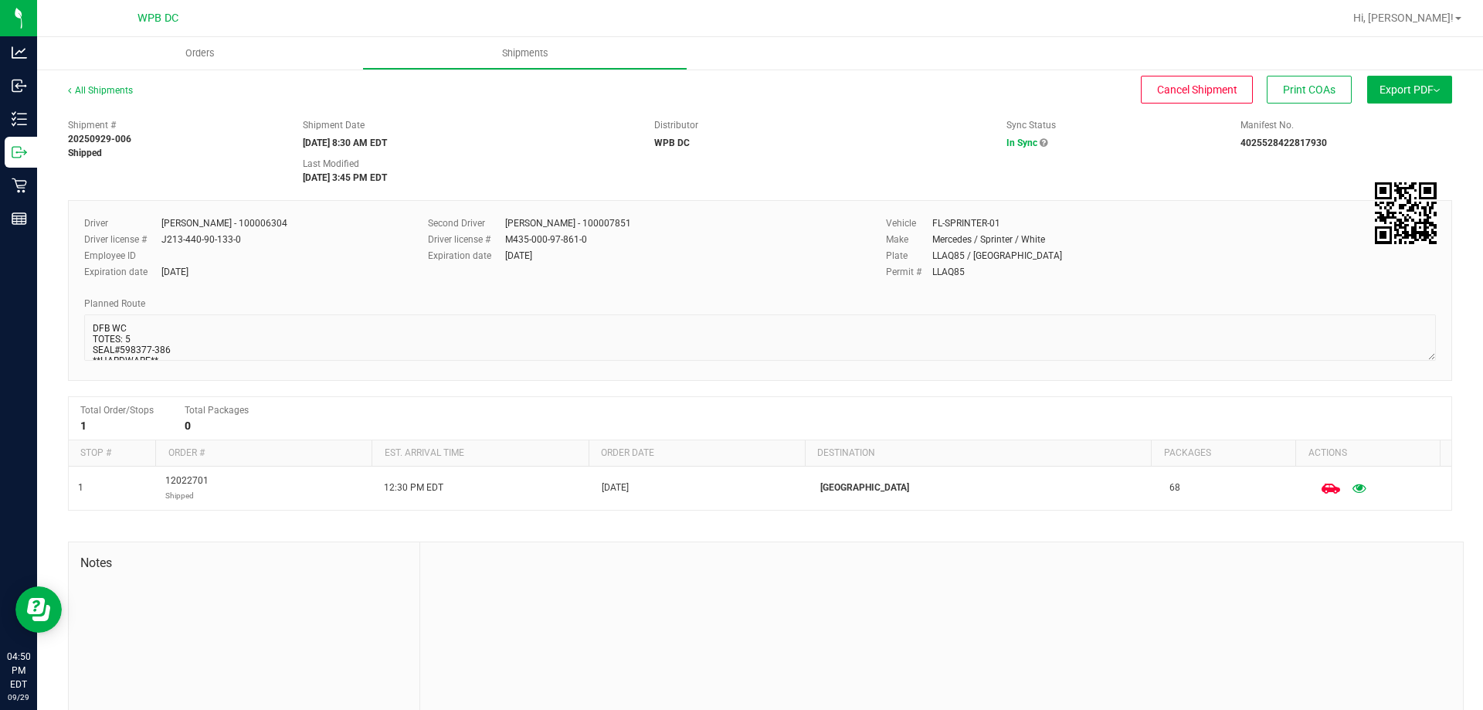
click at [1417, 100] on button "Export PDF" at bounding box center [1409, 90] width 85 height 28
click at [1336, 114] on li "Manifest by Package ID" at bounding box center [1405, 123] width 156 height 23
click at [107, 96] on div "All Shipments" at bounding box center [114, 94] width 93 height 23
click at [115, 93] on link "All Shipments" at bounding box center [100, 90] width 65 height 11
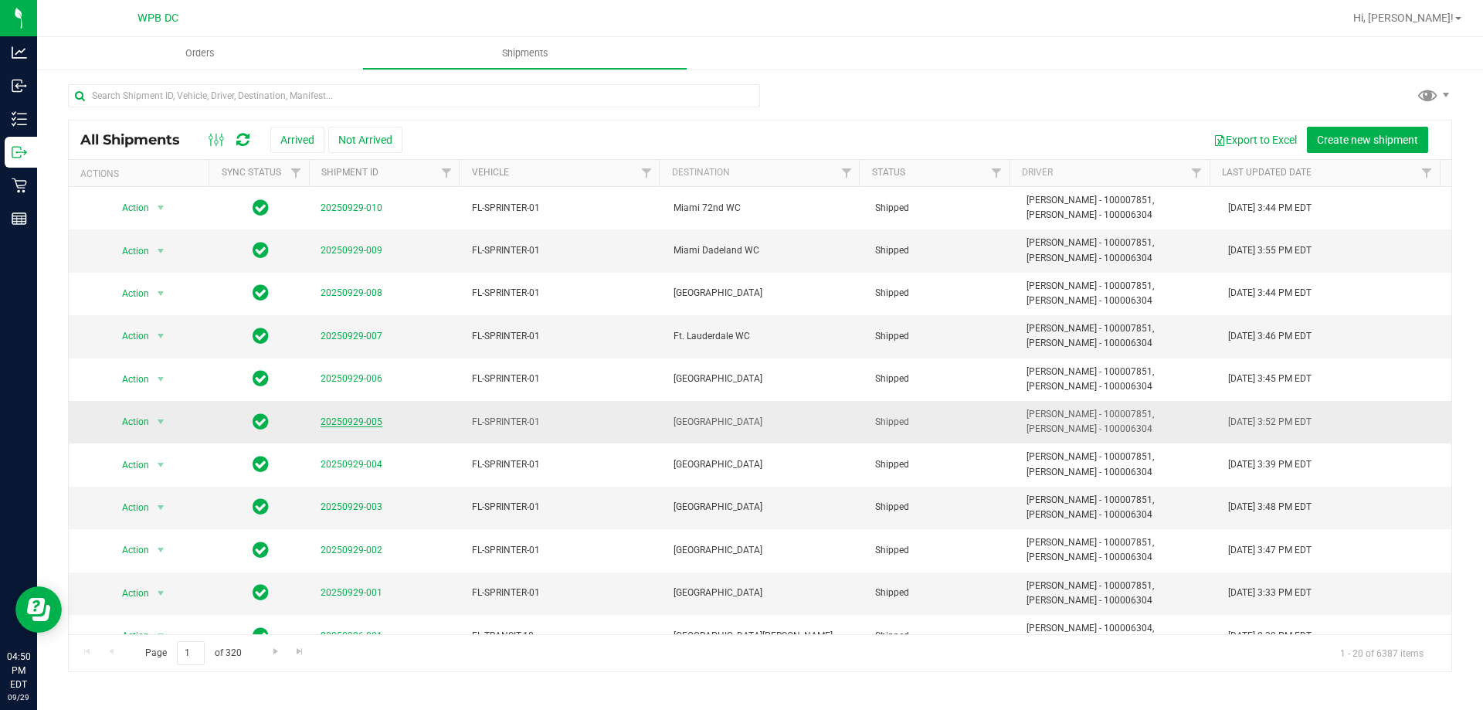
click at [341, 420] on link "20250929-005" at bounding box center [352, 421] width 62 height 11
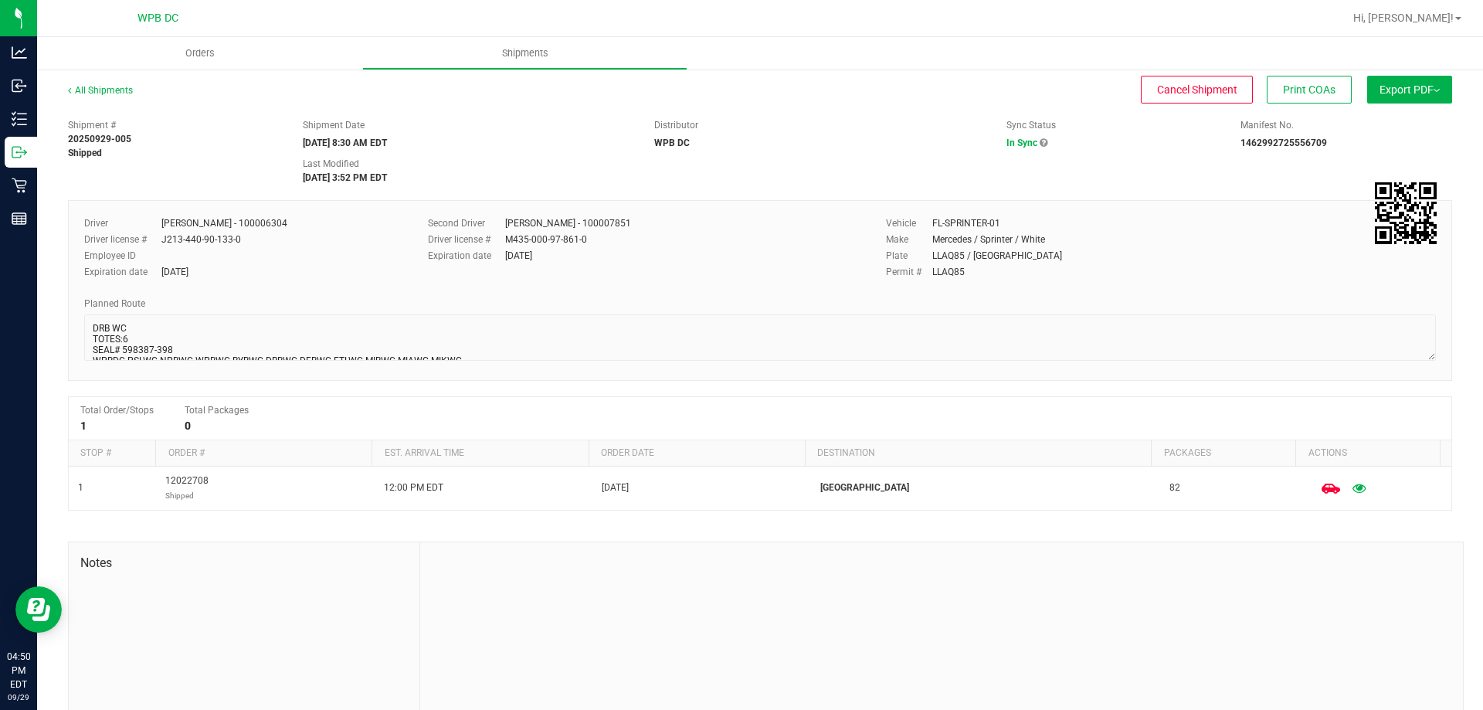
click at [1419, 93] on span "Export PDF" at bounding box center [1410, 89] width 60 height 12
click at [1371, 124] on span "Manifest by Package ID" at bounding box center [1387, 123] width 98 height 11
click at [112, 93] on link "All Shipments" at bounding box center [100, 90] width 65 height 11
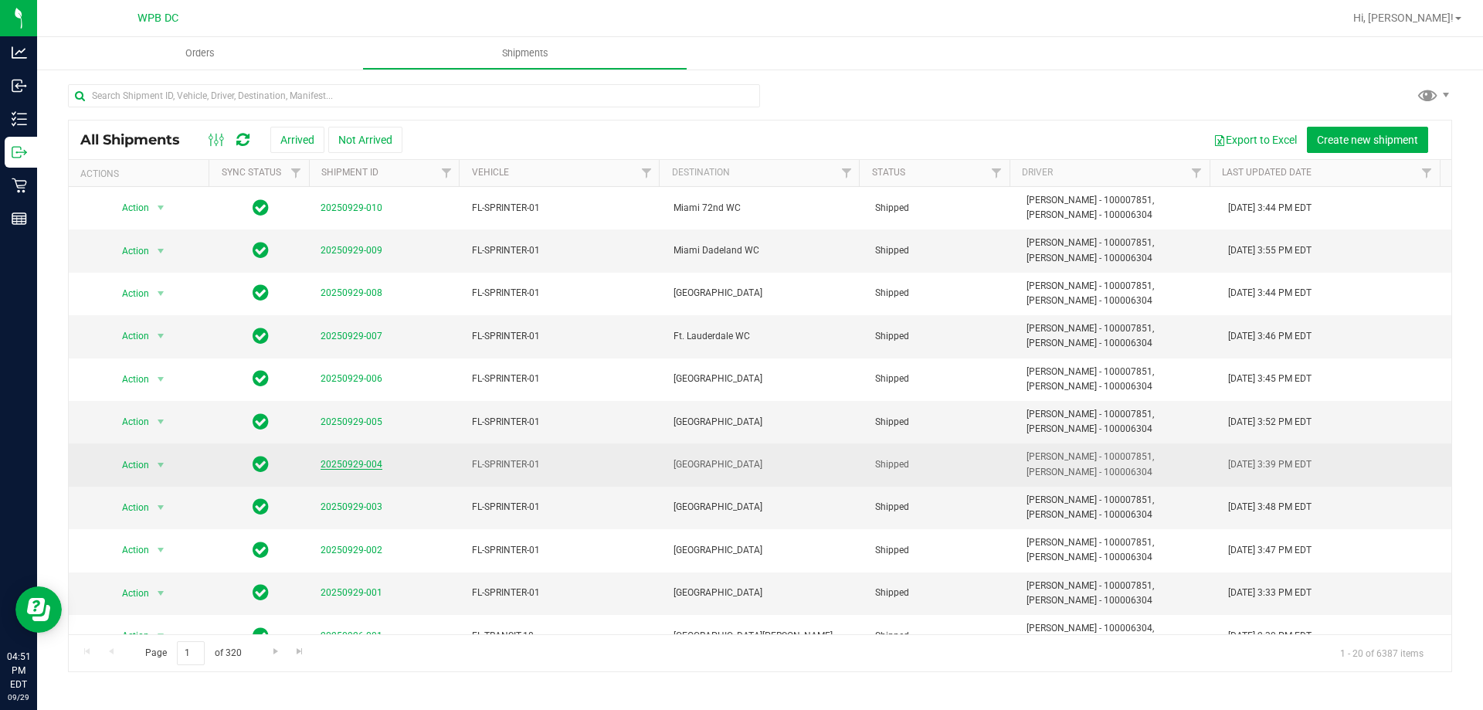
click at [365, 463] on link "20250929-004" at bounding box center [352, 464] width 62 height 11
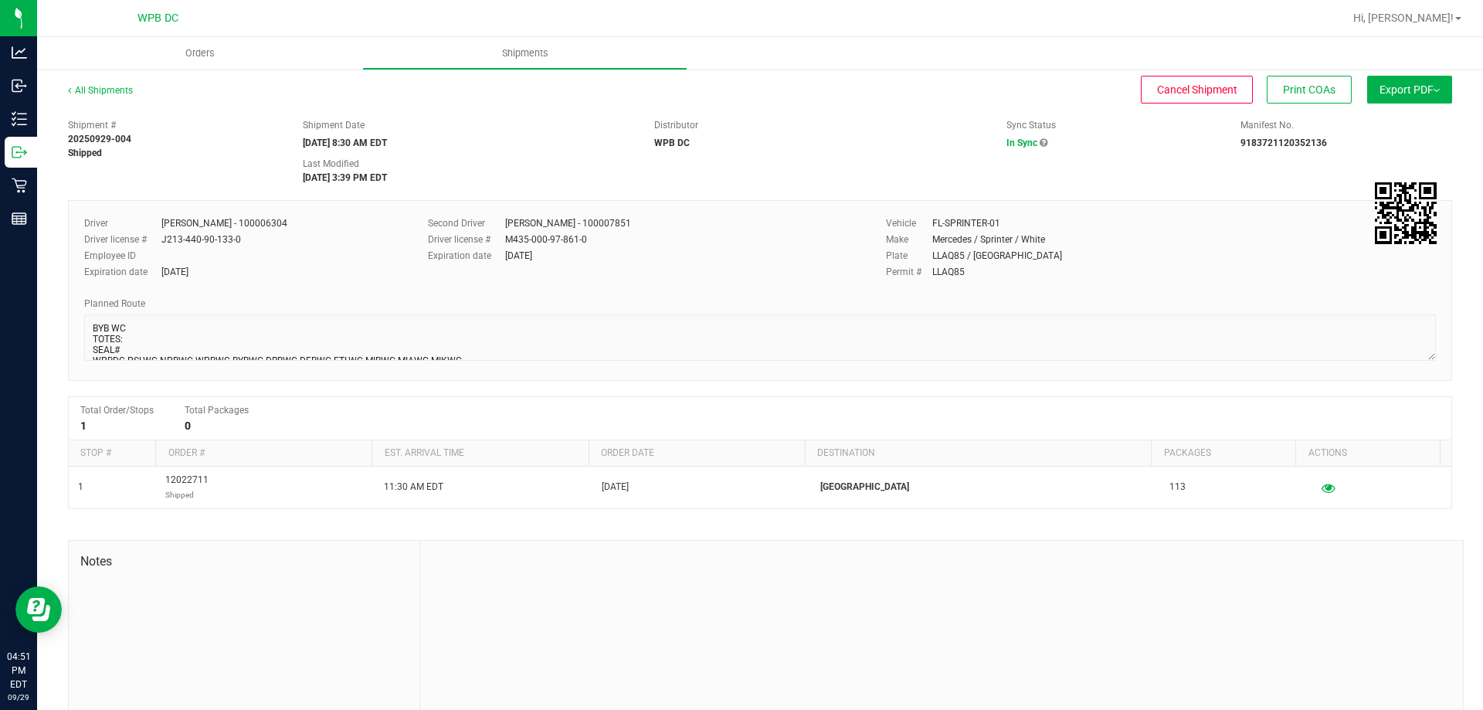
click at [1418, 95] on span "Export PDF" at bounding box center [1410, 89] width 60 height 12
click at [1409, 120] on span "Manifest by Package ID" at bounding box center [1387, 123] width 98 height 11
click at [110, 96] on div "All Shipments" at bounding box center [114, 94] width 93 height 23
click at [111, 85] on link "All Shipments" at bounding box center [100, 90] width 65 height 11
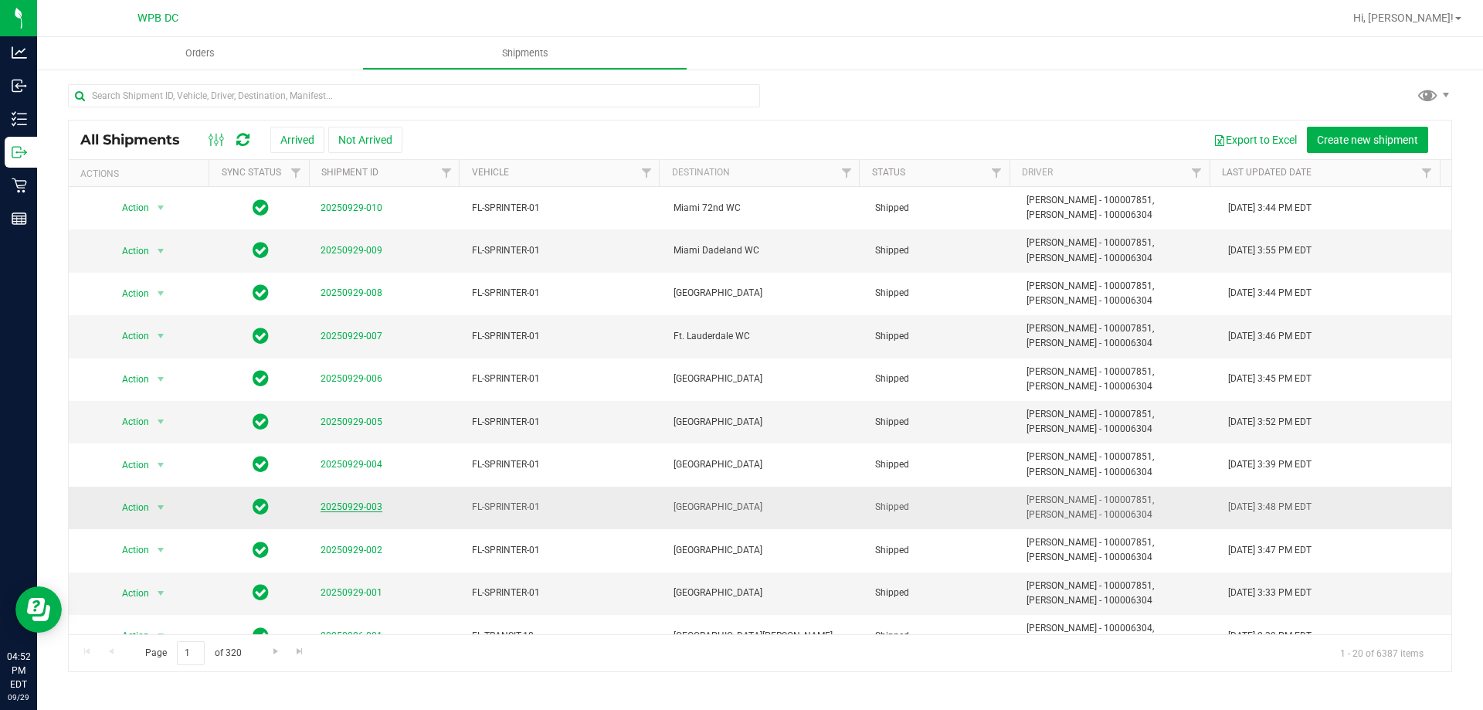
click at [342, 503] on link "20250929-003" at bounding box center [352, 506] width 62 height 11
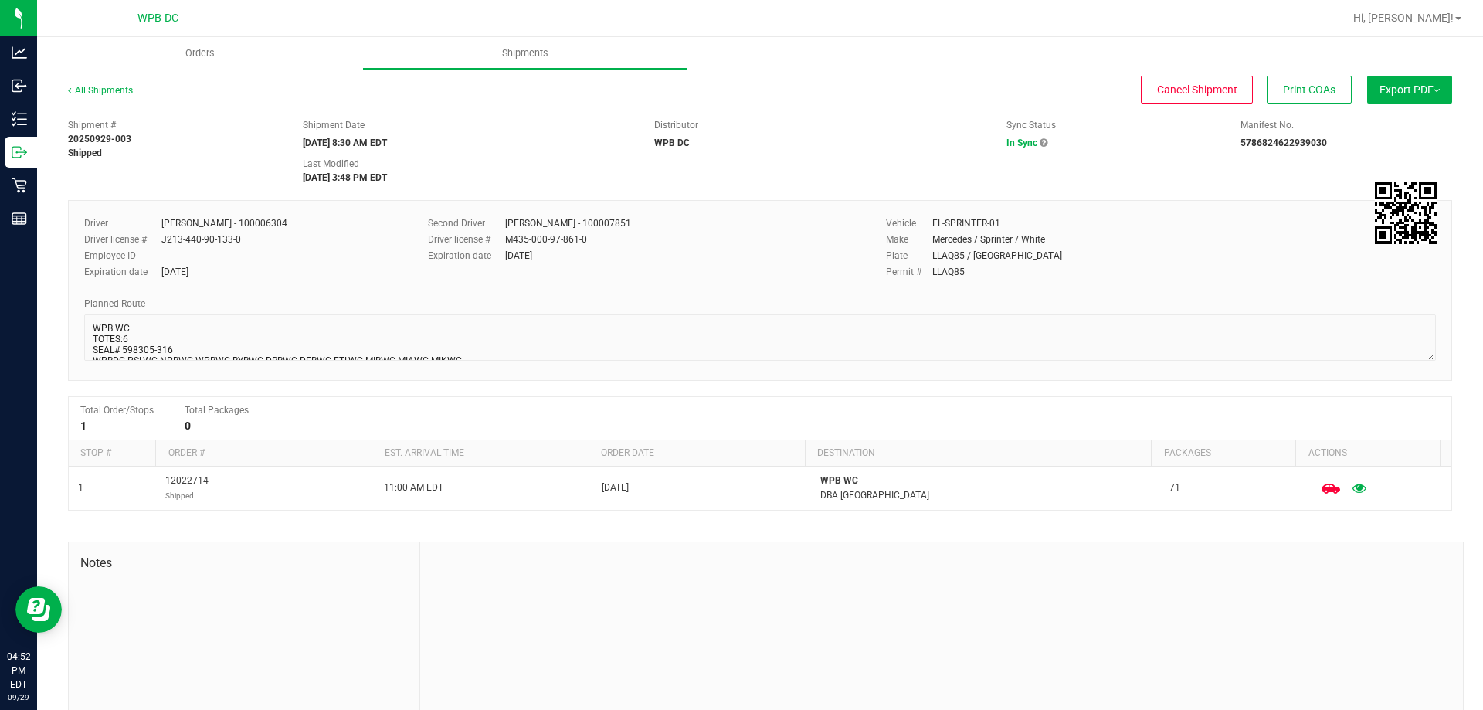
click at [1413, 97] on button "Export PDF" at bounding box center [1409, 90] width 85 height 28
click at [1424, 123] on div "Manifest by Package ID" at bounding box center [1409, 123] width 142 height 11
click at [90, 91] on link "All Shipments" at bounding box center [100, 90] width 65 height 11
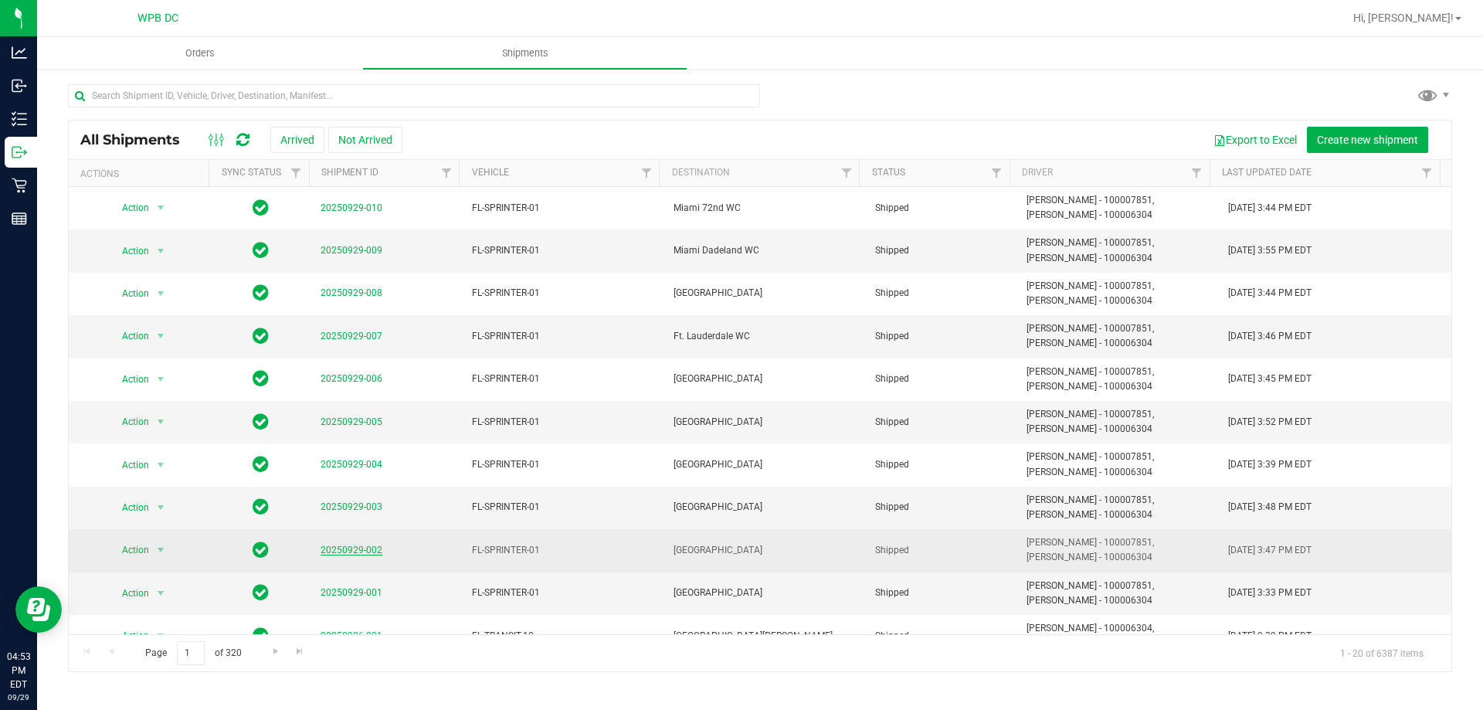
click at [347, 552] on link "20250929-002" at bounding box center [352, 550] width 62 height 11
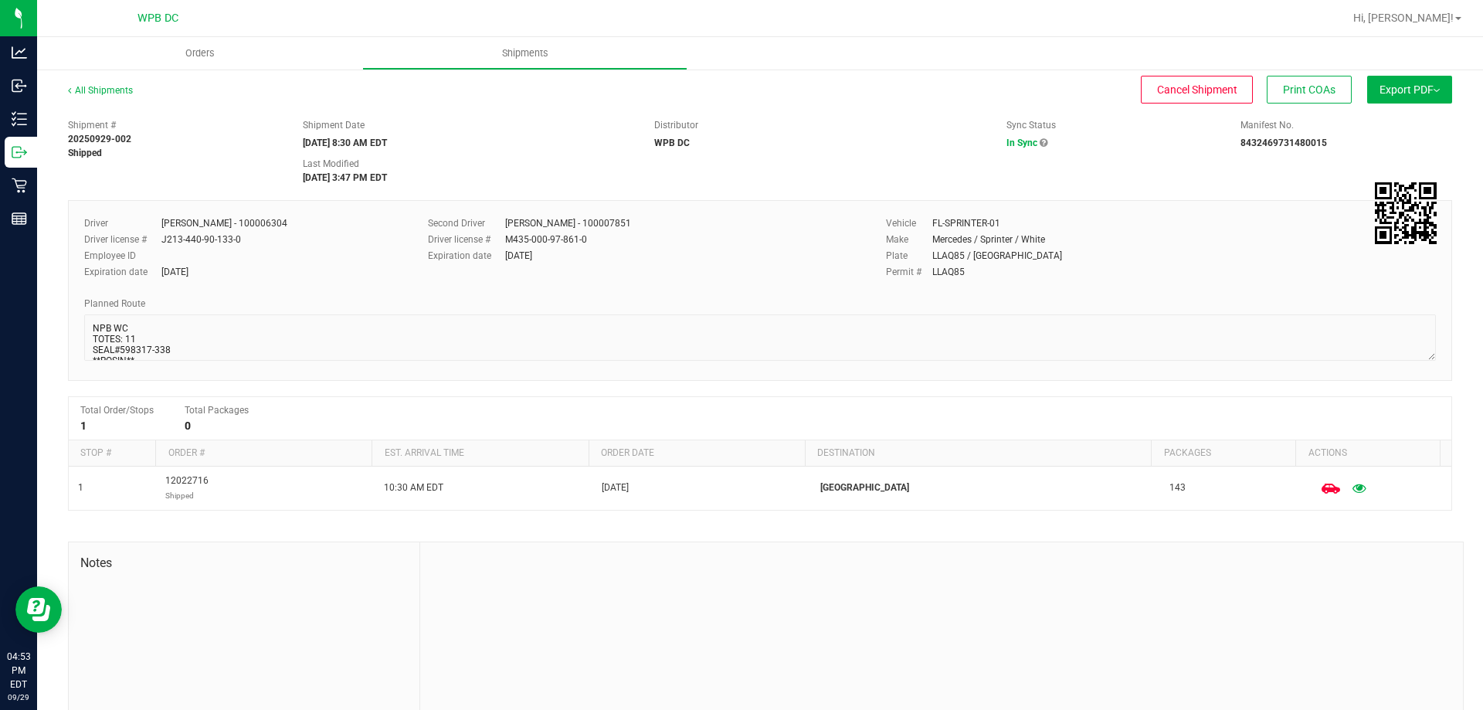
click at [1405, 90] on span "Export PDF" at bounding box center [1410, 89] width 60 height 12
click at [1364, 124] on span "Manifest by Package ID" at bounding box center [1387, 123] width 98 height 11
click at [114, 90] on link "All Shipments" at bounding box center [100, 90] width 65 height 11
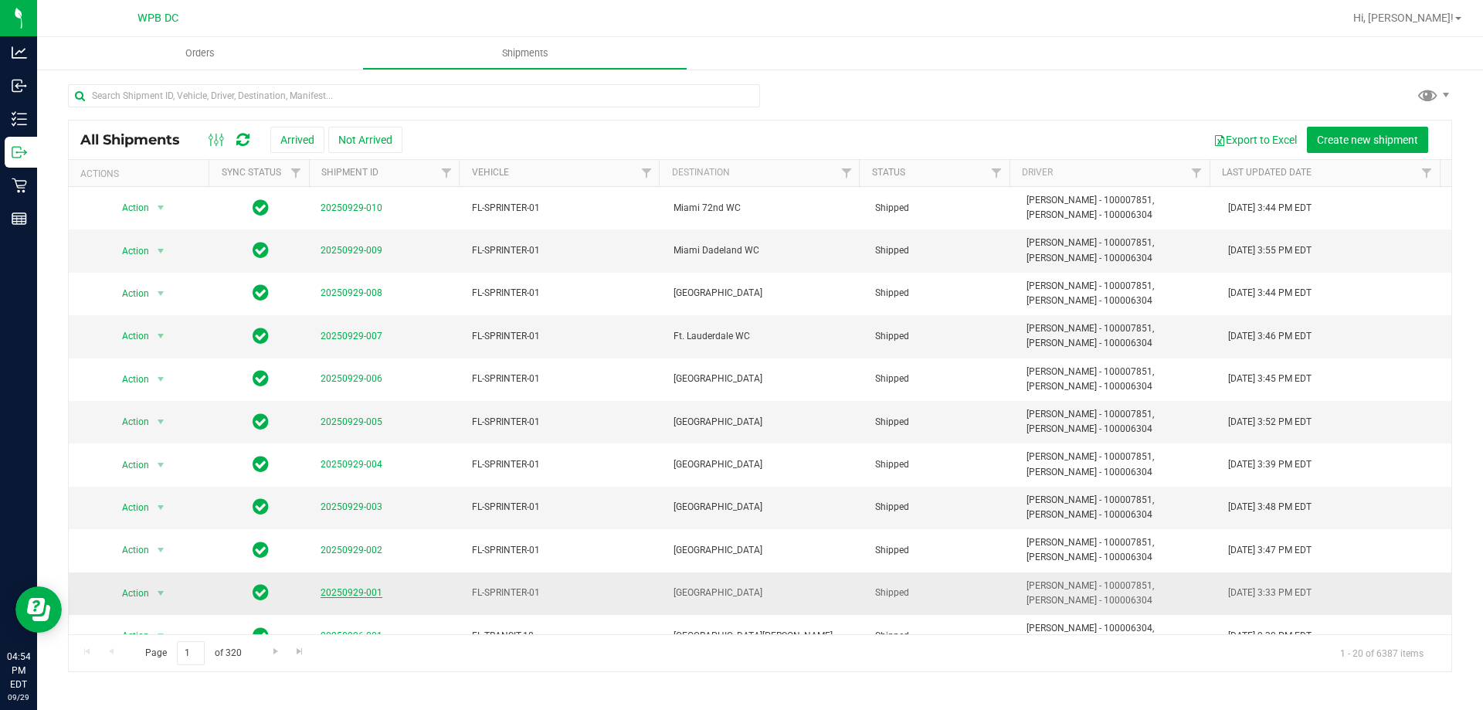
click at [351, 593] on link "20250929-001" at bounding box center [352, 592] width 62 height 11
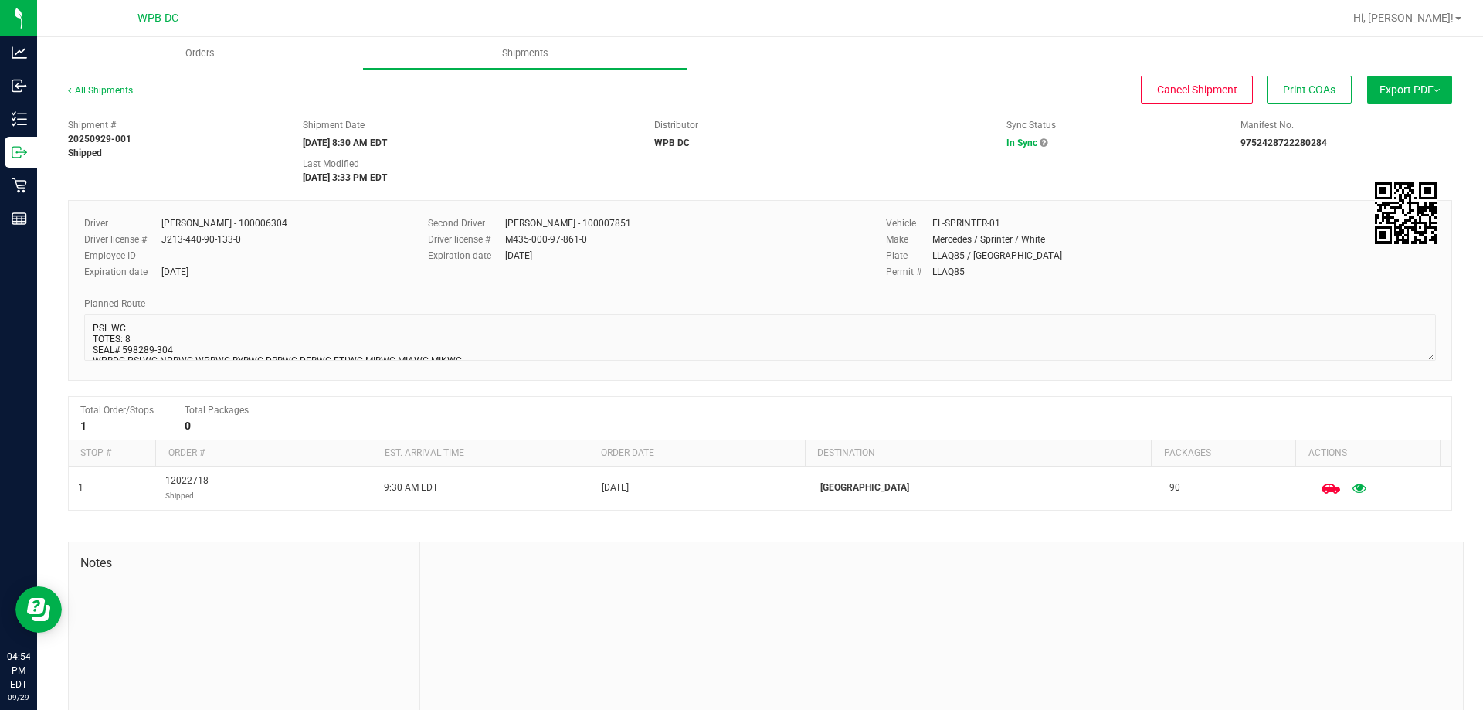
click at [1415, 99] on button "Export PDF" at bounding box center [1409, 90] width 85 height 28
click at [1416, 128] on span "Manifest by Package ID" at bounding box center [1387, 123] width 98 height 11
click at [109, 87] on link "All Shipments" at bounding box center [100, 90] width 65 height 11
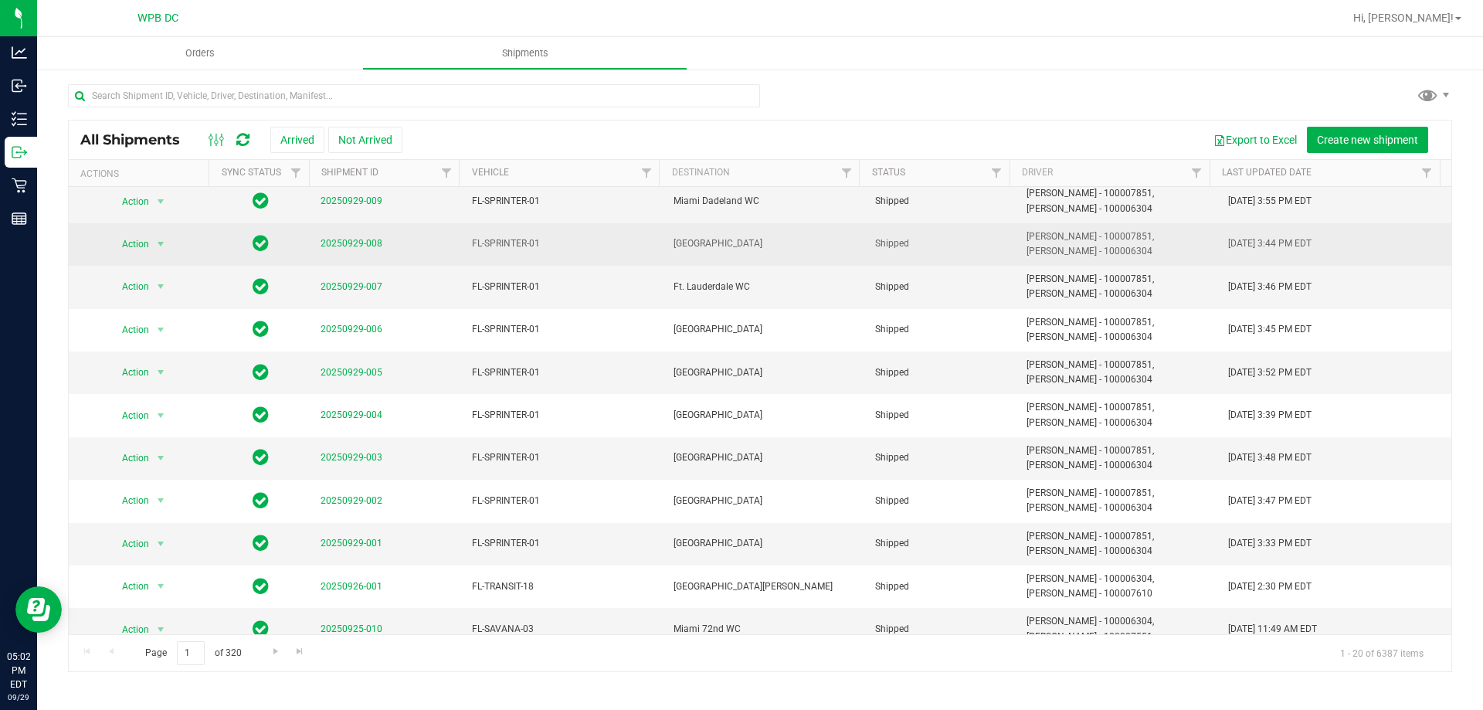
scroll to position [77, 0]
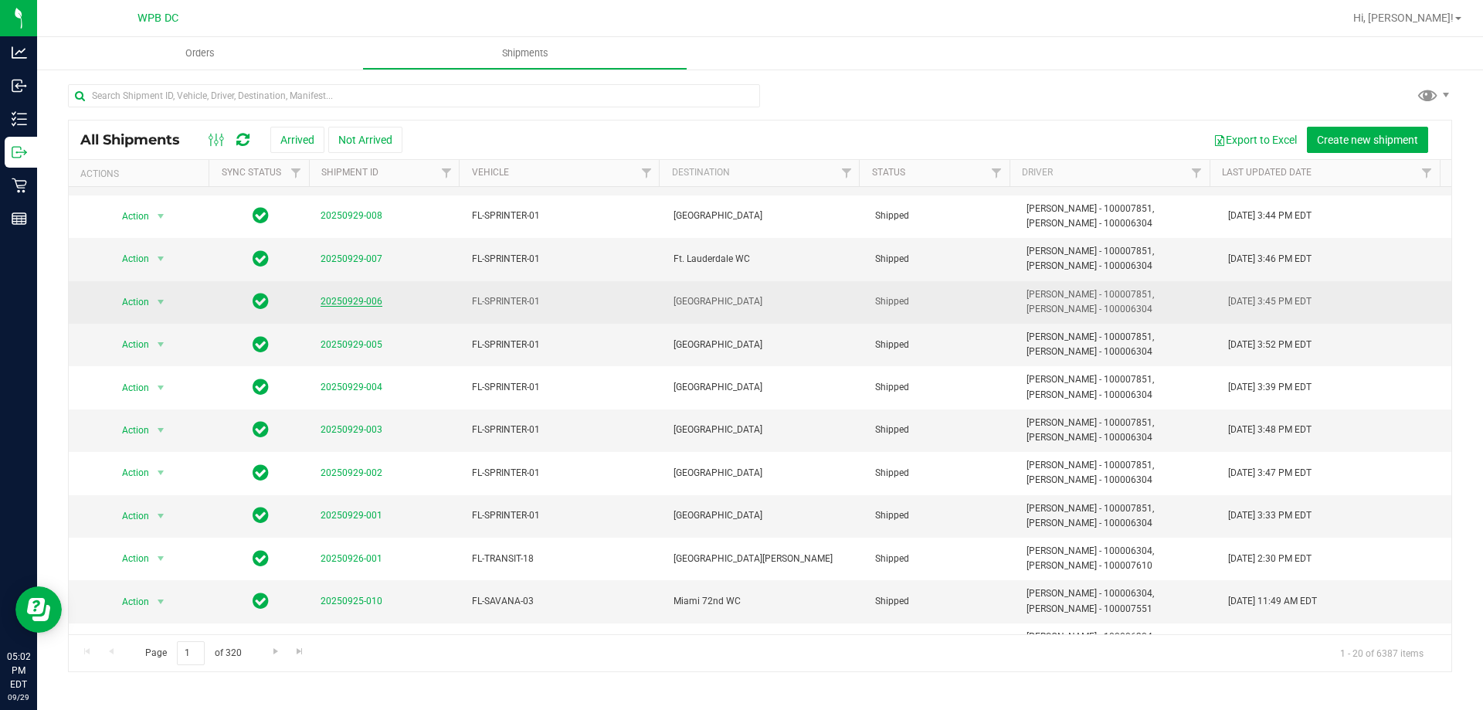
click at [328, 304] on link "20250929-006" at bounding box center [352, 301] width 62 height 11
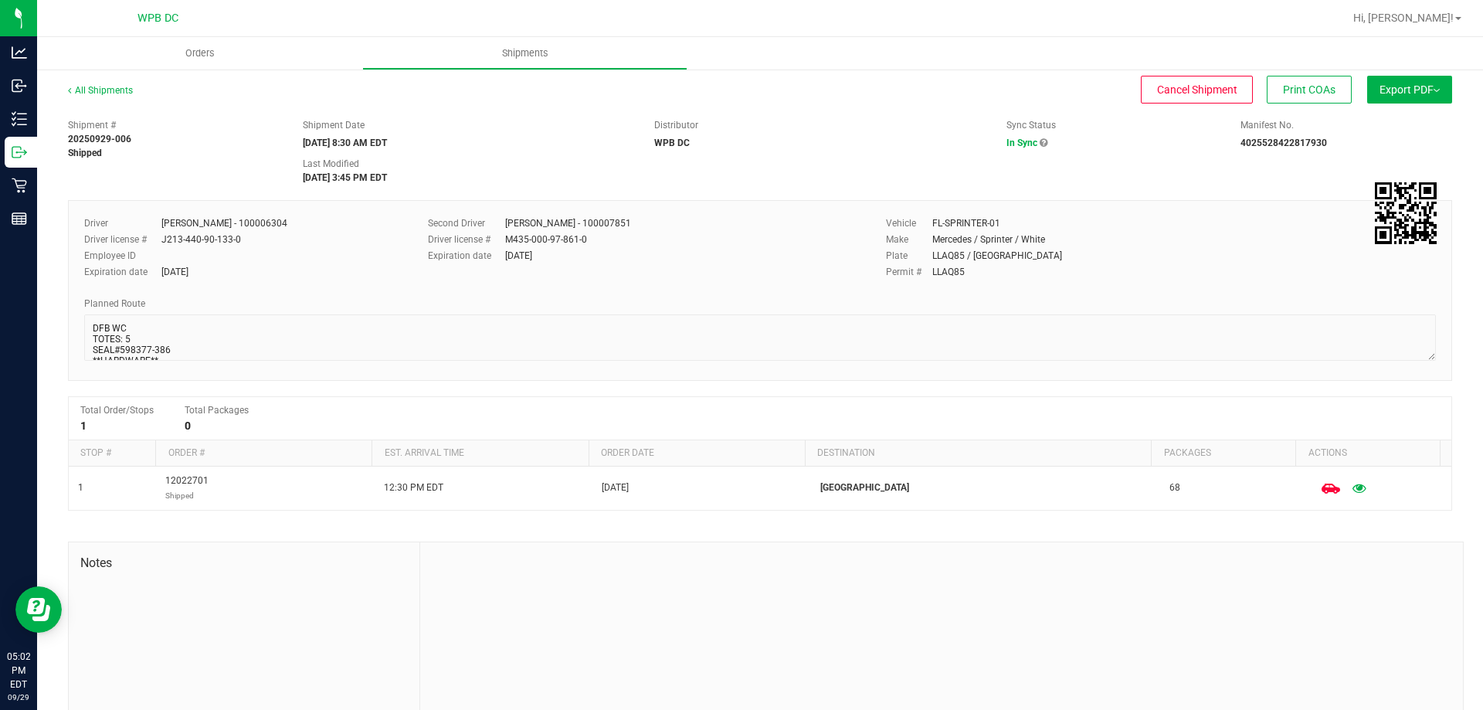
click at [1392, 90] on span "Export PDF" at bounding box center [1410, 89] width 60 height 12
click at [1380, 122] on span "Manifest by Package ID" at bounding box center [1387, 123] width 98 height 11
